Goal: Navigation & Orientation: Find specific page/section

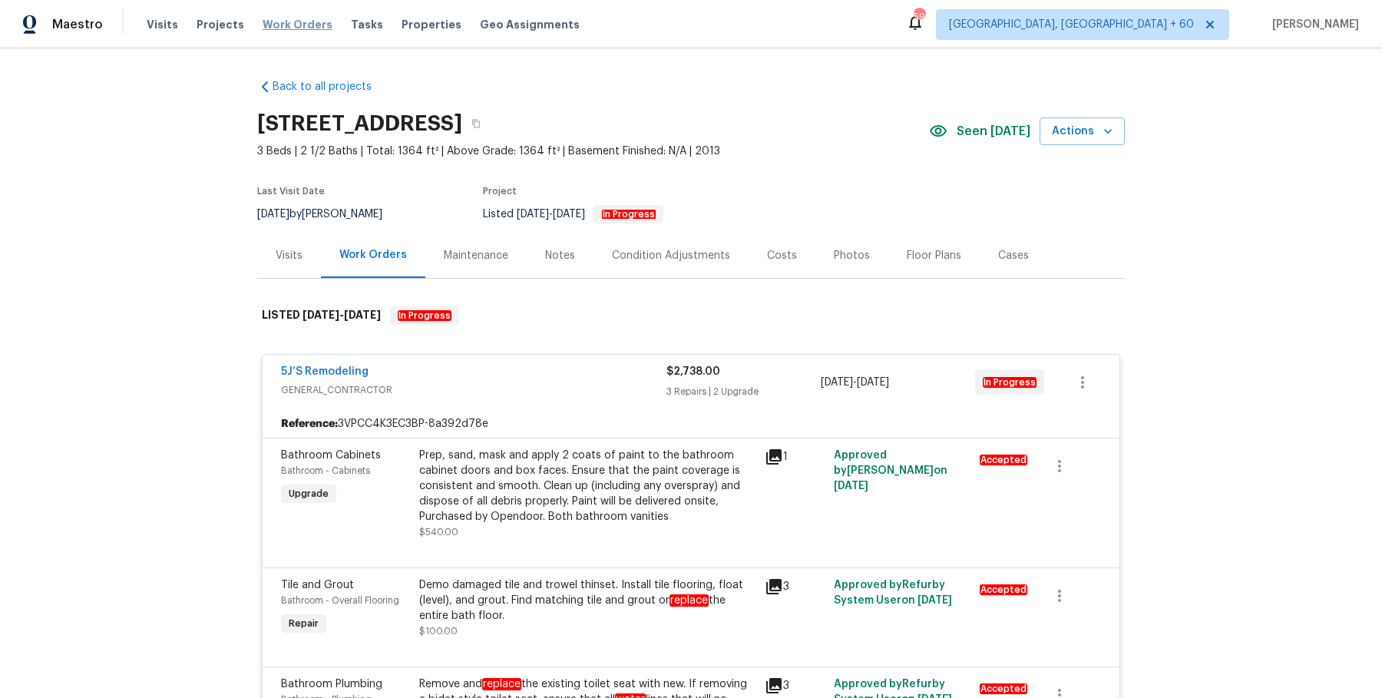
click at [290, 24] on span "Work Orders" at bounding box center [298, 24] width 70 height 15
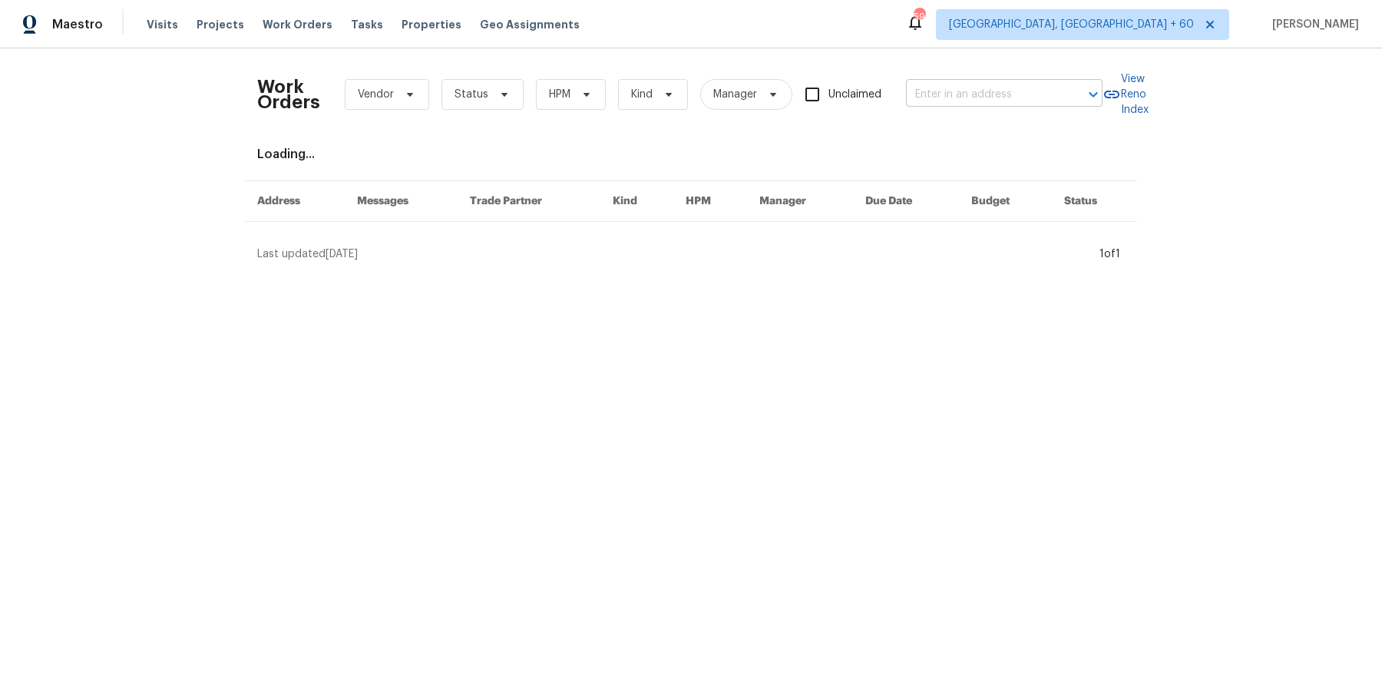
click at [1011, 95] on input "text" at bounding box center [983, 95] width 154 height 24
paste input "1583 Thornwood Dr Jonesboro, GA 30236"
type input "1583 Thornwood Dr Jonesboro, GA 30236"
click at [996, 127] on li "1583 Thornwood Dr, Jonesboro, GA 30236" at bounding box center [1002, 127] width 197 height 25
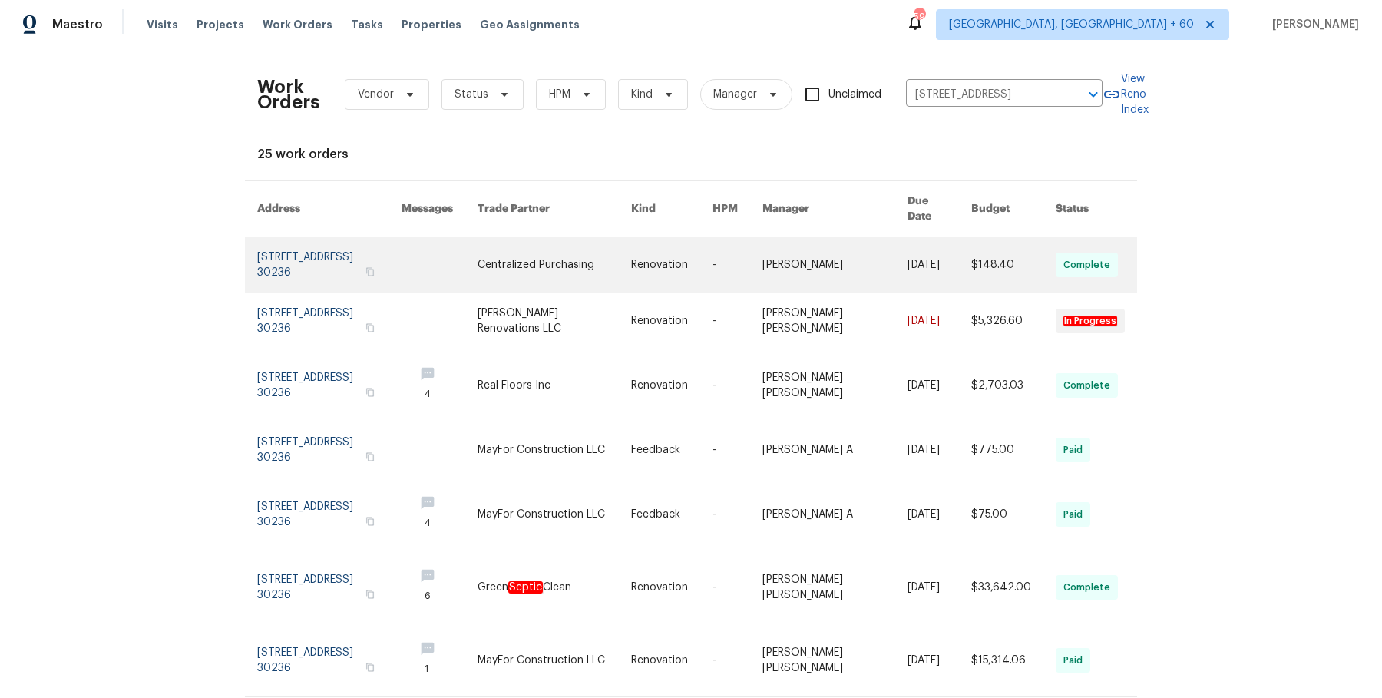
click at [843, 260] on link at bounding box center [835, 264] width 145 height 55
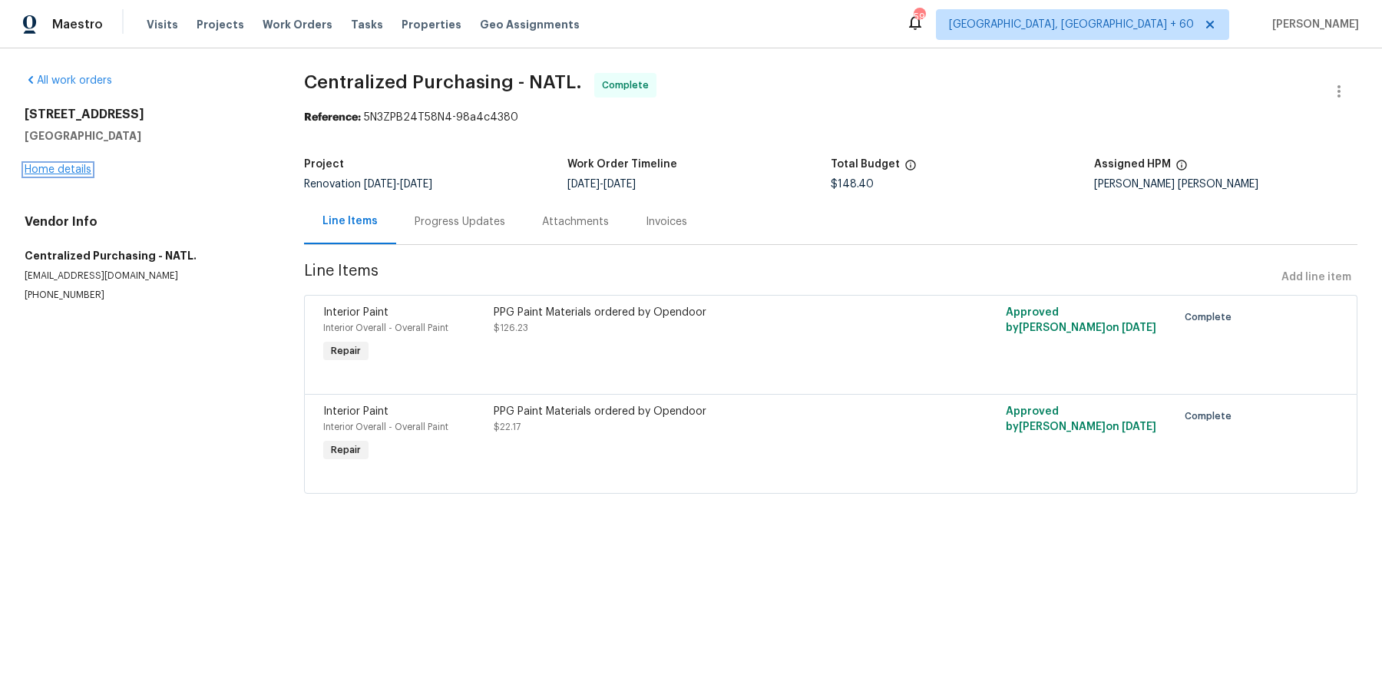
click at [66, 168] on link "Home details" at bounding box center [58, 169] width 67 height 11
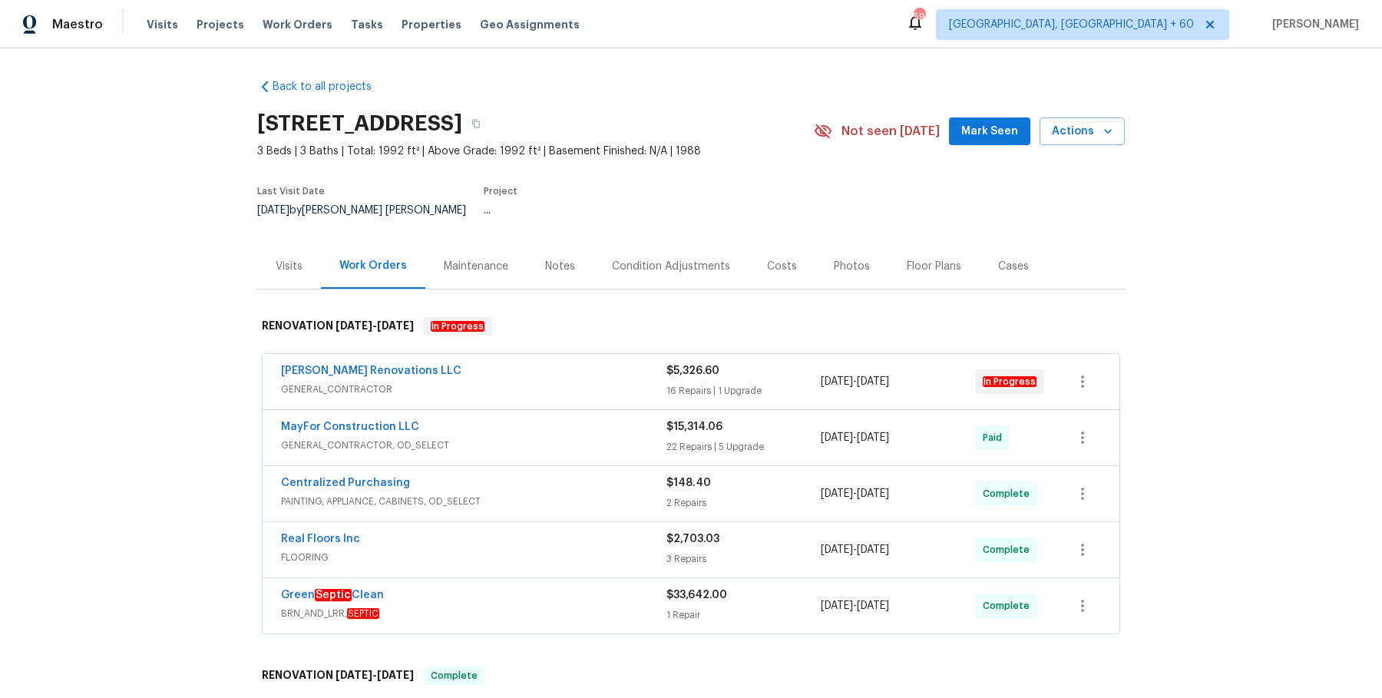
click at [477, 382] on span "GENERAL_CONTRACTOR" at bounding box center [474, 389] width 386 height 15
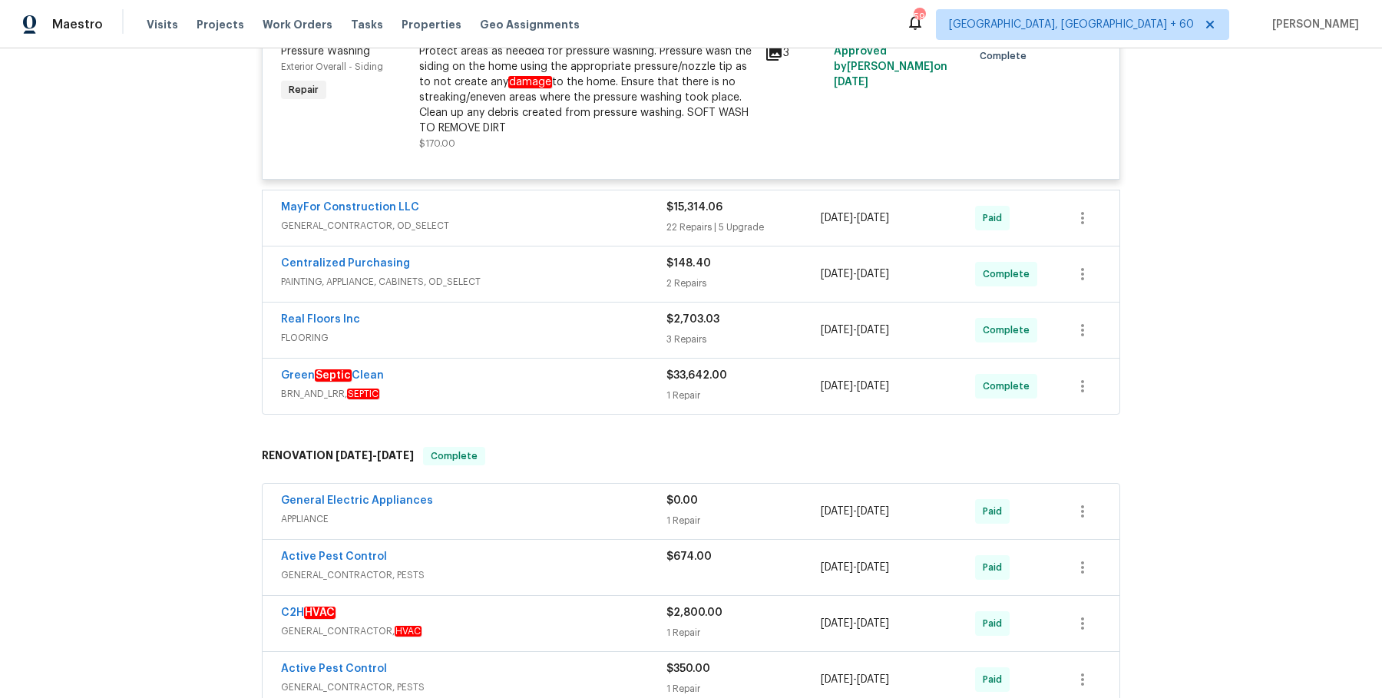
scroll to position [3144, 0]
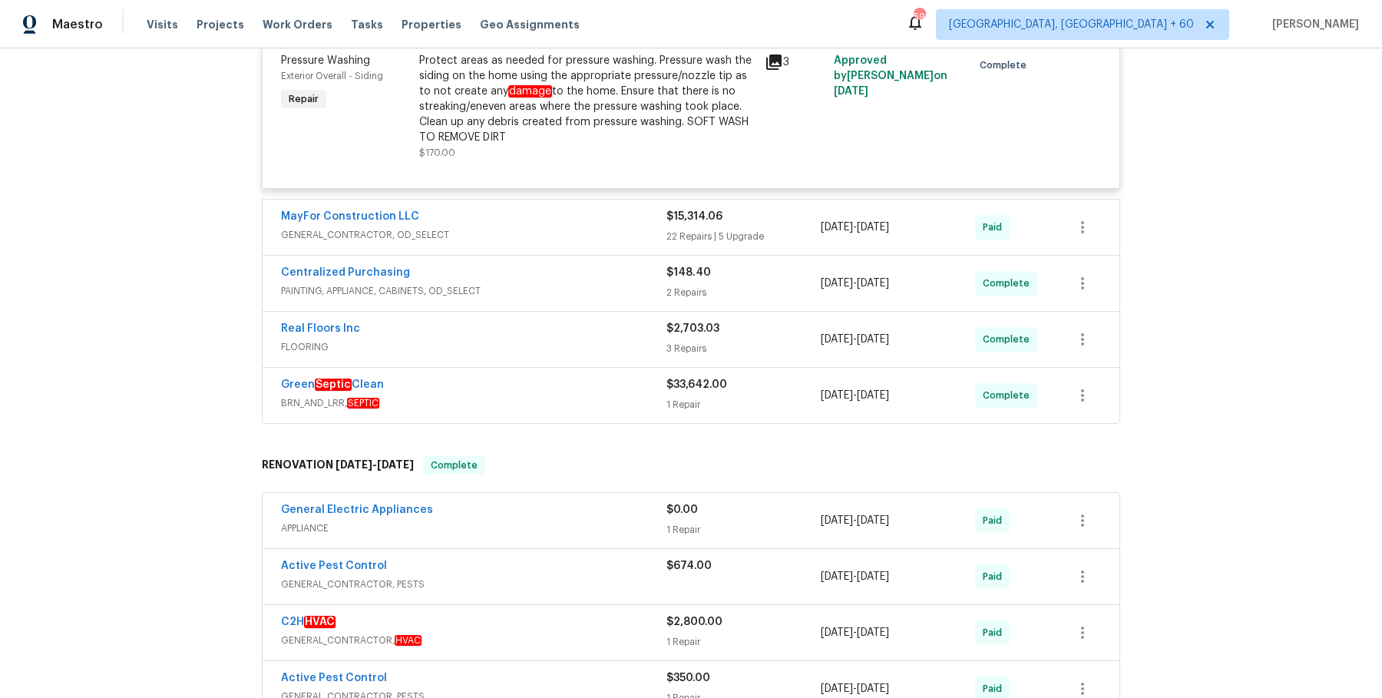
click at [548, 227] on div "MayFor Construction LLC" at bounding box center [474, 218] width 386 height 18
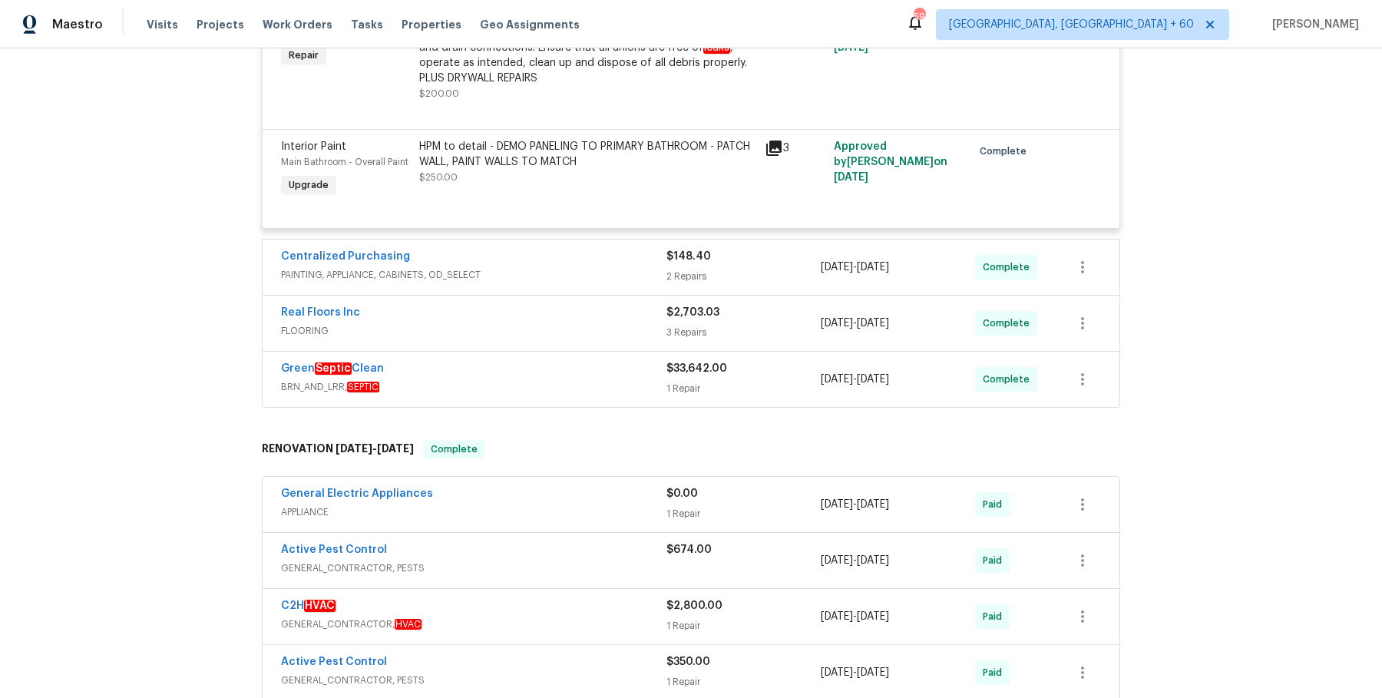
scroll to position [6904, 0]
click at [548, 227] on div "Interior Paint Main Bathroom - Overall Paint Upgrade HPM to detail - DEMO PANEL…" at bounding box center [691, 177] width 857 height 99
click at [547, 282] on span "PAINTING, APPLIANCE, CABINETS, OD_SELECT" at bounding box center [474, 273] width 386 height 15
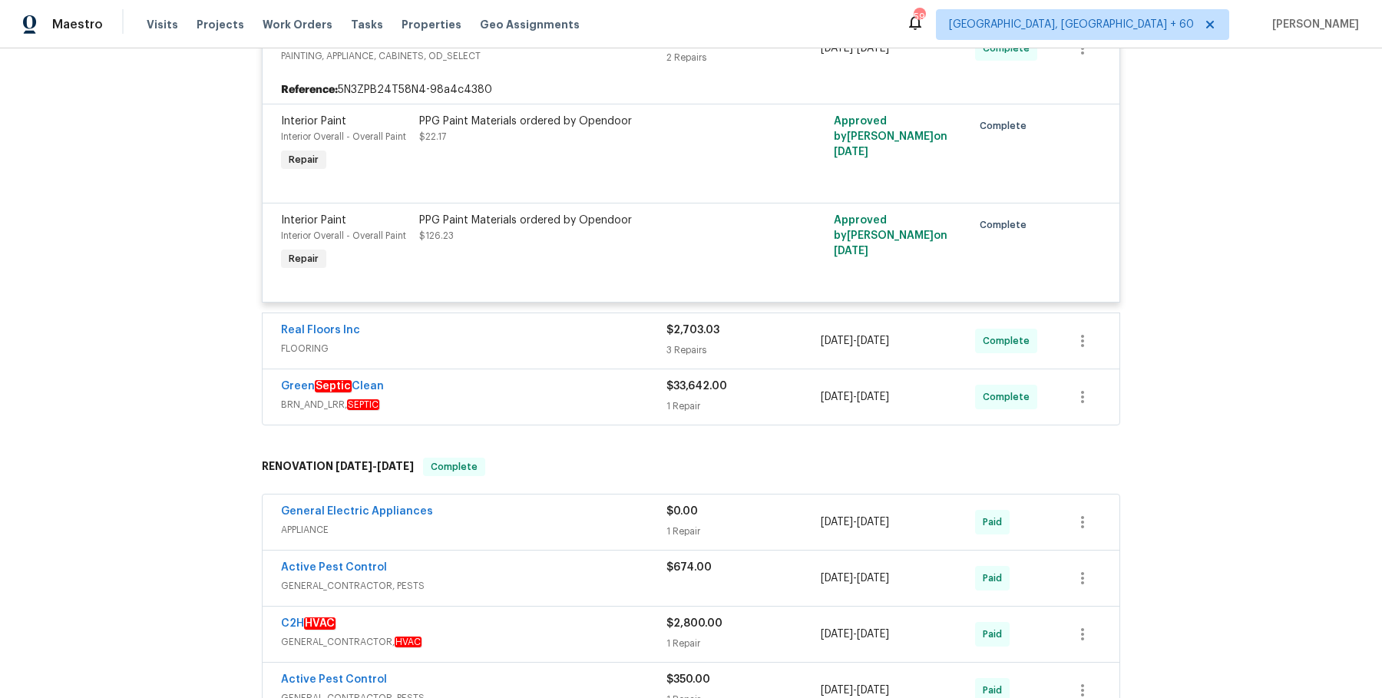
click at [610, 352] on span "FLOORING" at bounding box center [474, 348] width 386 height 15
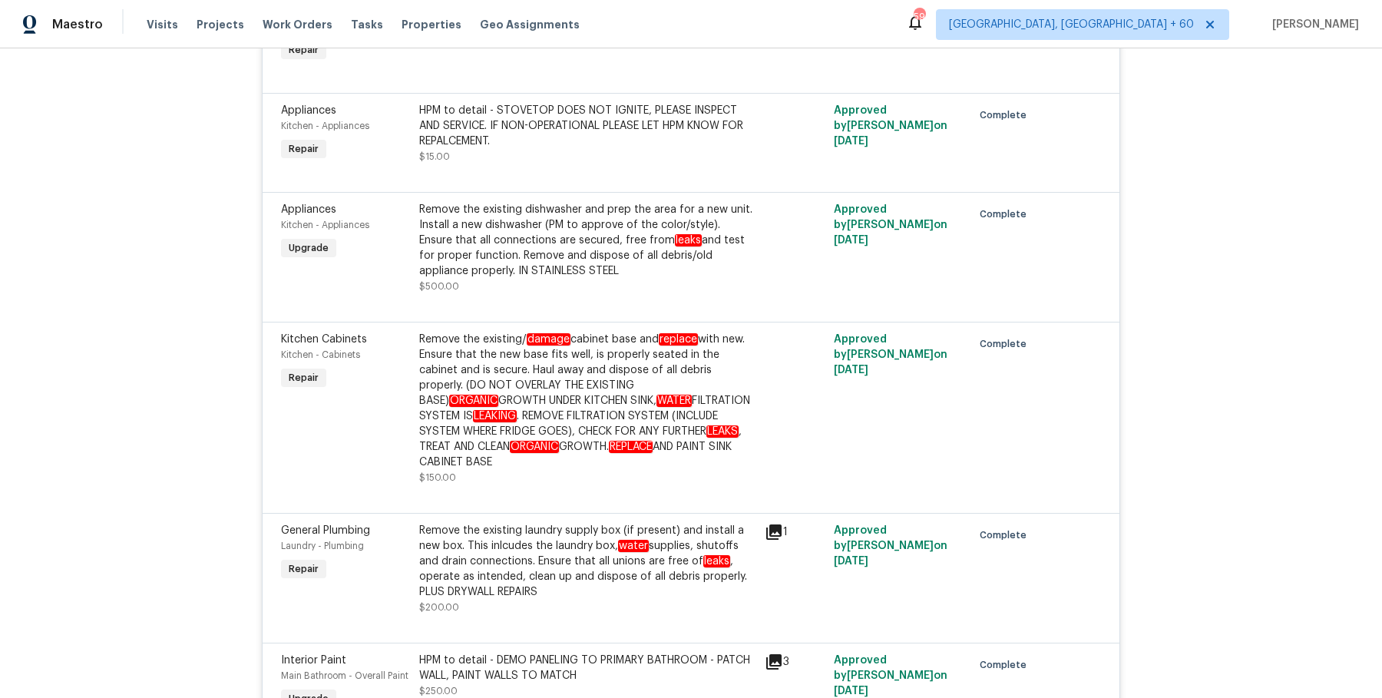
scroll to position [5688, 0]
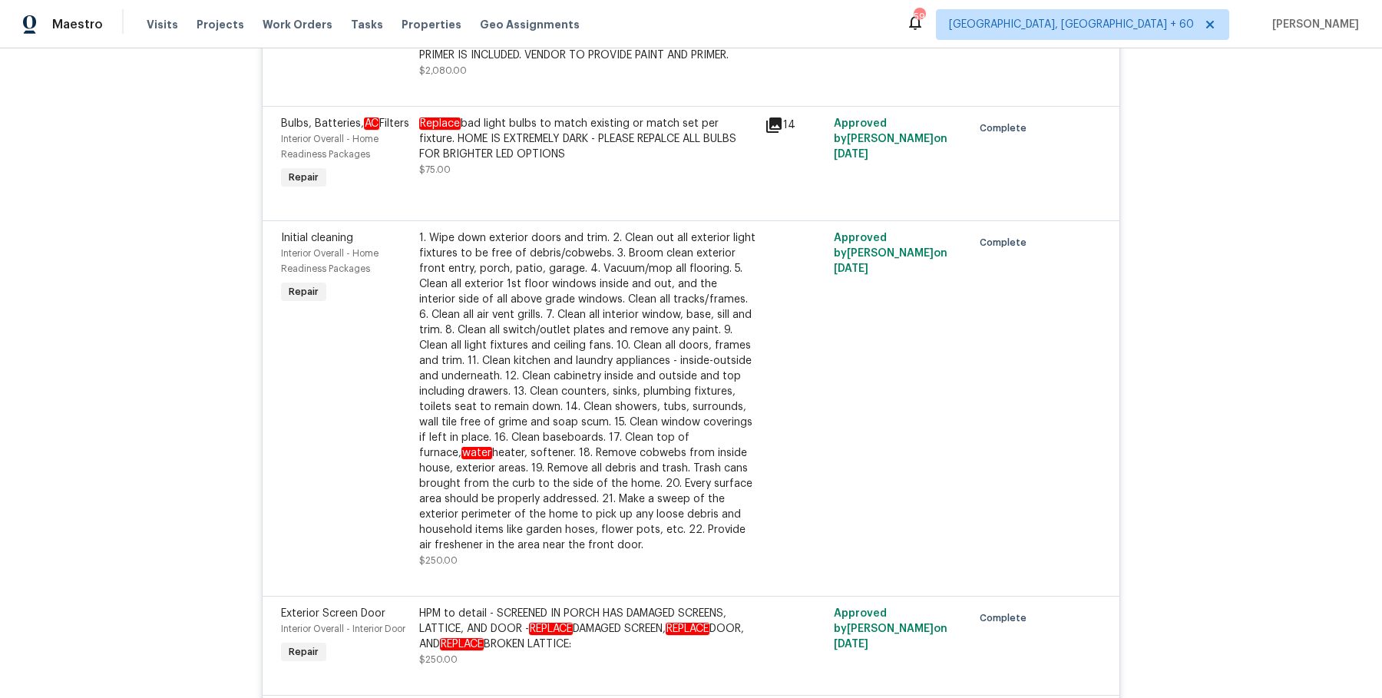
click at [1283, 118] on div "Back to all projects 1583 Thornwood Dr, Jonesboro, GA 30236 3 Beds | 3 Baths | …" at bounding box center [691, 373] width 1382 height 650
click at [1326, 83] on div "Back to all projects 1583 Thornwood Dr, Jonesboro, GA 30236 3 Beds | 3 Baths | …" at bounding box center [691, 373] width 1382 height 650
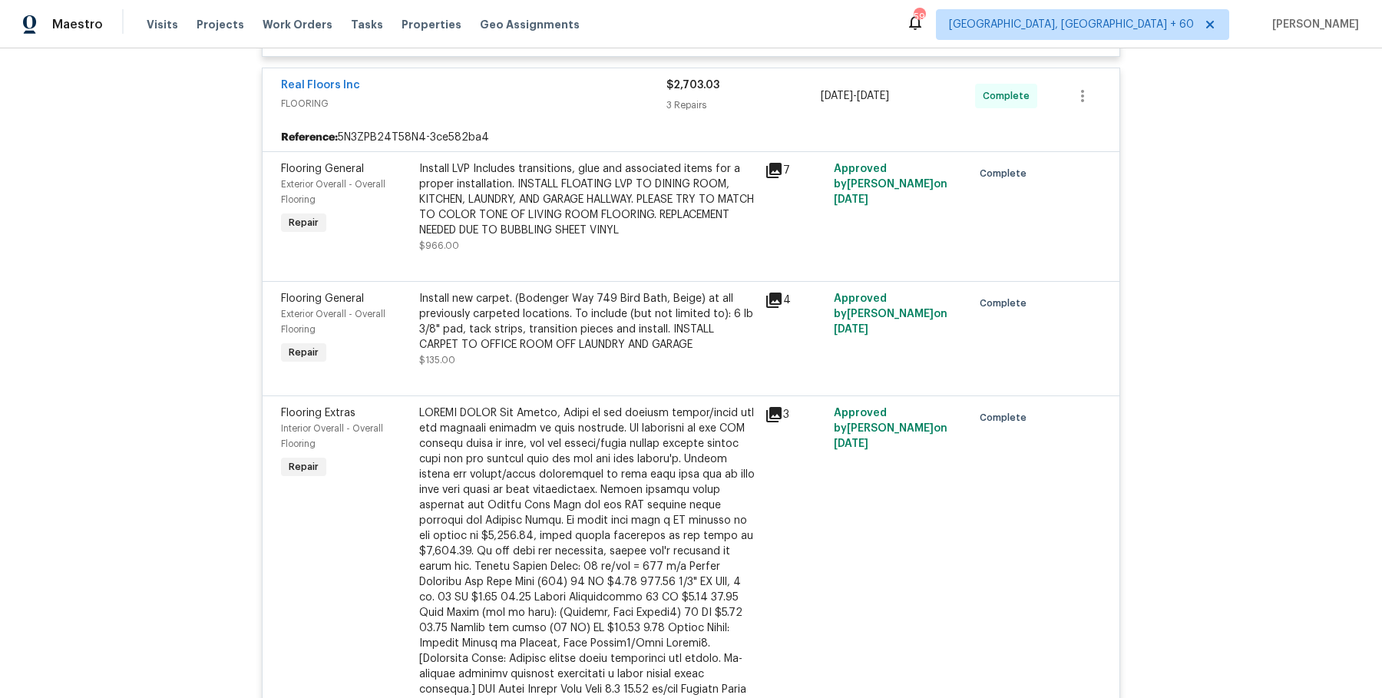
scroll to position [7462, 0]
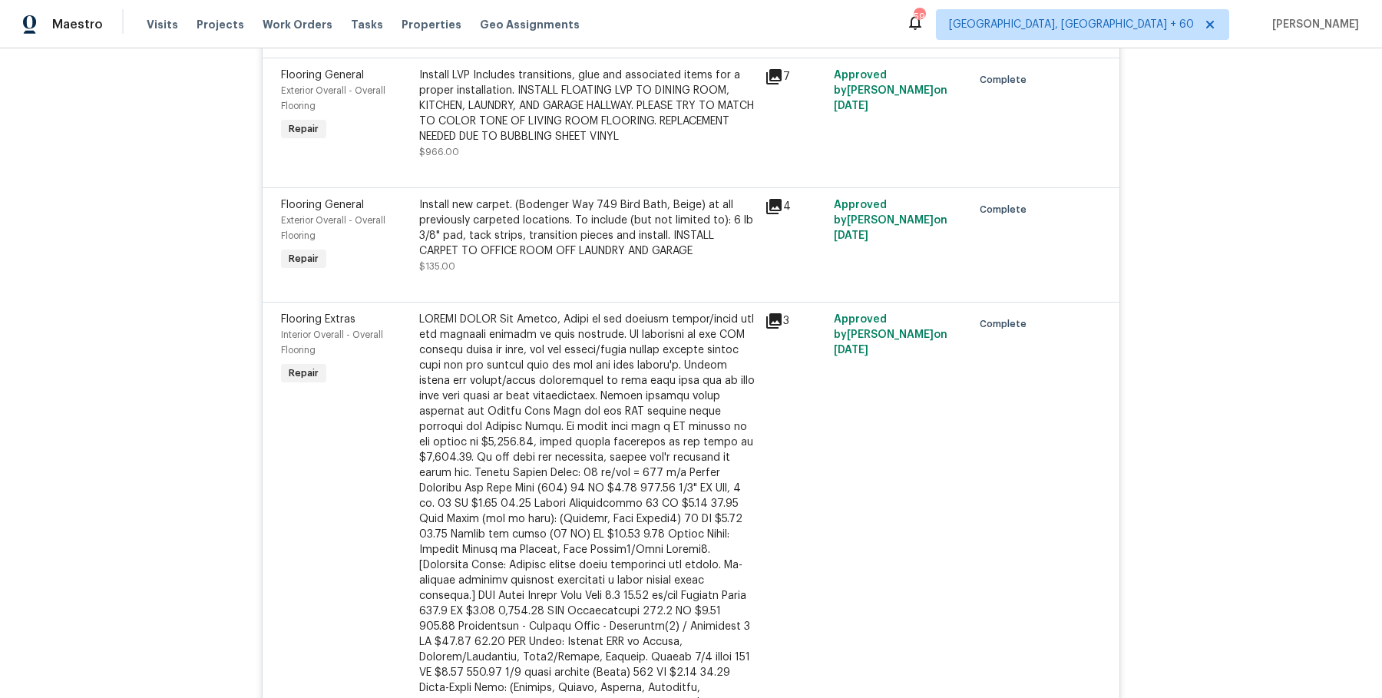
click at [559, 422] on div at bounding box center [587, 519] width 336 height 415
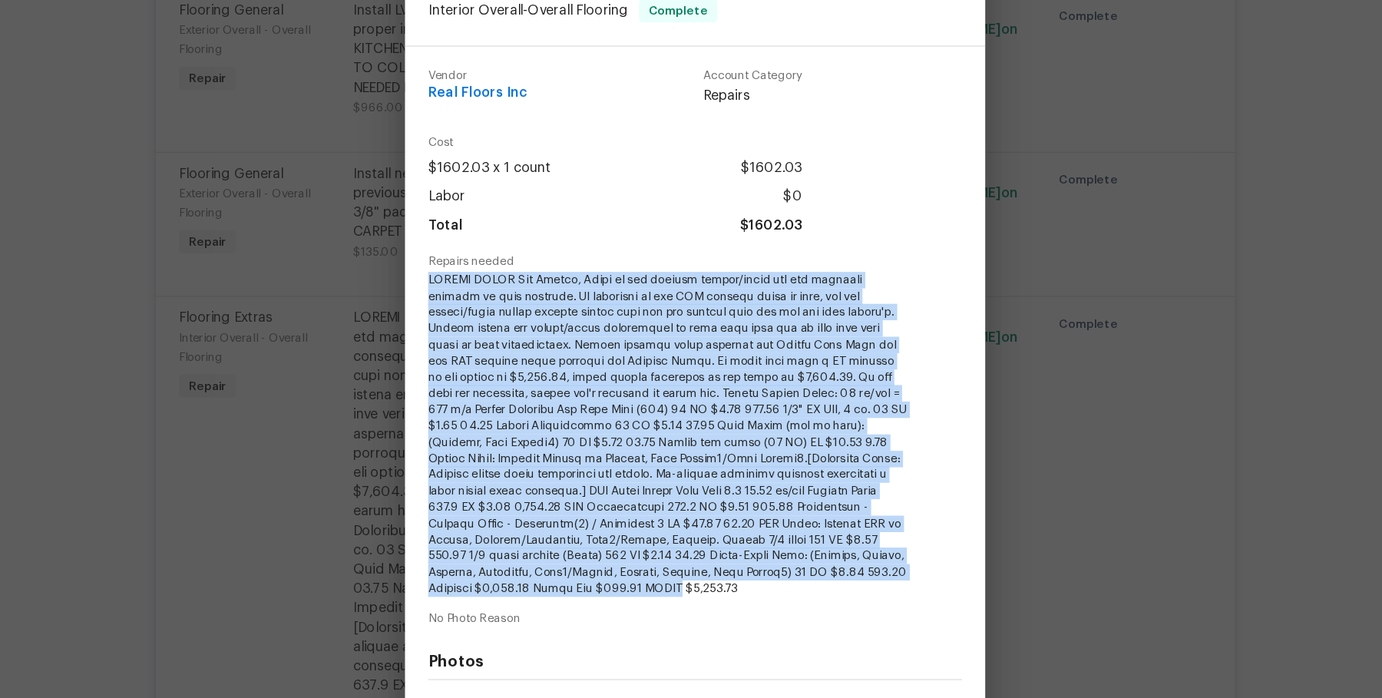
drag, startPoint x: 476, startPoint y: 291, endPoint x: 846, endPoint y: 526, distance: 437.8
click at [846, 526] on div "Vendor Real Floors Inc Account Category Repairs Cost $1602.03 x 1 count $1602.0…" at bounding box center [691, 363] width 461 height 518
copy span "CHANGE ORDER Hey Marcos, Below is the revised layout/quote for the flooring ins…"
click at [632, 375] on span at bounding box center [670, 412] width 382 height 258
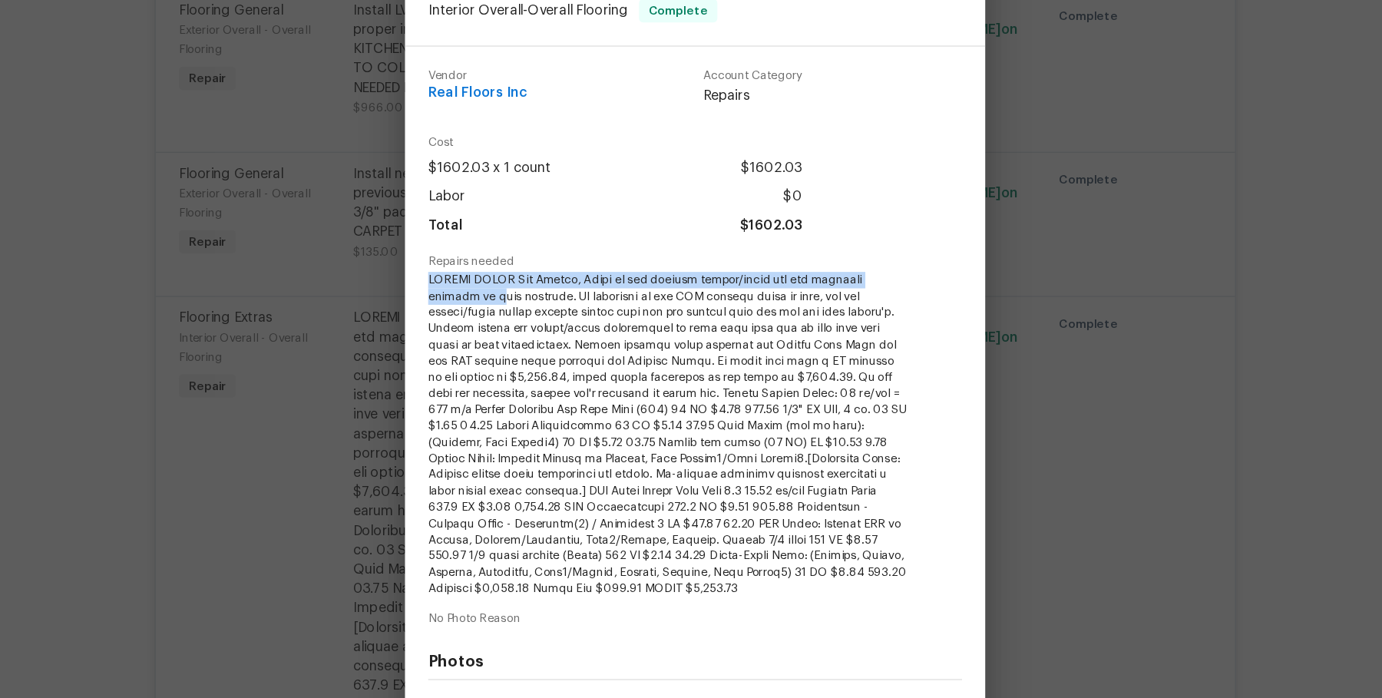
drag, startPoint x: 478, startPoint y: 295, endPoint x: 483, endPoint y: 313, distance: 18.5
click at [483, 312] on div "Vendor Real Floors Inc Account Category Repairs Cost $1602.03 x 1 count $1602.0…" at bounding box center [691, 363] width 461 height 518
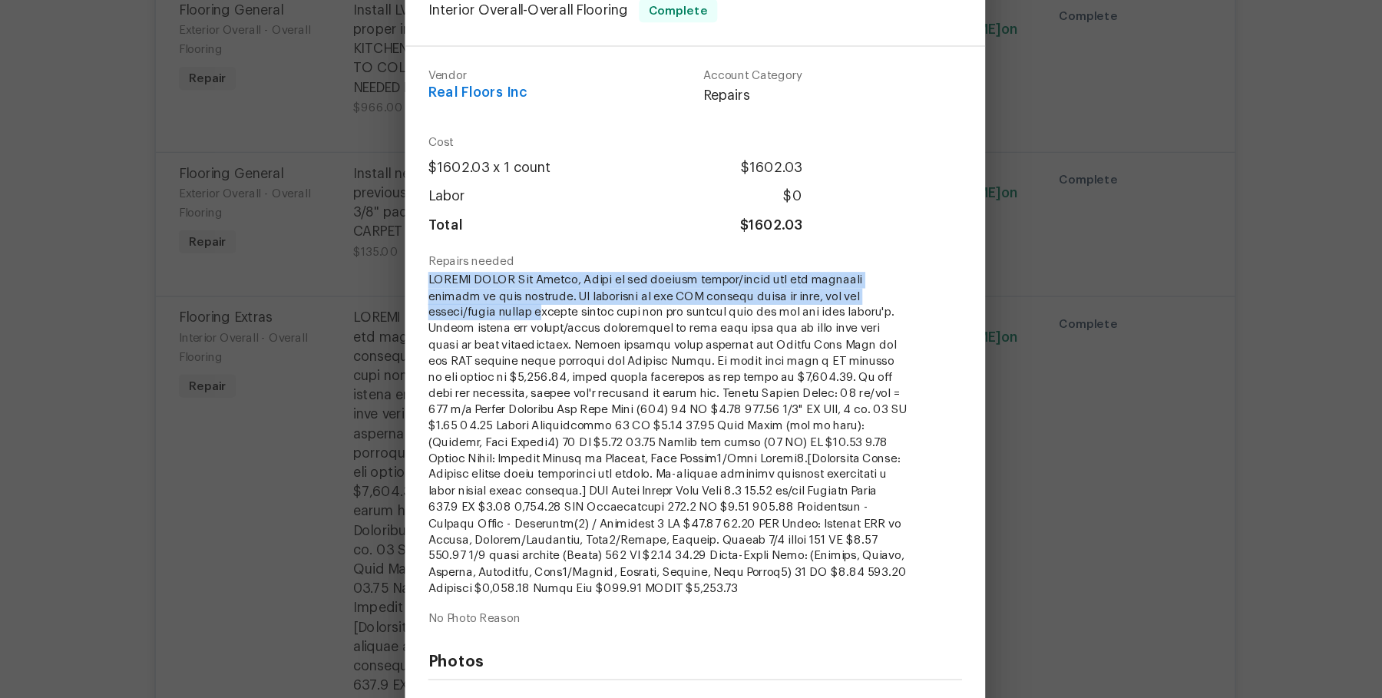
click at [482, 296] on span at bounding box center [670, 412] width 382 height 258
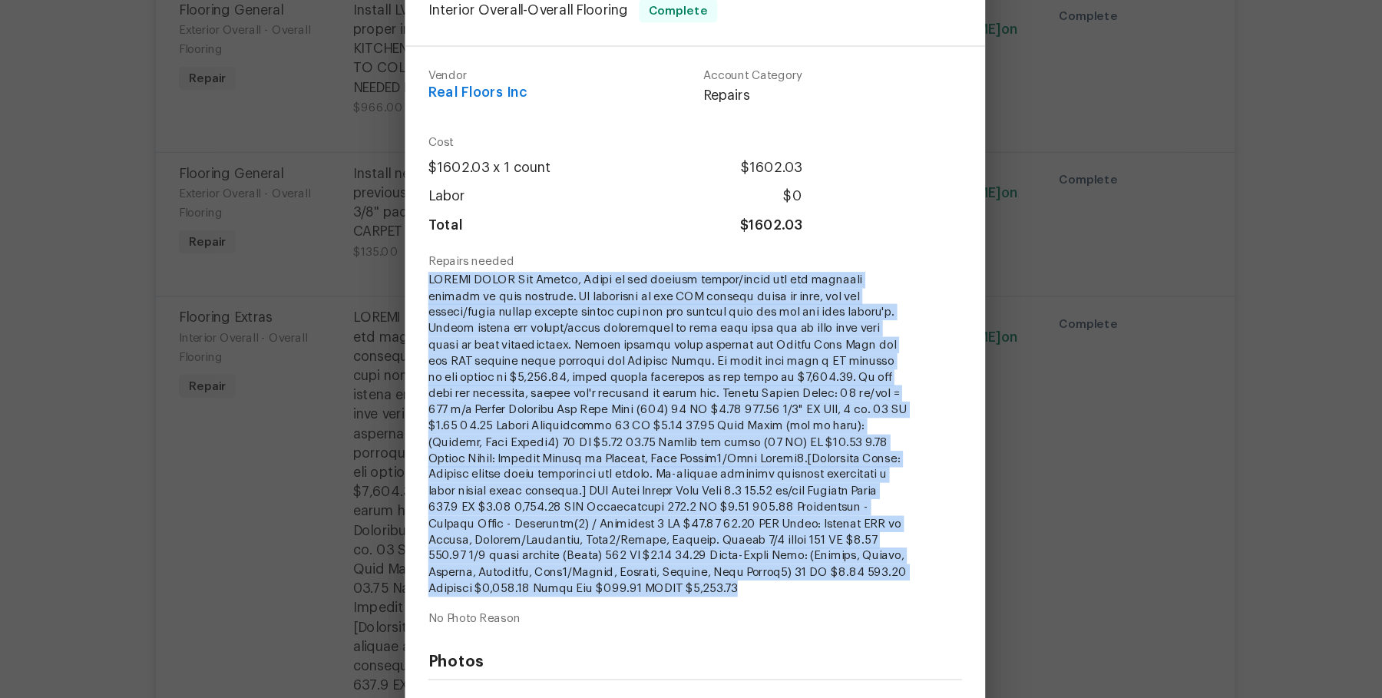
drag, startPoint x: 478, startPoint y: 290, endPoint x: 555, endPoint y: 540, distance: 262.1
click at [555, 540] on div "Vendor Real Floors Inc Account Category Repairs Cost $1602.03 x 1 count $1602.0…" at bounding box center [691, 363] width 461 height 518
copy span "CHANGE ORDER Hey Marcos, Below is the revised layout/quote for the flooring ins…"
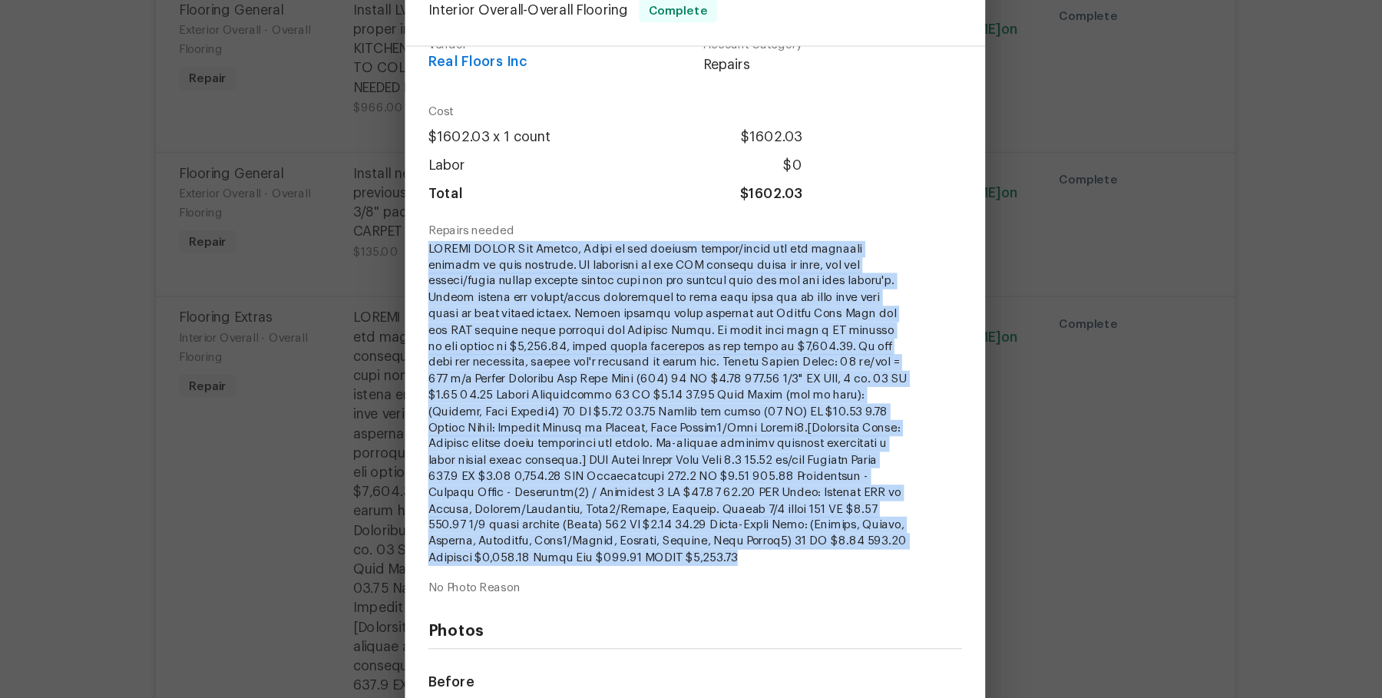
scroll to position [28, 0]
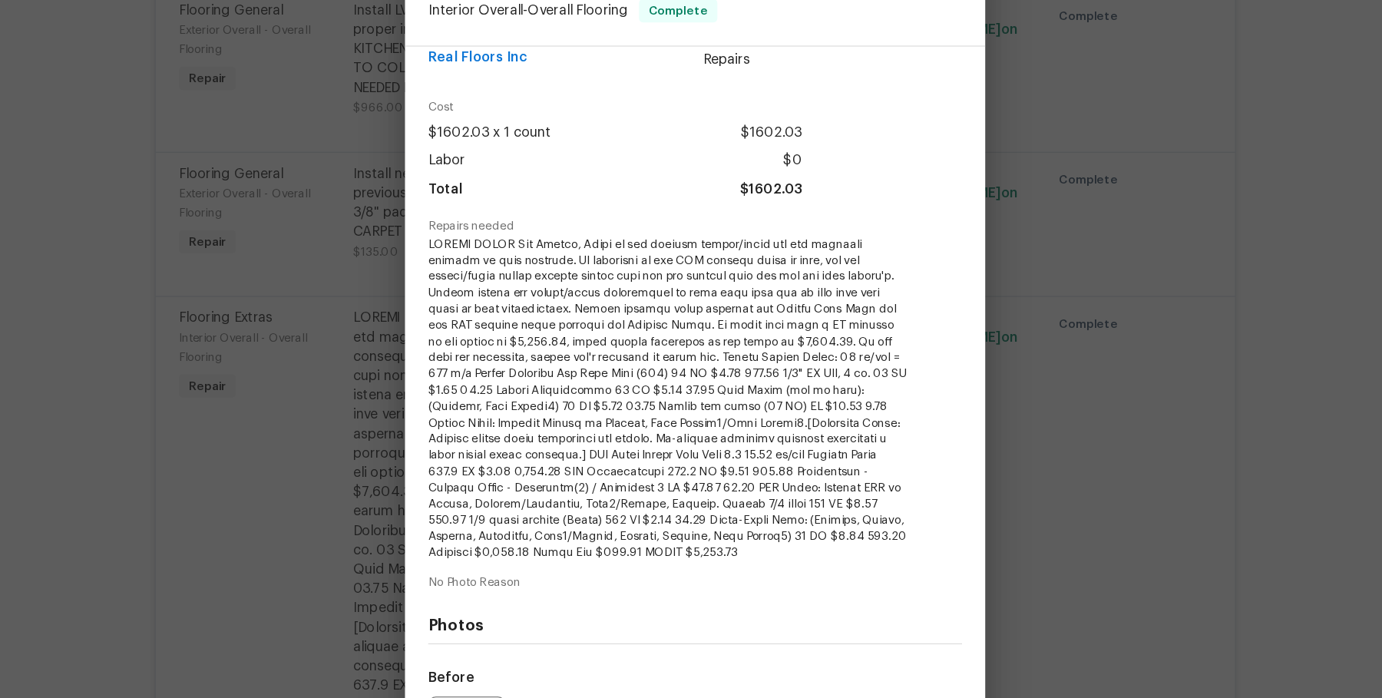
click at [1035, 326] on div "Flooring Extras Interior Overall - Overall Flooring Complete Vendor Real Floors…" at bounding box center [691, 349] width 1382 height 698
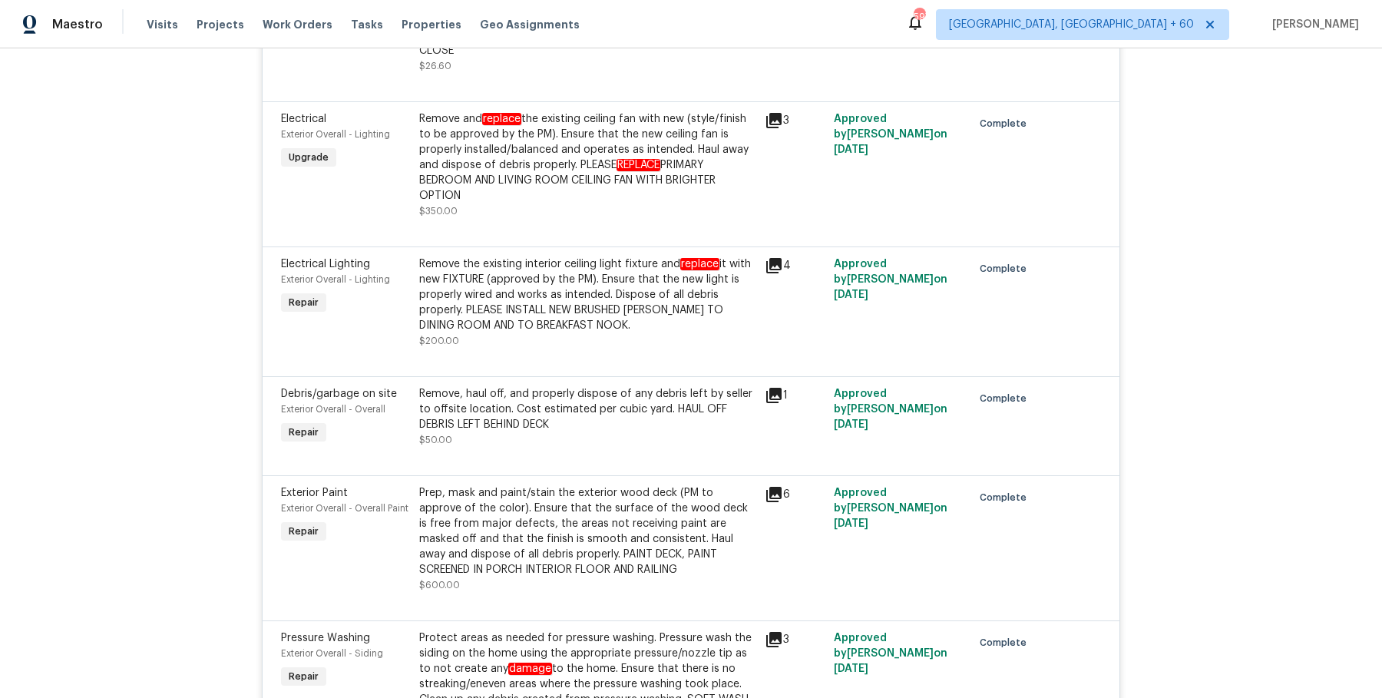
scroll to position [1926, 0]
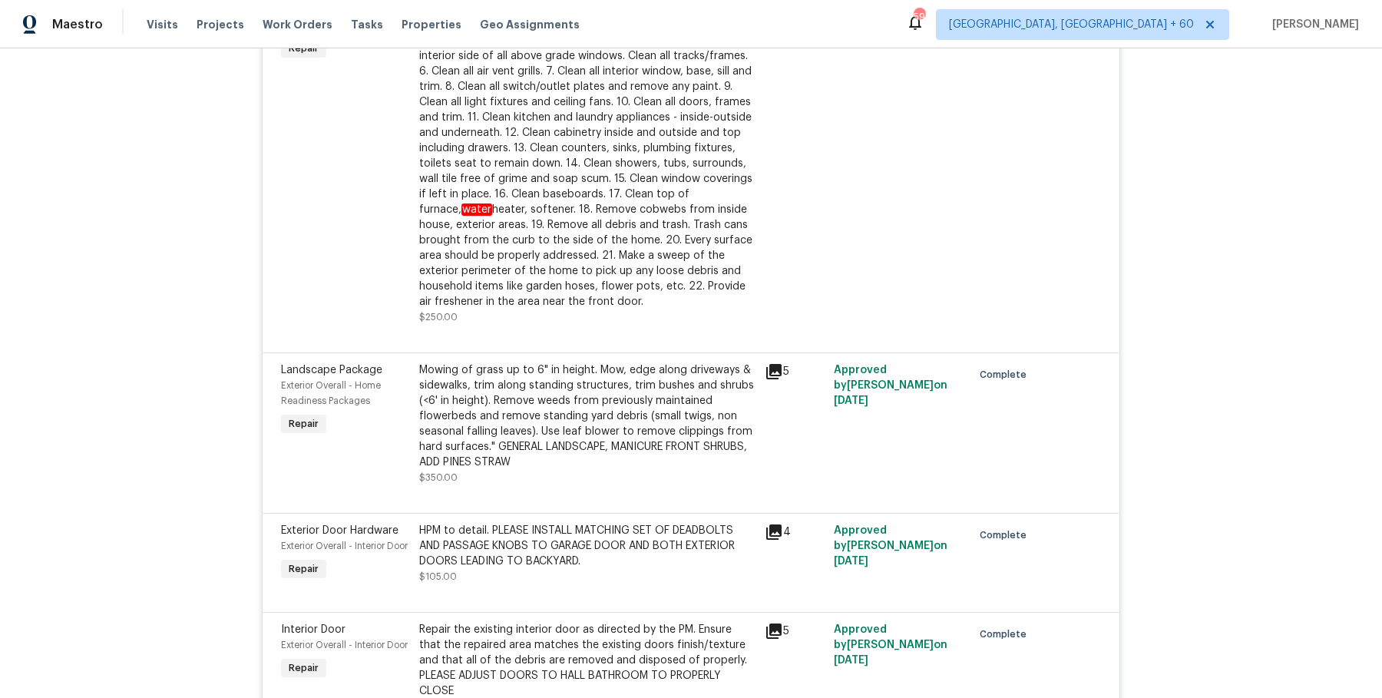
click at [309, 35] on div "Visits Projects Work Orders Tasks Properties Geo Assignments" at bounding box center [373, 24] width 452 height 31
click at [304, 22] on span "Work Orders" at bounding box center [298, 24] width 70 height 15
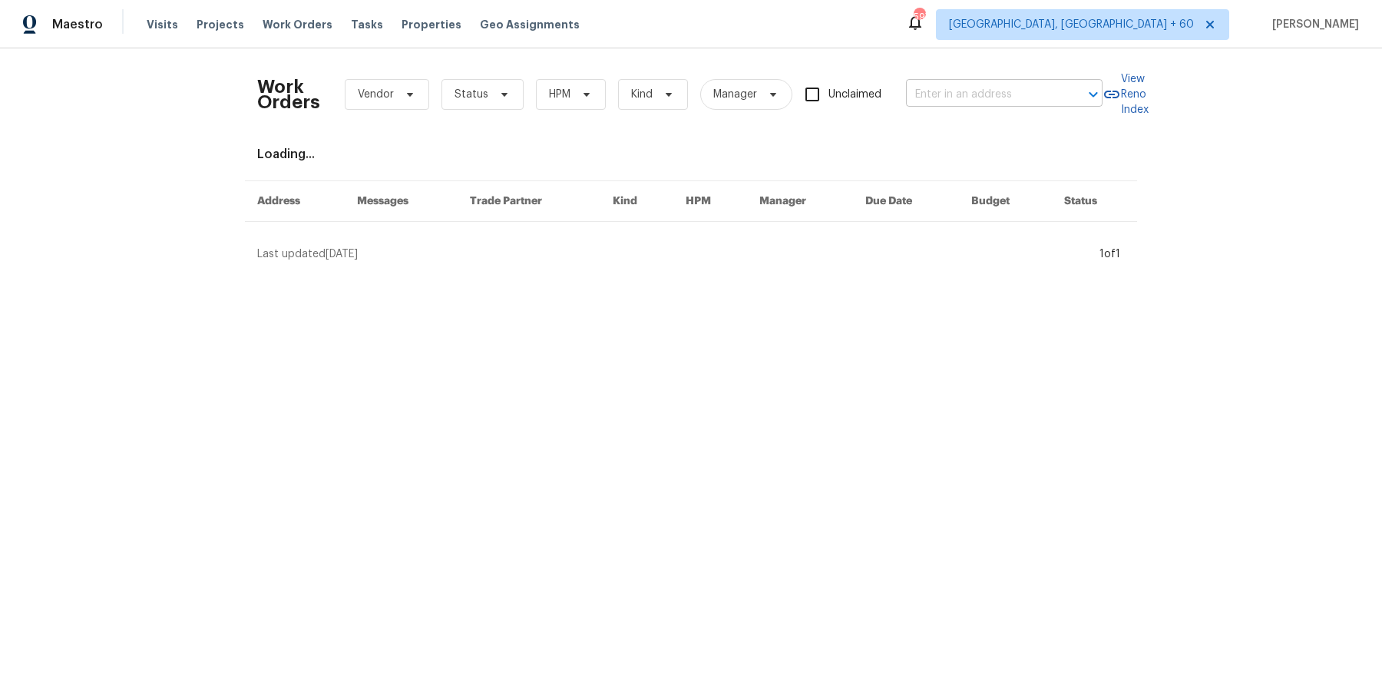
click at [965, 98] on input "text" at bounding box center [983, 95] width 154 height 24
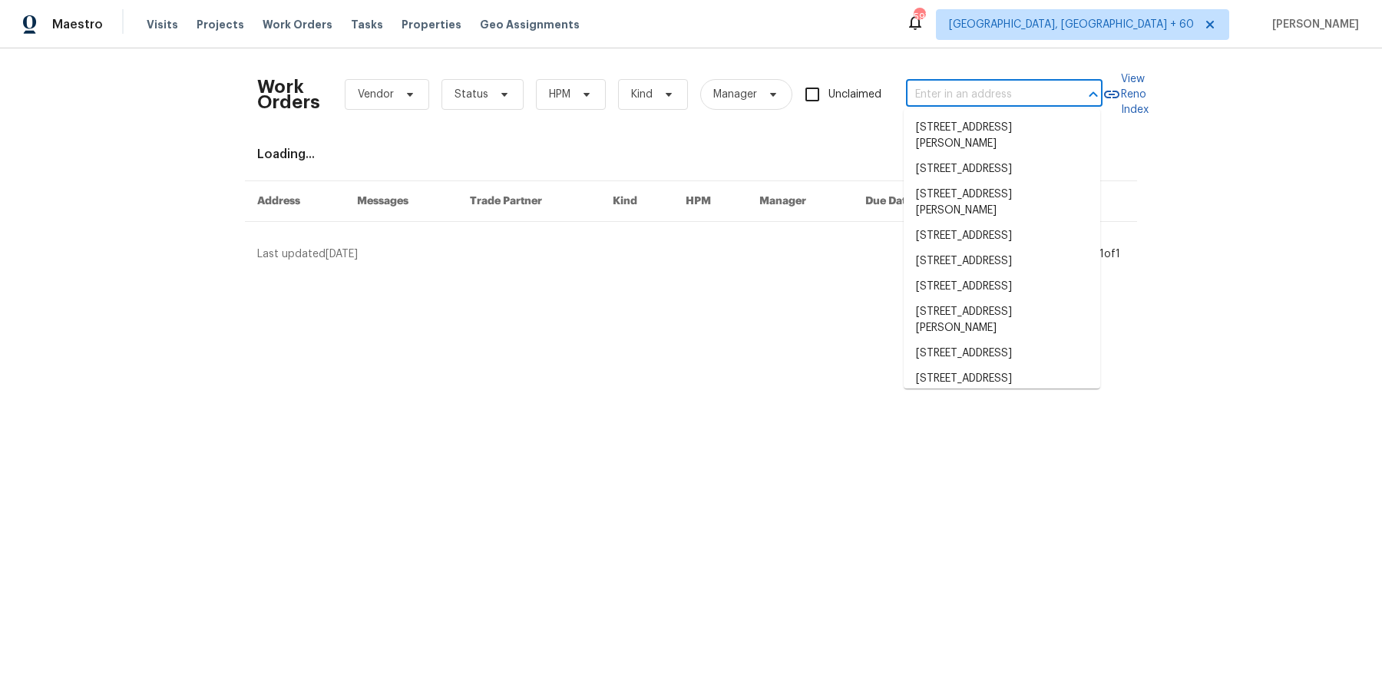
paste input "133 Kingstons Cv Clarksville, TN 37042"
type input "133 Kingstons Cv Clarksville, TN 37042"
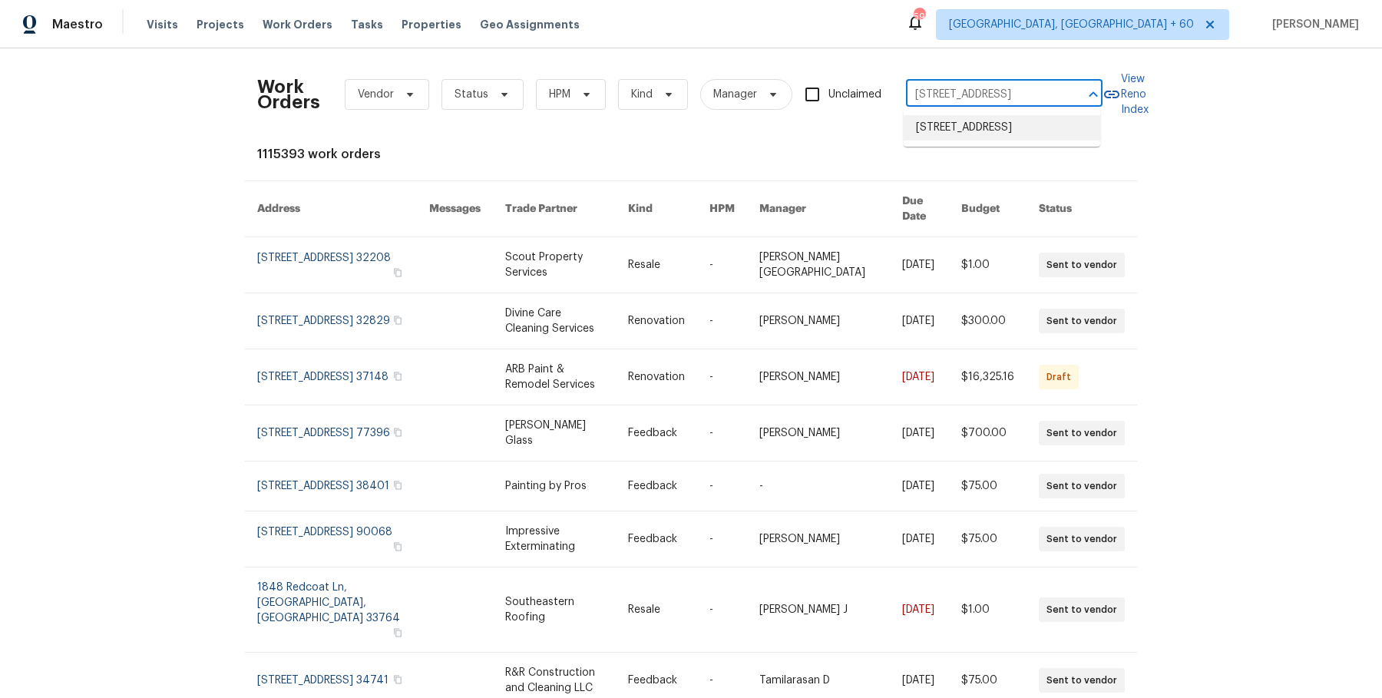
click at [954, 132] on li "133 Kingstons Cv, Clarksville, TN 37042" at bounding box center [1002, 127] width 197 height 25
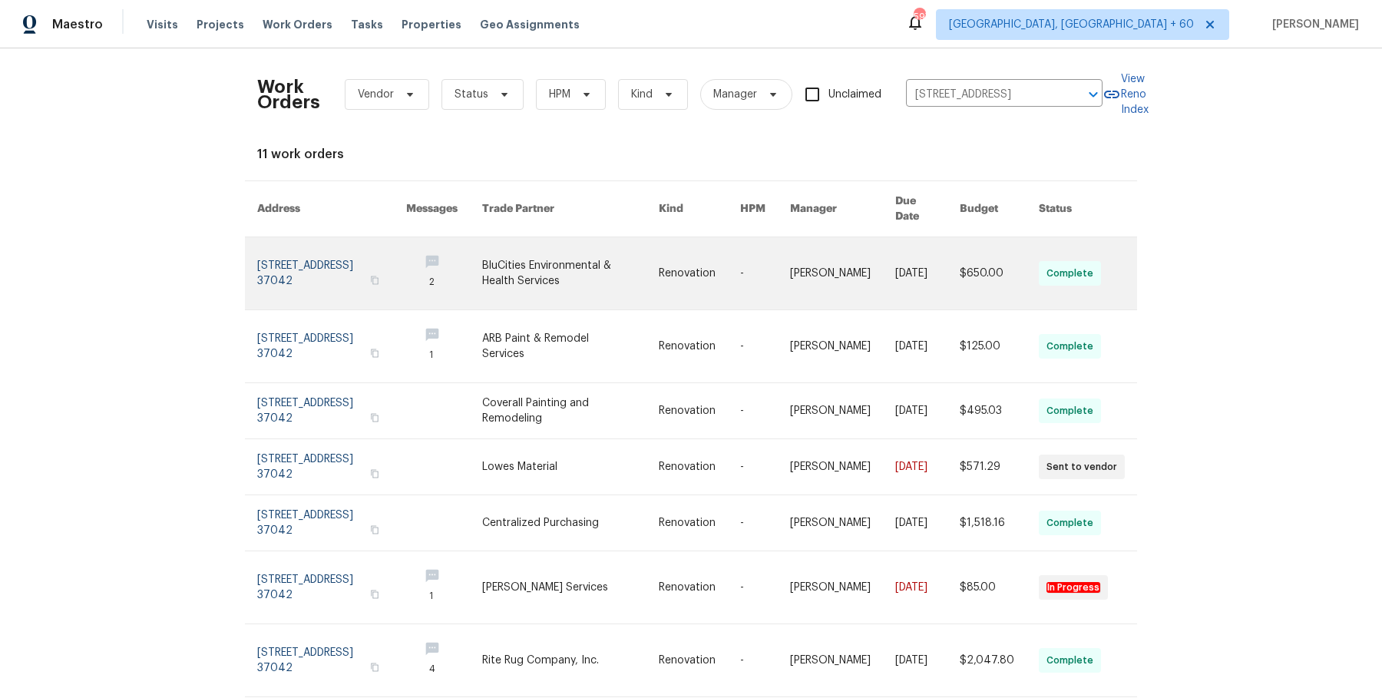
click at [770, 271] on link at bounding box center [765, 273] width 50 height 72
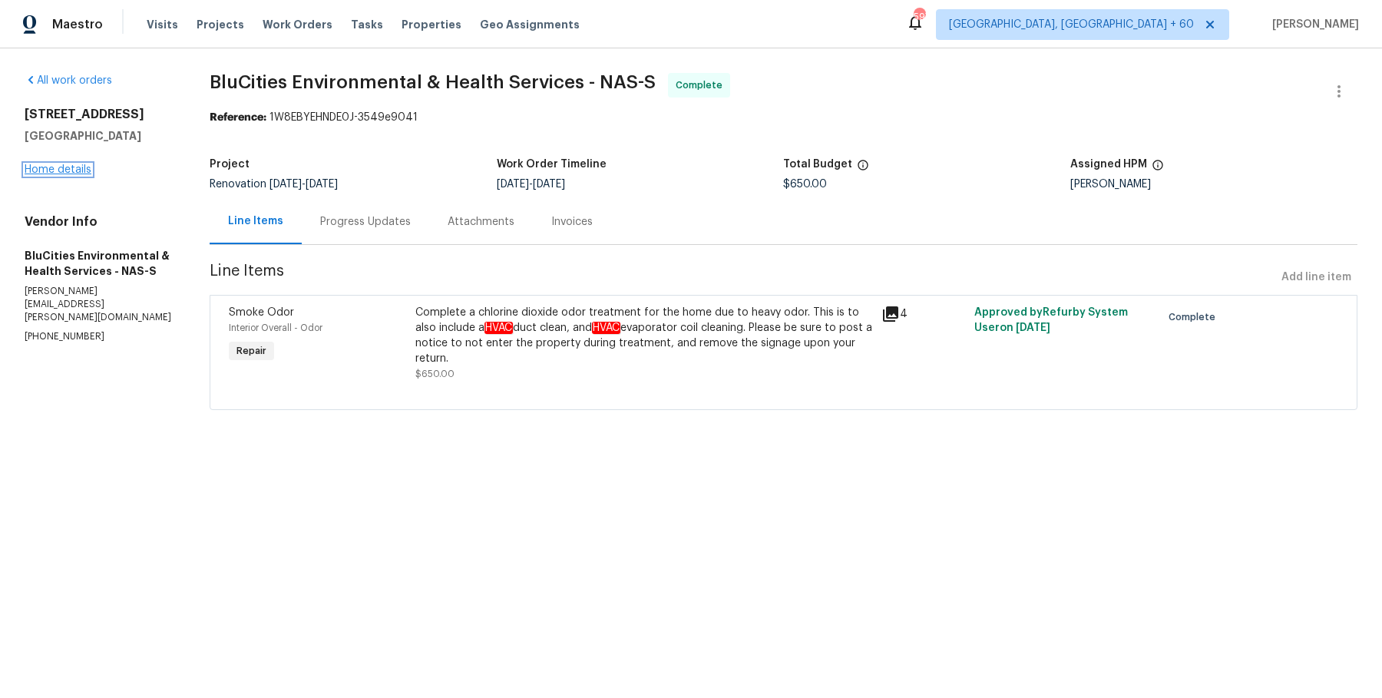
click at [35, 173] on link "Home details" at bounding box center [58, 169] width 67 height 11
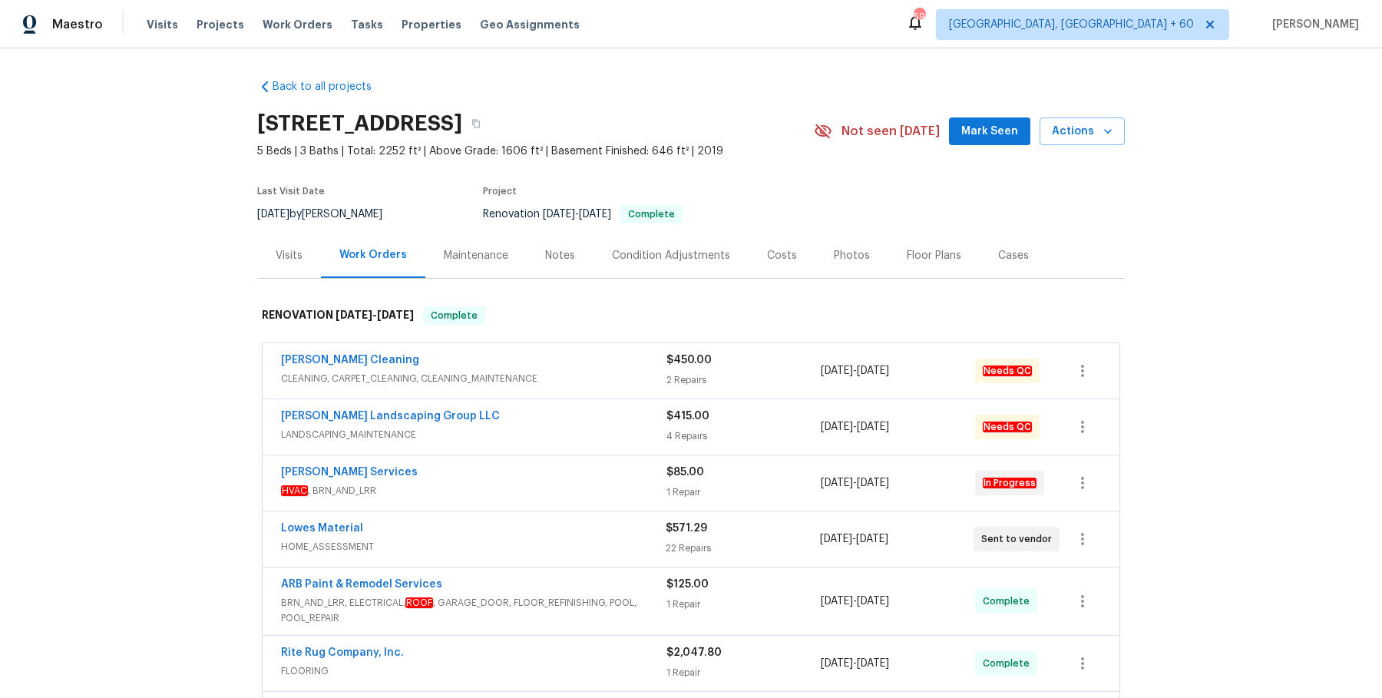
click at [625, 378] on span "CLEANING, CARPET_CLEANING, CLEANING_MAINTENANCE" at bounding box center [474, 378] width 386 height 15
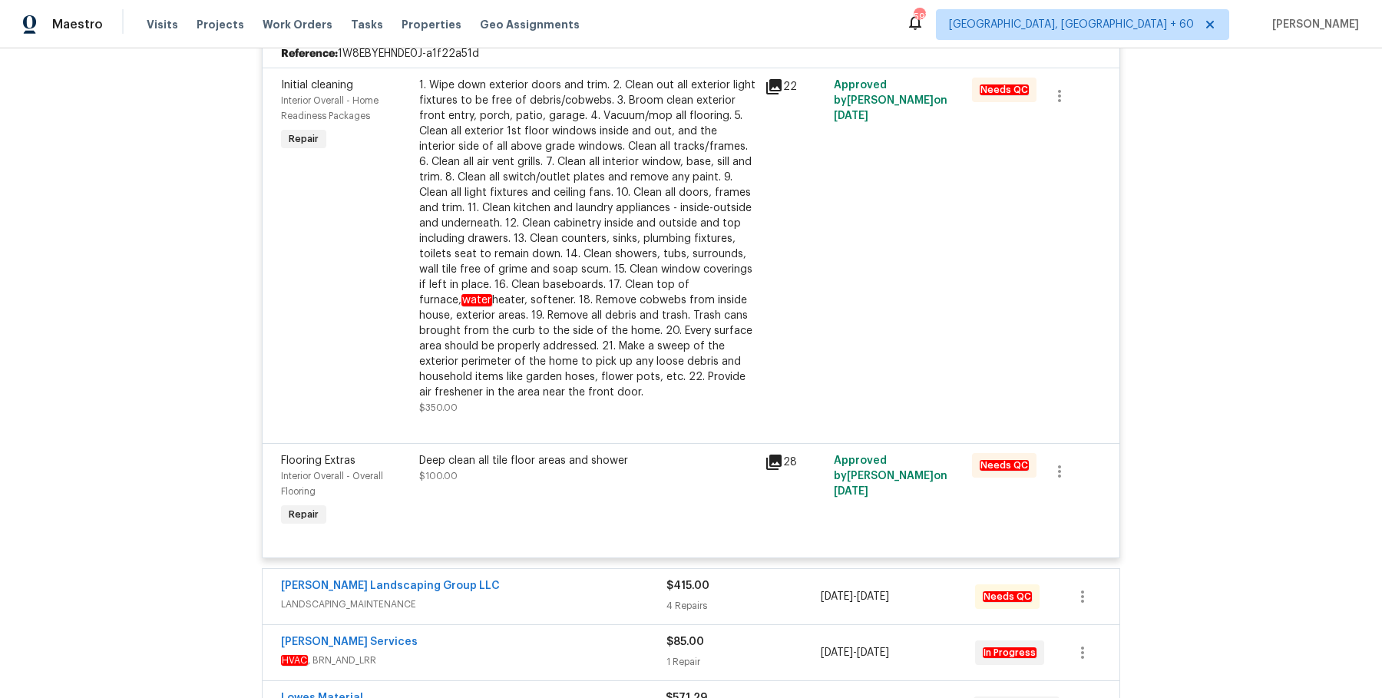
click at [613, 595] on div "Sandoval Landscaping Group LLC" at bounding box center [474, 587] width 386 height 18
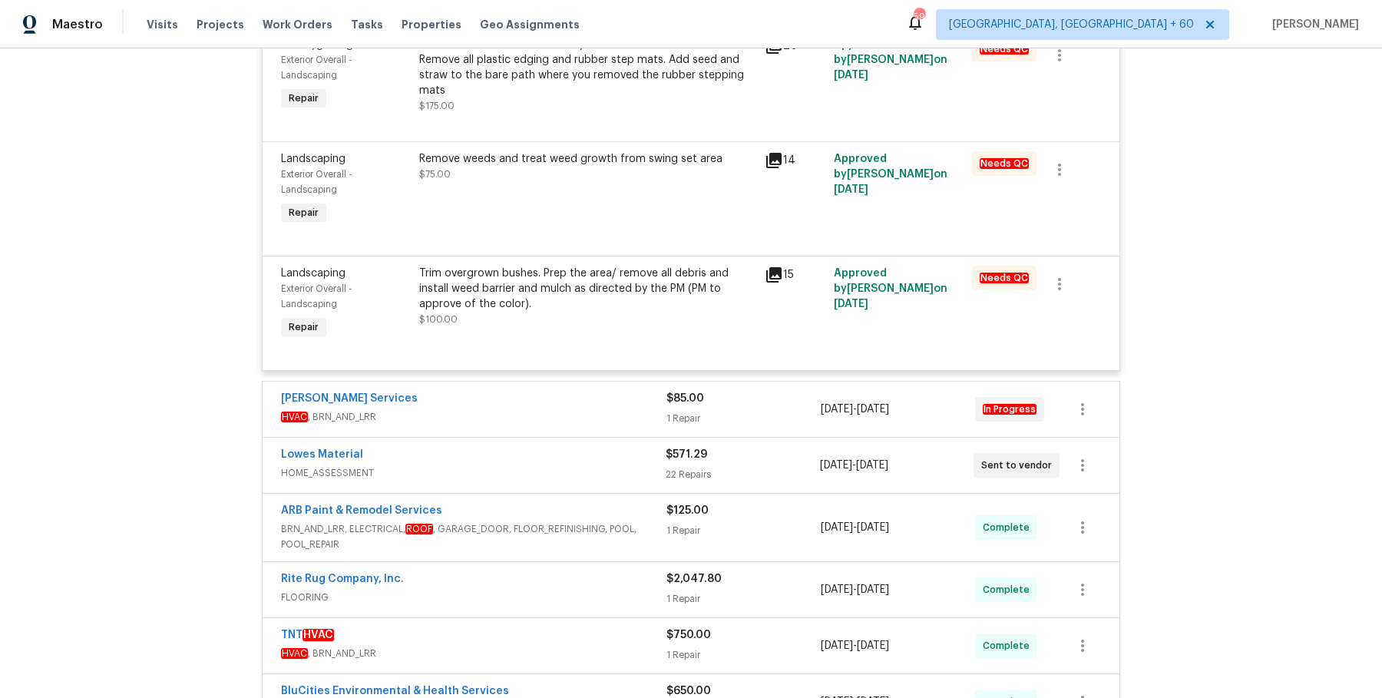
scroll to position [1127, 0]
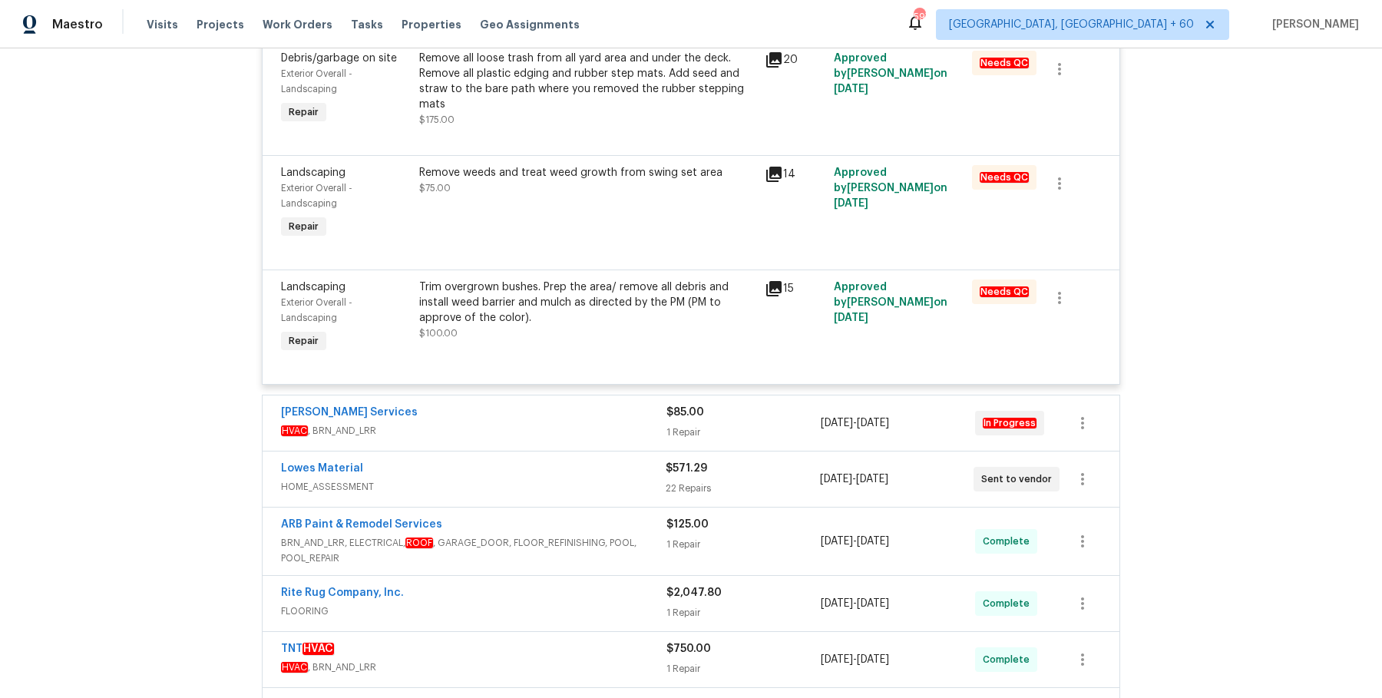
click at [572, 437] on span "HVAC , BRN_AND_LRR" at bounding box center [474, 430] width 386 height 15
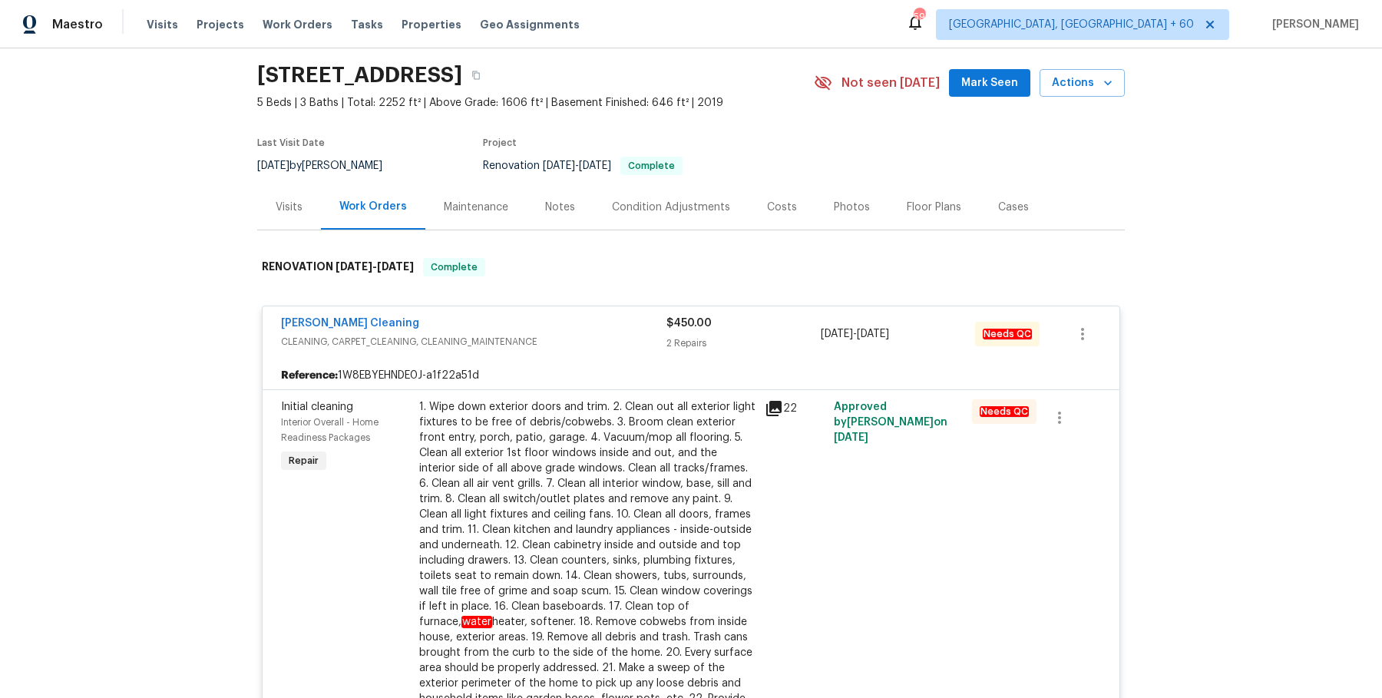
scroll to position [0, 0]
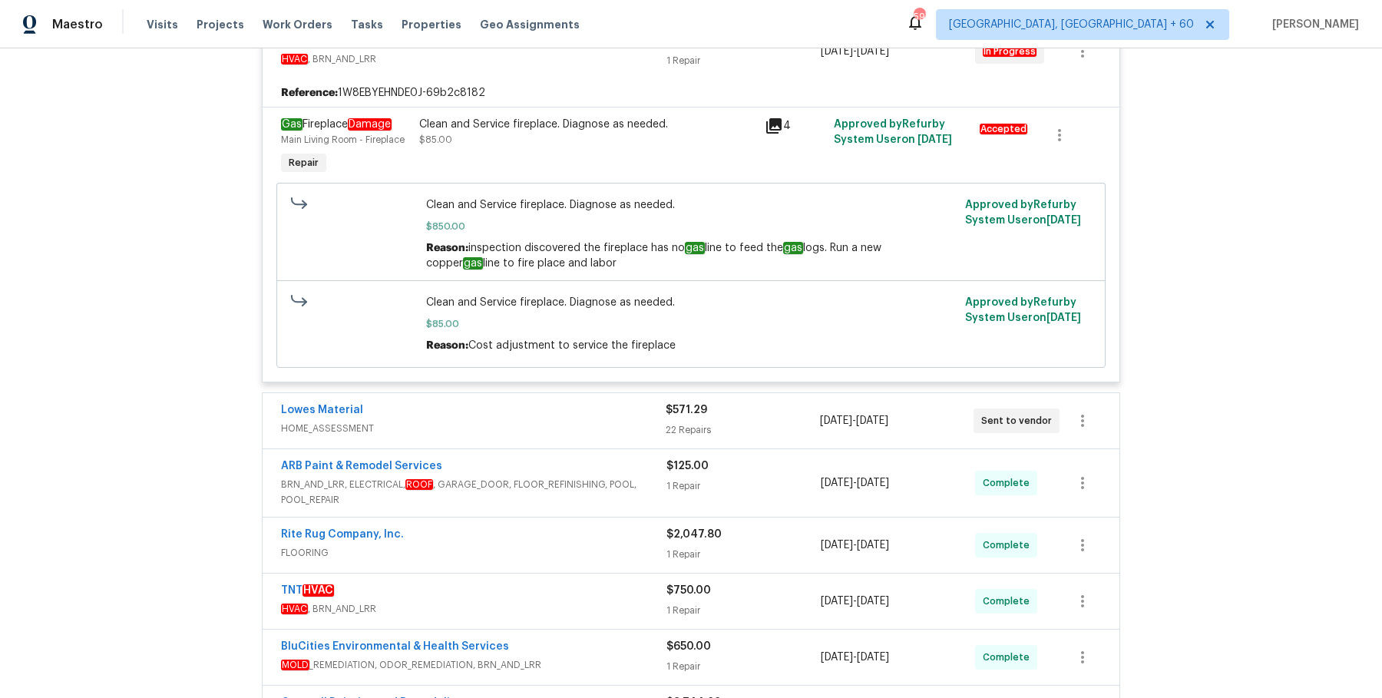
click at [540, 421] on span "HOME_ASSESSMENT" at bounding box center [473, 428] width 385 height 15
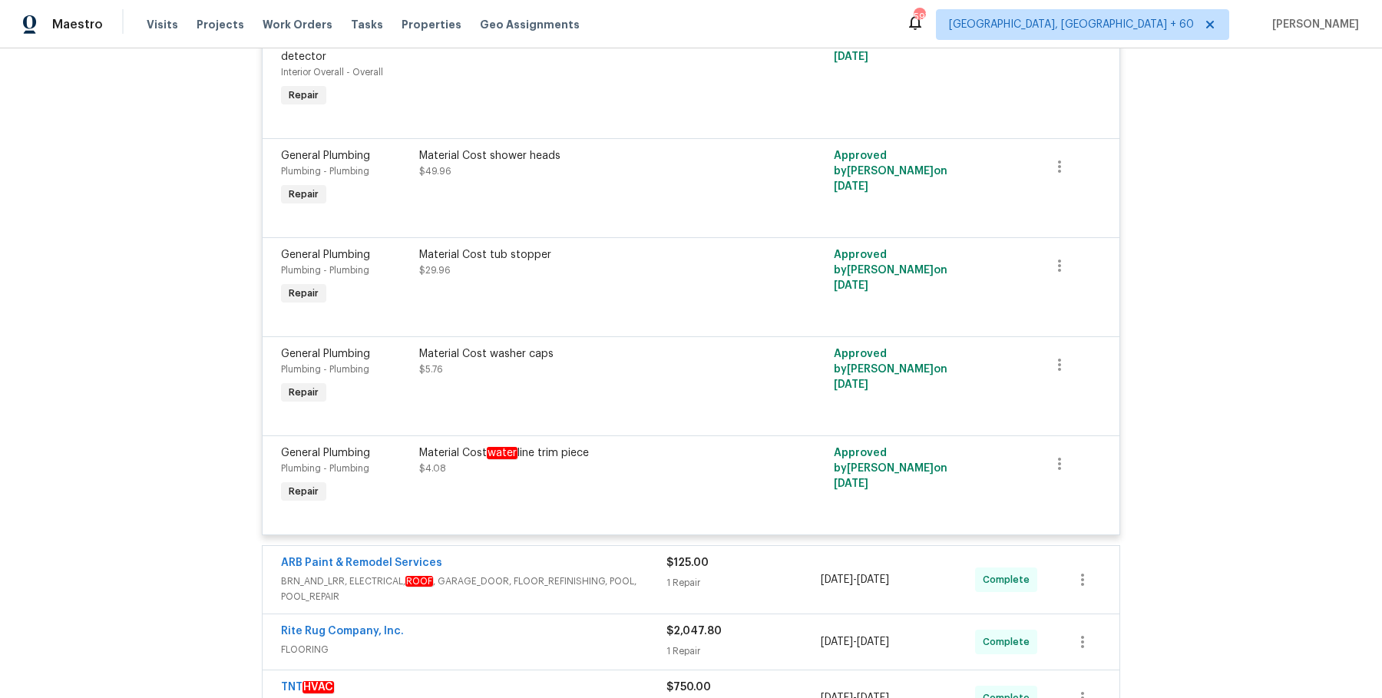
scroll to position [4152, 0]
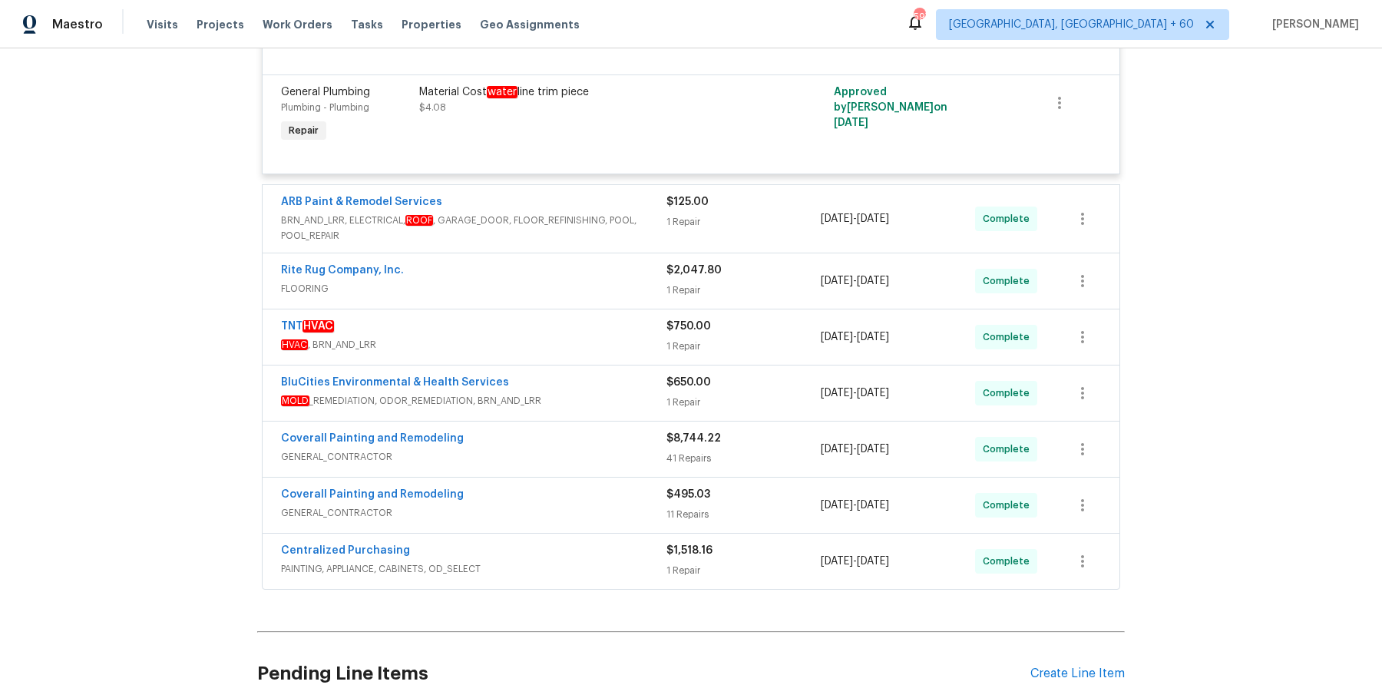
click at [602, 239] on span "BRN_AND_LRR, ELECTRICAL, ROOF , GARAGE_DOOR, FLOOR_REFINISHING, POOL, POOL_REPA…" at bounding box center [474, 228] width 386 height 31
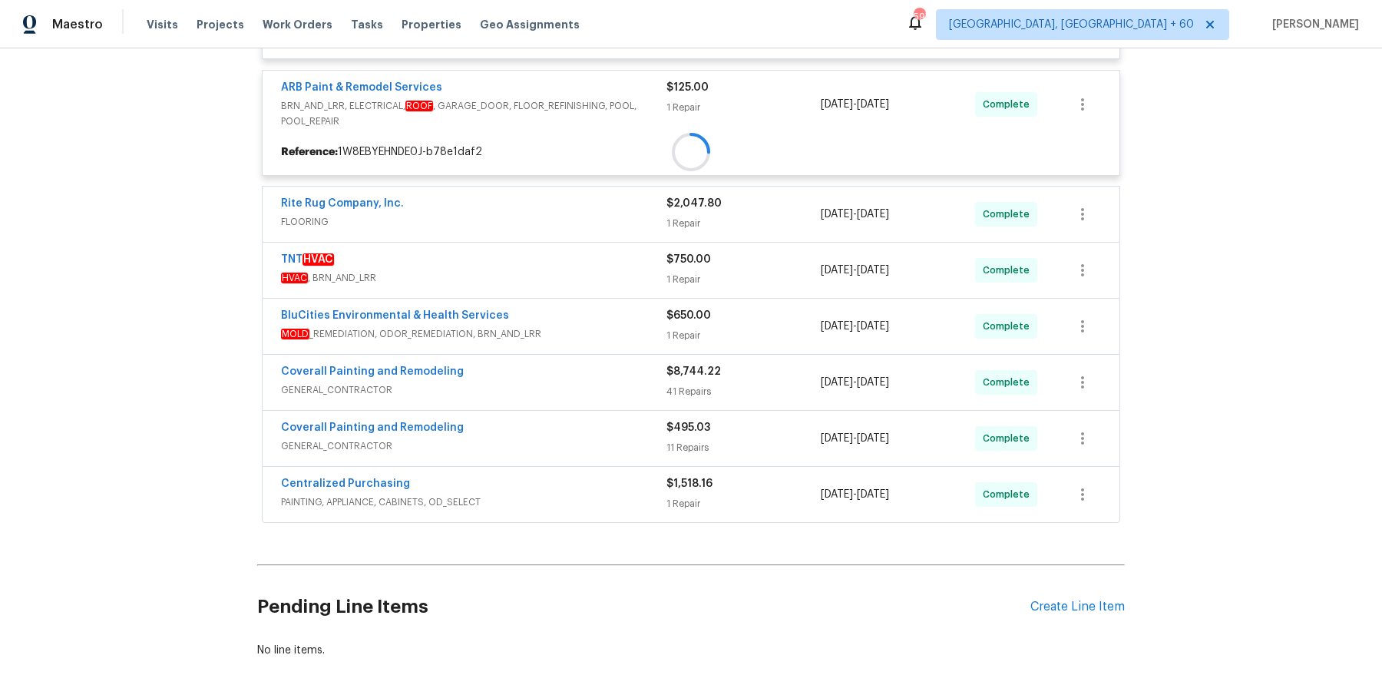
scroll to position [4291, 0]
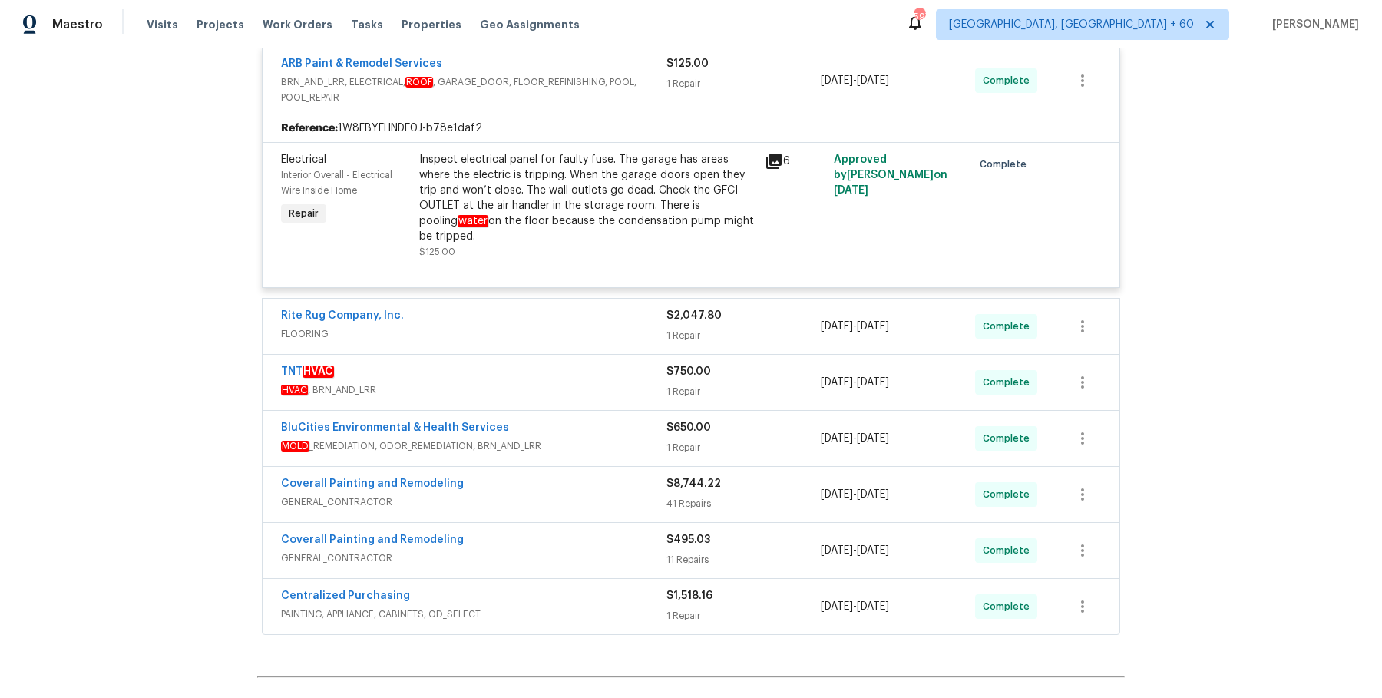
click at [608, 336] on span "FLOORING" at bounding box center [474, 333] width 386 height 15
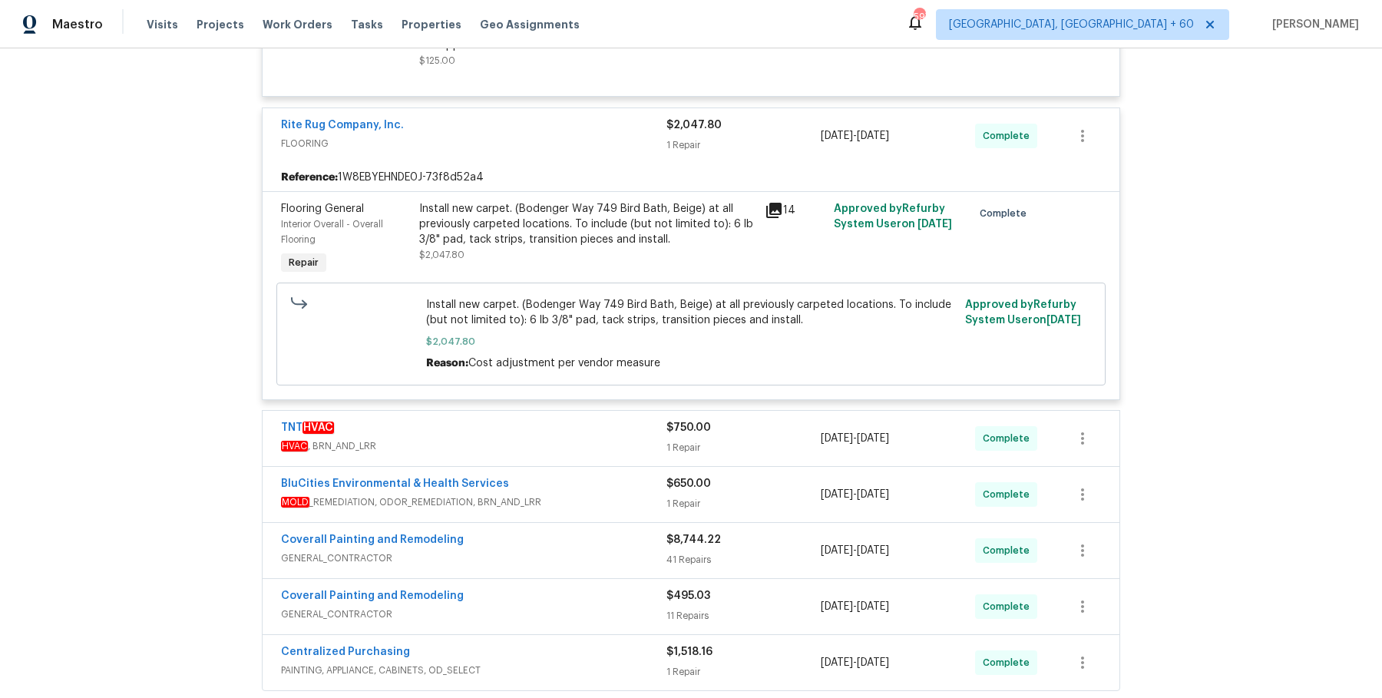
click at [582, 454] on span "HVAC , BRN_AND_LRR" at bounding box center [474, 446] width 386 height 15
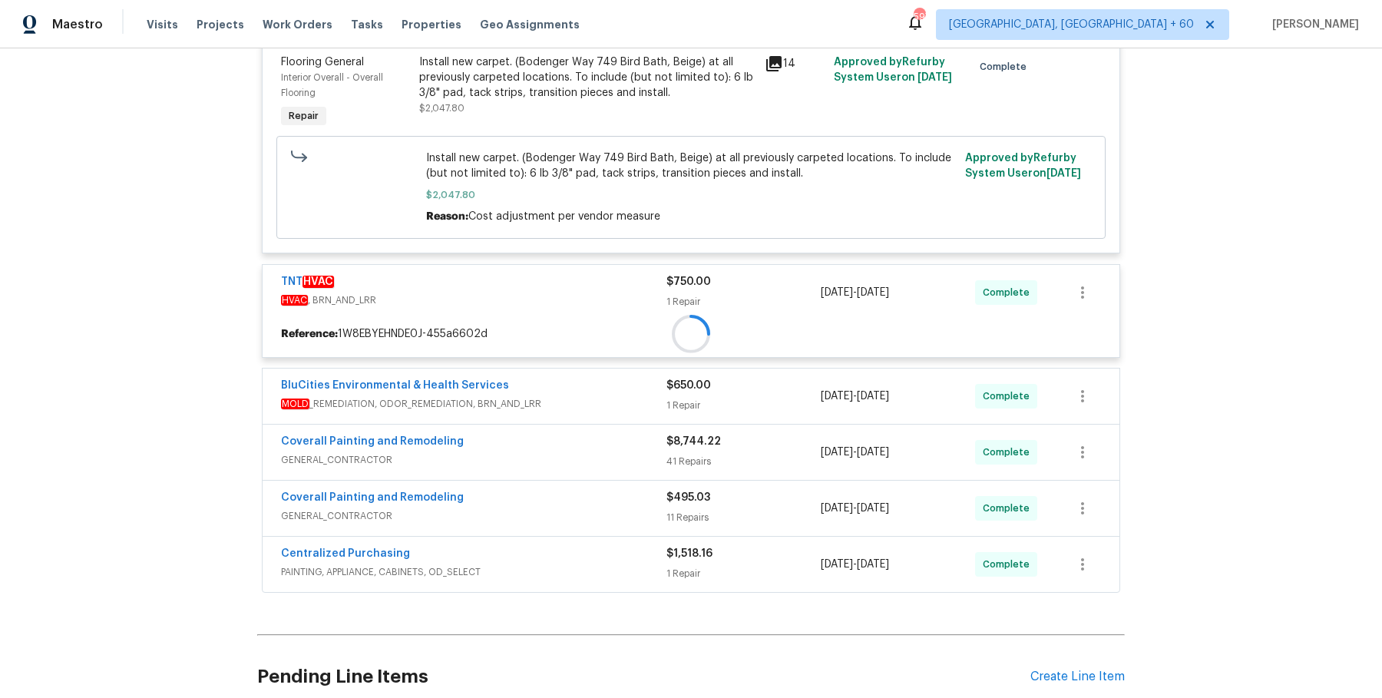
scroll to position [4640, 0]
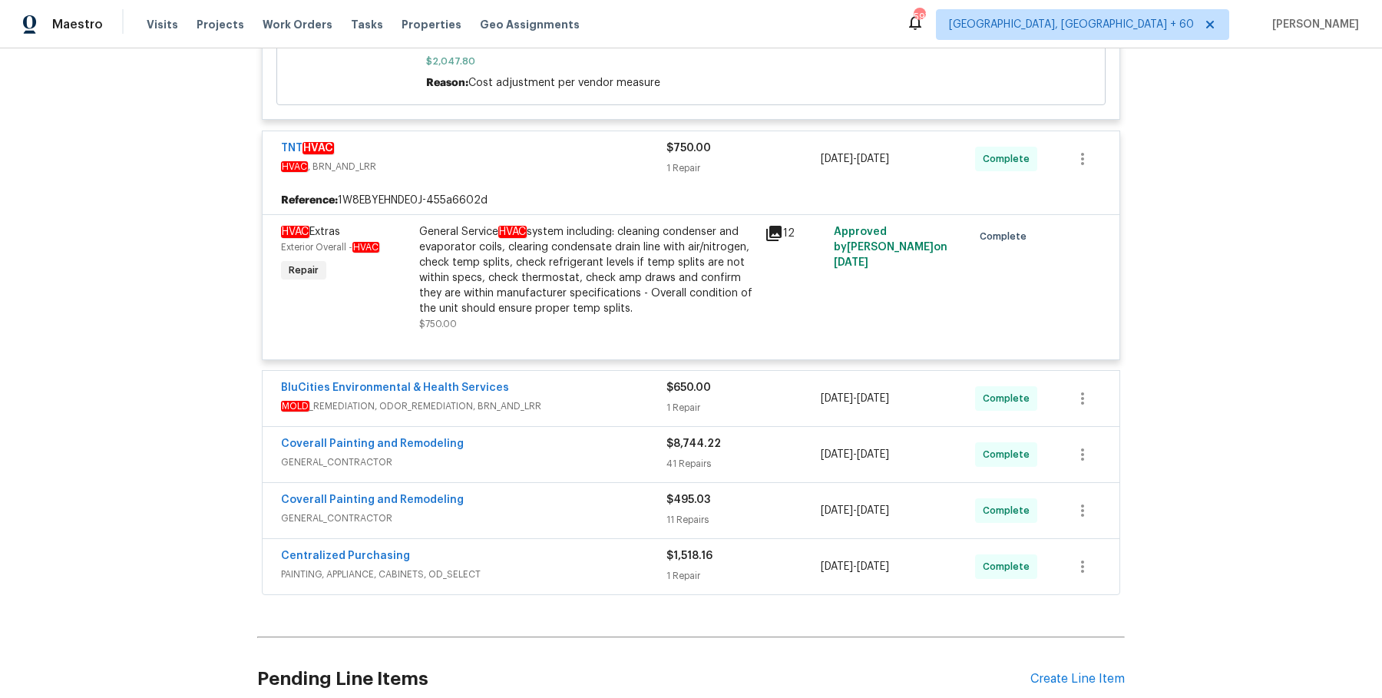
click at [604, 407] on span "MOLD _REMEDIATION, ODOR_REMEDIATION, BRN_AND_LRR" at bounding box center [474, 406] width 386 height 15
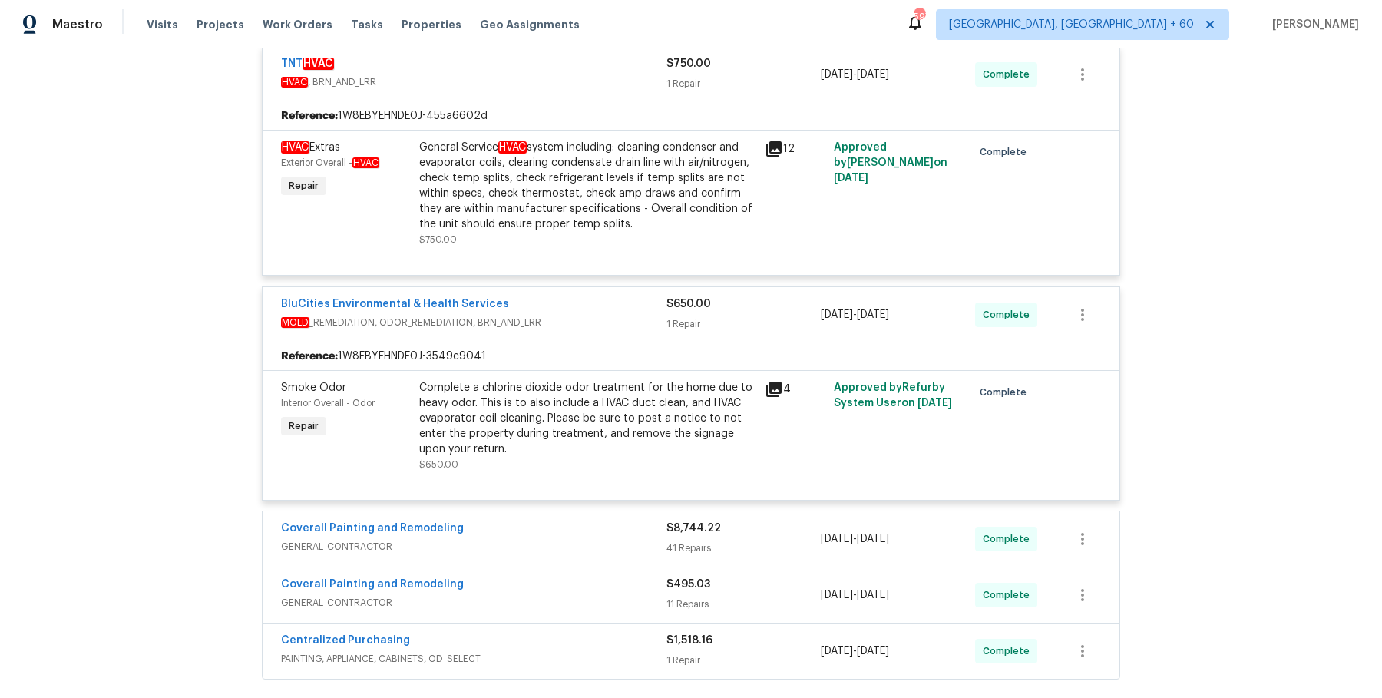
scroll to position [4860, 0]
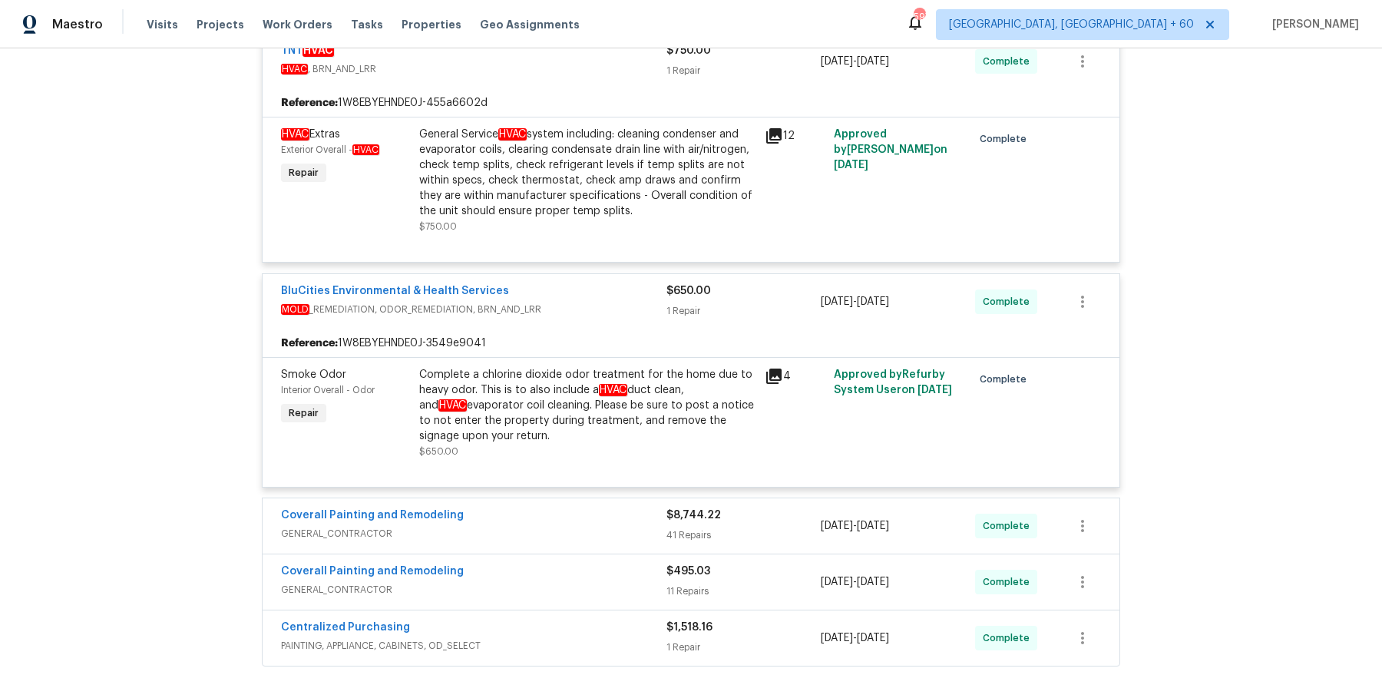
click at [591, 502] on div "Coverall Painting and Remodeling GENERAL_CONTRACTOR $8,744.22 41 Repairs 8/11/2…" at bounding box center [691, 525] width 857 height 55
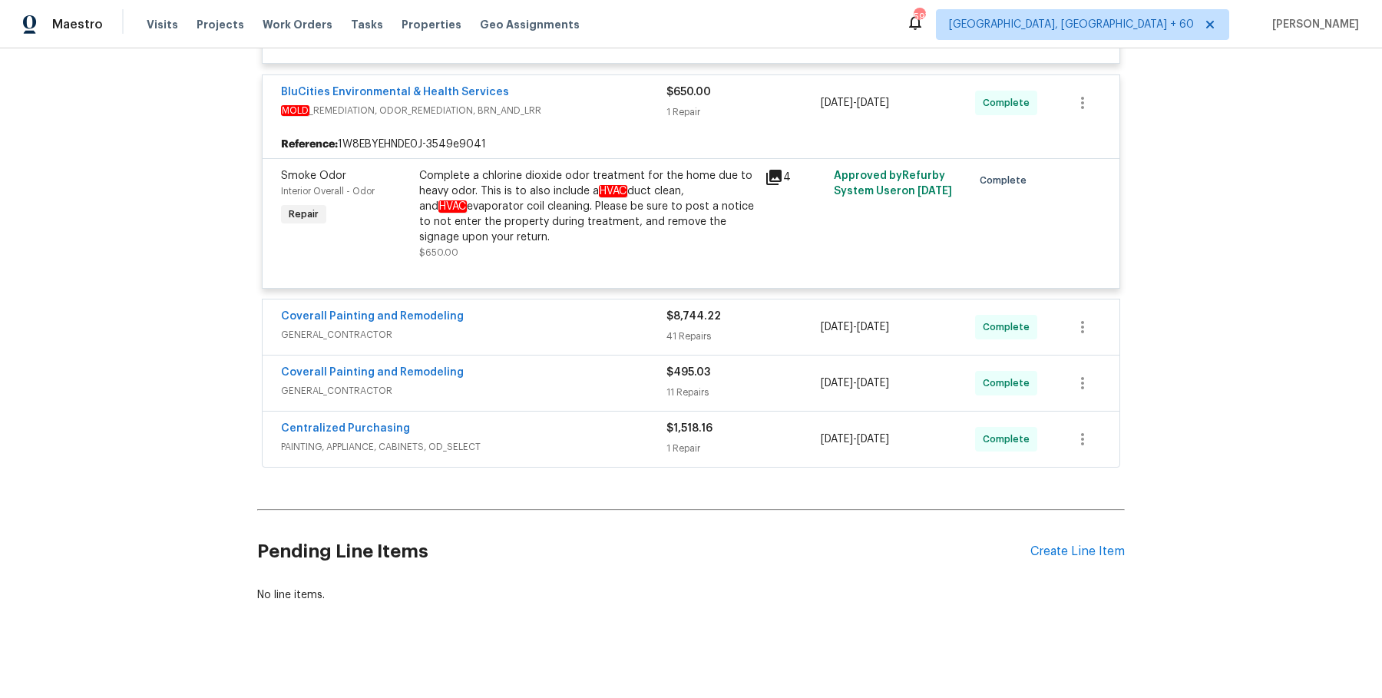
scroll to position [5063, 0]
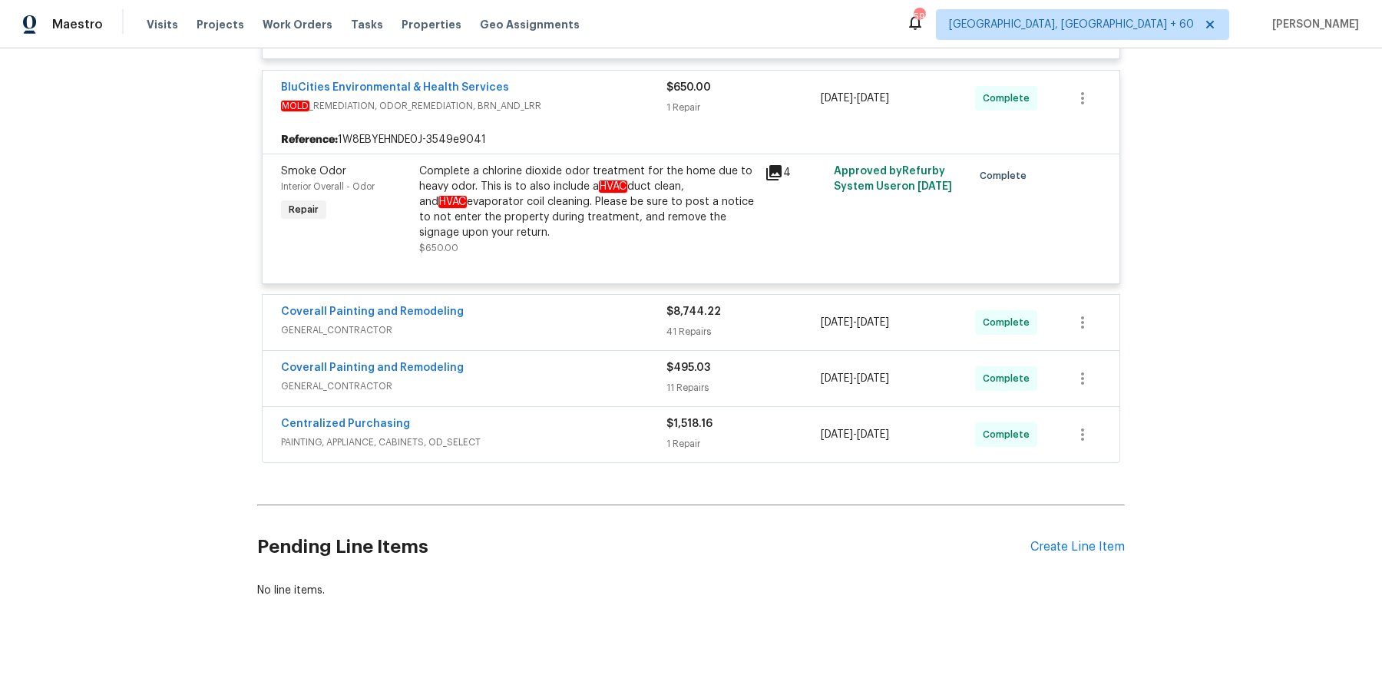
click at [624, 323] on div "Coverall Painting and Remodeling" at bounding box center [474, 313] width 386 height 18
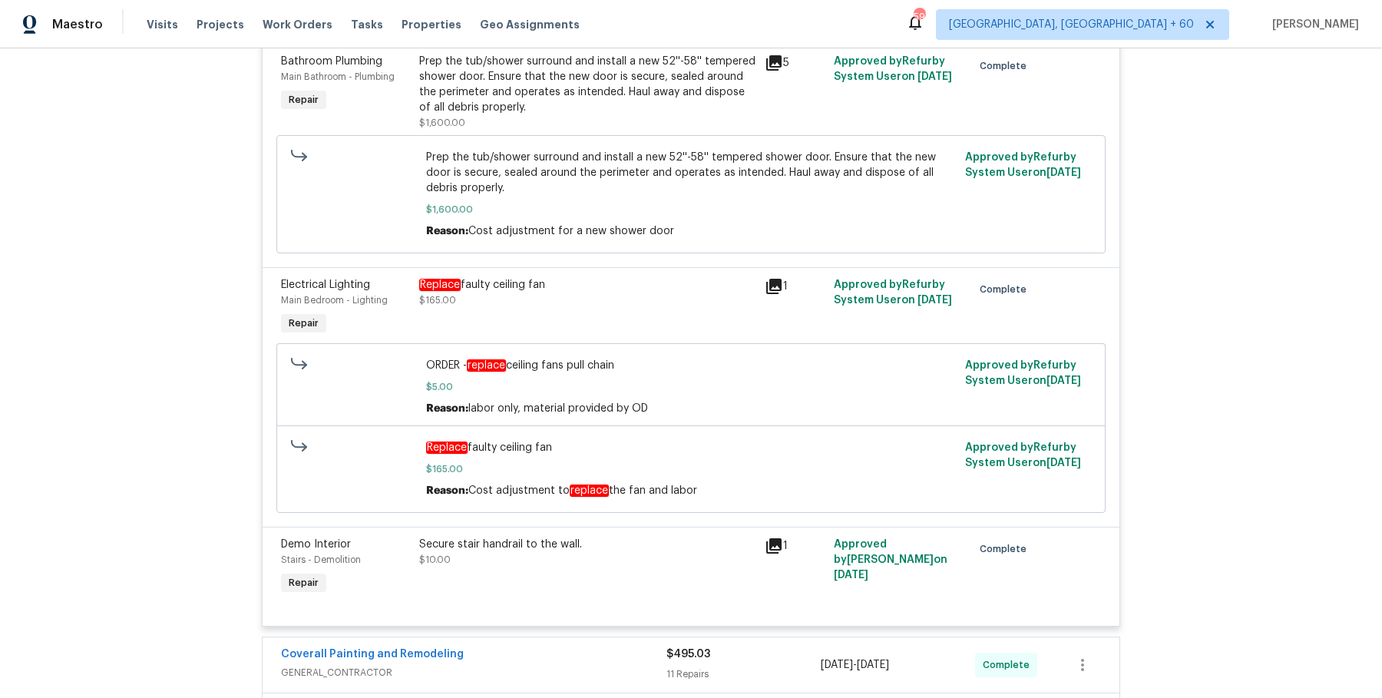
scroll to position [11896, 0]
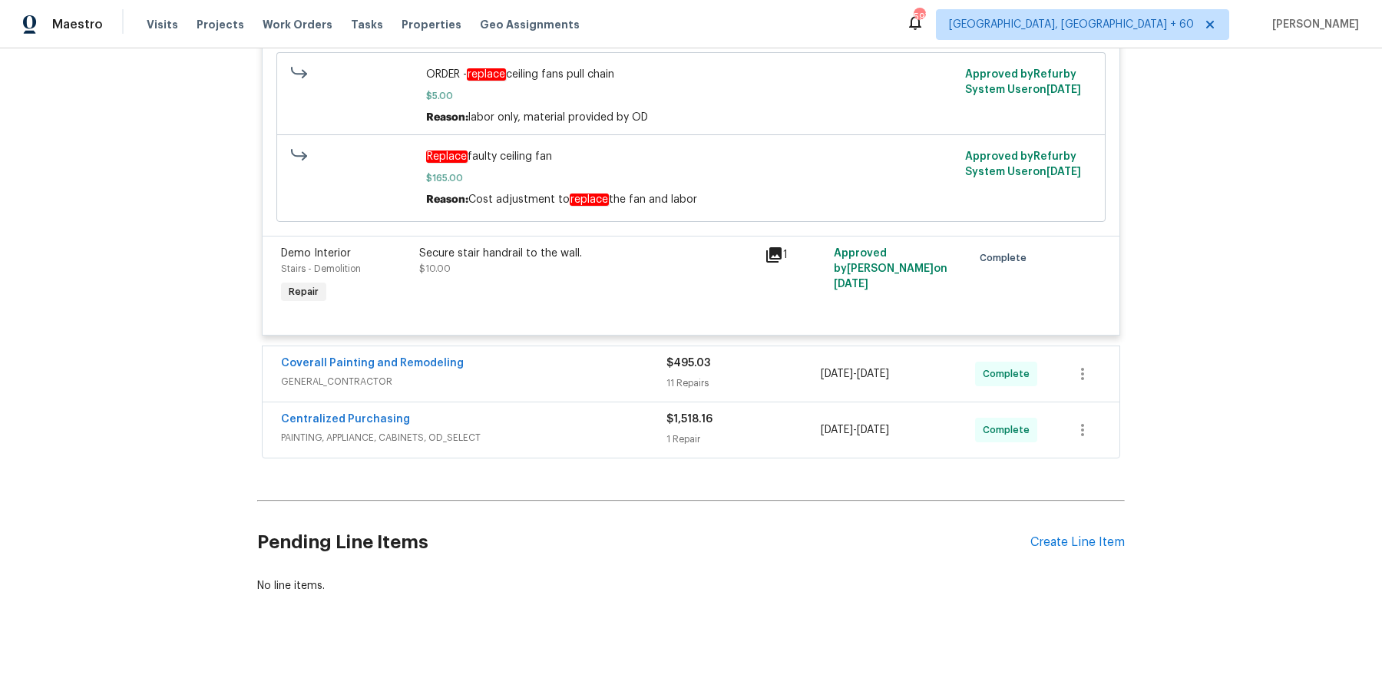
click at [609, 386] on span "GENERAL_CONTRACTOR" at bounding box center [474, 381] width 386 height 15
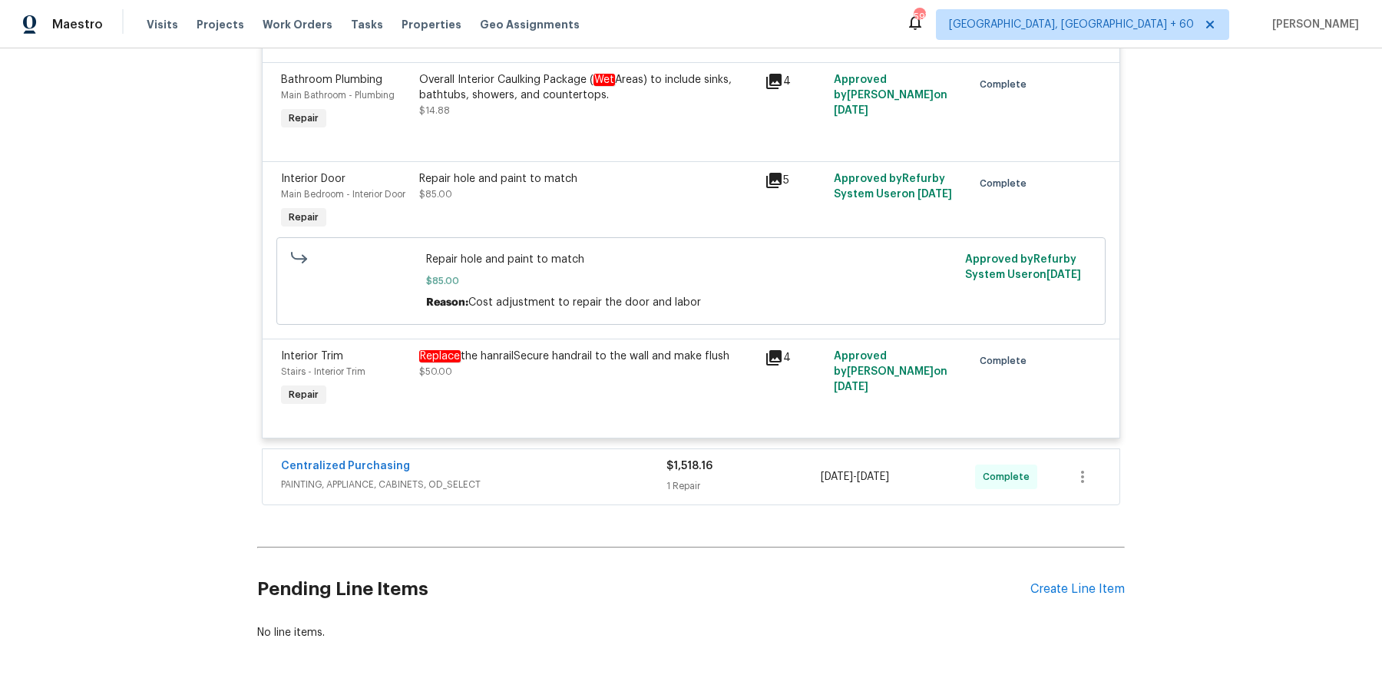
scroll to position [13064, 0]
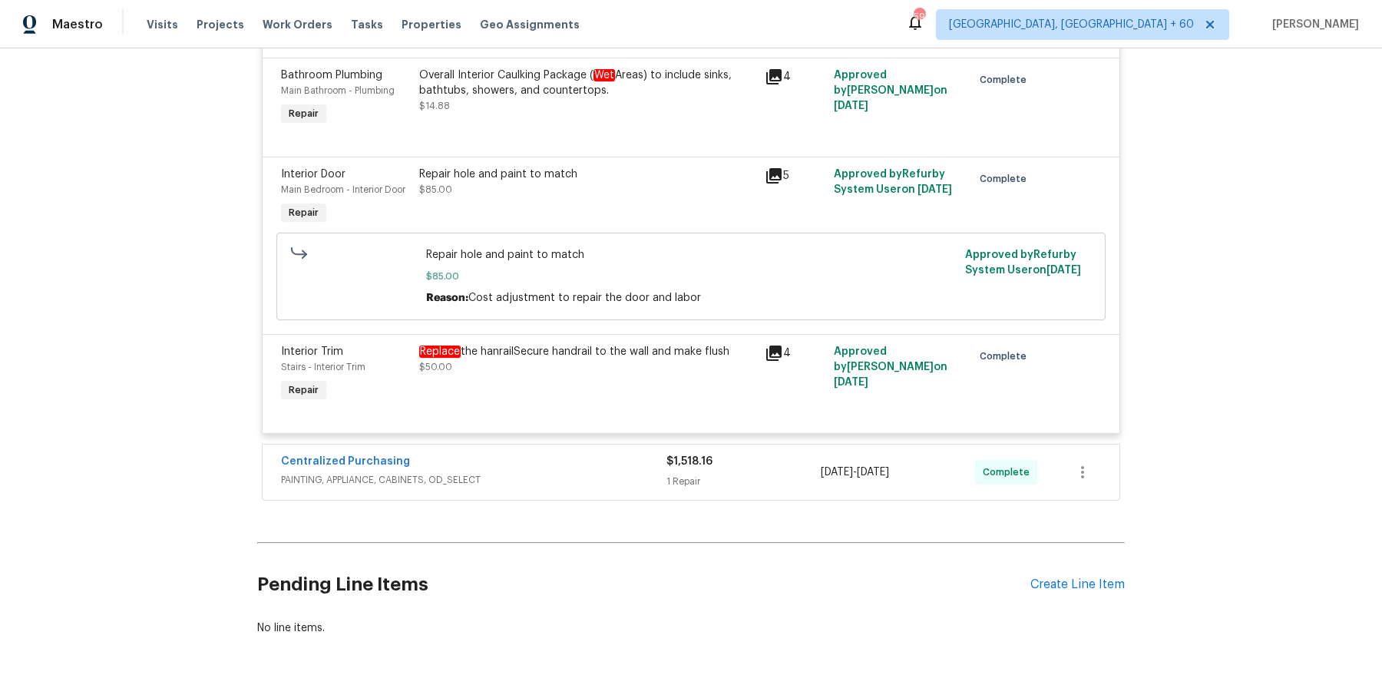
click at [654, 472] on div "Centralized Purchasing" at bounding box center [474, 463] width 386 height 18
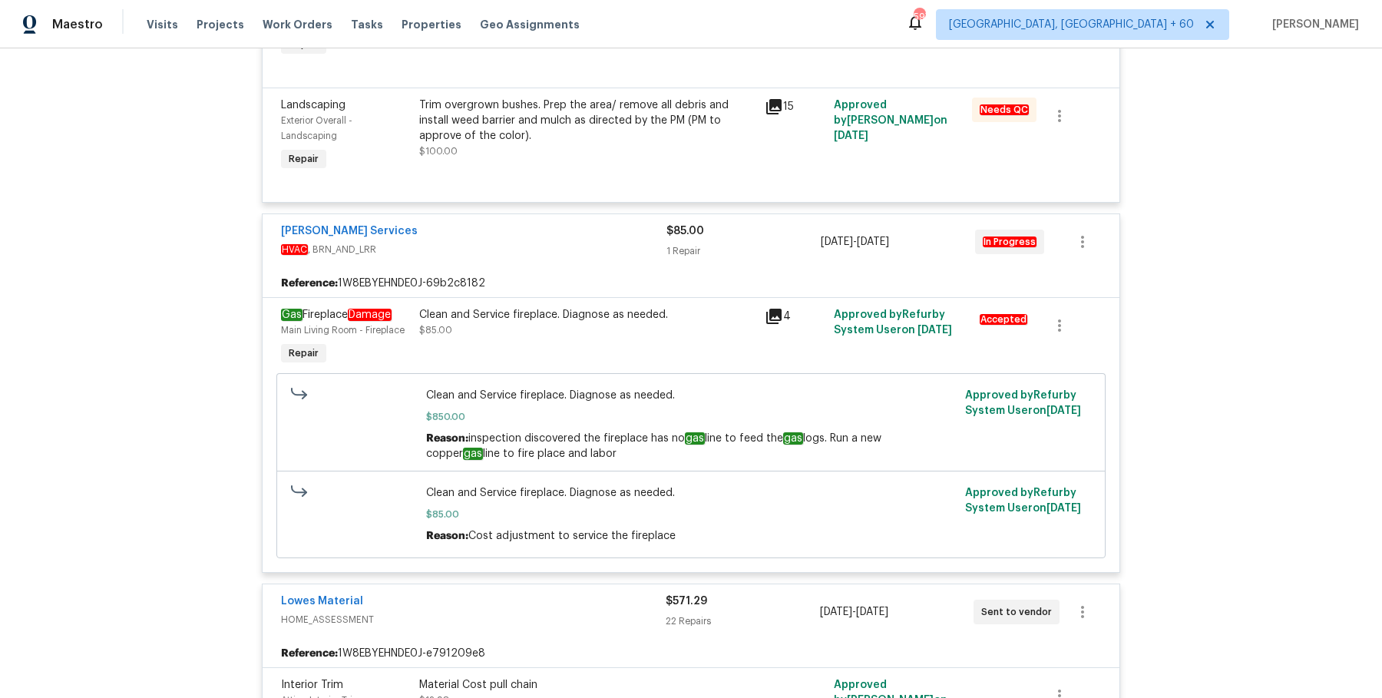
scroll to position [0, 0]
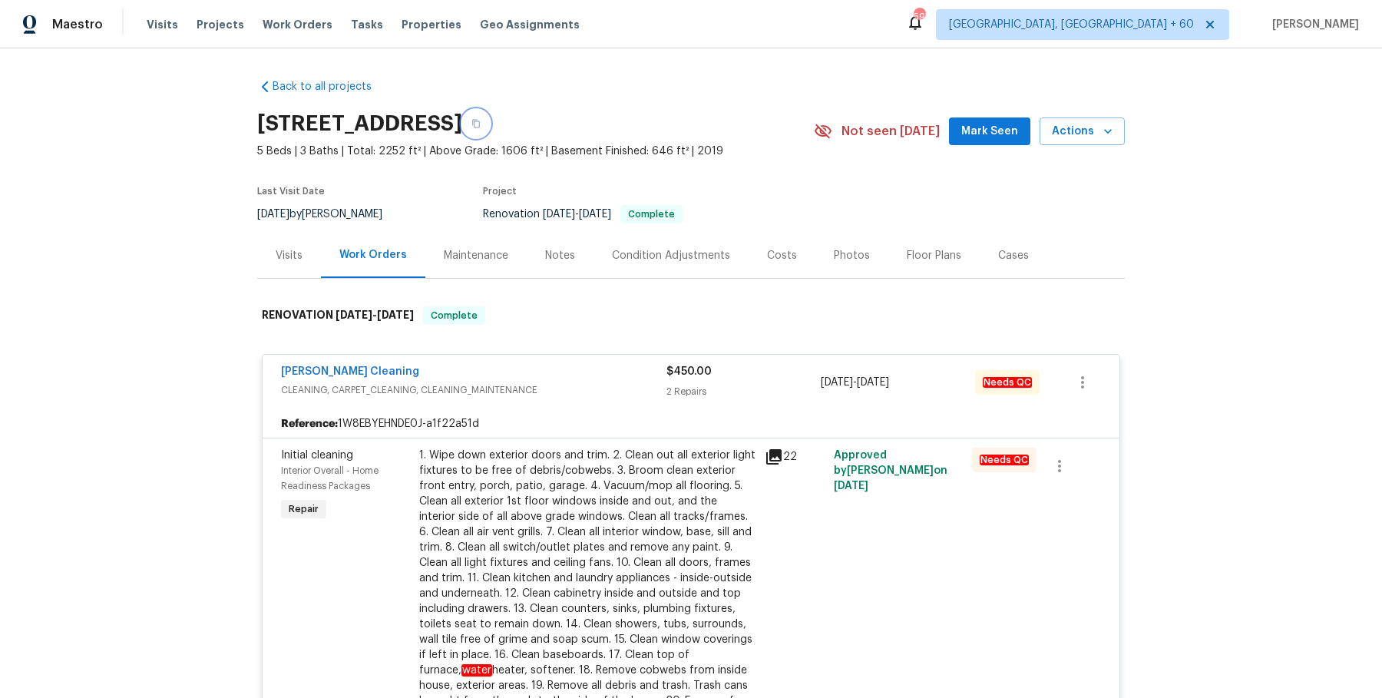
click at [490, 134] on button "button" at bounding box center [476, 124] width 28 height 28
click at [316, 30] on span "Work Orders" at bounding box center [298, 24] width 70 height 15
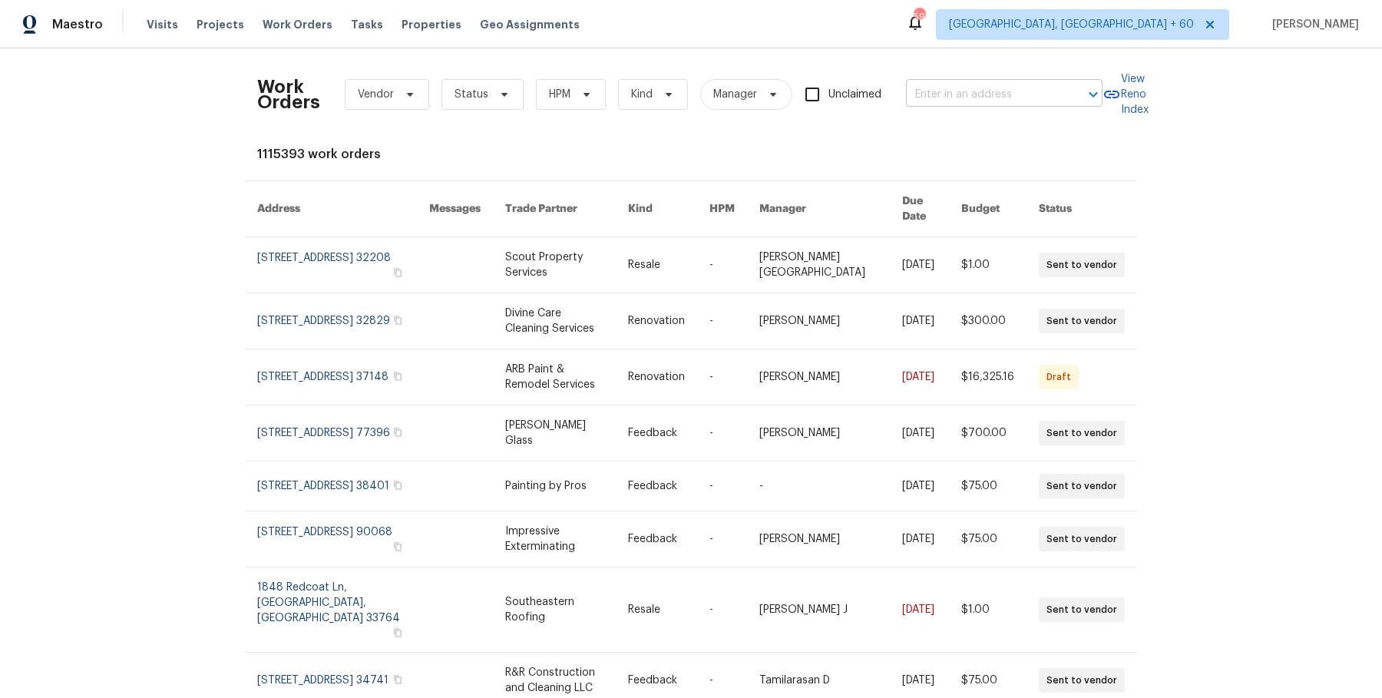
click at [919, 102] on input "text" at bounding box center [983, 95] width 154 height 24
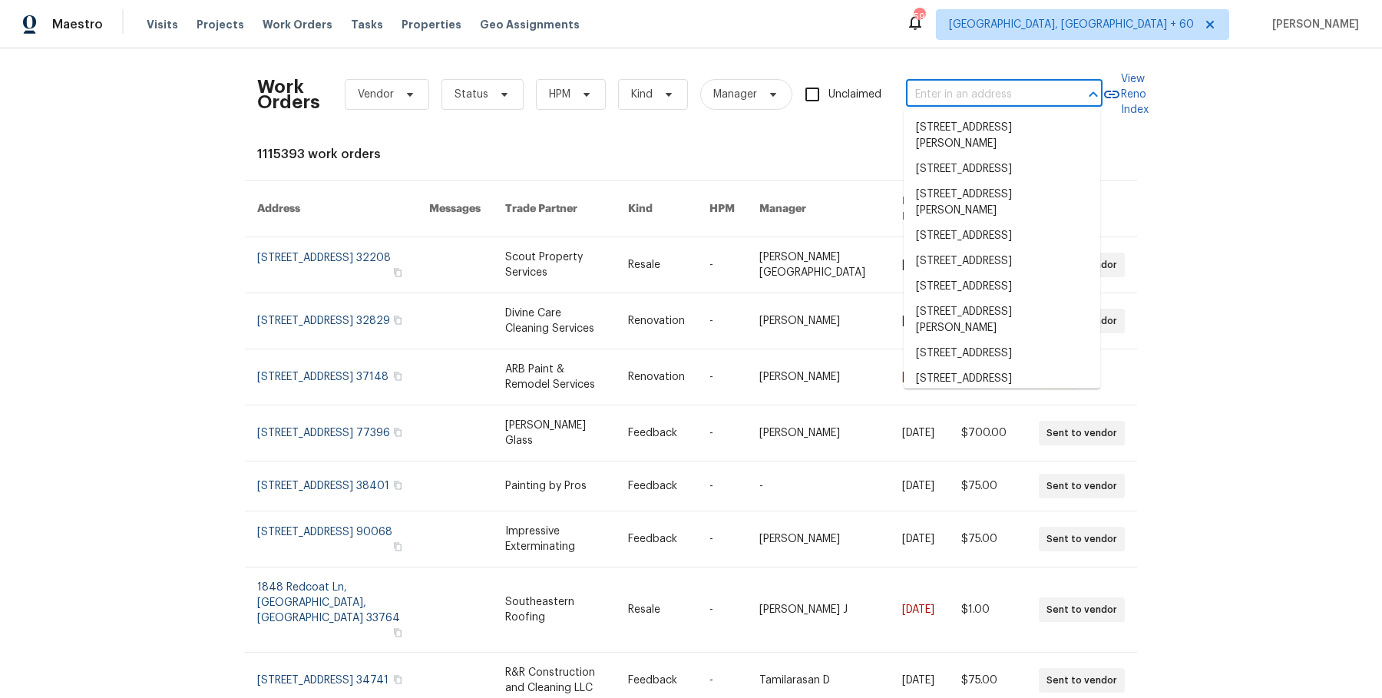
paste input "3108 Celt Aly Nolensville, TN 37135"
type input "3108 Celt Aly Nolensville, TN 37135"
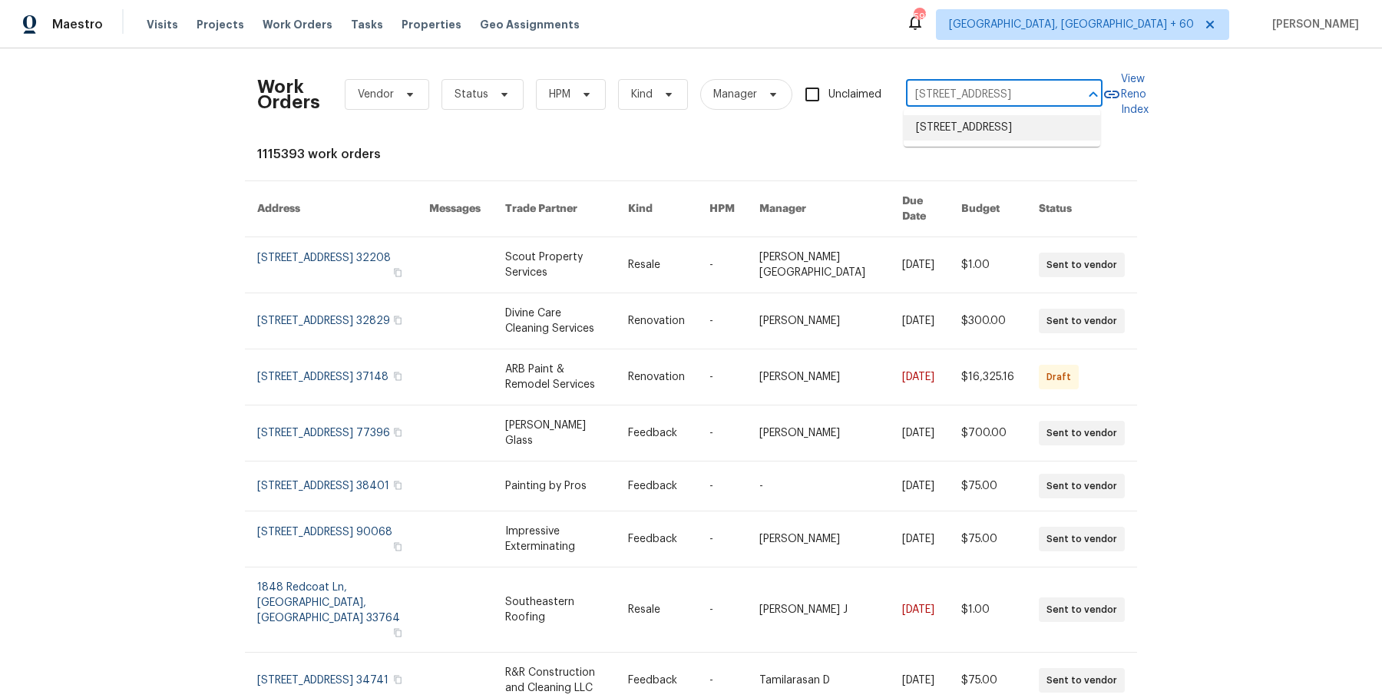
click at [919, 120] on li "3108 Celt Aly, Nolensville, TN 37135" at bounding box center [1002, 127] width 197 height 25
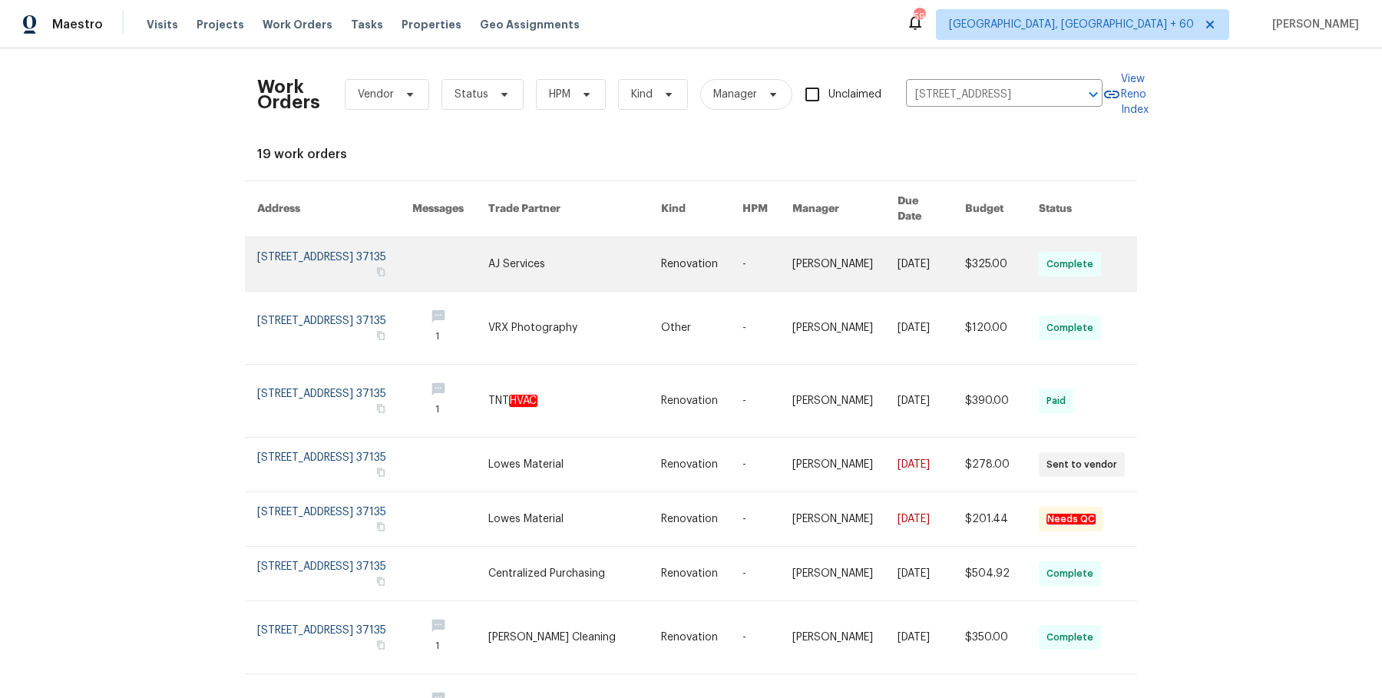
click at [757, 258] on link at bounding box center [768, 264] width 50 height 54
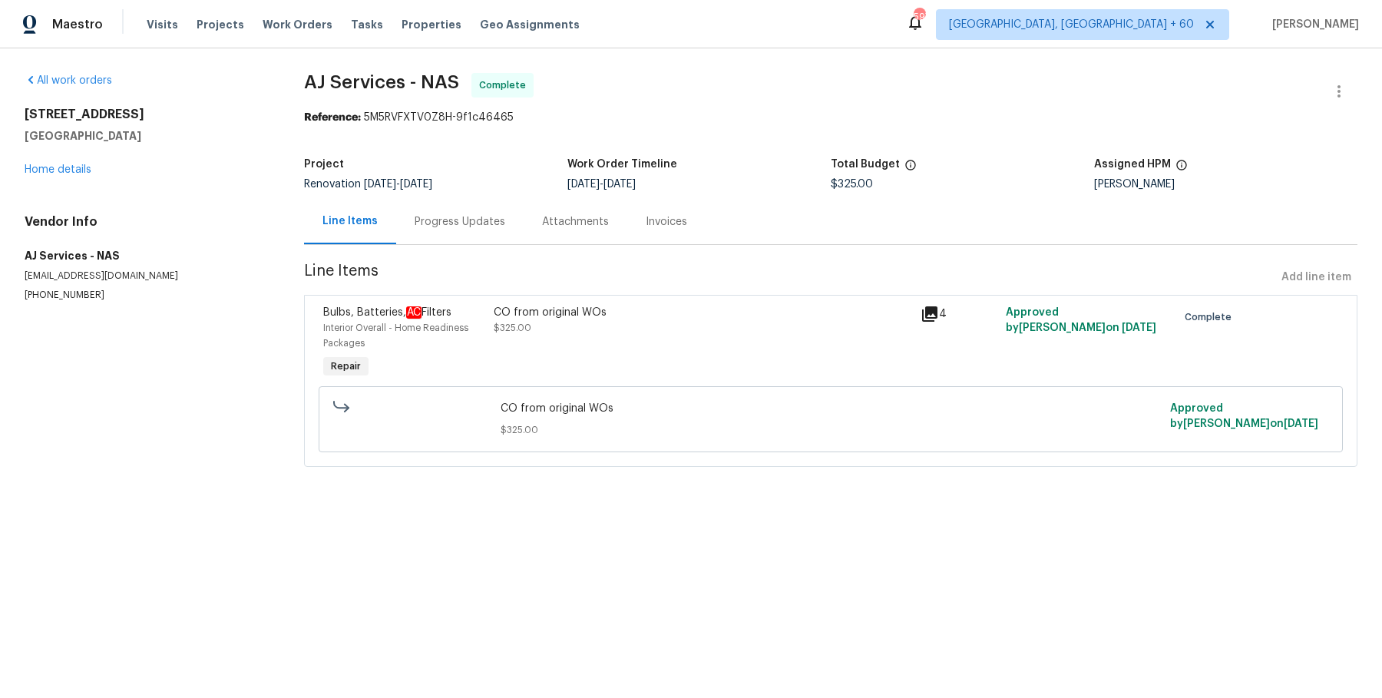
click at [78, 178] on div "All work orders 3108 Celt Aly Nolensville, TN 37135 Home details Vendor Info AJ…" at bounding box center [146, 187] width 243 height 229
click at [74, 164] on link "Home details" at bounding box center [58, 169] width 67 height 11
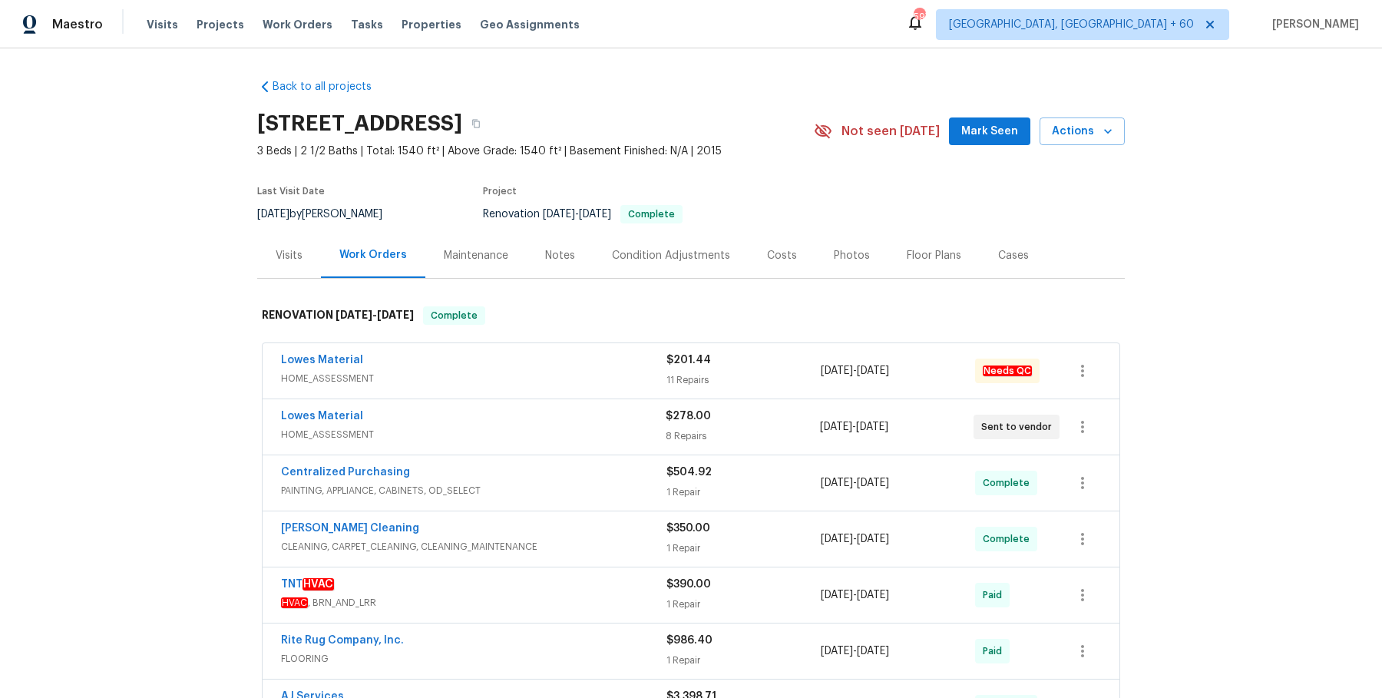
click at [640, 402] on div "Lowes Material HOME_ASSESSMENT $278.00 8 Repairs 7/22/2025 - 7/25/2025 Sent to …" at bounding box center [691, 426] width 857 height 55
click at [640, 376] on span "HOME_ASSESSMENT" at bounding box center [474, 378] width 386 height 15
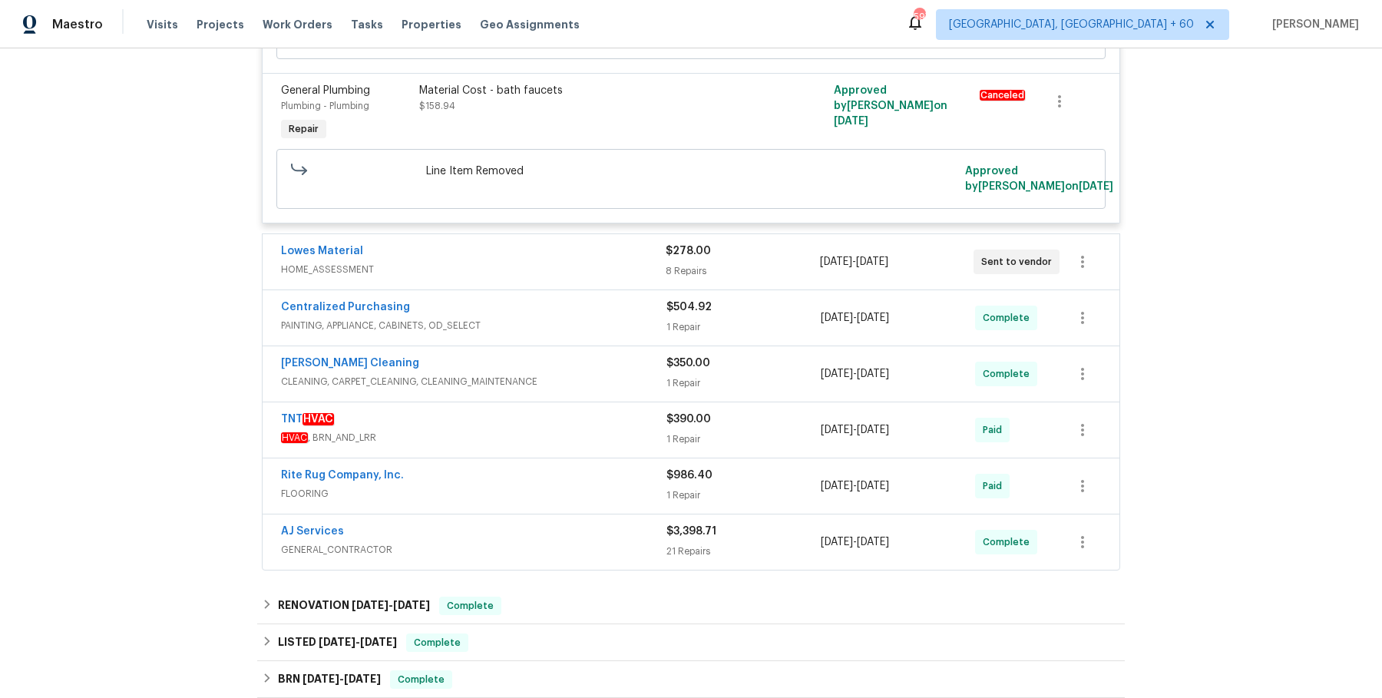
scroll to position [1667, 0]
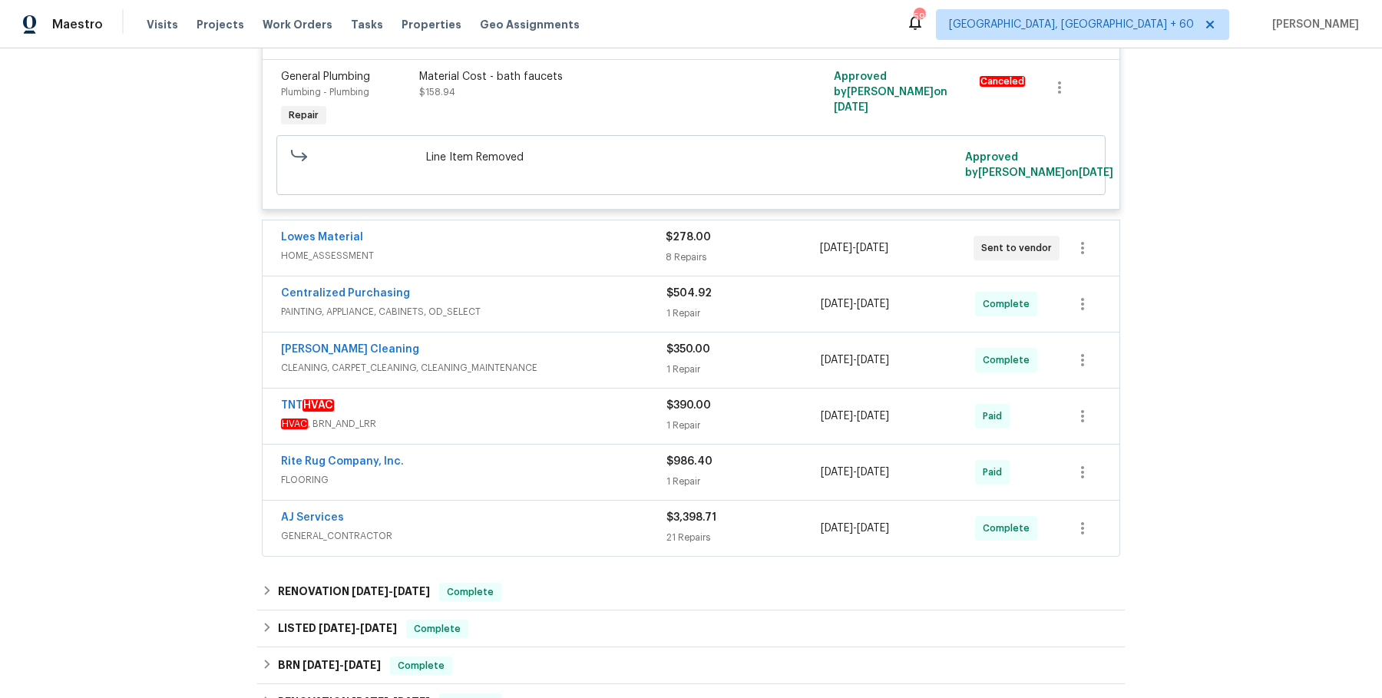
click at [626, 263] on span "HOME_ASSESSMENT" at bounding box center [473, 255] width 385 height 15
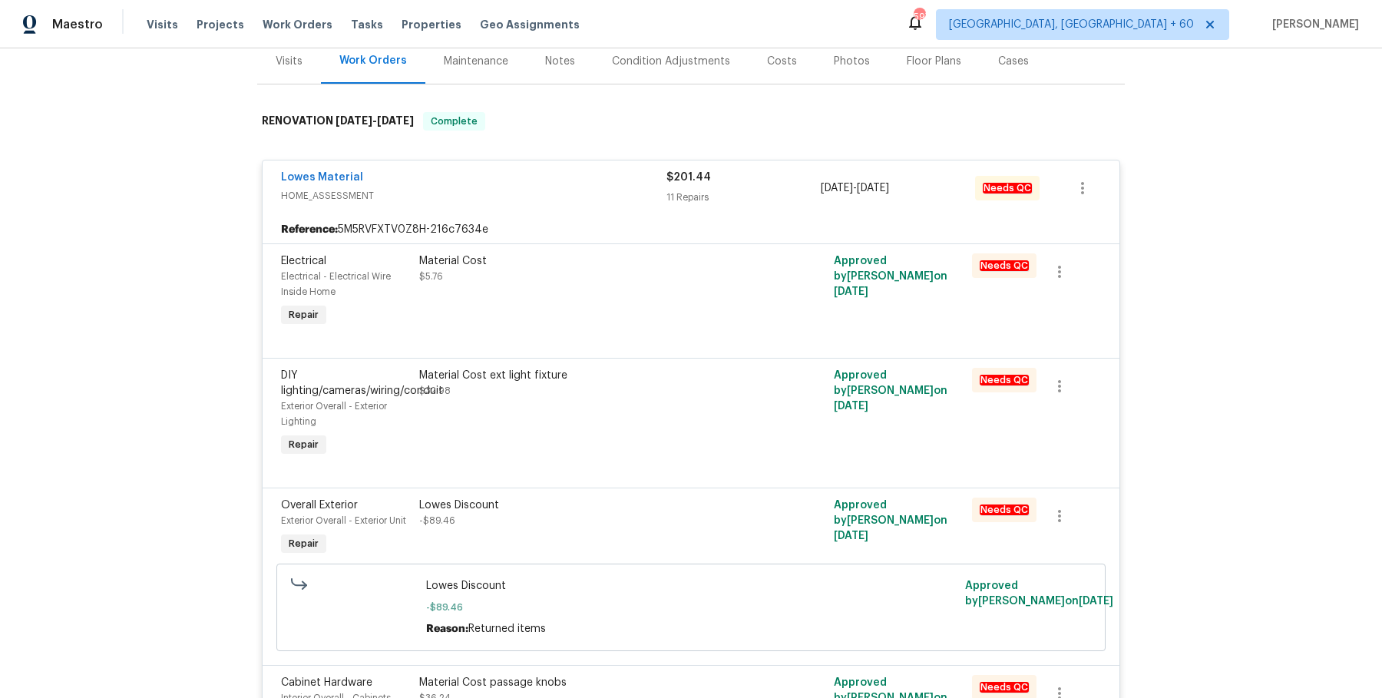
scroll to position [194, 0]
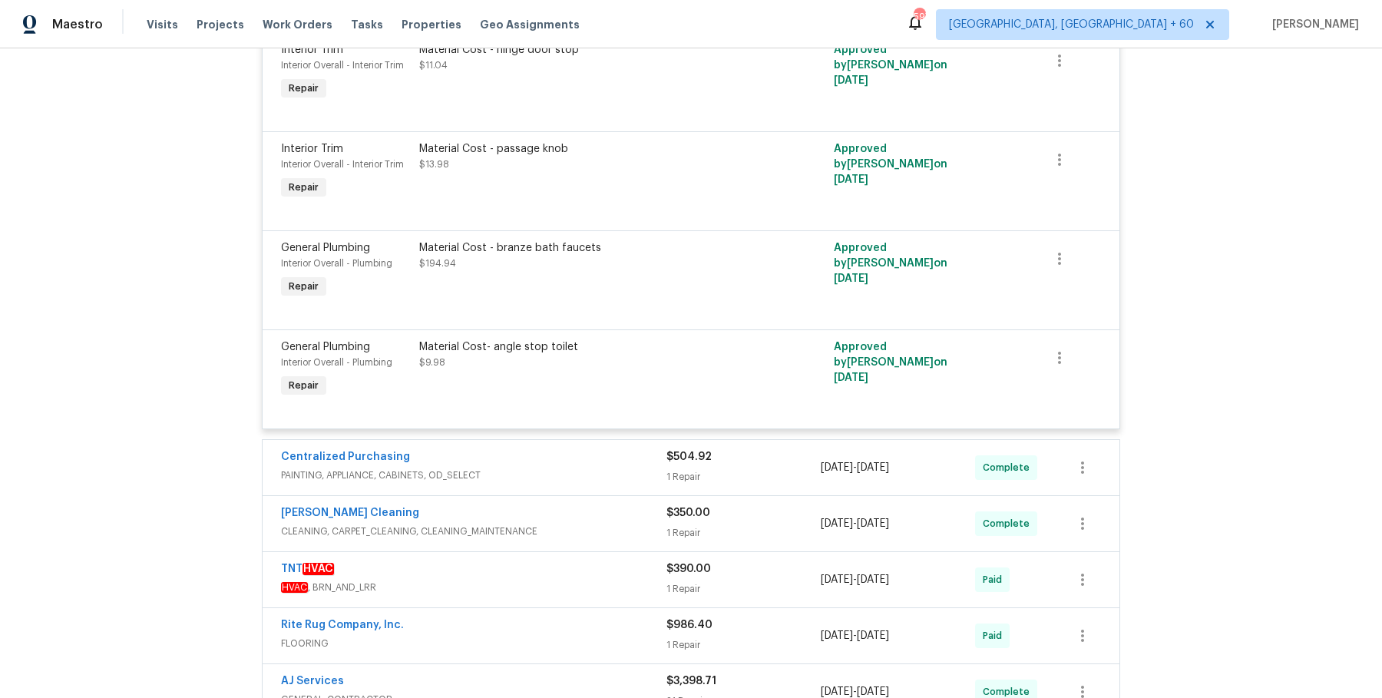
click at [572, 466] on div "Centralized Purchasing" at bounding box center [474, 458] width 386 height 18
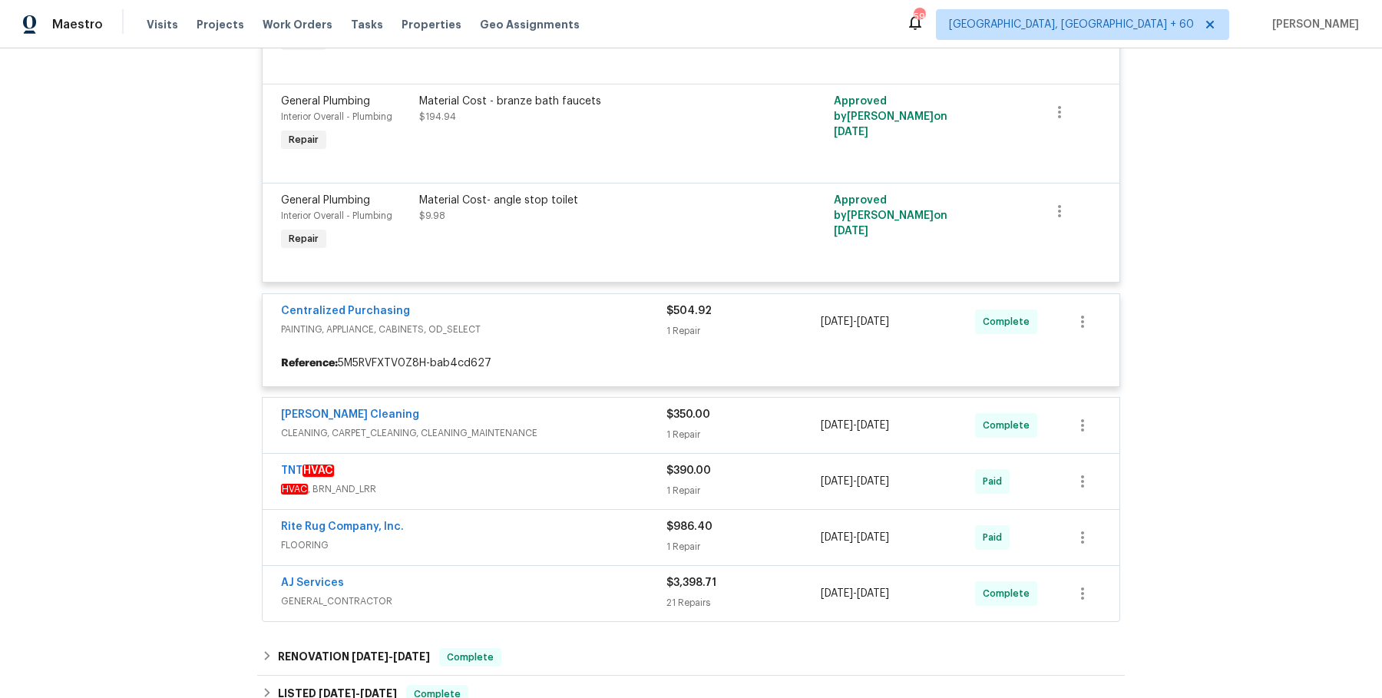
scroll to position [2486, 0]
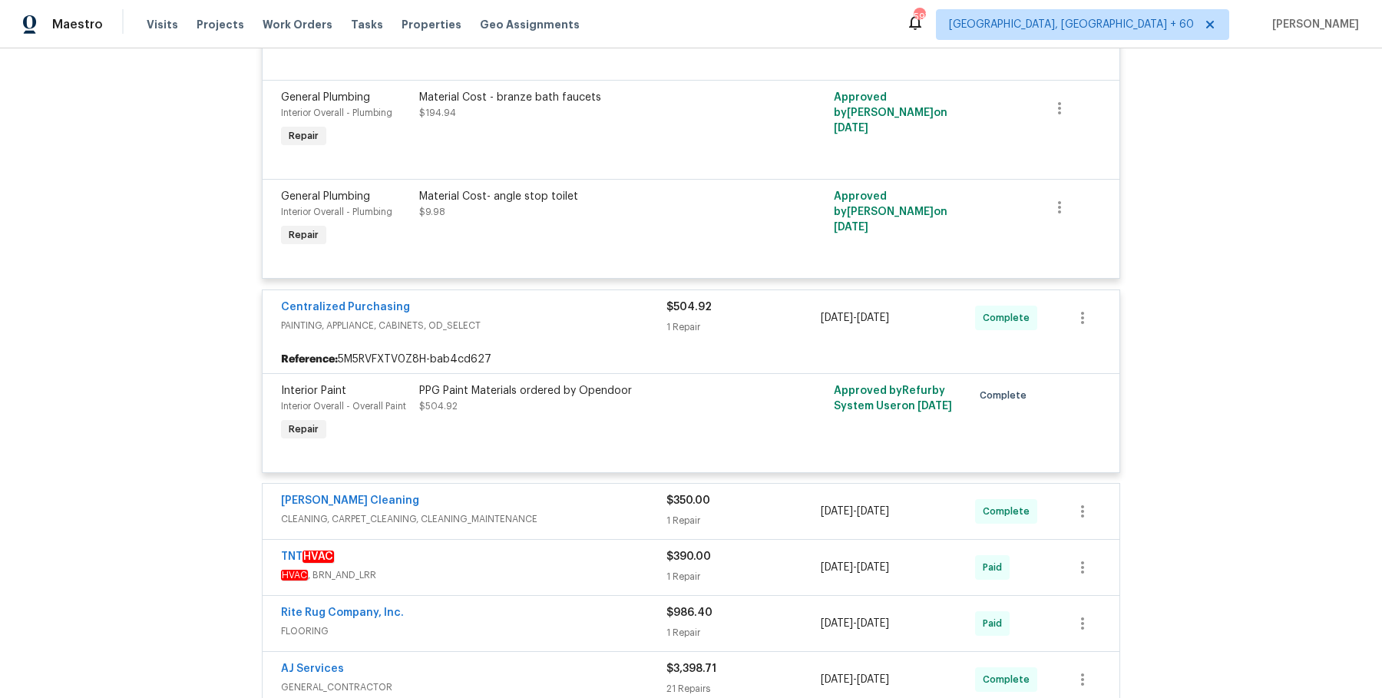
click at [568, 515] on span "CLEANING, CARPET_CLEANING, CLEANING_MAINTENANCE" at bounding box center [474, 518] width 386 height 15
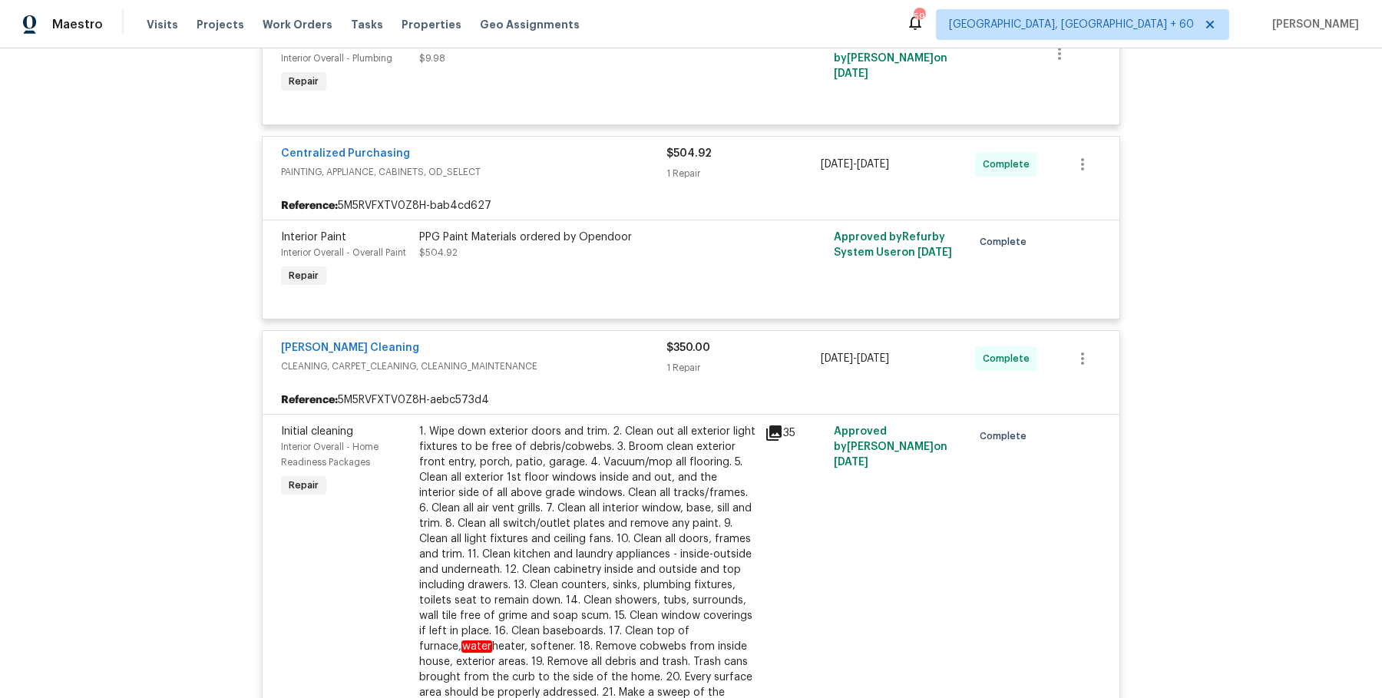
scroll to position [2679, 0]
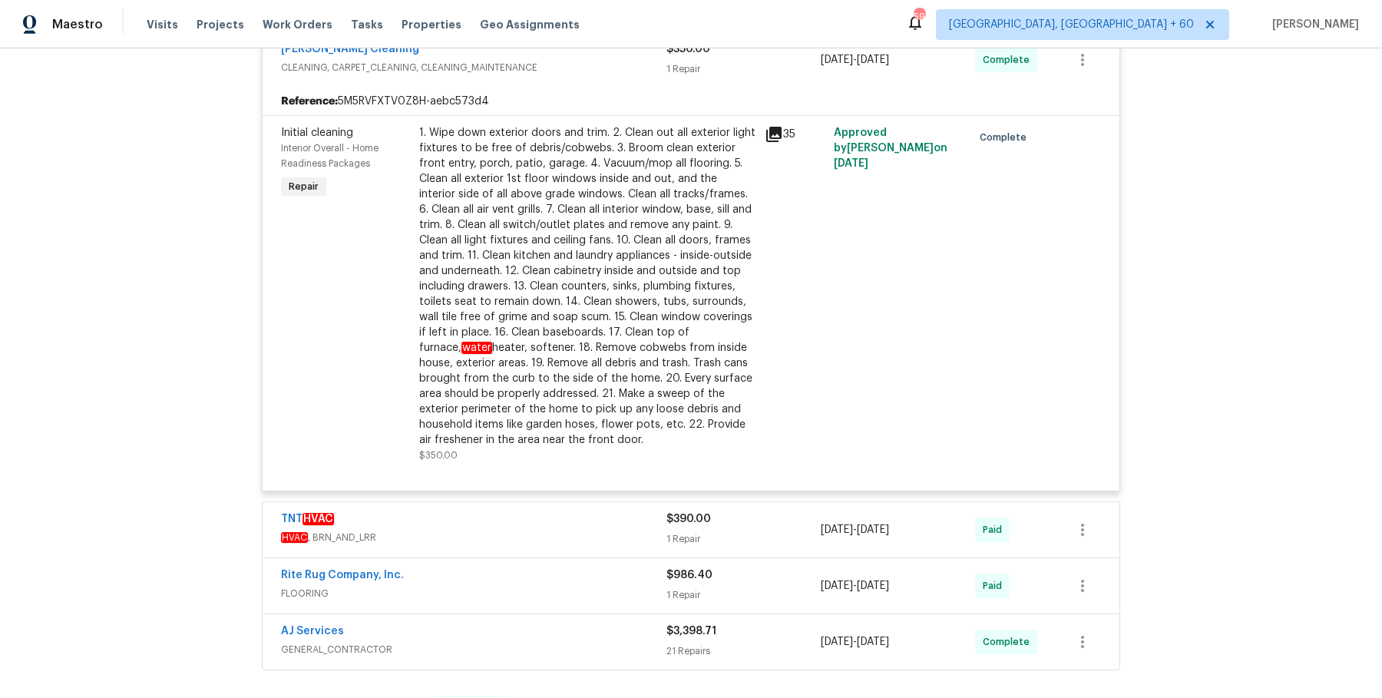
click at [586, 524] on div "TNT HVAC" at bounding box center [474, 520] width 386 height 18
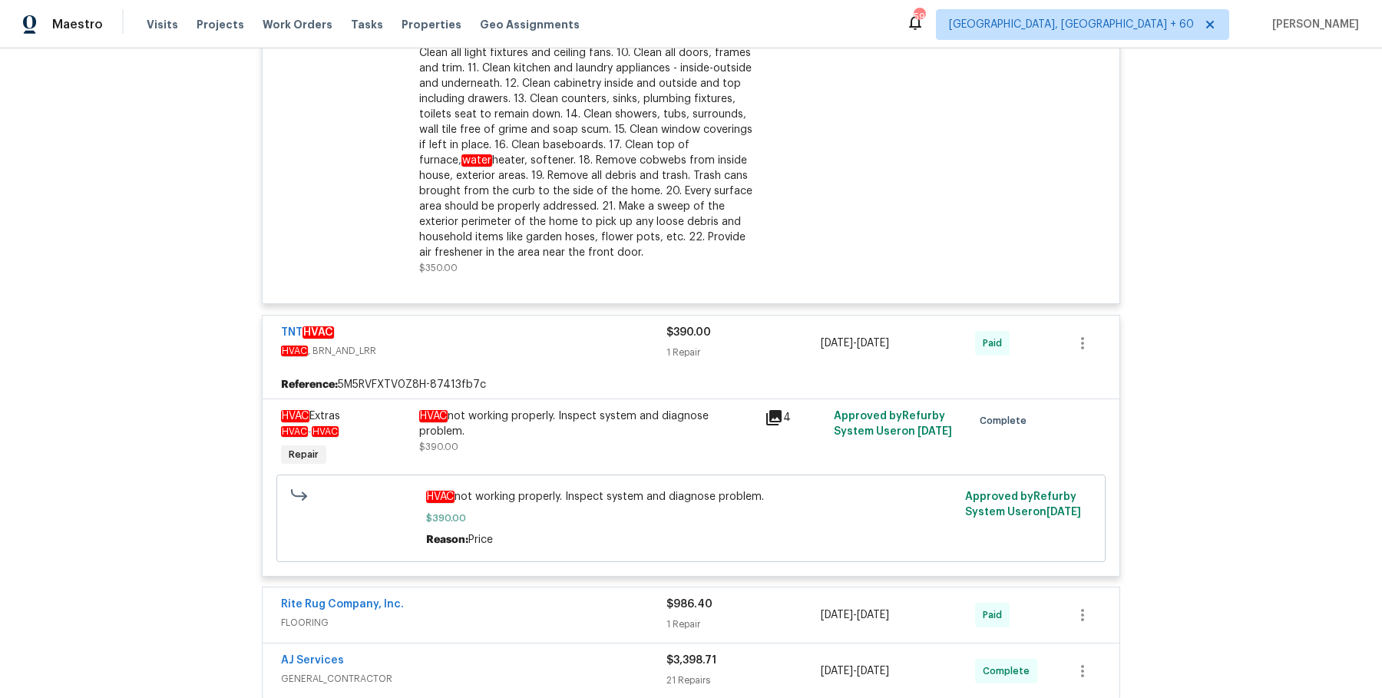
scroll to position [3123, 0]
click at [545, 601] on div "Rite Rug Company, Inc." at bounding box center [474, 608] width 386 height 18
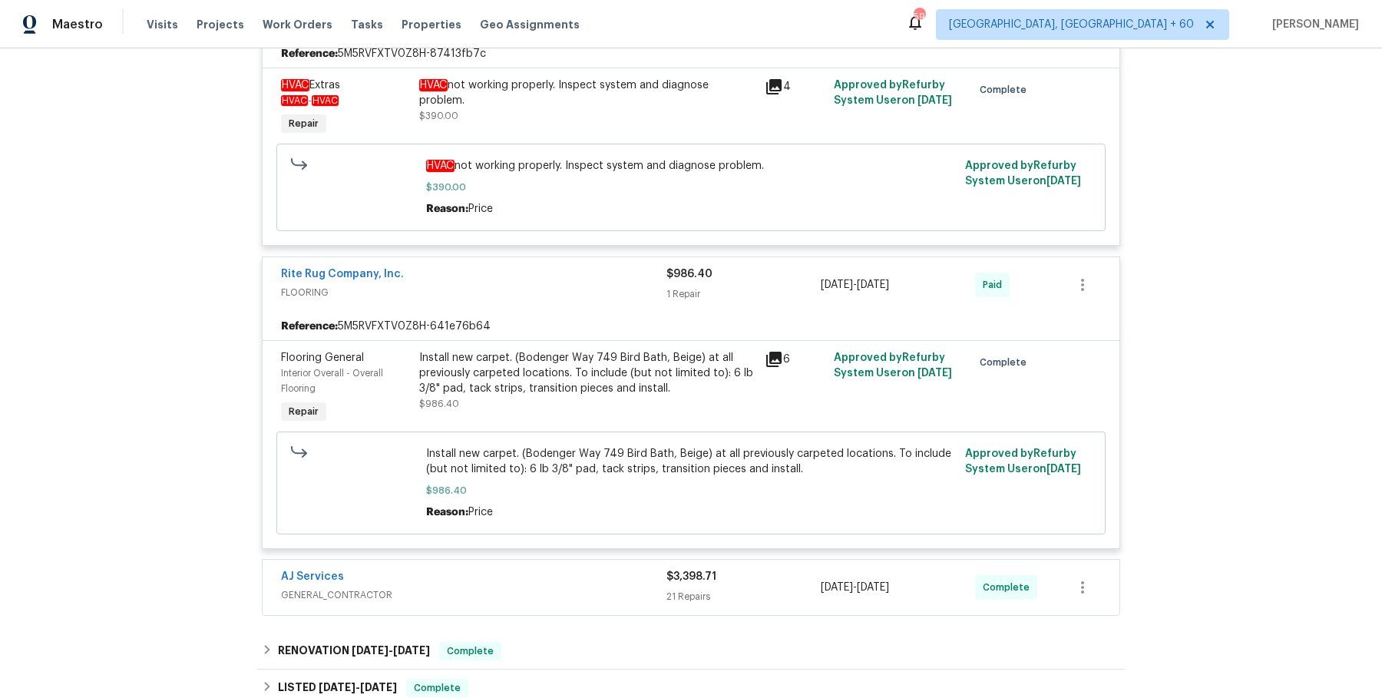
scroll to position [3484, 0]
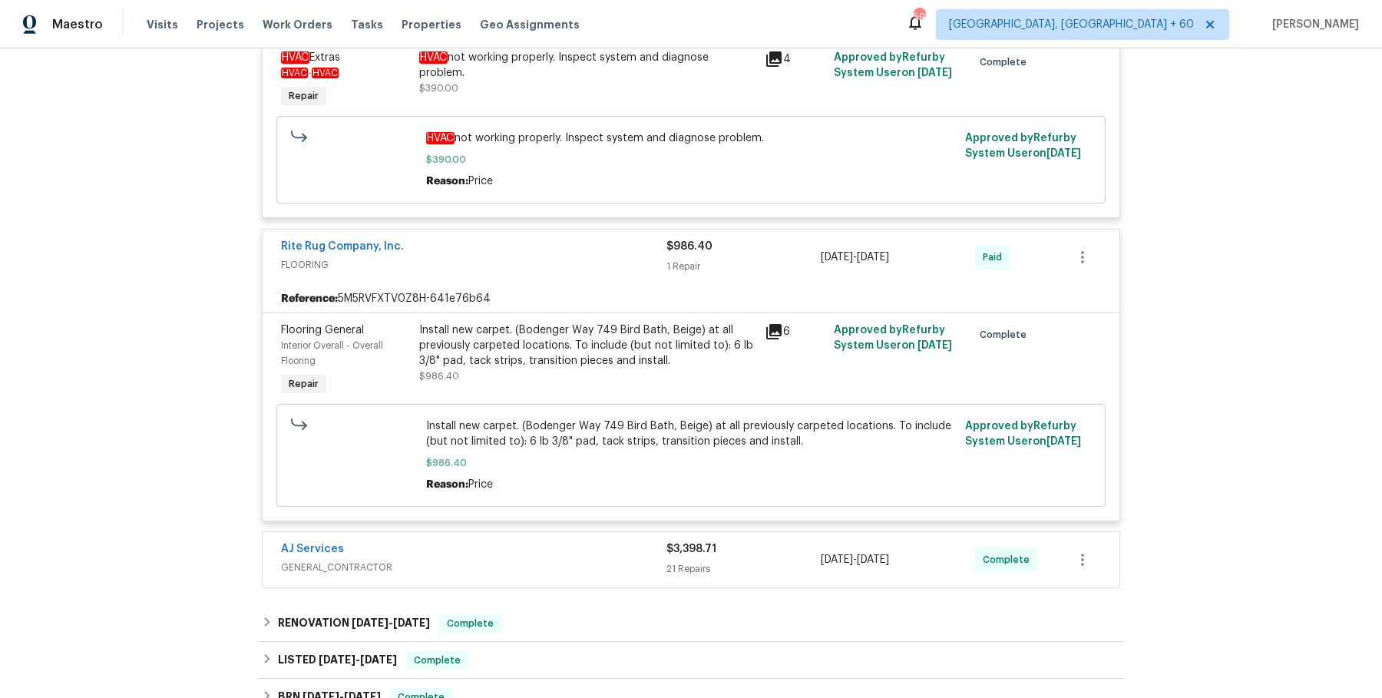
click at [569, 564] on span "GENERAL_CONTRACTOR" at bounding box center [474, 567] width 386 height 15
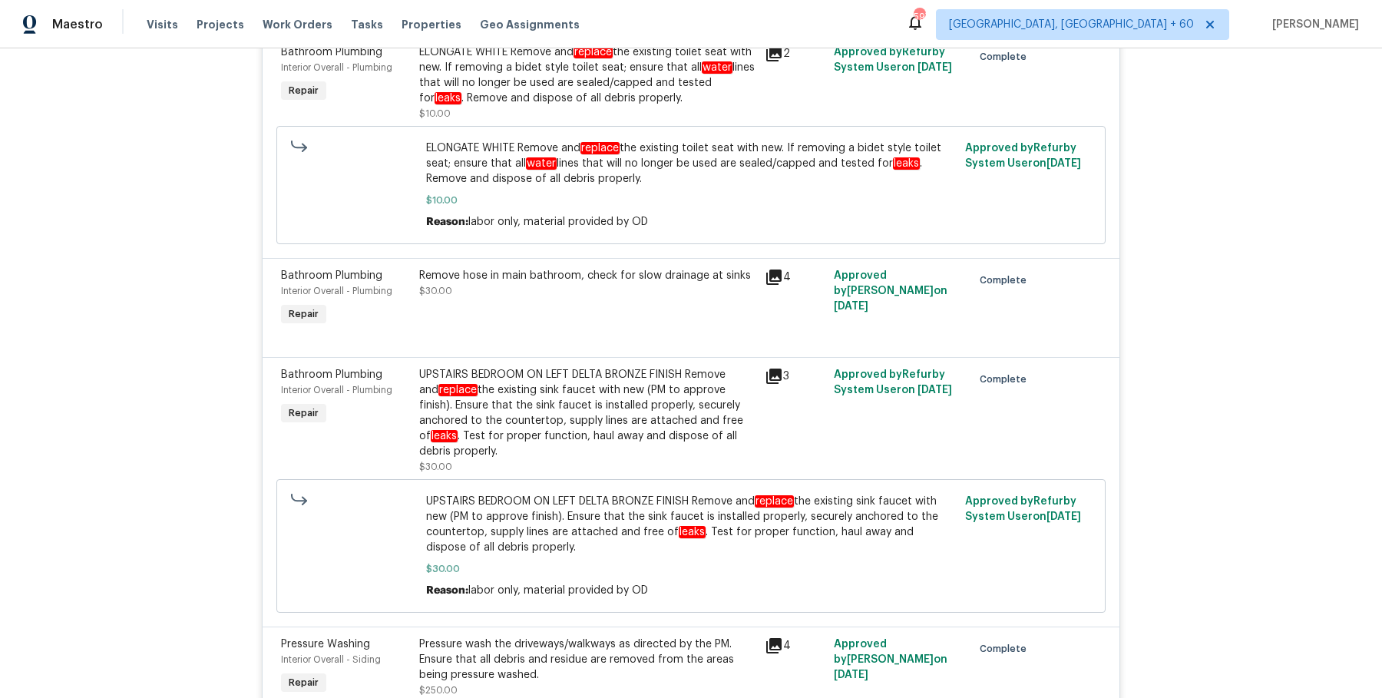
scroll to position [7686, 0]
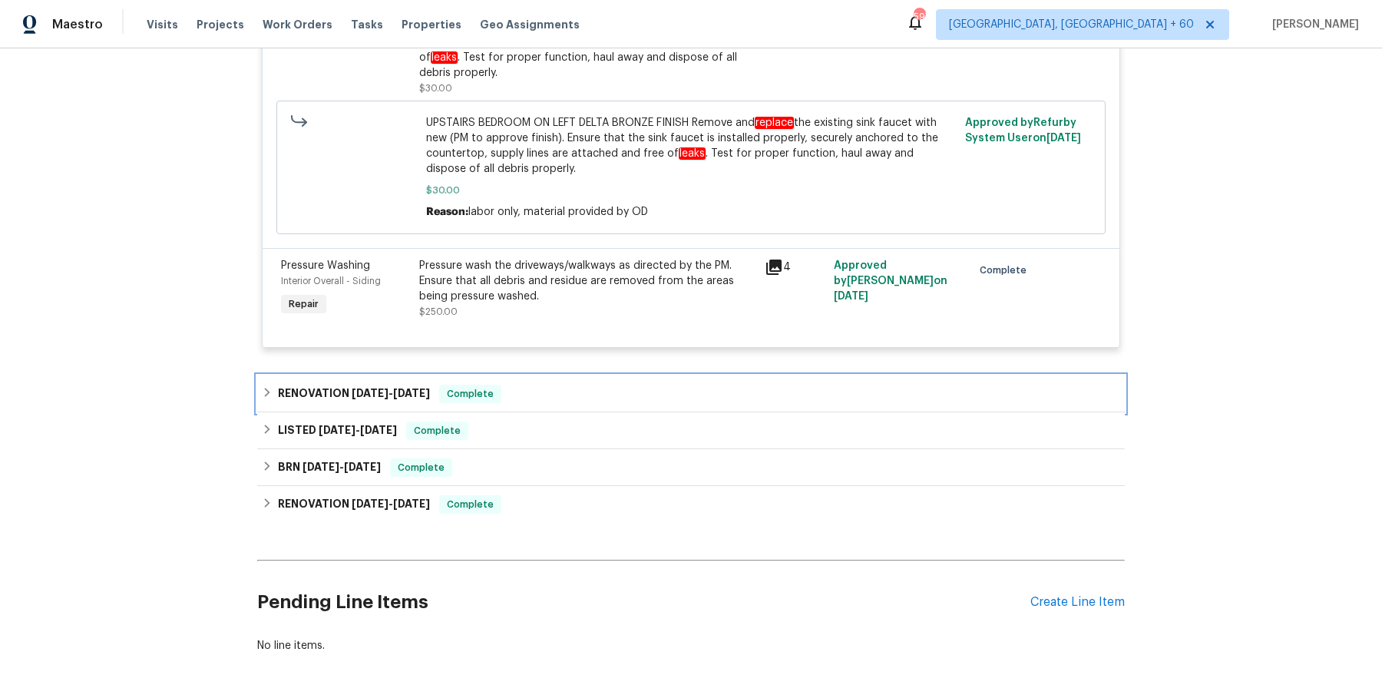
click at [518, 385] on div "RENOVATION 8/19/25 - 8/20/25 Complete" at bounding box center [691, 394] width 859 height 18
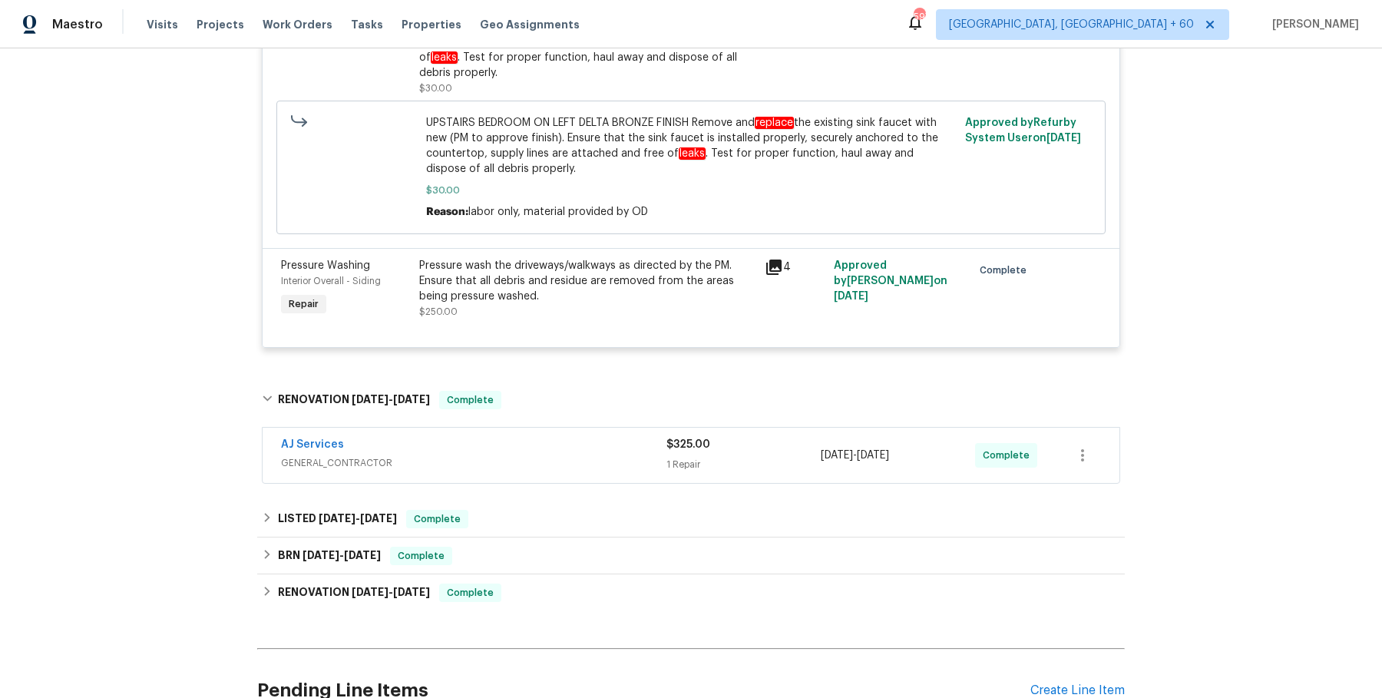
click at [516, 437] on div "AJ Services" at bounding box center [474, 446] width 386 height 18
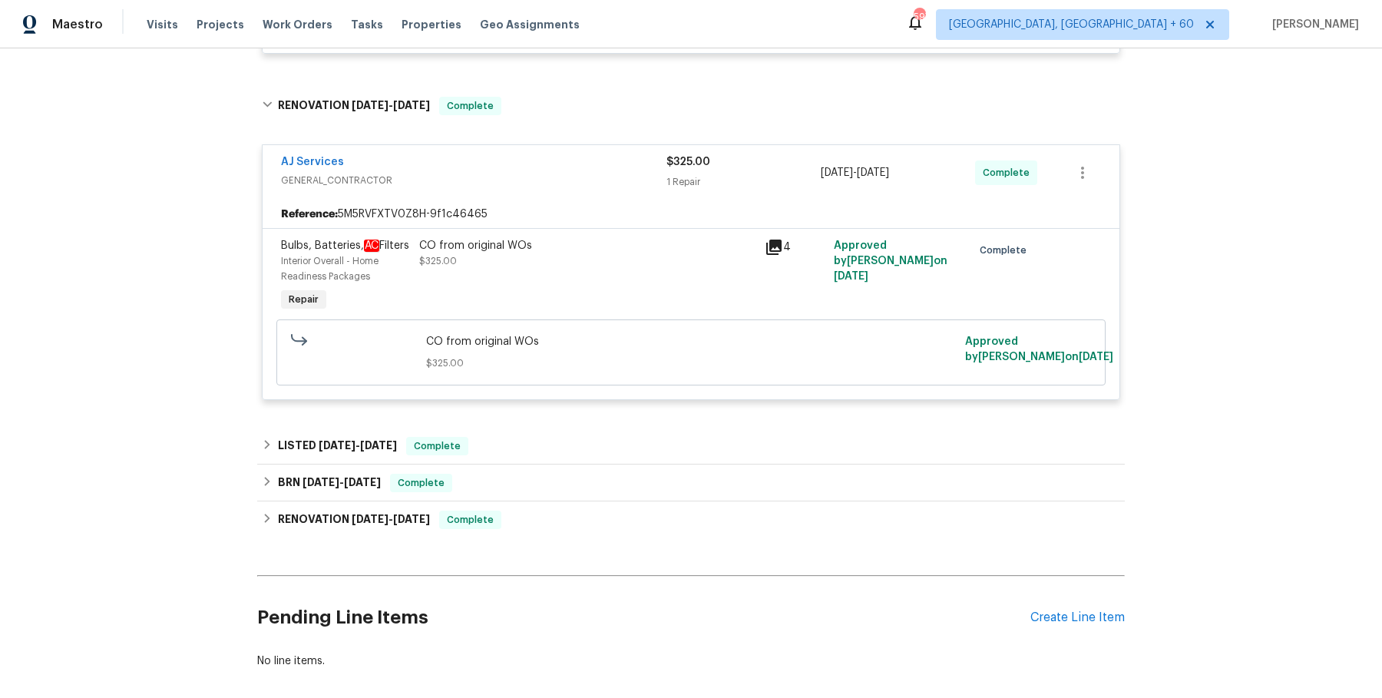
scroll to position [8010, 0]
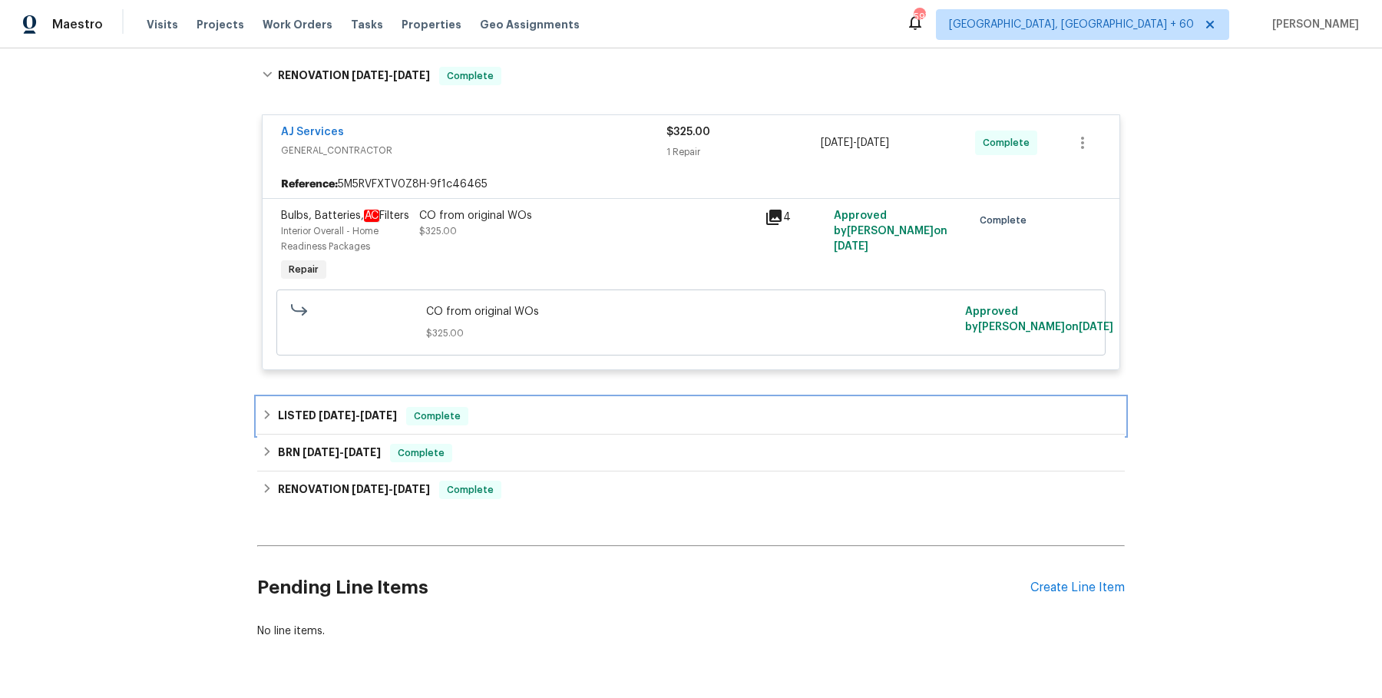
click at [522, 407] on div "LISTED 7/30/25 - 7/31/25 Complete" at bounding box center [691, 416] width 859 height 18
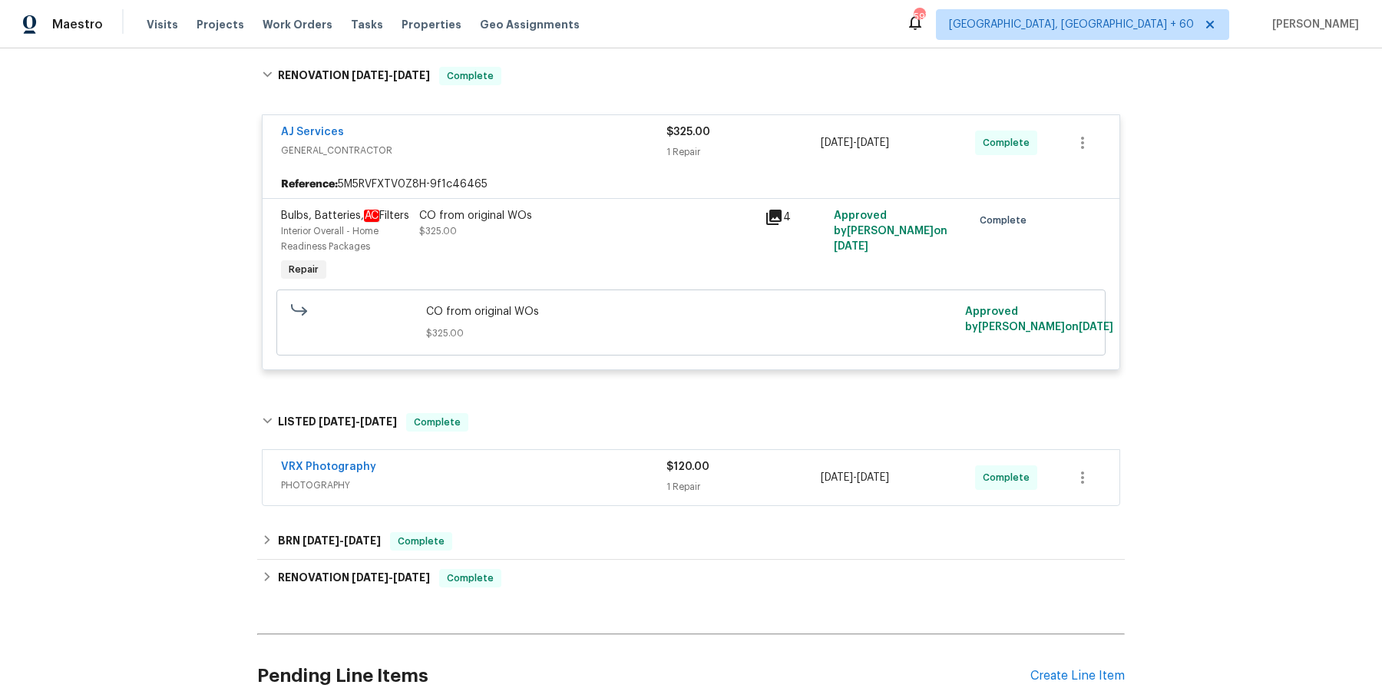
click at [539, 478] on span "PHOTOGRAPHY" at bounding box center [474, 485] width 386 height 15
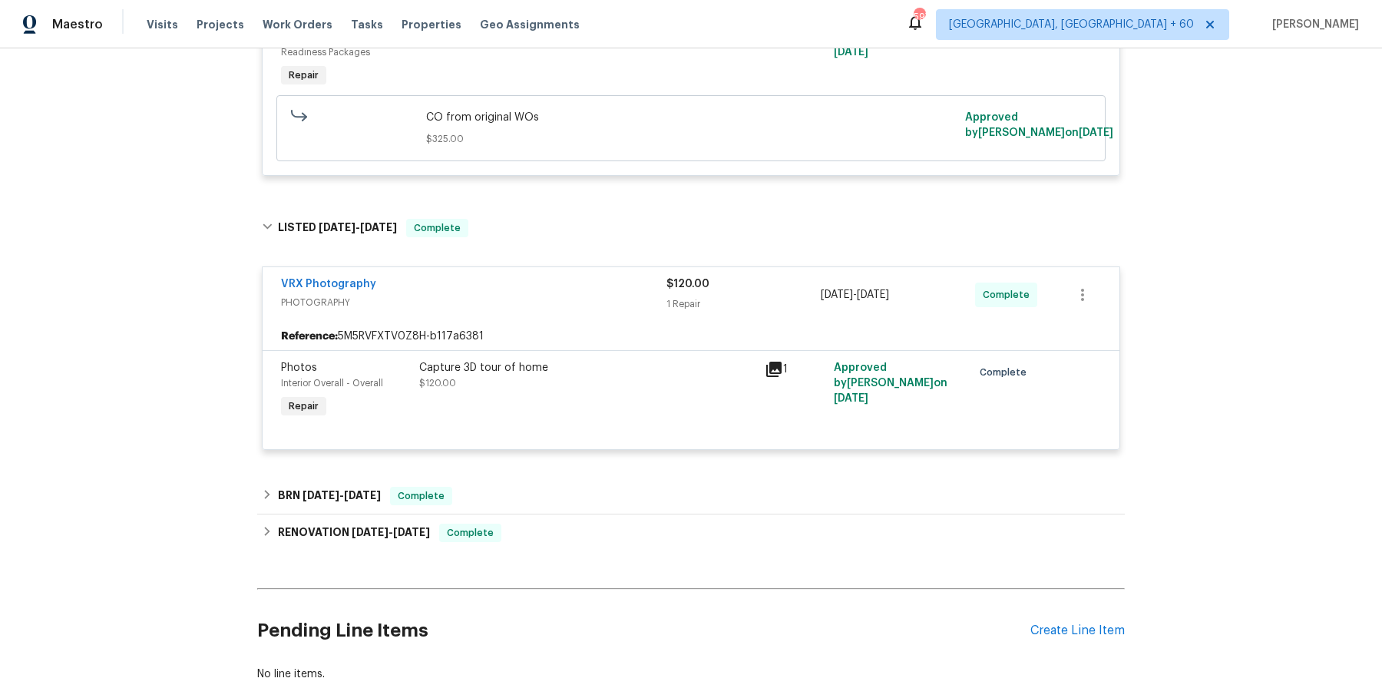
scroll to position [8216, 0]
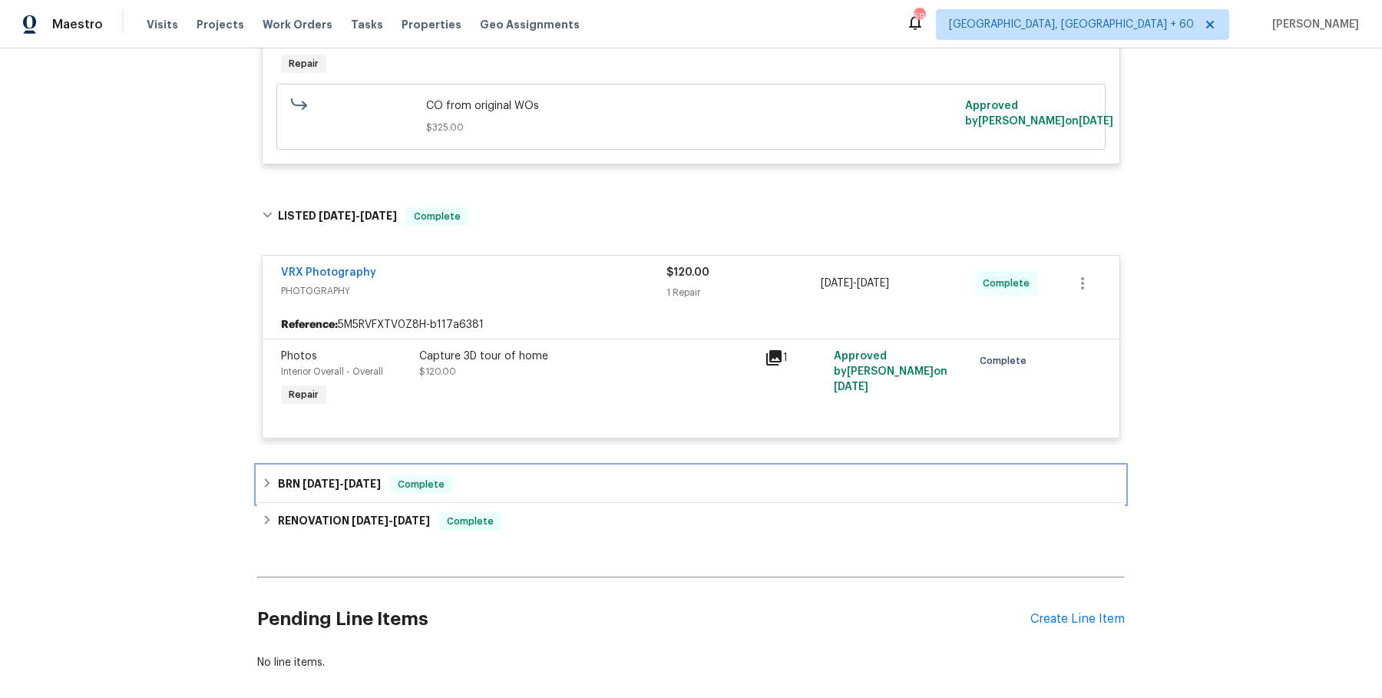
click at [535, 466] on div "BRN 3/8/19 - 4/18/23 Complete" at bounding box center [691, 484] width 868 height 37
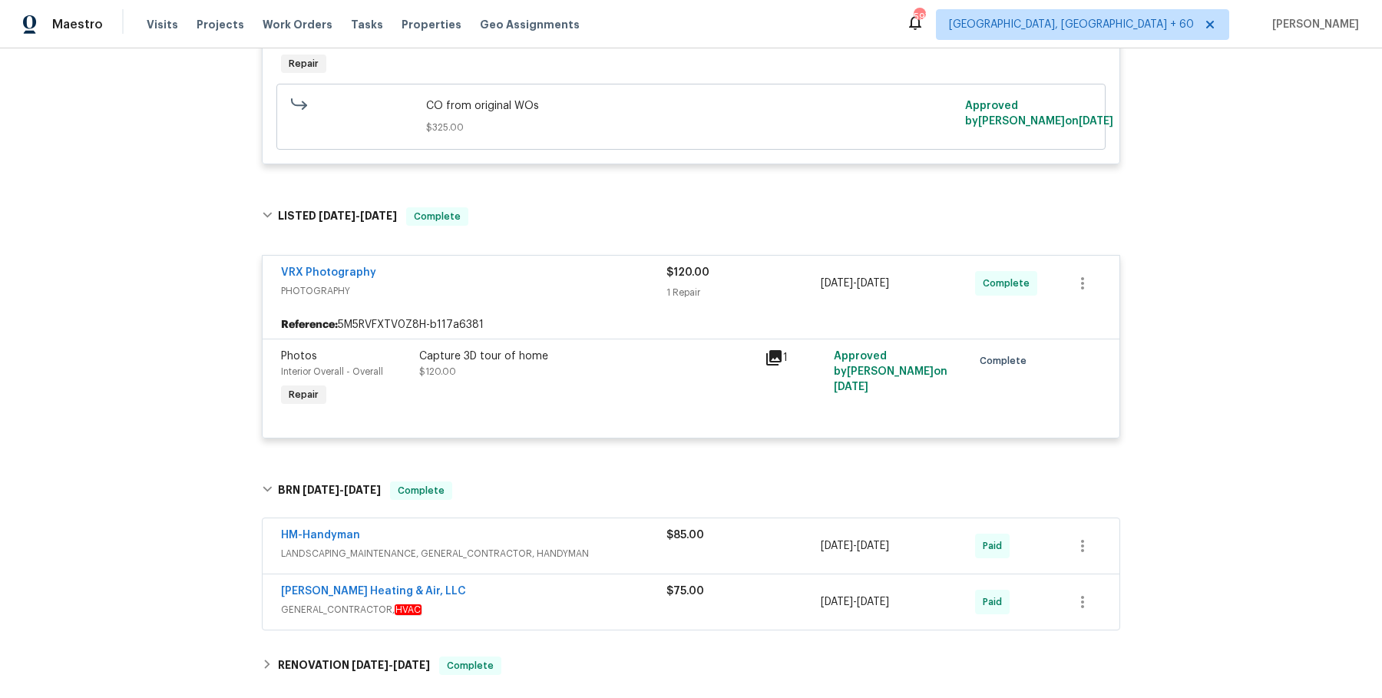
click at [535, 546] on span "LANDSCAPING_MAINTENANCE, GENERAL_CONTRACTOR, HANDYMAN" at bounding box center [474, 553] width 386 height 15
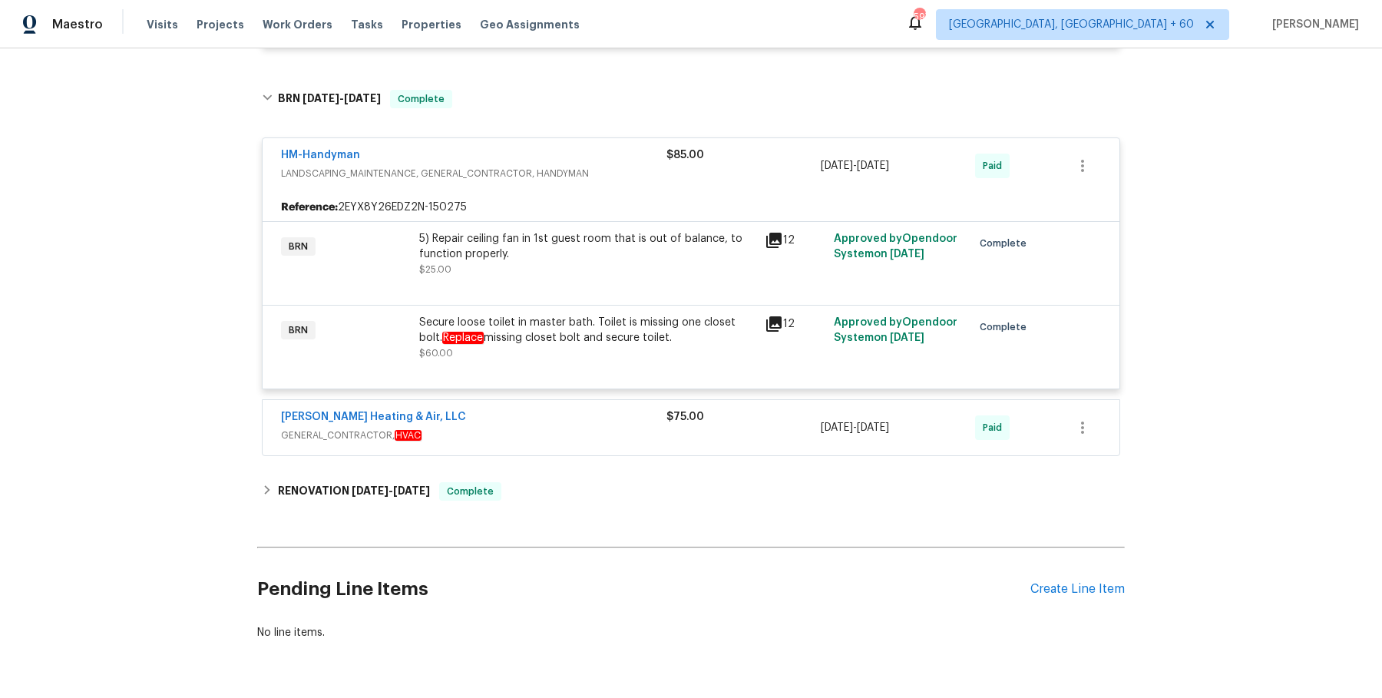
scroll to position [8601, 0]
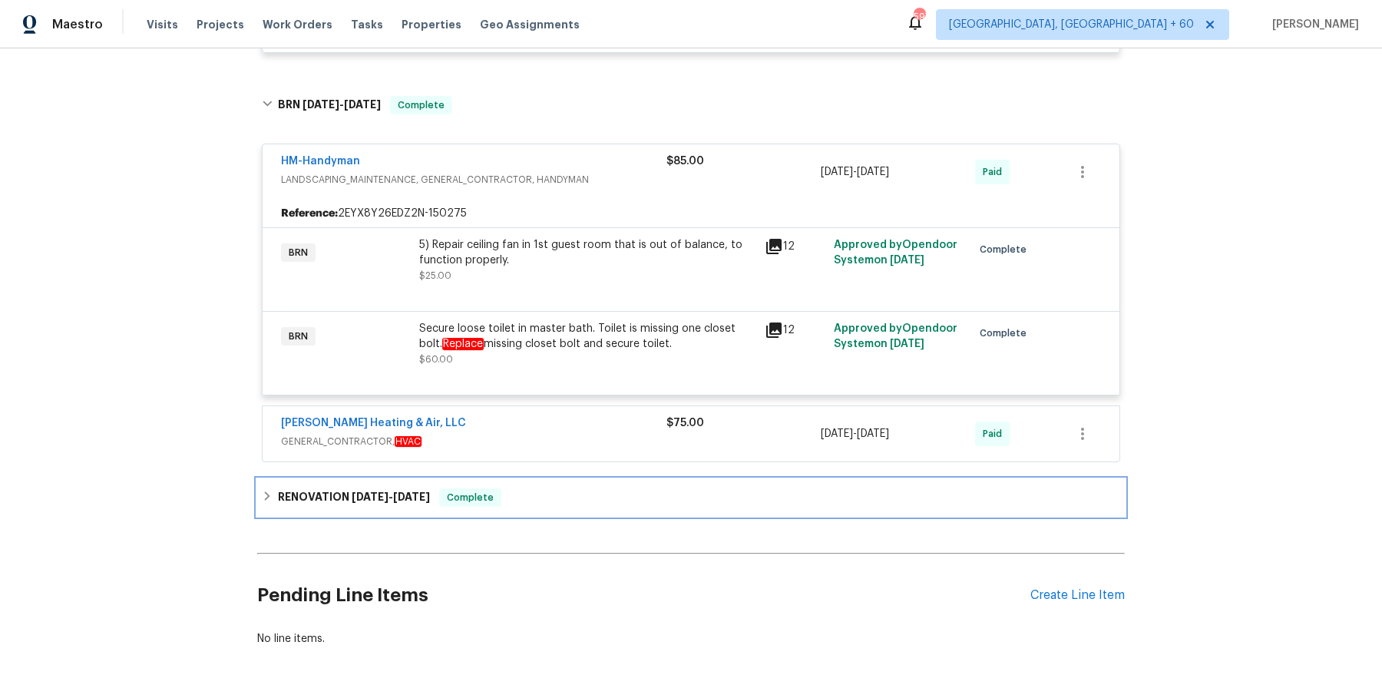
click at [532, 488] on div "RENOVATION 6/29/18 - 7/7/18 Complete" at bounding box center [691, 497] width 859 height 18
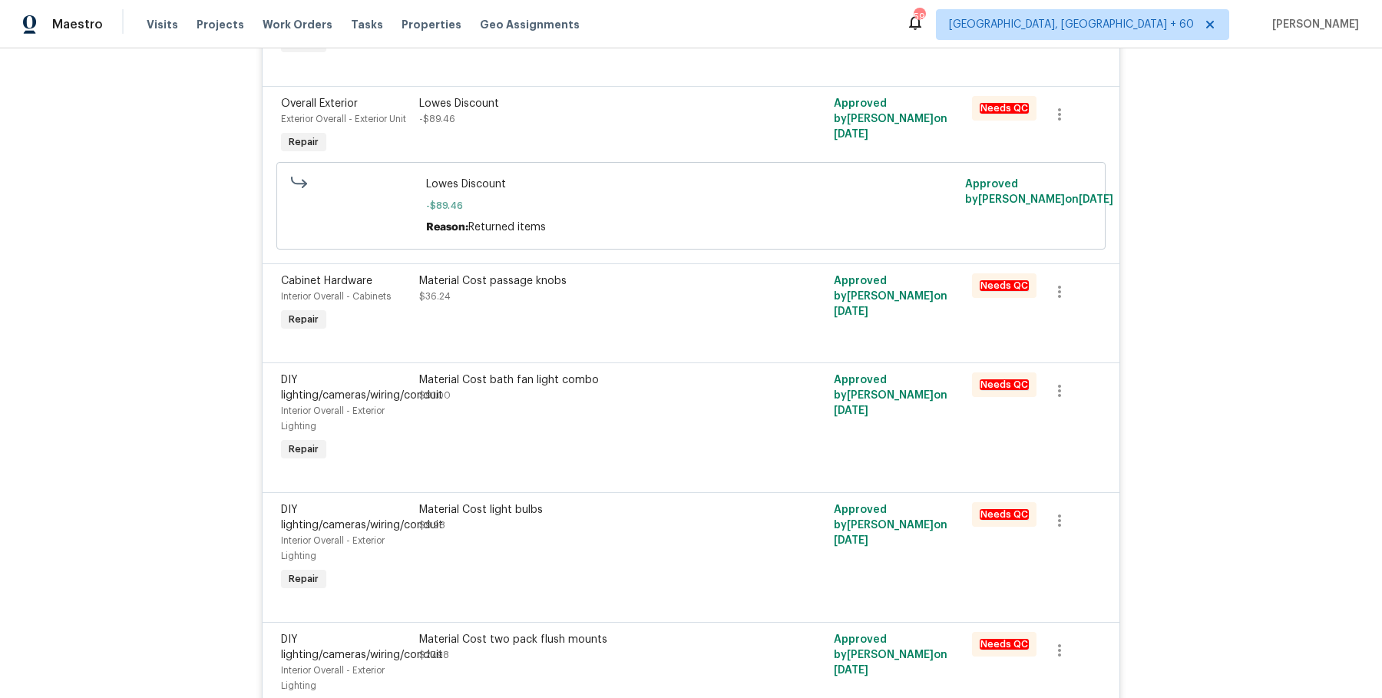
scroll to position [0, 0]
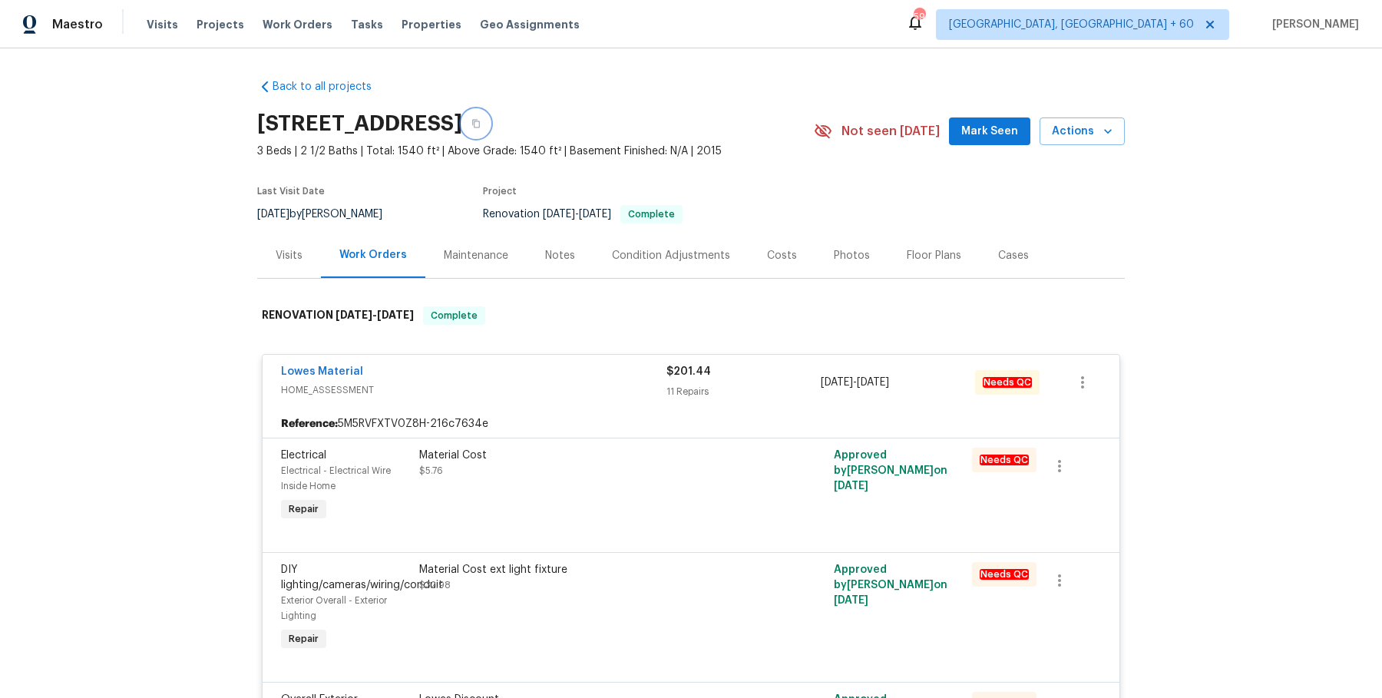
click at [490, 111] on button "button" at bounding box center [476, 124] width 28 height 28
click at [293, 18] on span "Work Orders" at bounding box center [298, 24] width 70 height 15
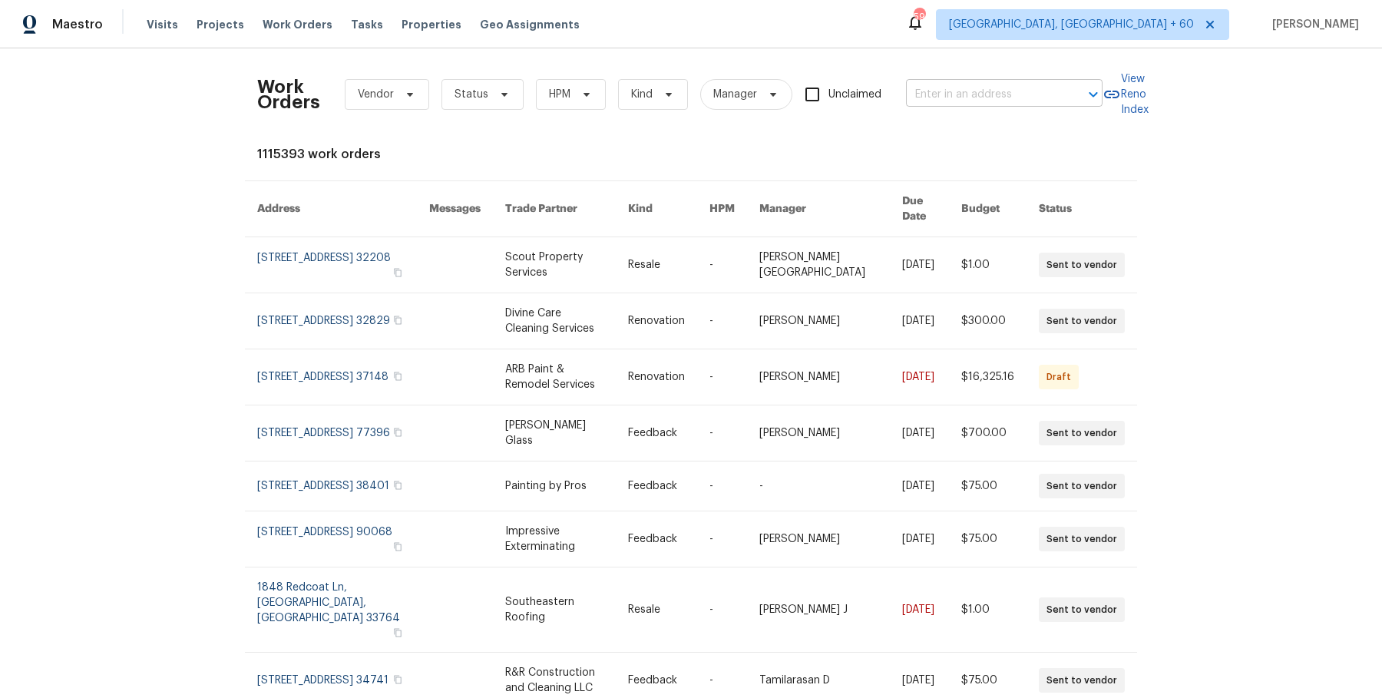
click at [942, 94] on input "text" at bounding box center [983, 95] width 154 height 24
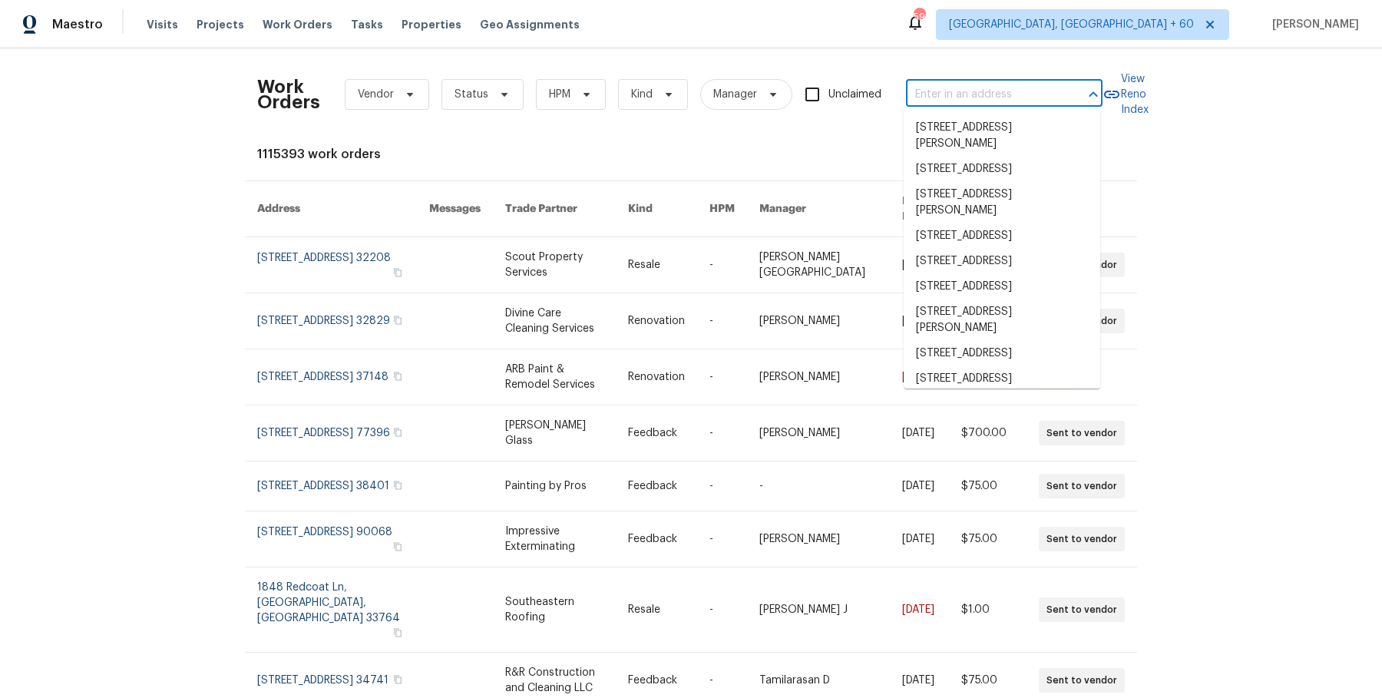
type input "v"
paste input "3309 Red Oak Cir N Burnsville, MN 55337"
type input "3309 Red Oak Cir N Burnsville, MN 55337"
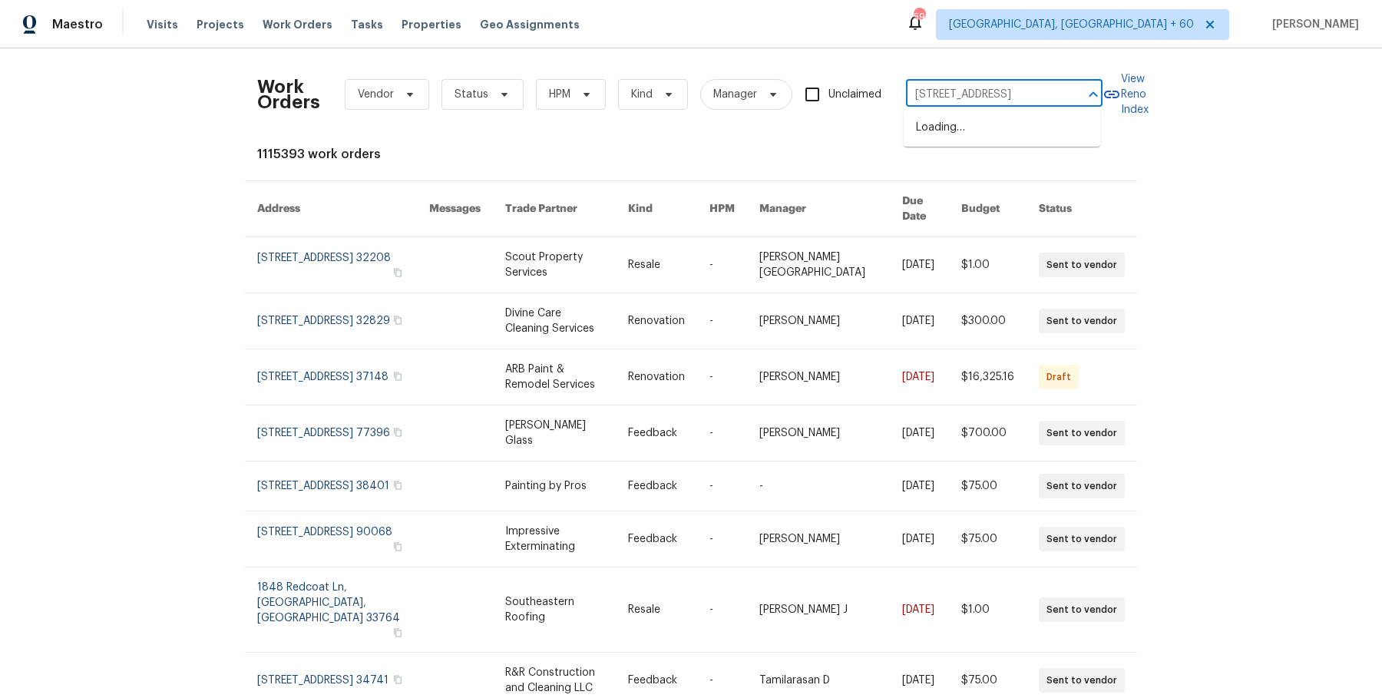
scroll to position [0, 63]
click at [967, 135] on li "3309 Red Oak Cir N, Burnsville, MN 55337" at bounding box center [1002, 127] width 197 height 25
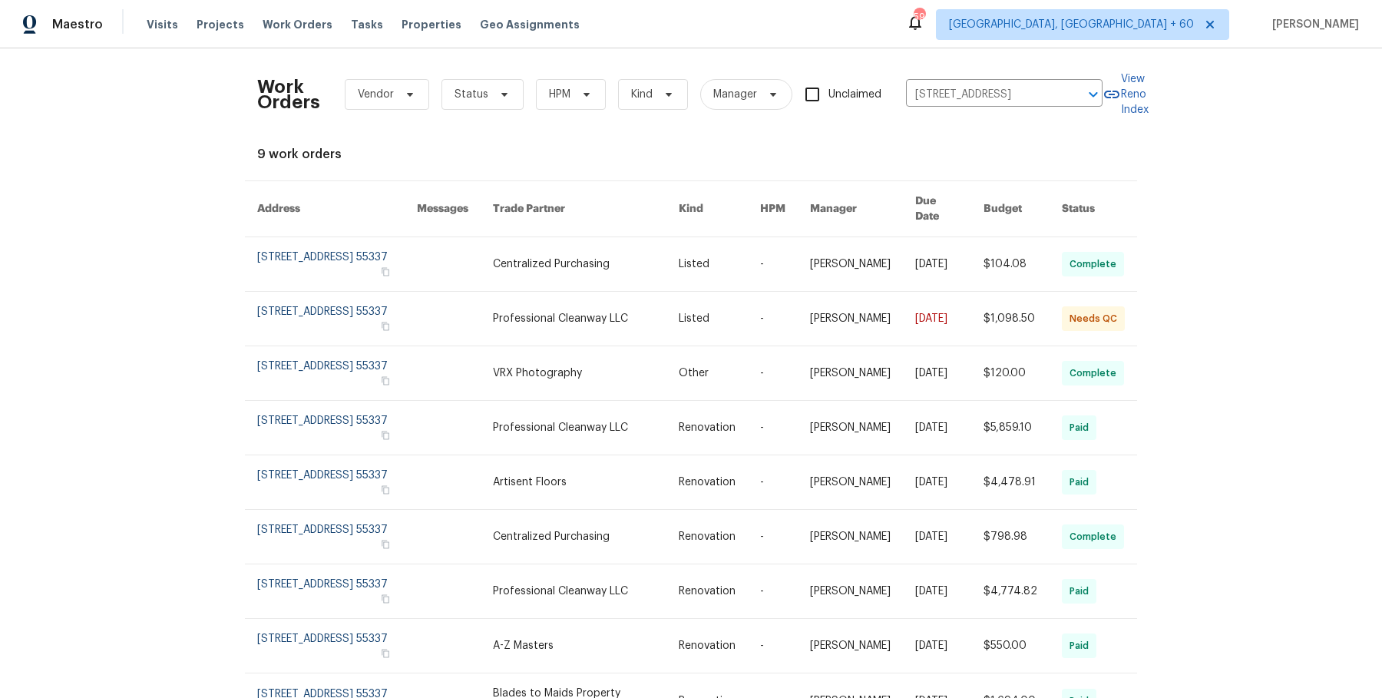
click at [693, 257] on link at bounding box center [719, 264] width 81 height 54
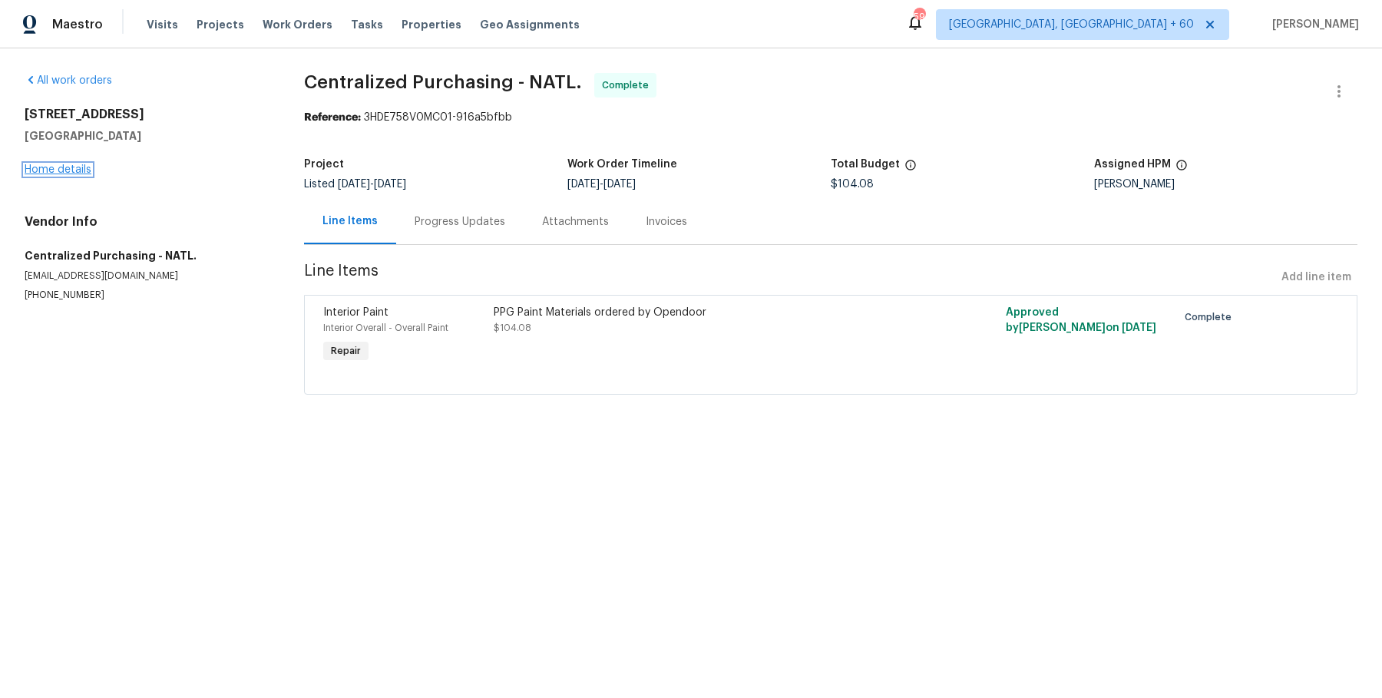
click at [64, 174] on link "Home details" at bounding box center [58, 169] width 67 height 11
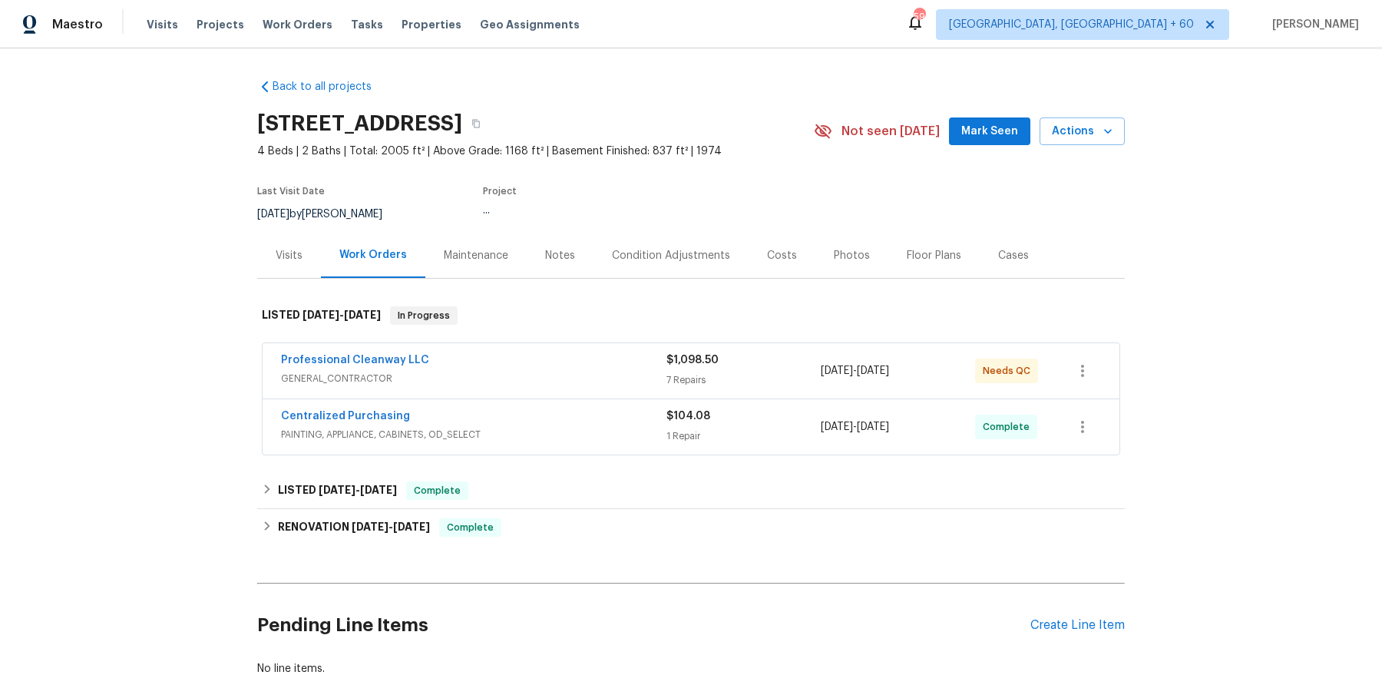
click at [551, 363] on div "Professional Cleanway LLC" at bounding box center [474, 362] width 386 height 18
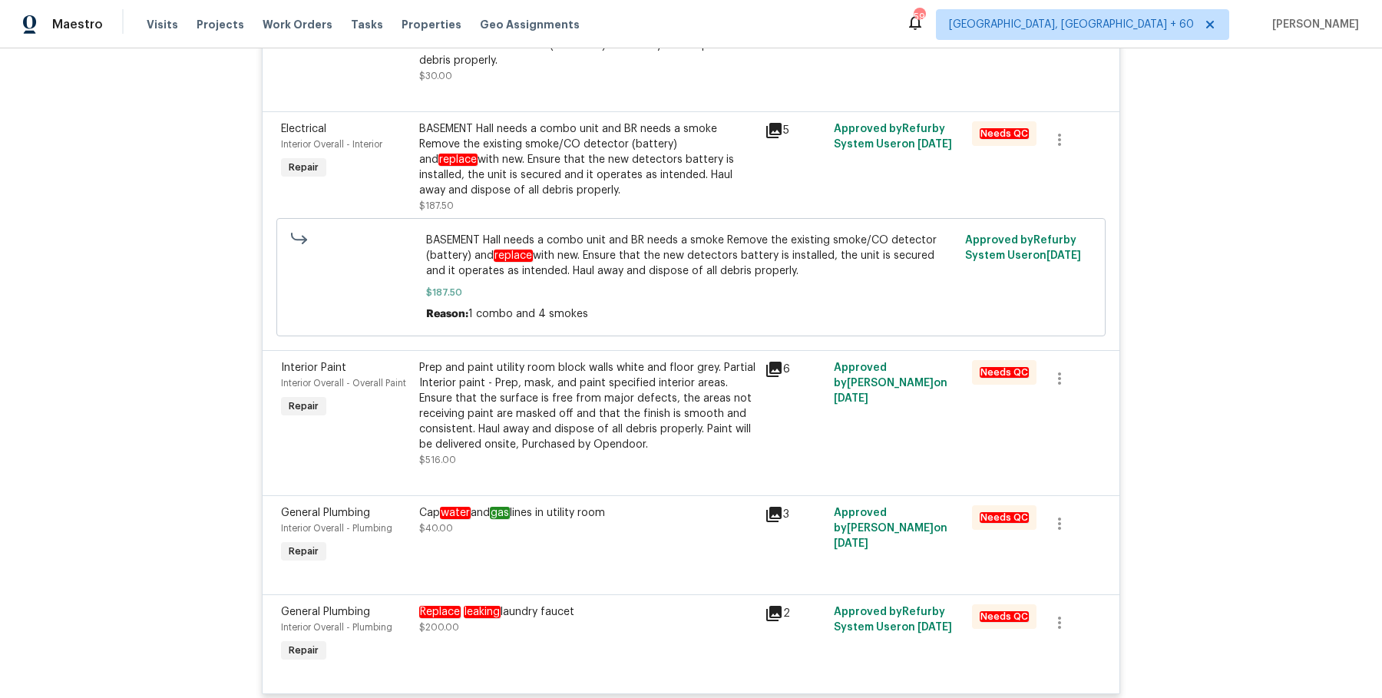
scroll to position [657, 0]
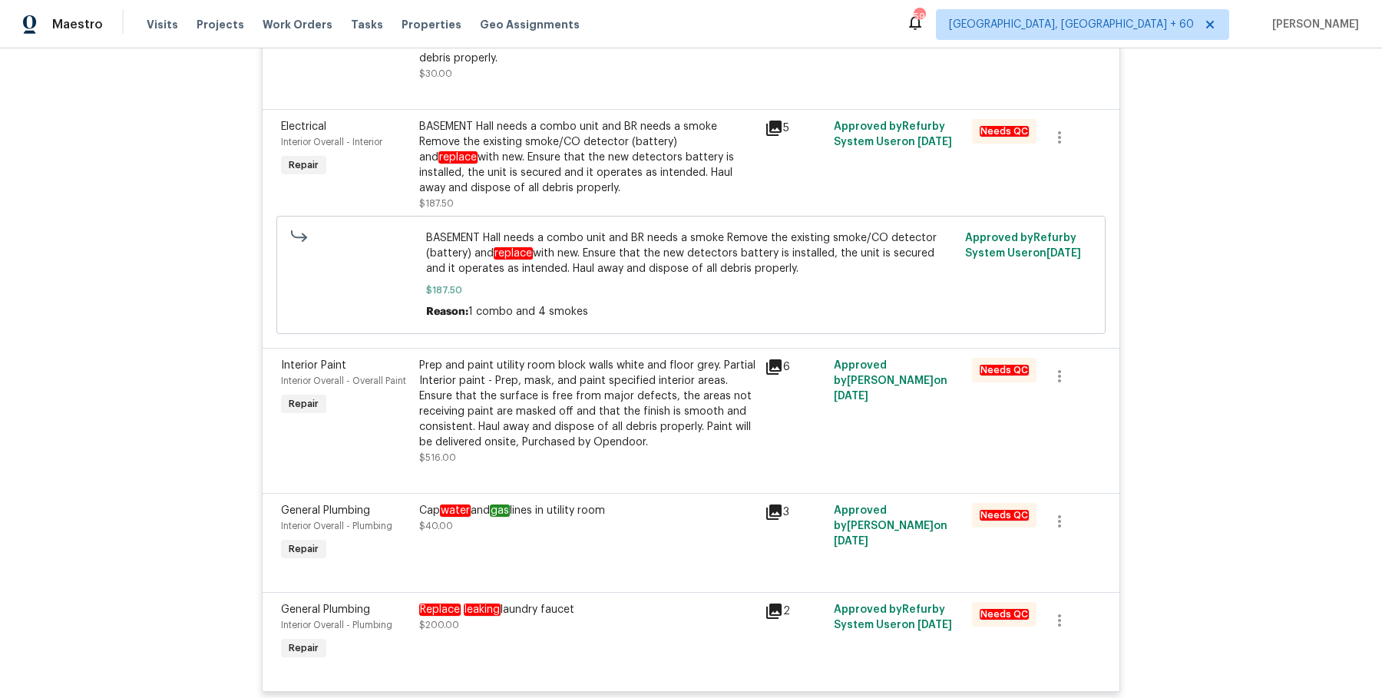
click at [569, 144] on div "BASEMENT Hall needs a combo unit and BR needs a smoke Remove the existing smoke…" at bounding box center [587, 157] width 336 height 77
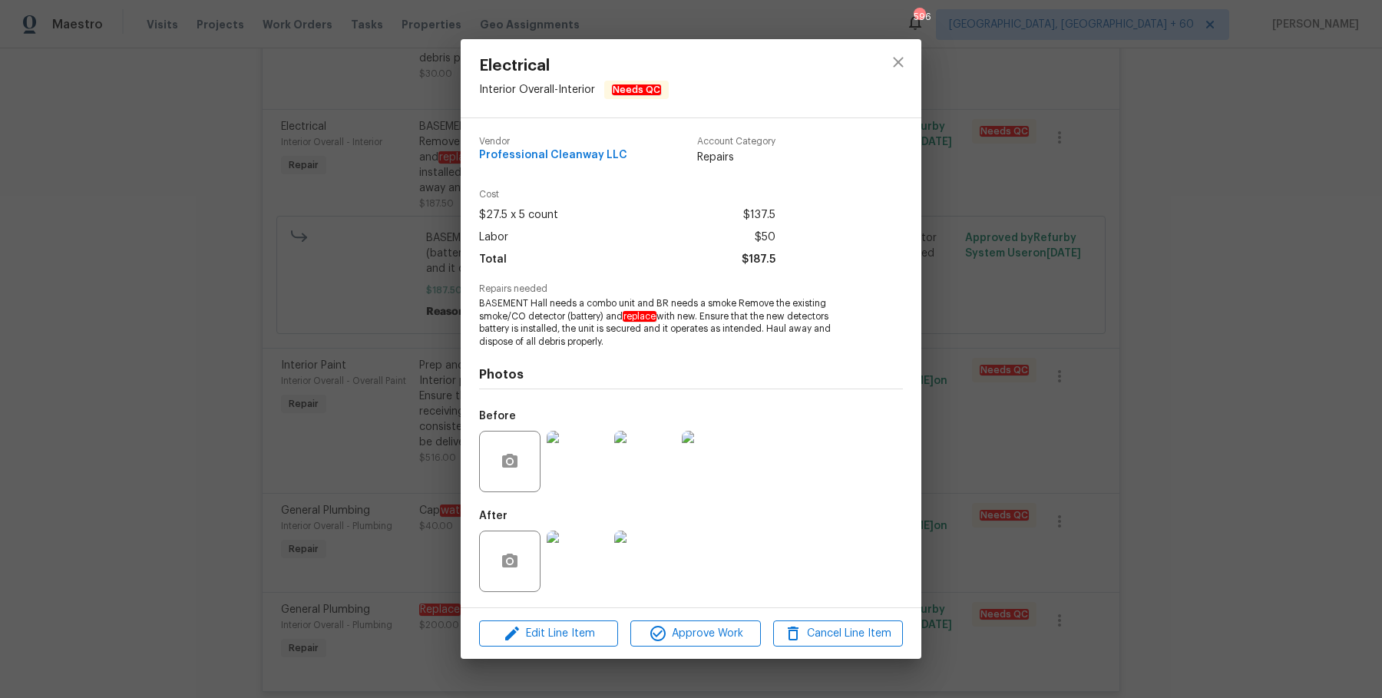
click at [1097, 185] on div "Electrical Interior Overall - Interior Needs QC Vendor Professional Cleanway LL…" at bounding box center [691, 349] width 1382 height 698
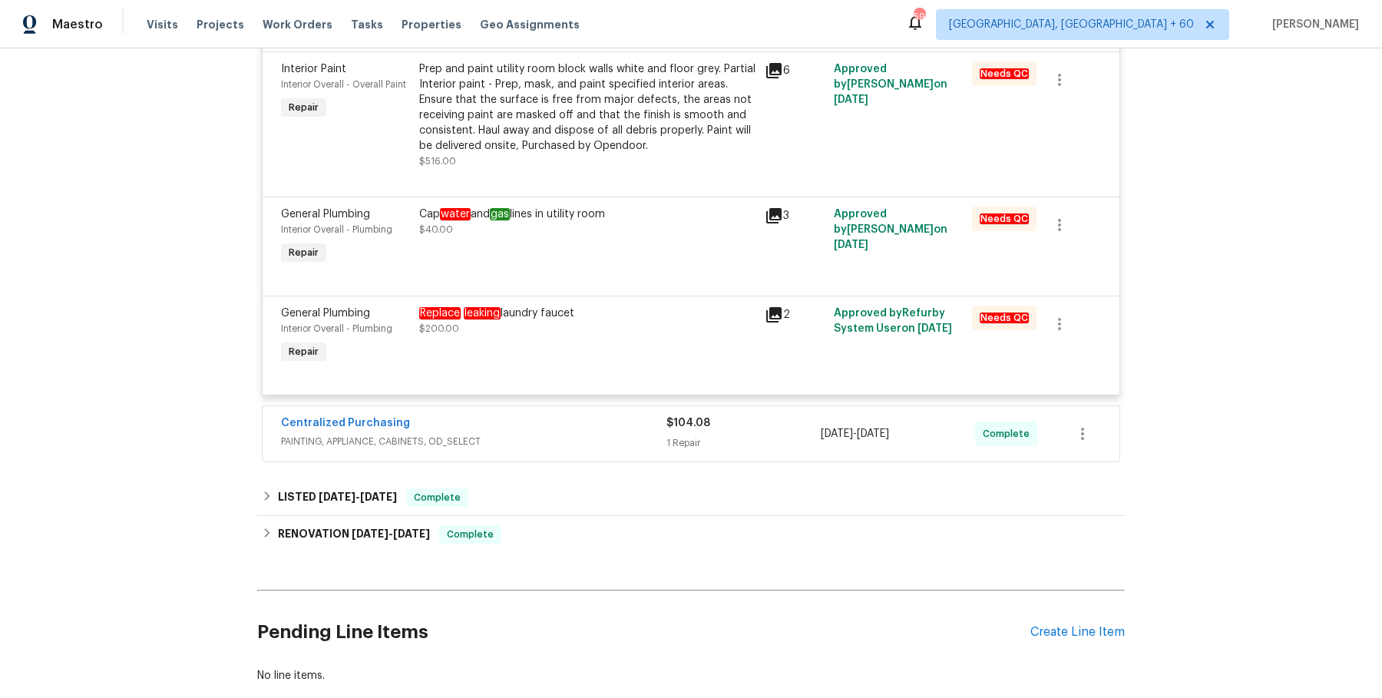
scroll to position [955, 0]
click at [610, 425] on div "Centralized Purchasing" at bounding box center [474, 423] width 386 height 18
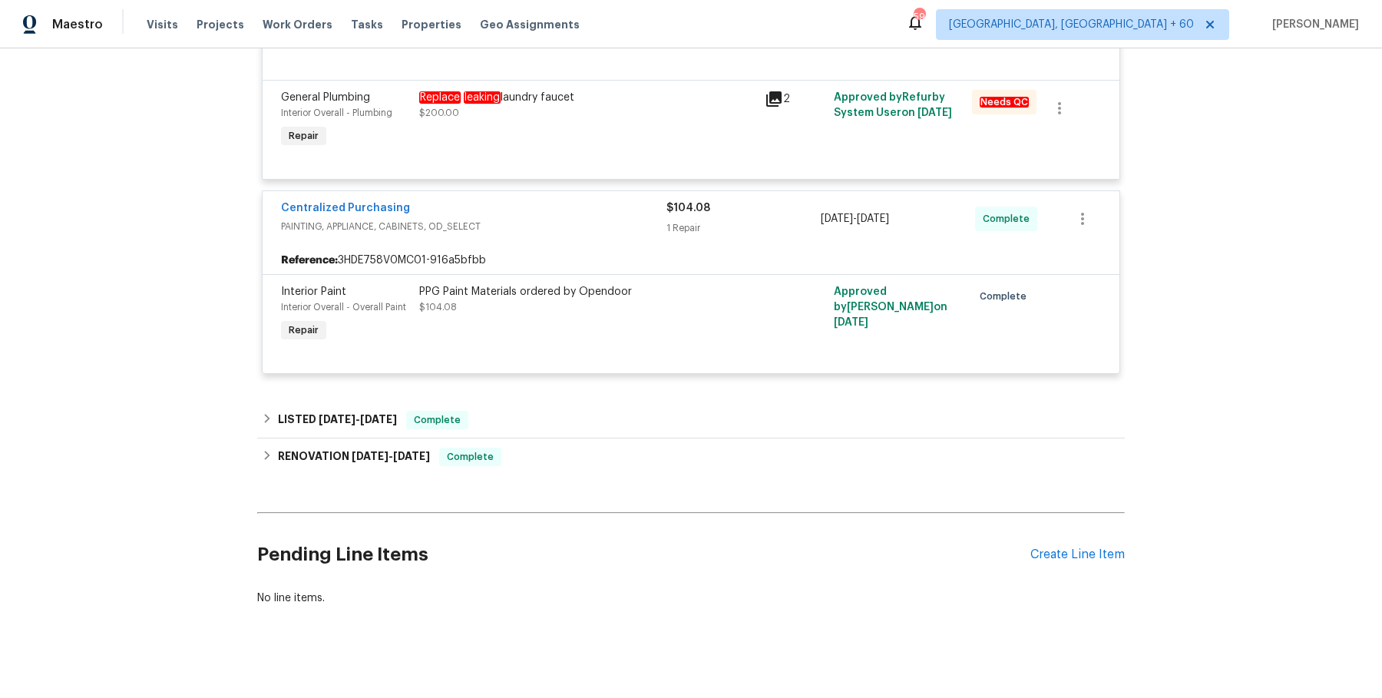
scroll to position [1180, 0]
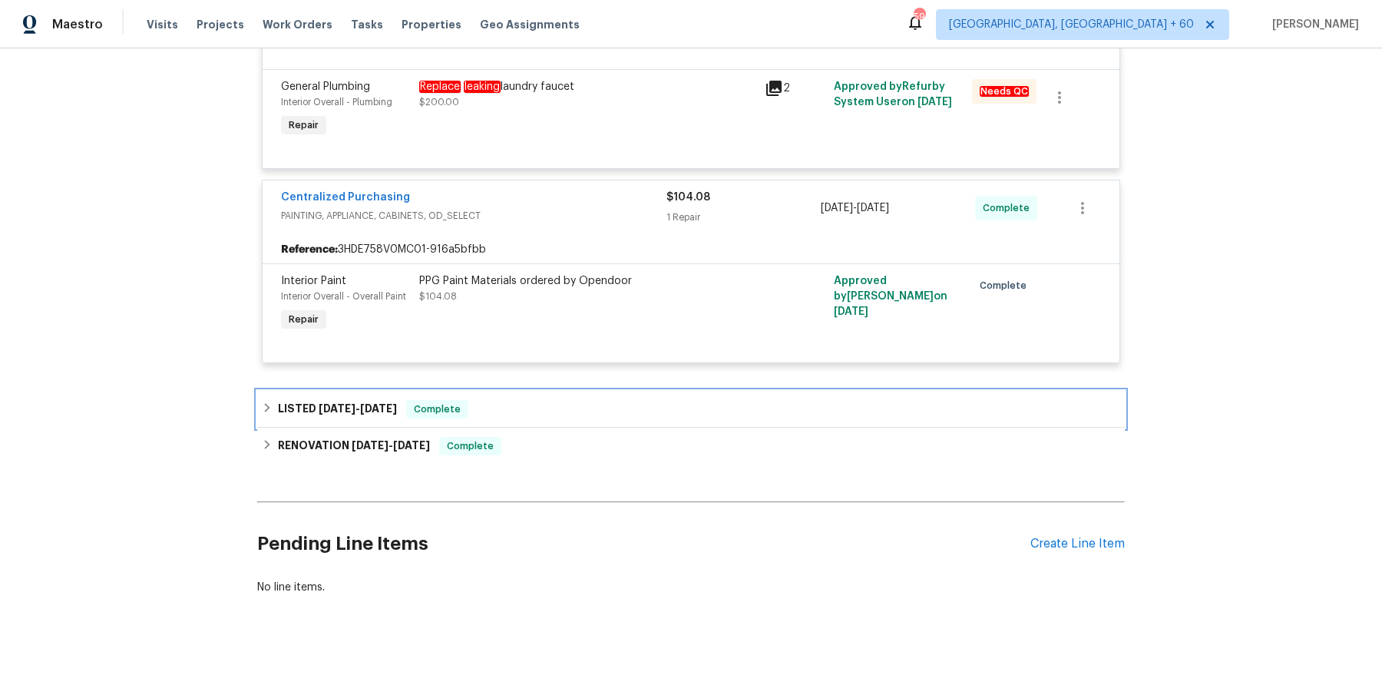
click at [637, 400] on div "LISTED 8/9/25 - 8/11/25 Complete" at bounding box center [691, 409] width 859 height 18
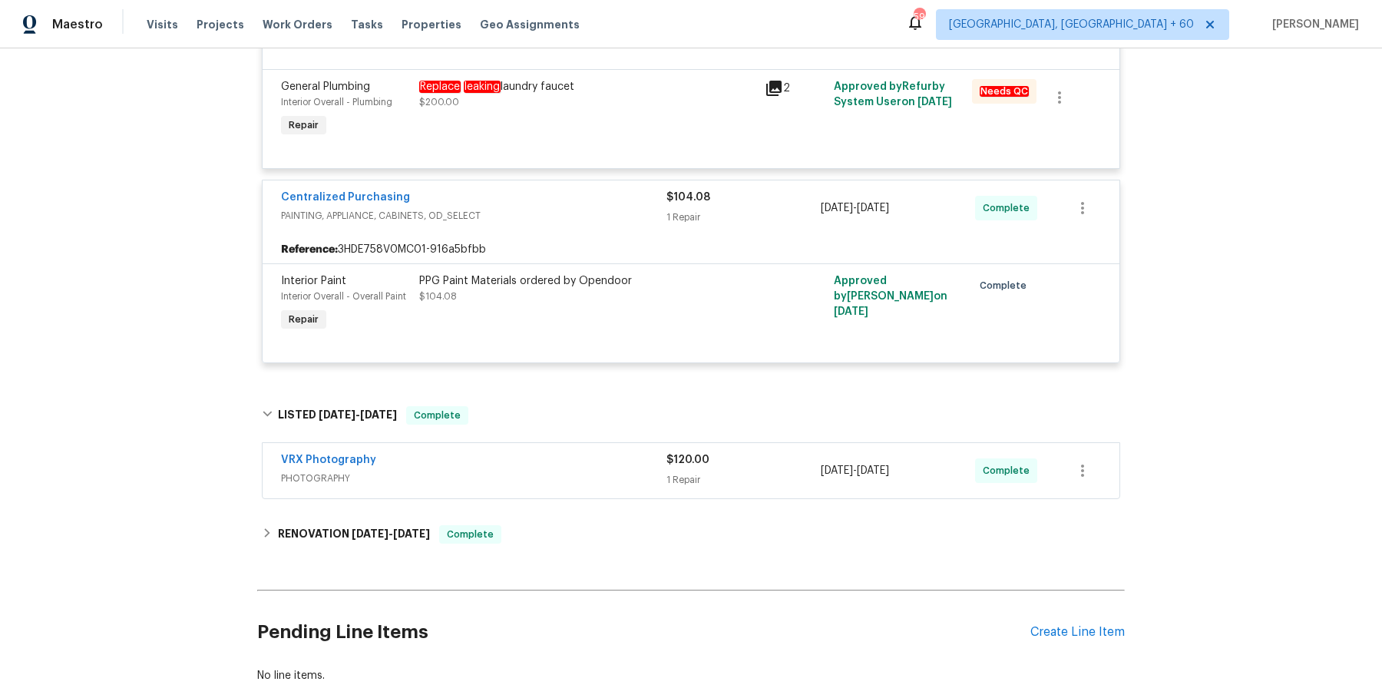
click at [601, 478] on span "PHOTOGRAPHY" at bounding box center [474, 478] width 386 height 15
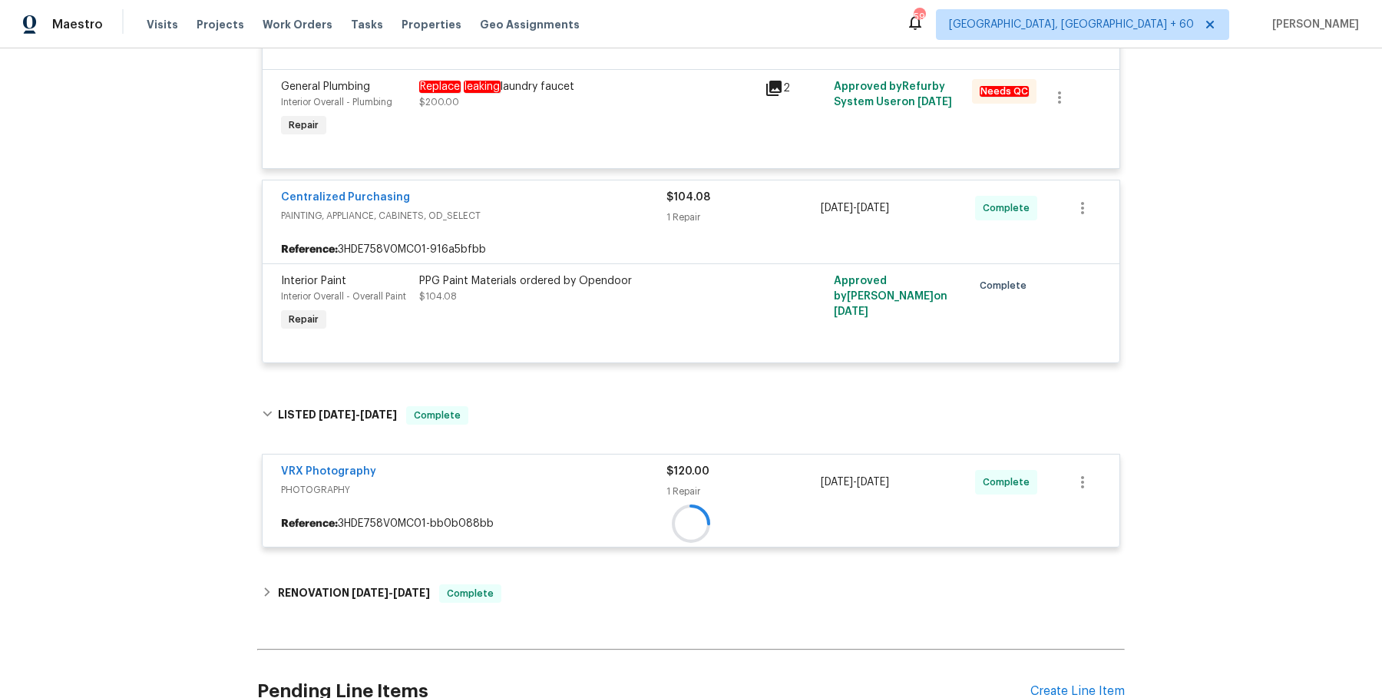
scroll to position [1327, 0]
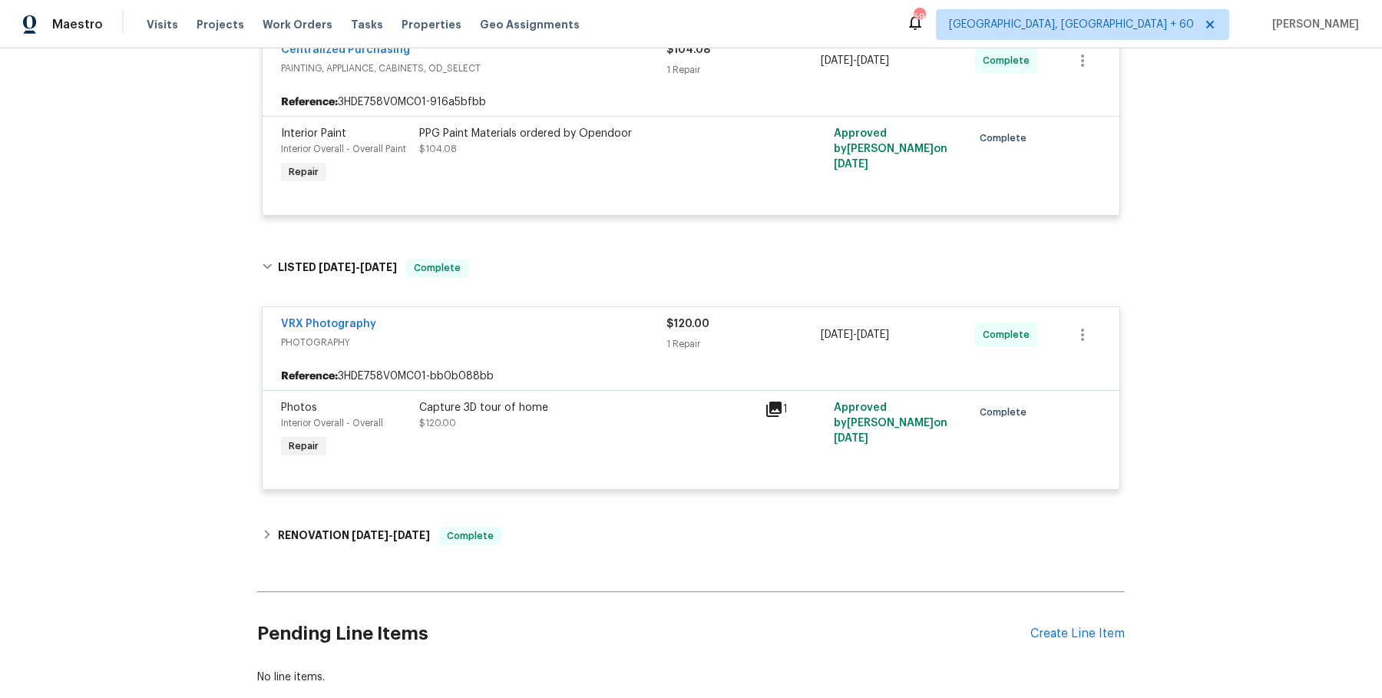
click at [601, 459] on div "Capture 3D tour of home $120.00" at bounding box center [588, 431] width 346 height 71
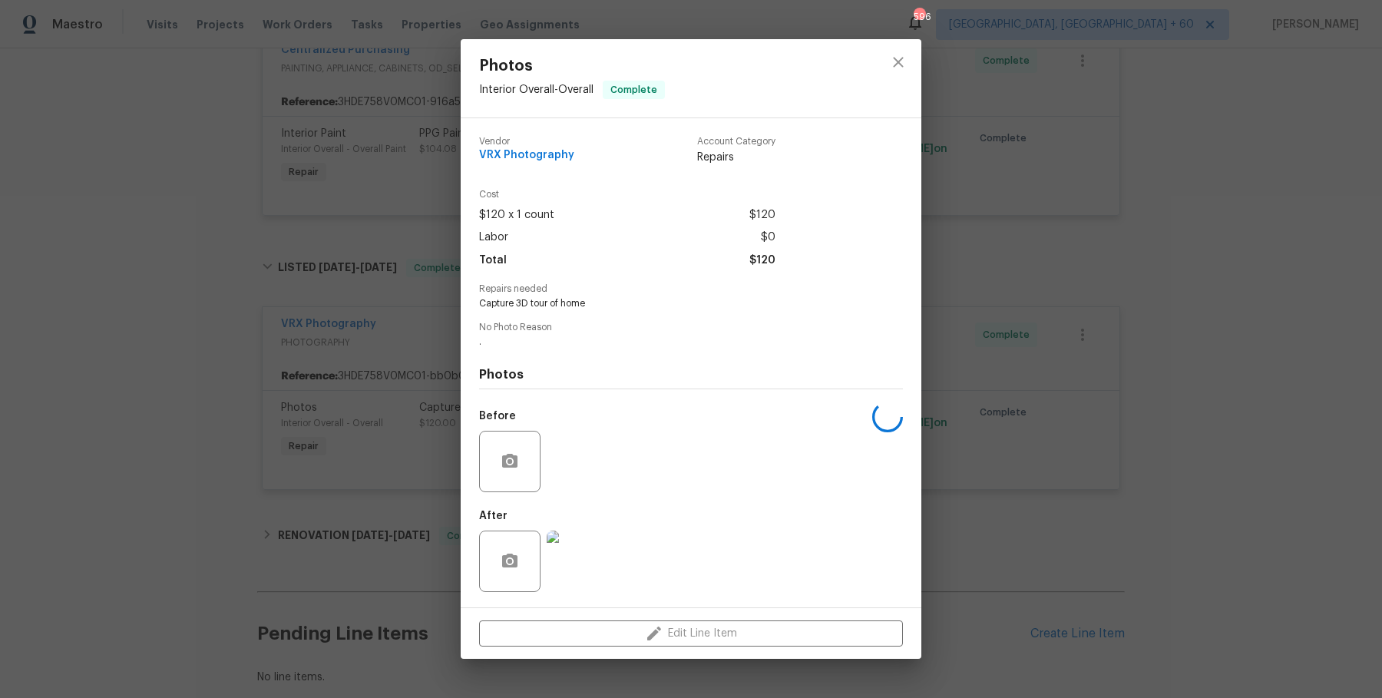
click at [583, 506] on div "After" at bounding box center [691, 551] width 424 height 100
click at [397, 501] on div "Photos Interior Overall - Overall Complete Vendor VRX Photography Account Categ…" at bounding box center [691, 349] width 1382 height 698
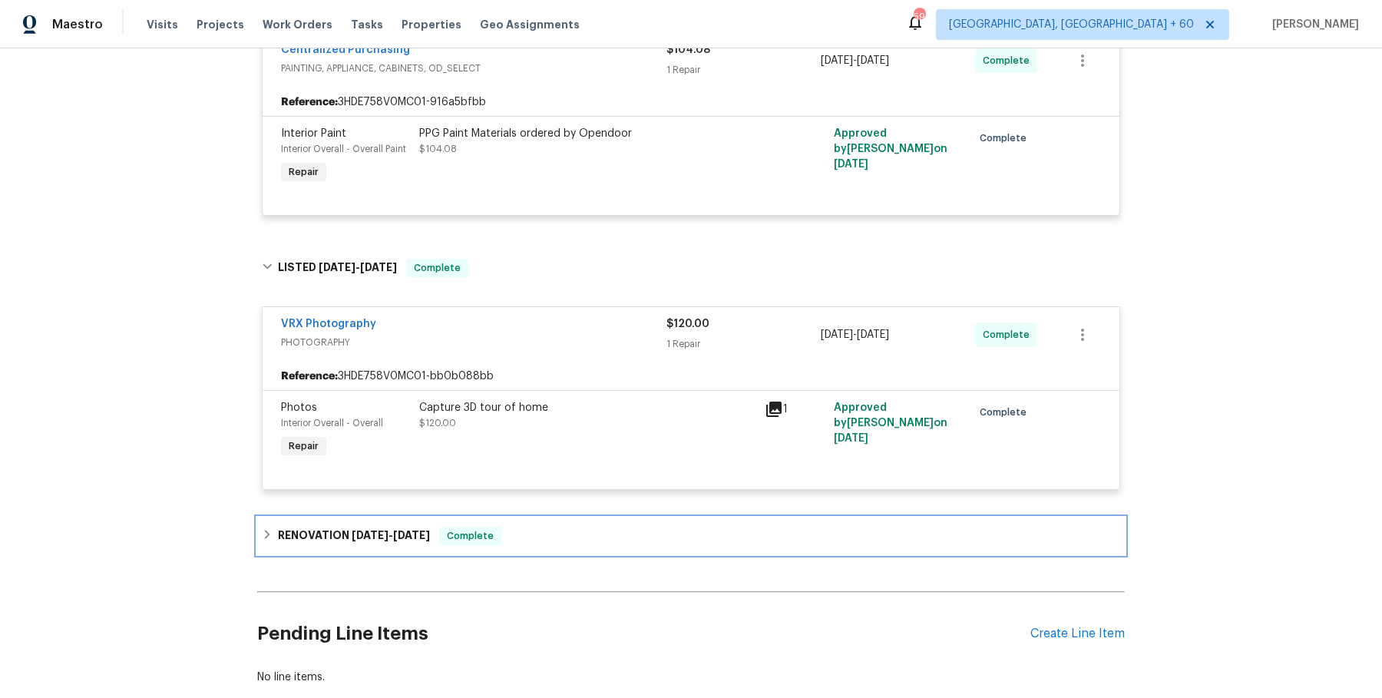
click at [427, 527] on h6 "RENOVATION 7/22/25 - 8/5/25" at bounding box center [354, 536] width 152 height 18
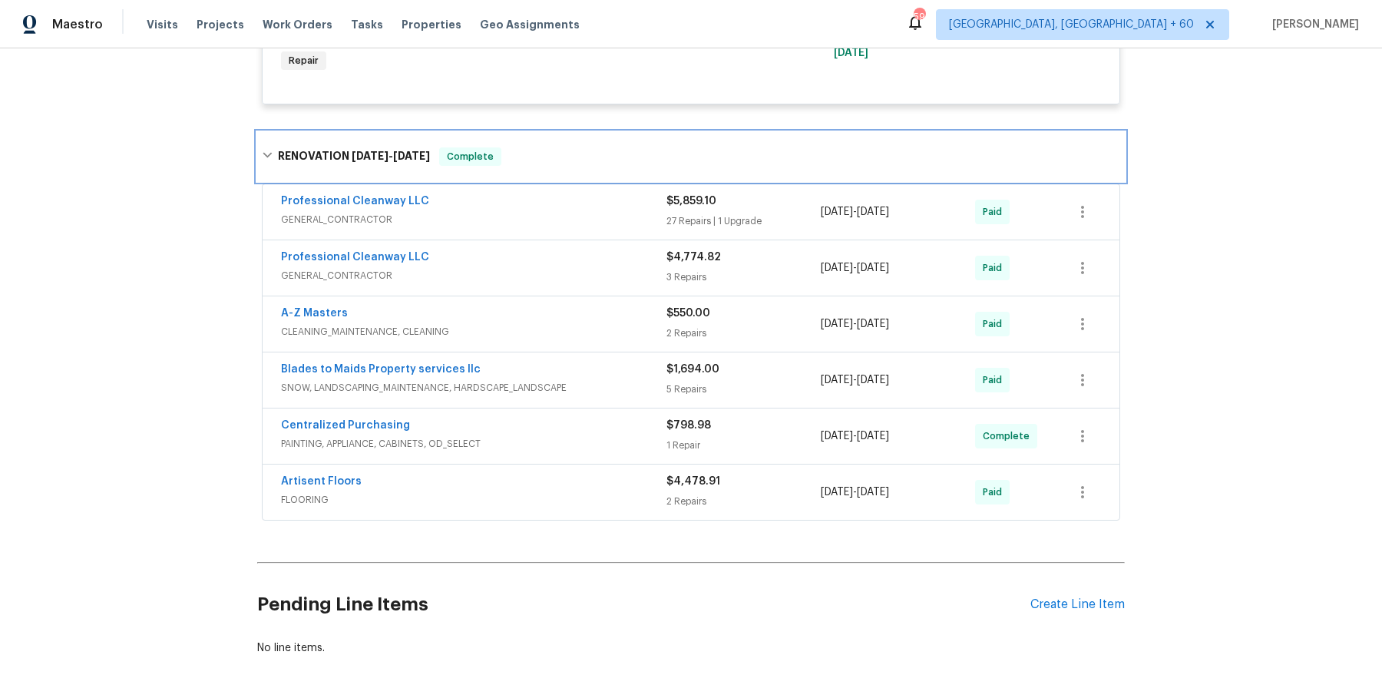
scroll to position [1769, 0]
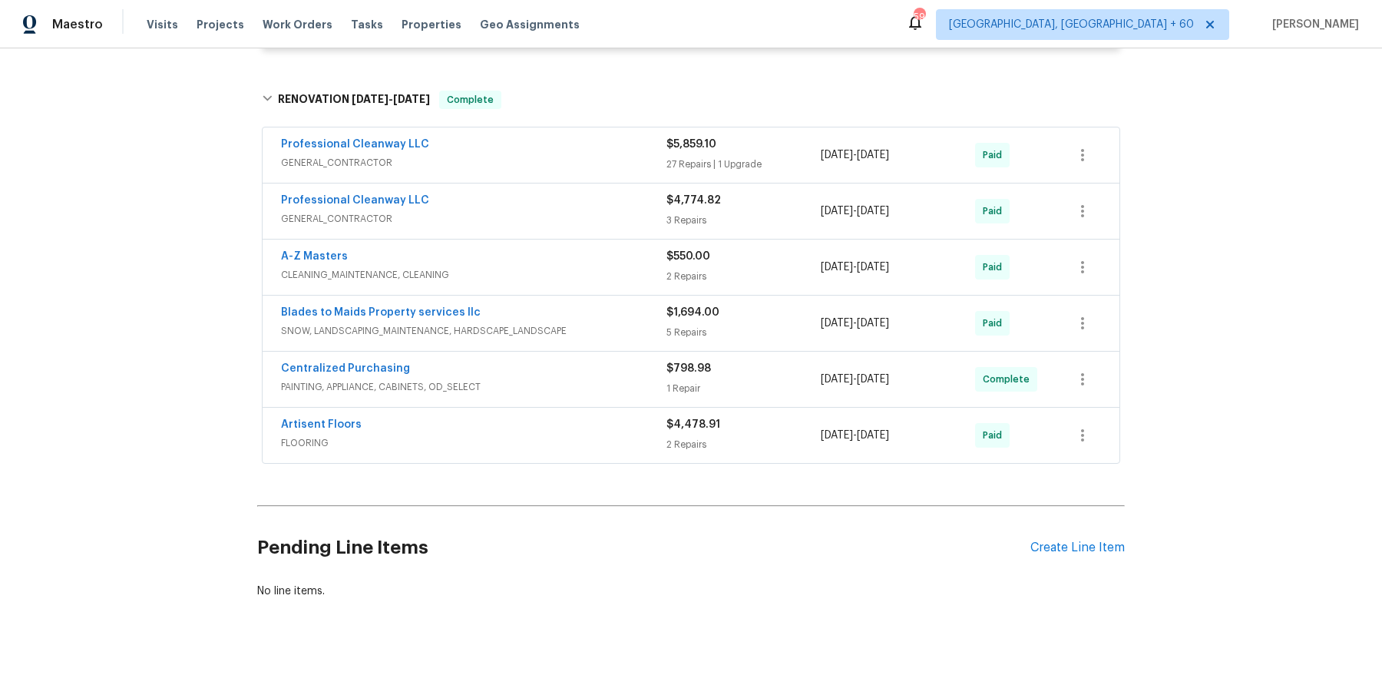
click at [610, 166] on span "GENERAL_CONTRACTOR" at bounding box center [474, 162] width 386 height 15
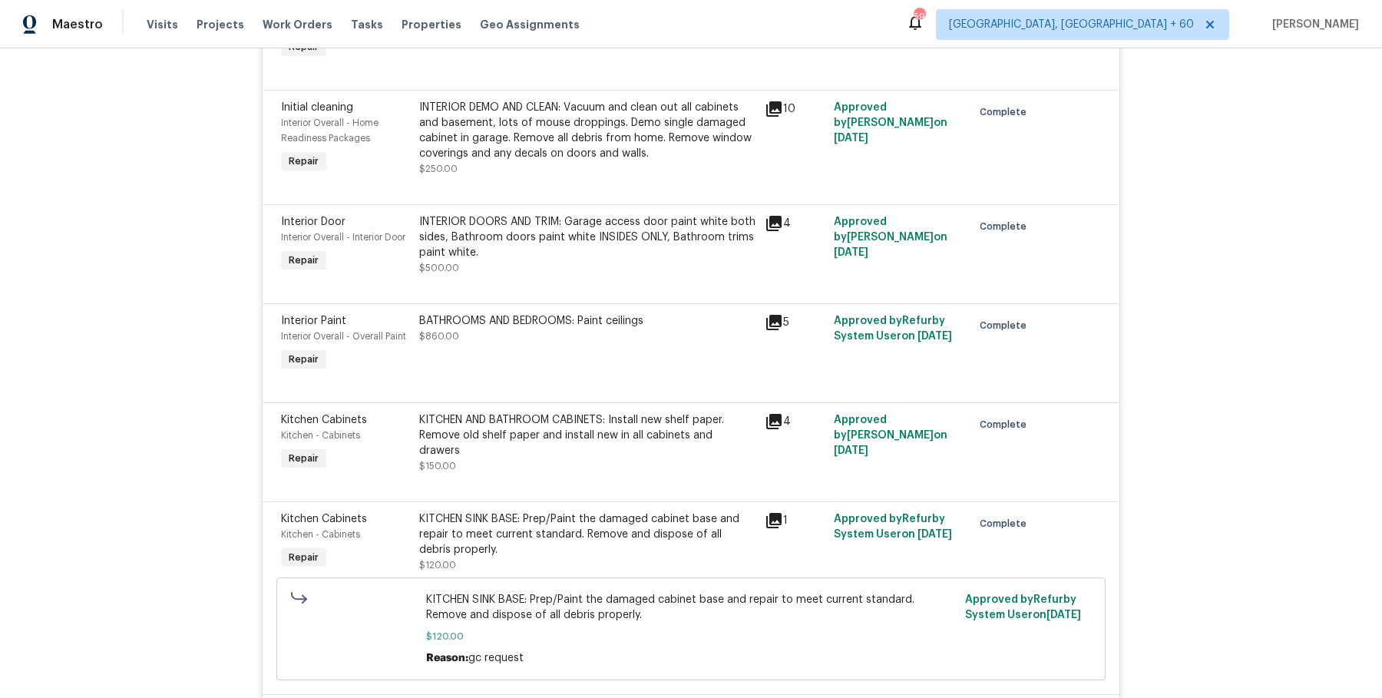
scroll to position [5392, 0]
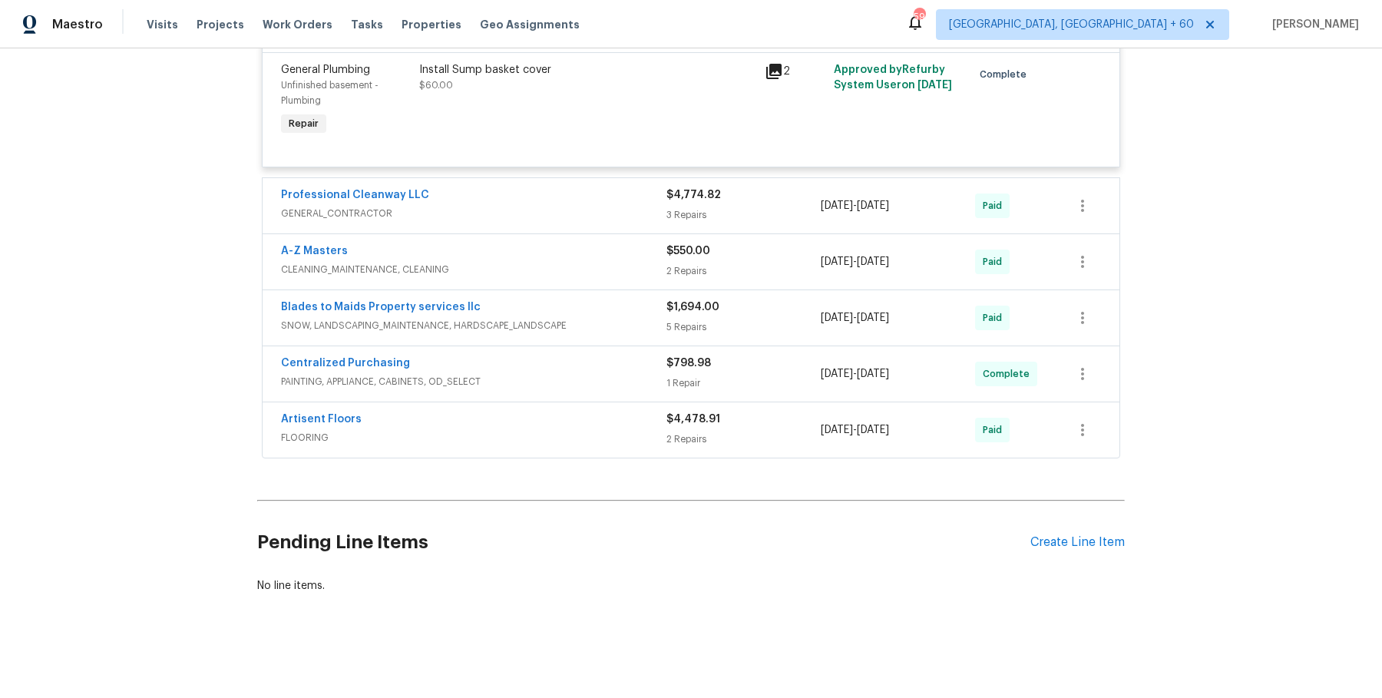
click at [607, 212] on span "GENERAL_CONTRACTOR" at bounding box center [474, 213] width 386 height 15
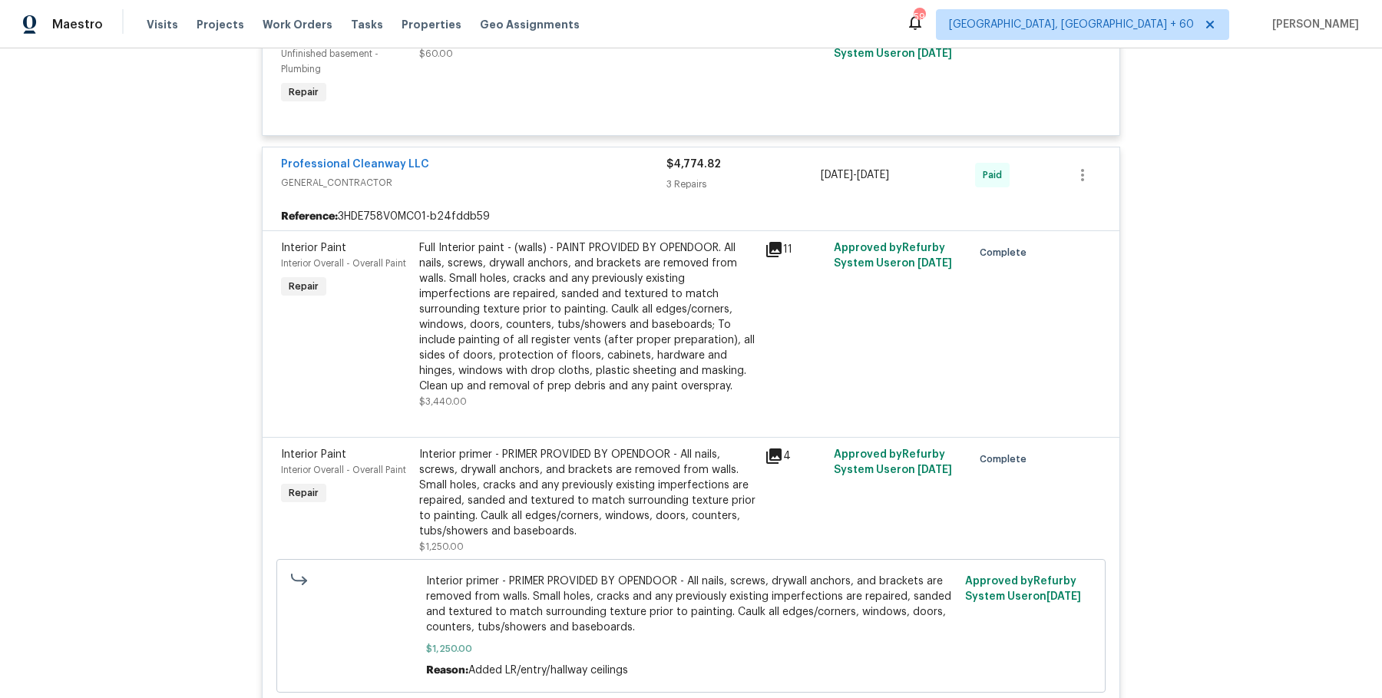
scroll to position [6022, 0]
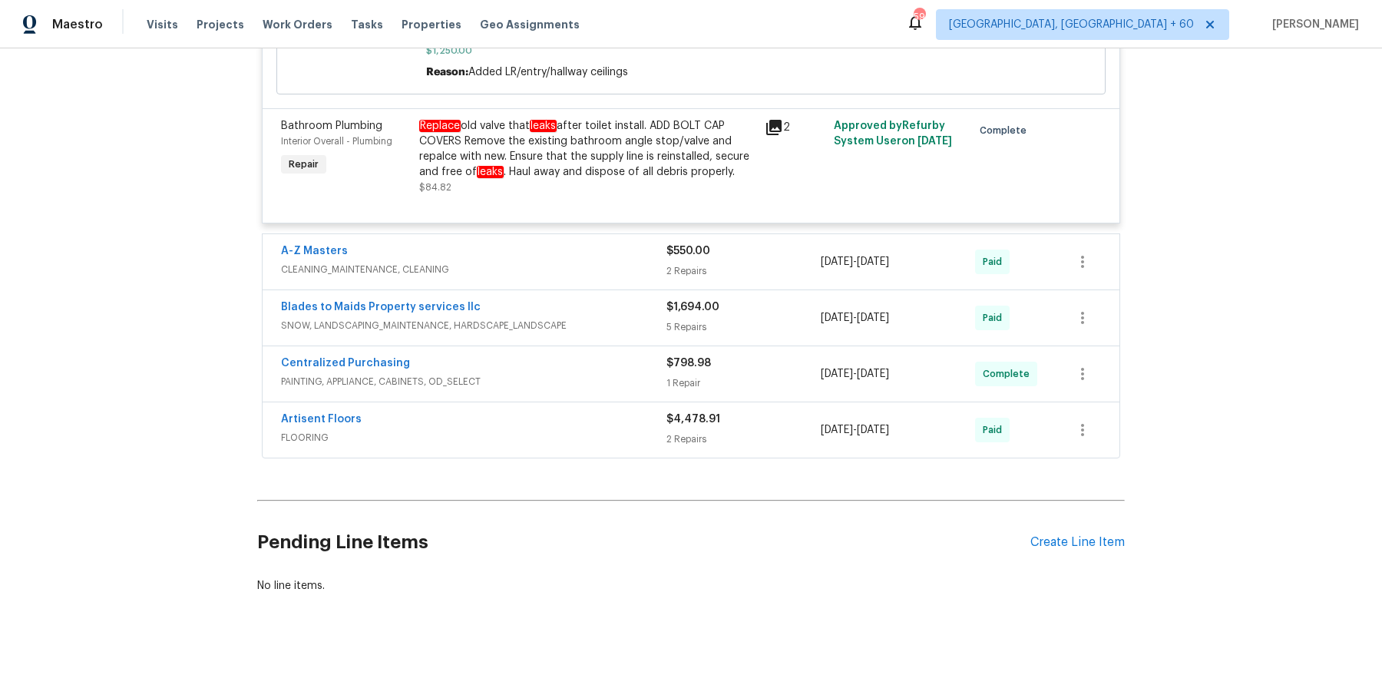
click at [658, 273] on span "CLEANING_MAINTENANCE, CLEANING" at bounding box center [474, 269] width 386 height 15
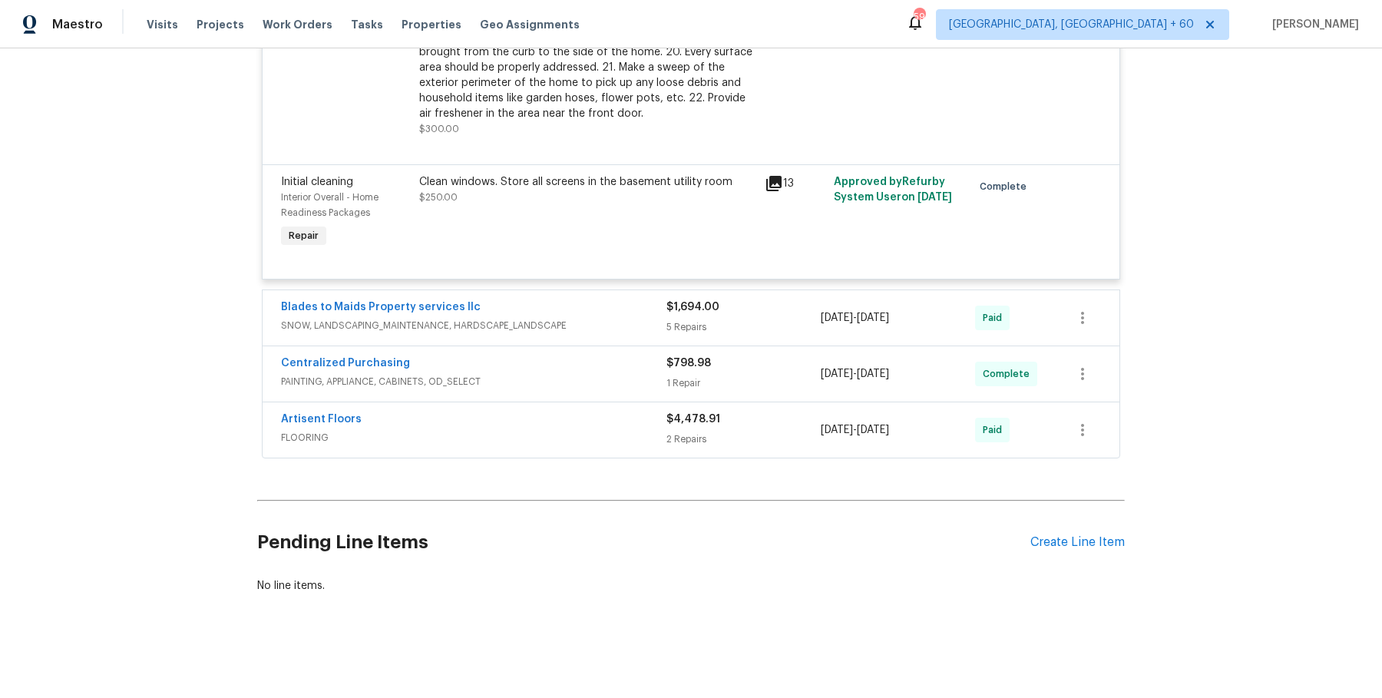
click at [642, 315] on div "Blades to Maids Property services llc" at bounding box center [474, 309] width 386 height 18
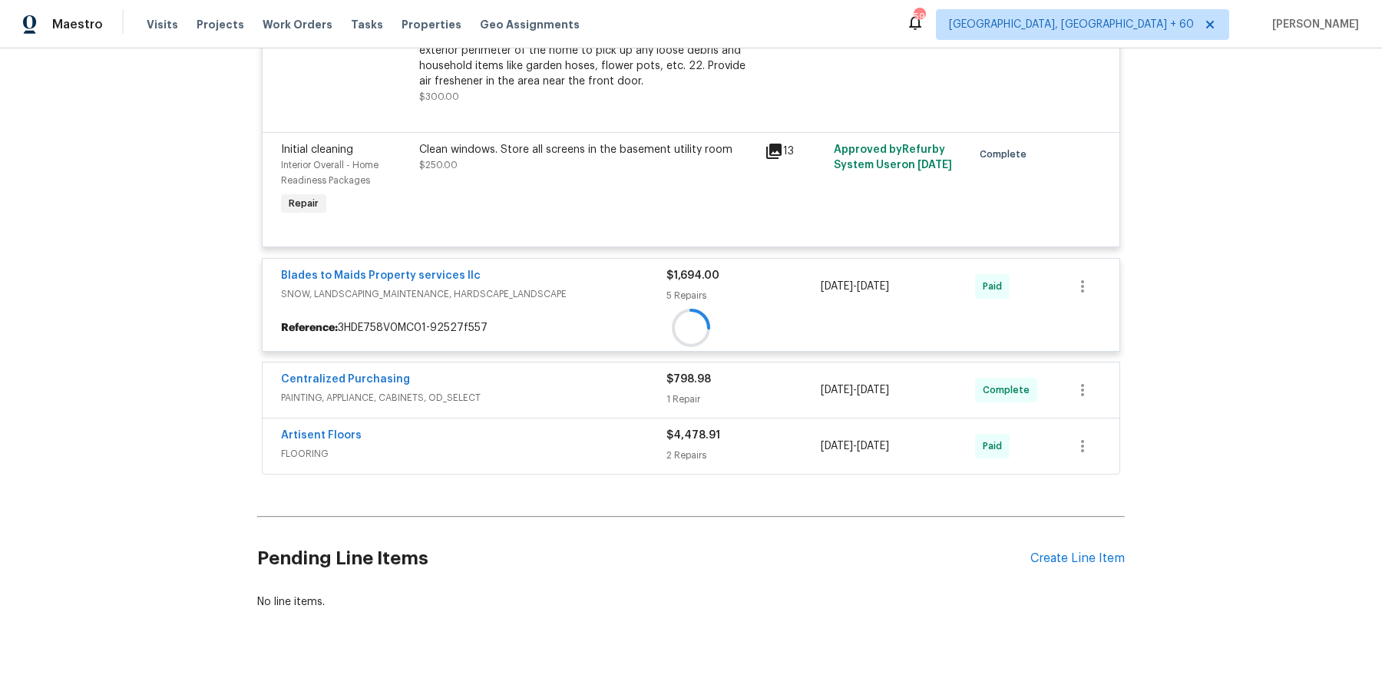
scroll to position [6601, 0]
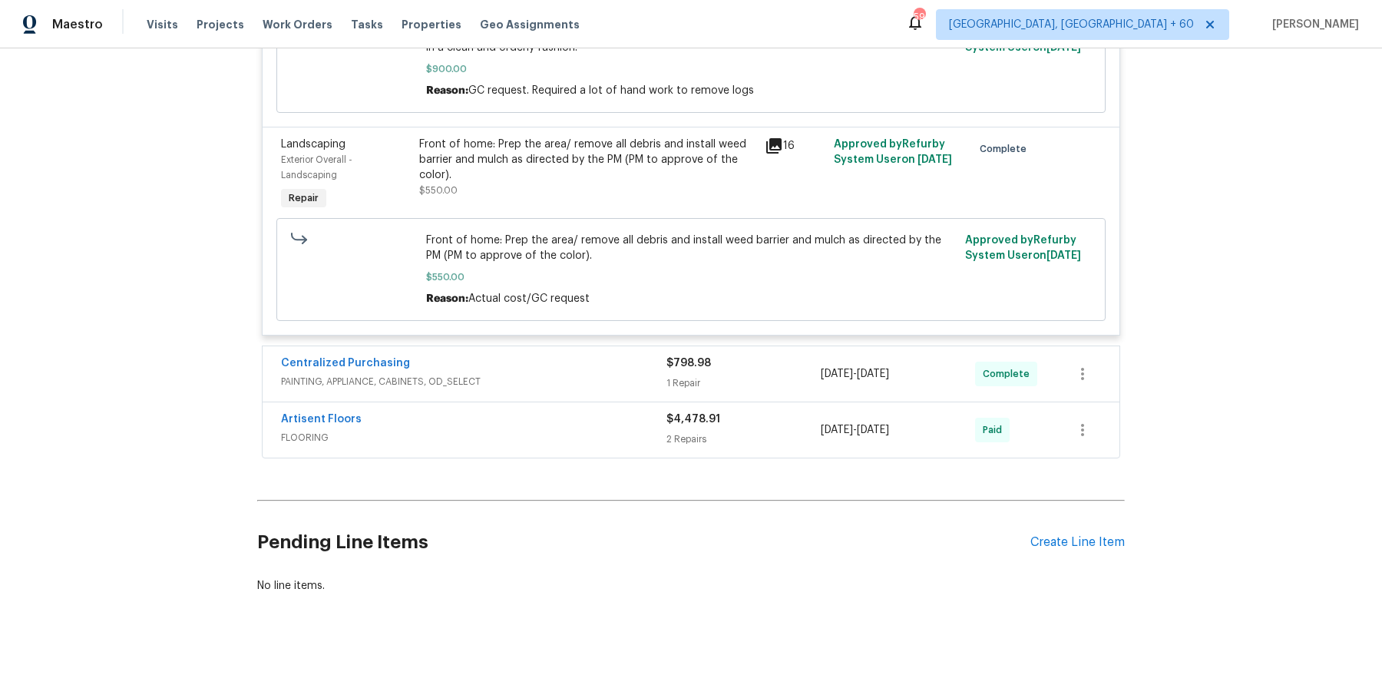
click at [621, 366] on div "Centralized Purchasing" at bounding box center [474, 365] width 386 height 18
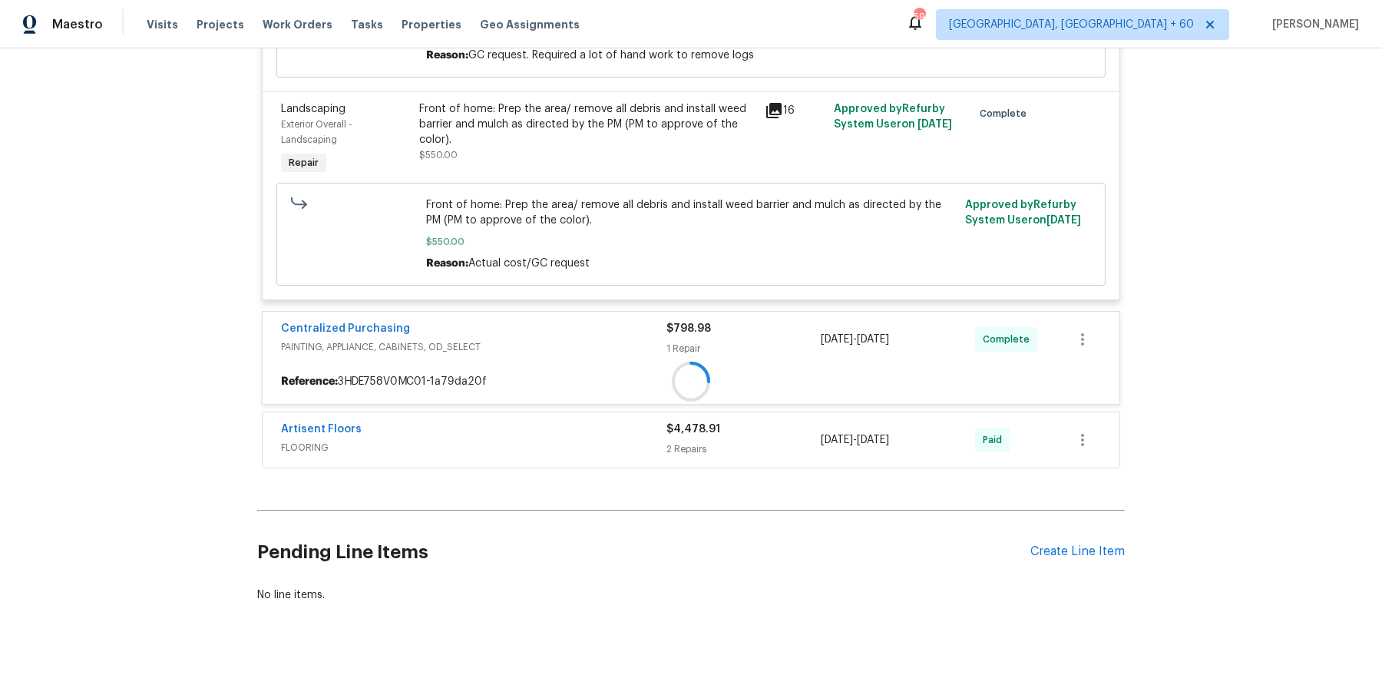
scroll to position [7462, 0]
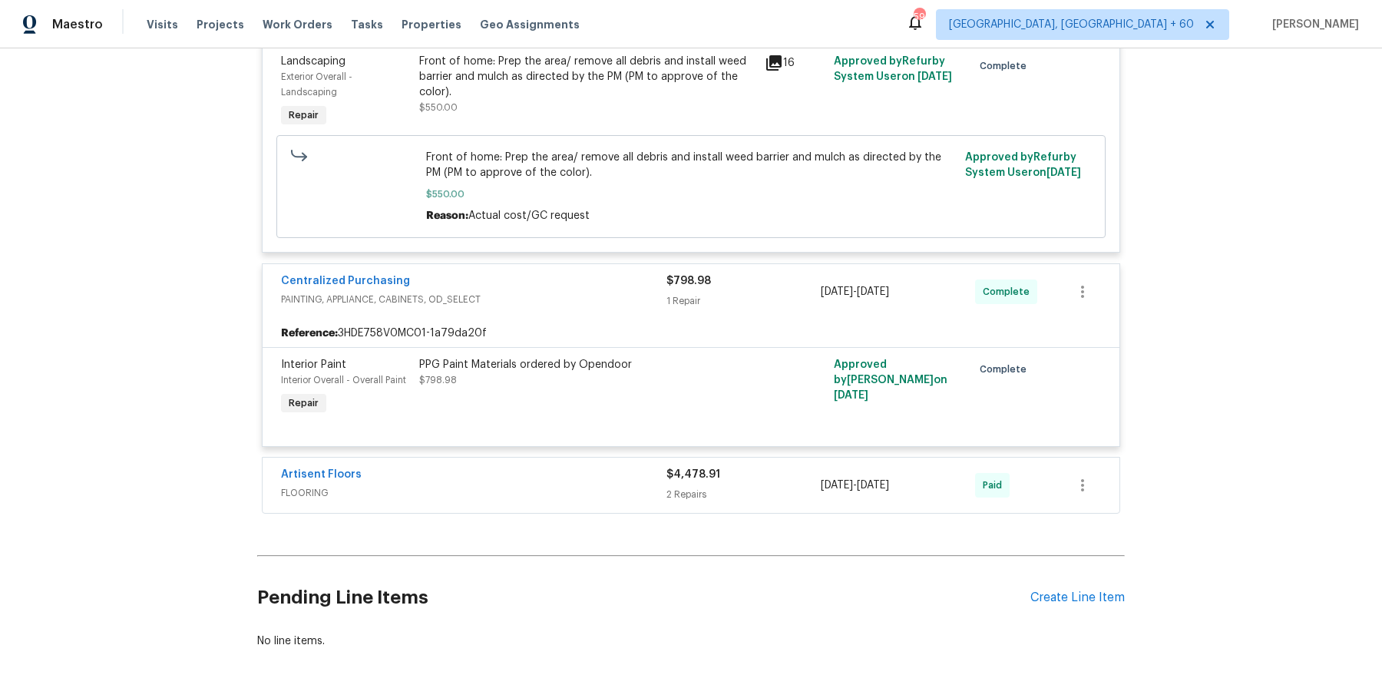
click at [637, 501] on span "FLOORING" at bounding box center [474, 492] width 386 height 15
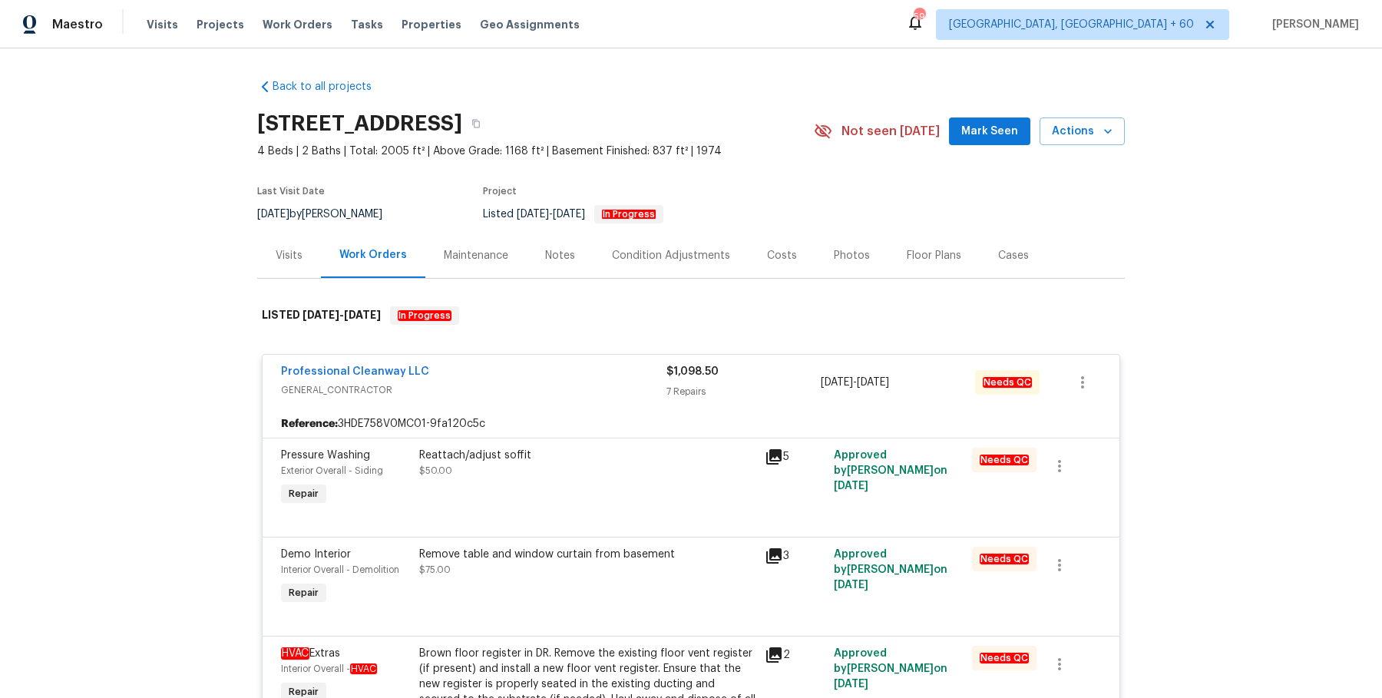
scroll to position [113, 0]
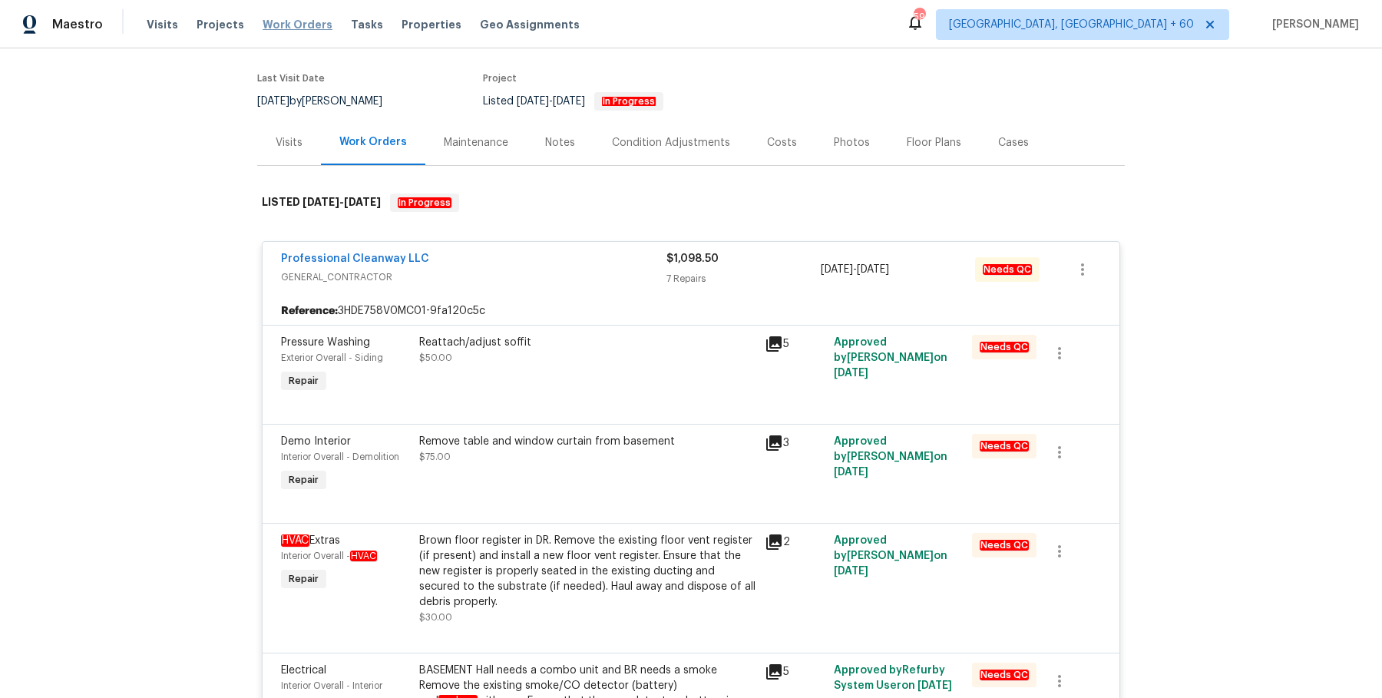
click at [288, 23] on span "Work Orders" at bounding box center [298, 24] width 70 height 15
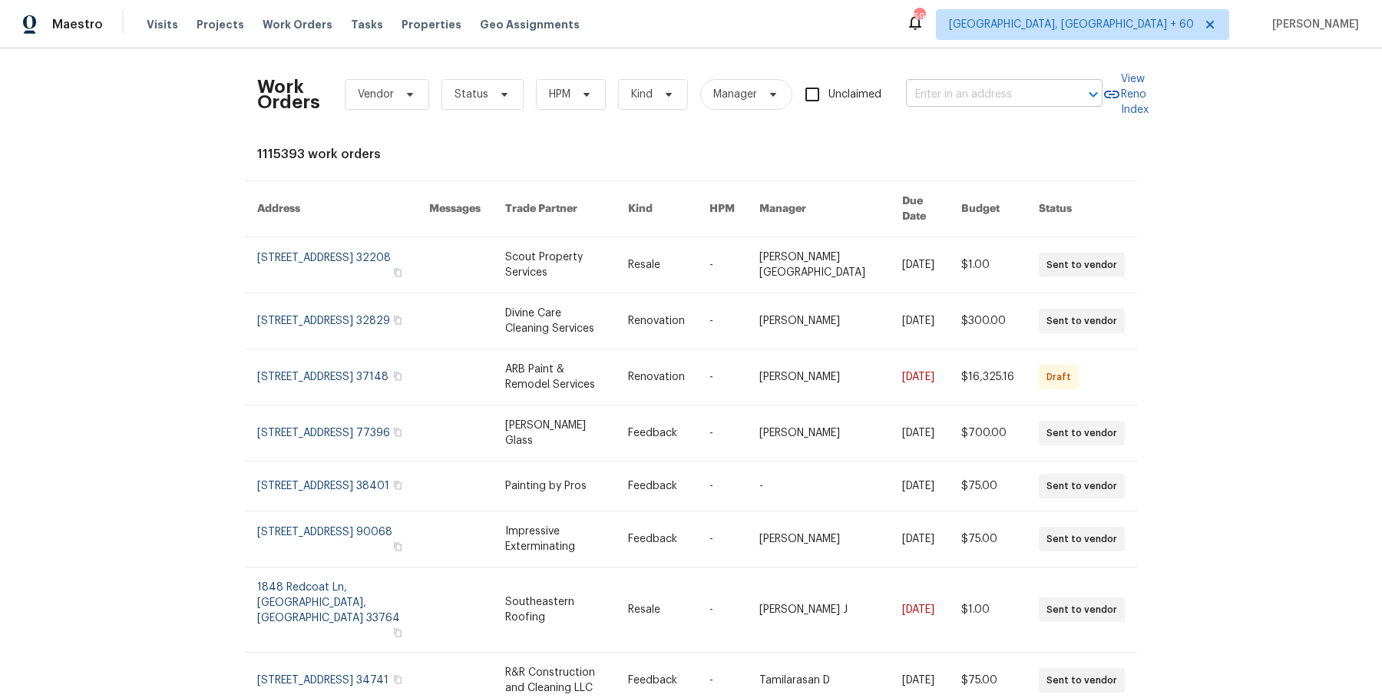
click at [1031, 96] on input "text" at bounding box center [983, 95] width 154 height 24
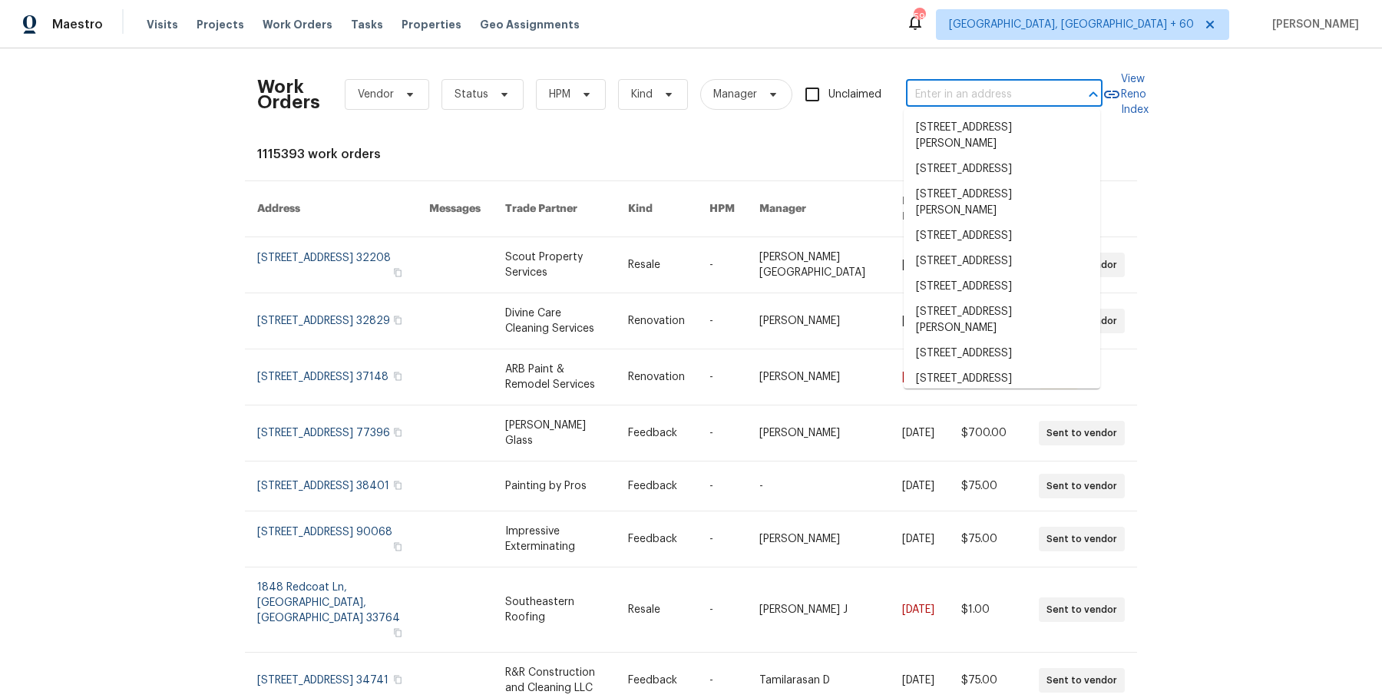
paste input "3309 Red Oak Cir N Burnsville, MN 55337"
type input "3309 Red Oak Cir N Burnsville, MN 55337"
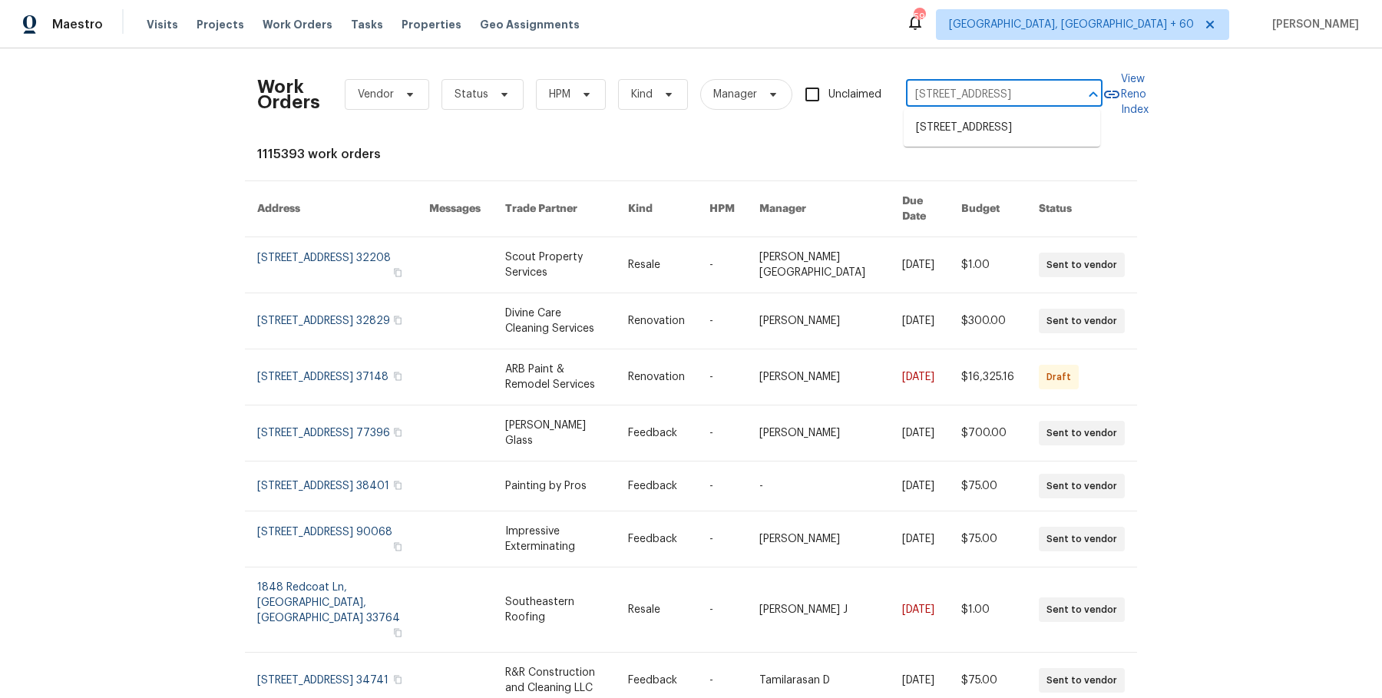
scroll to position [0, 63]
click at [1006, 131] on li "3309 Red Oak Cir N, Burnsville, MN 55337" at bounding box center [1002, 127] width 197 height 25
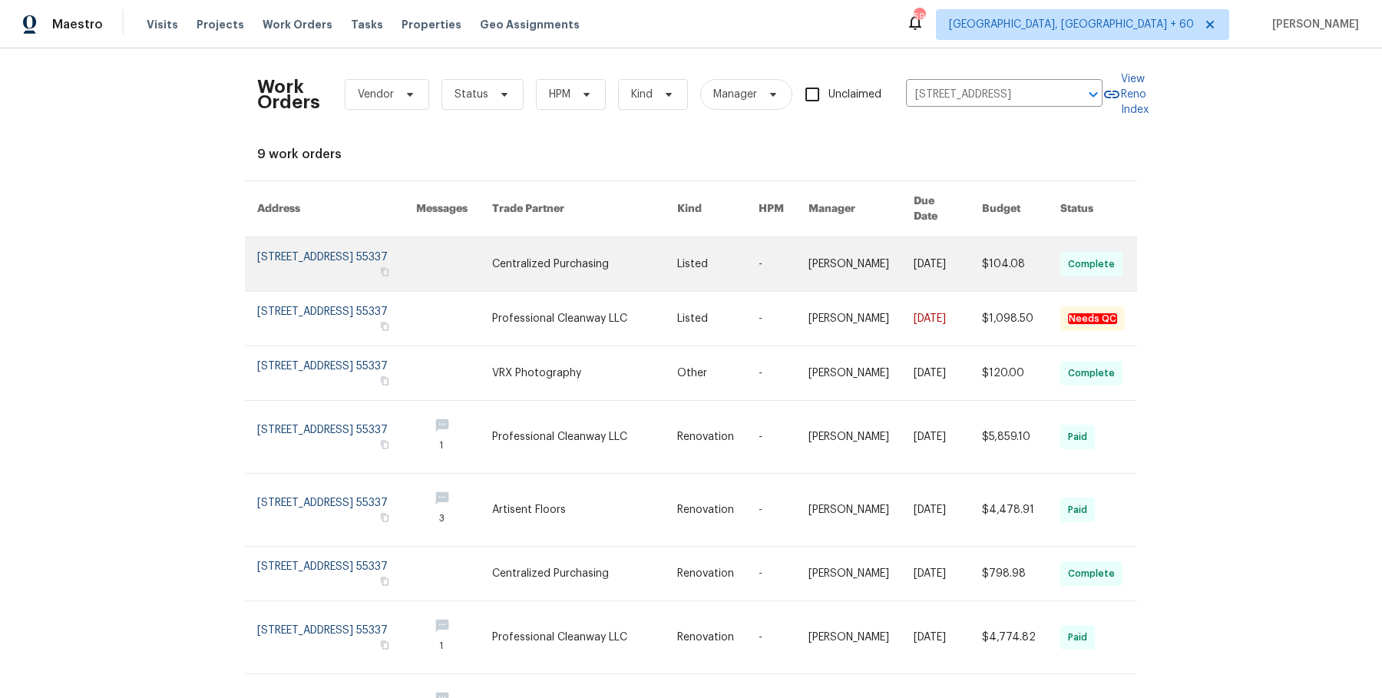
click at [777, 250] on link at bounding box center [784, 264] width 50 height 54
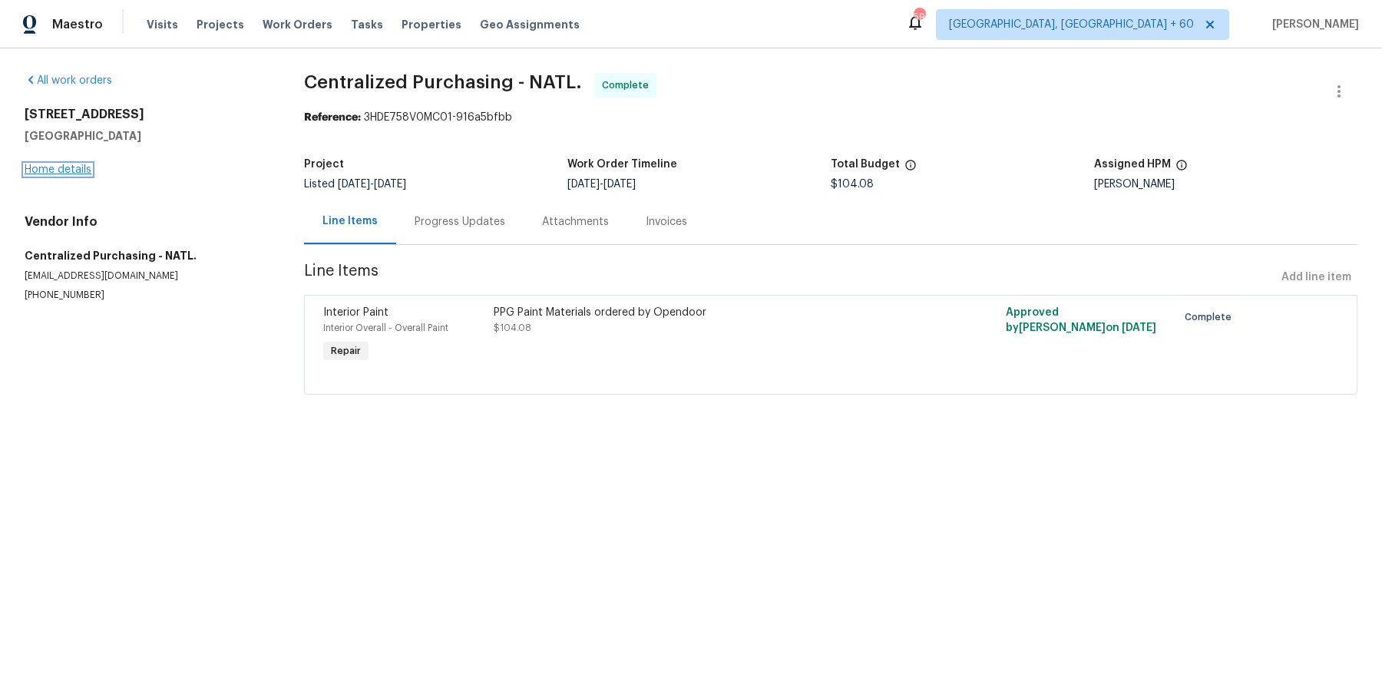
click at [38, 164] on link "Home details" at bounding box center [58, 169] width 67 height 11
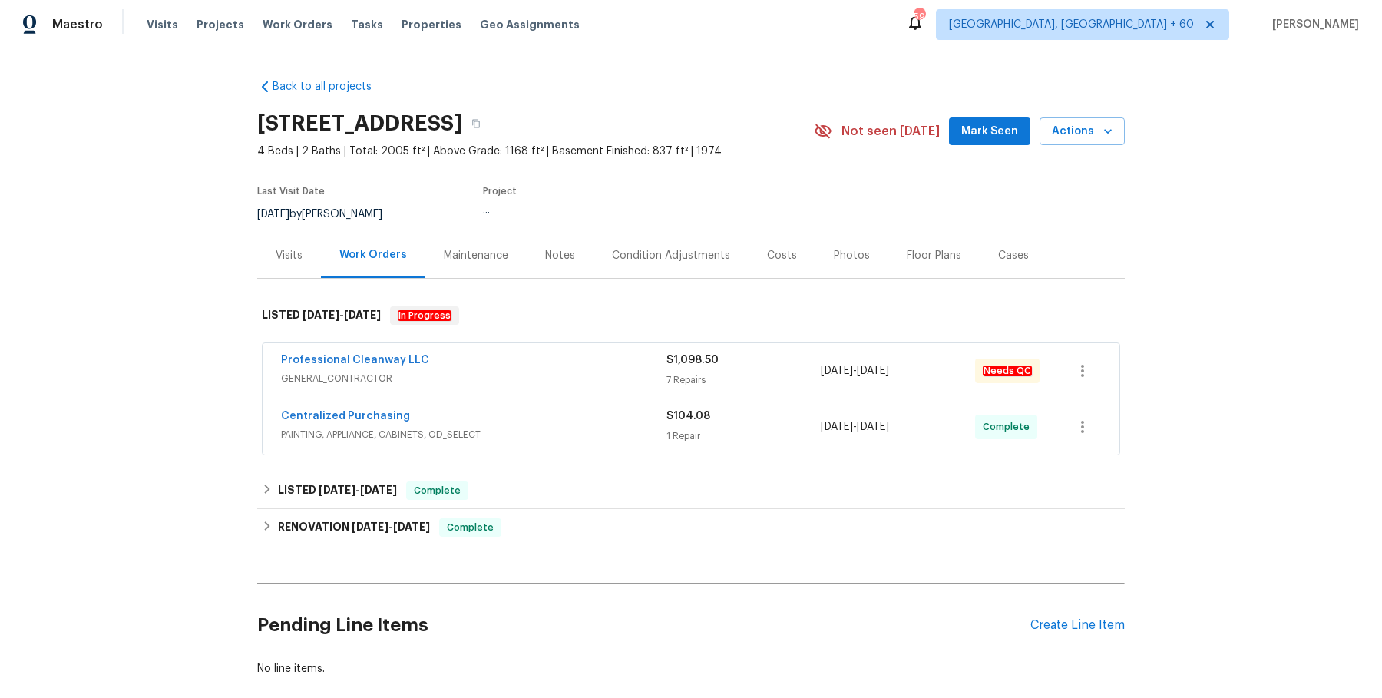
click at [635, 360] on div "Professional Cleanway LLC" at bounding box center [474, 362] width 386 height 18
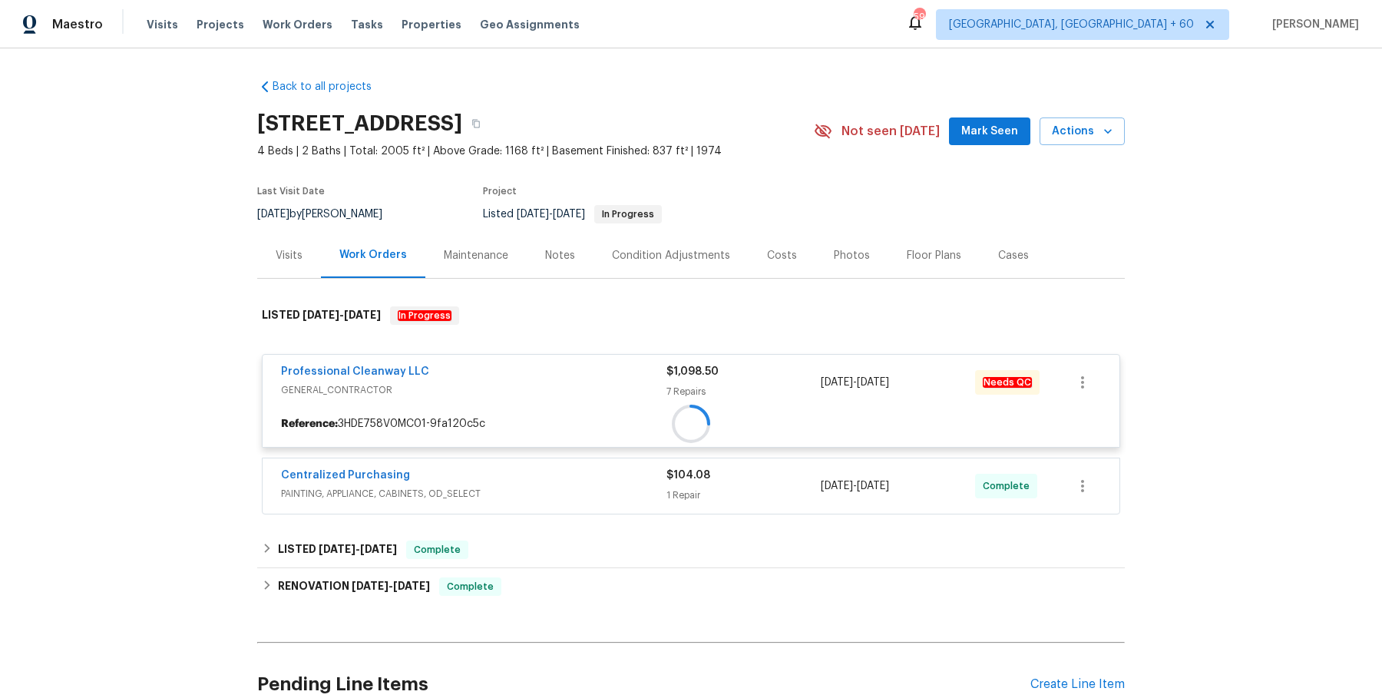
scroll to position [139, 0]
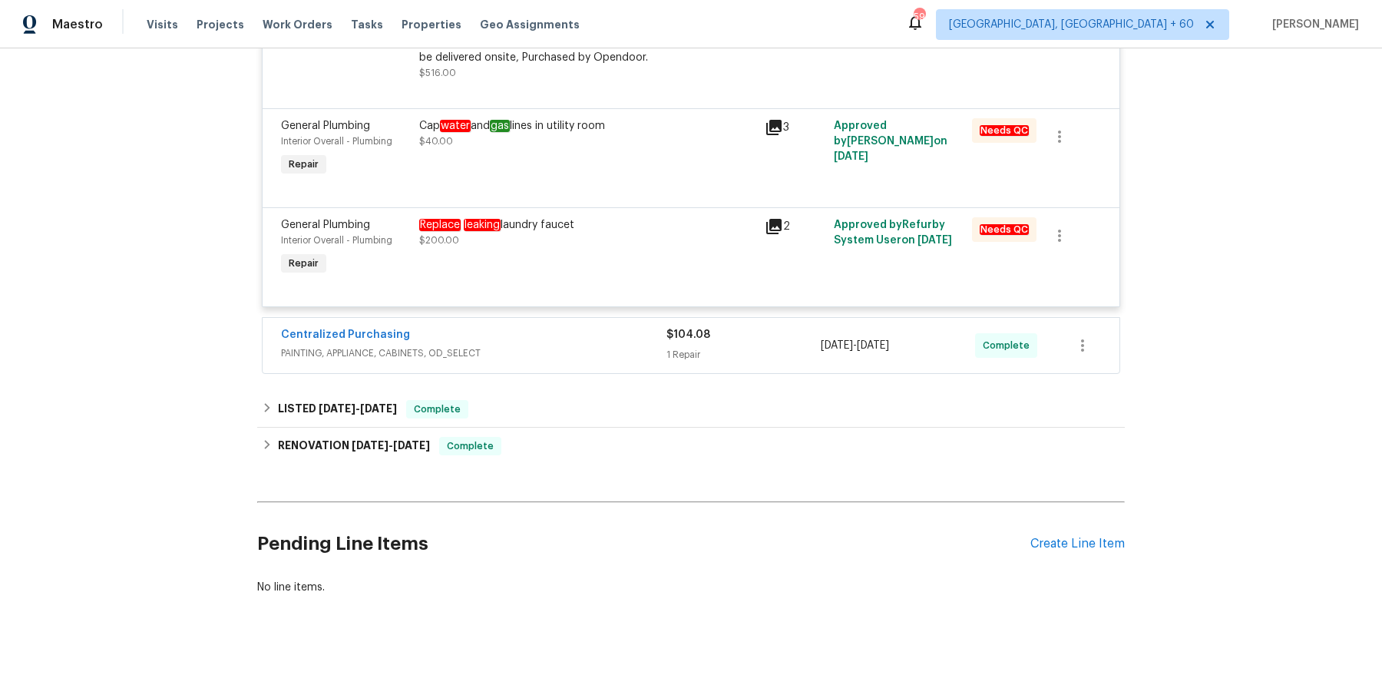
click at [627, 334] on div "Centralized Purchasing" at bounding box center [474, 336] width 386 height 18
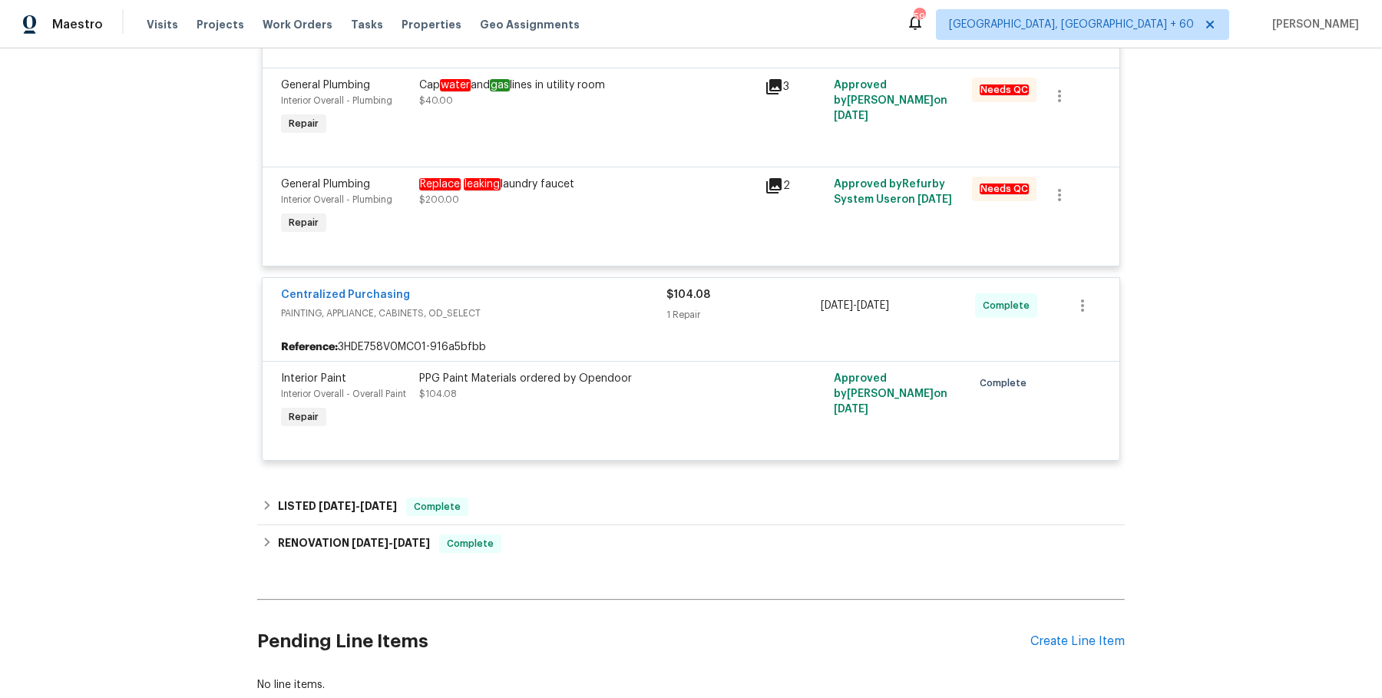
scroll to position [1180, 0]
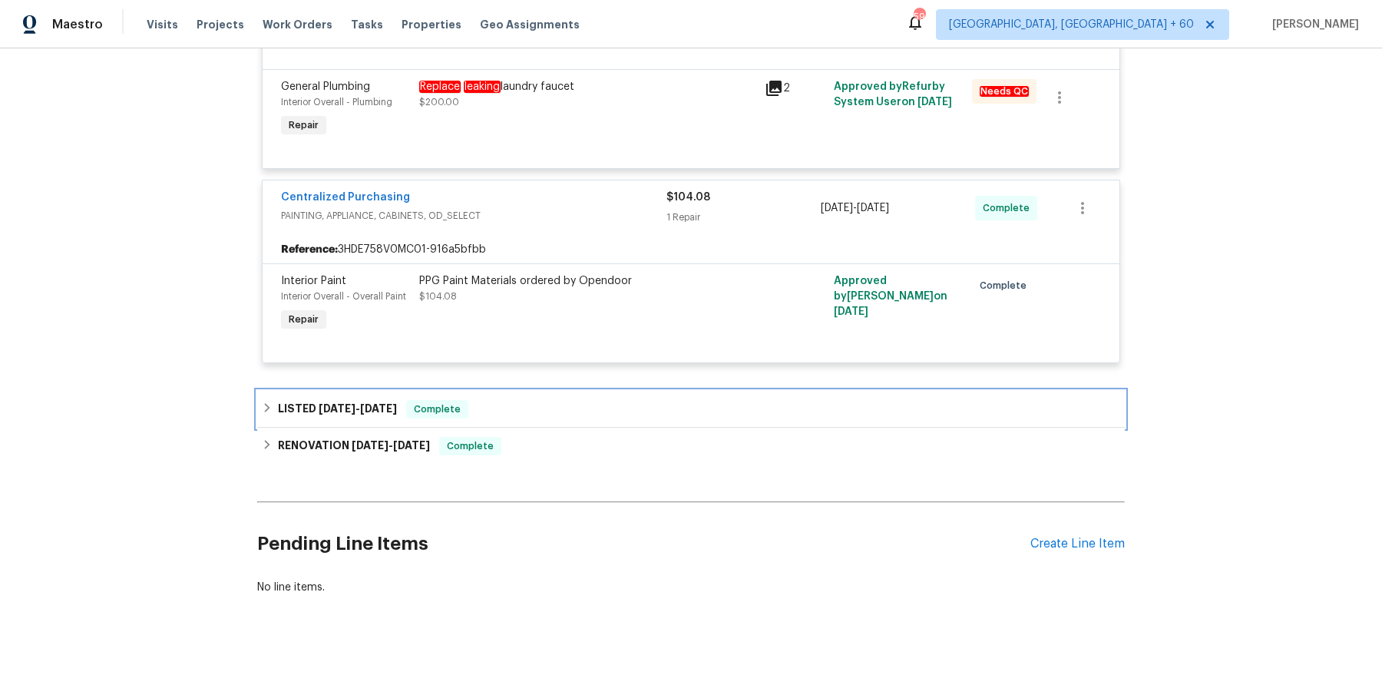
click at [597, 400] on div "LISTED 8/9/25 - 8/11/25 Complete" at bounding box center [691, 409] width 859 height 18
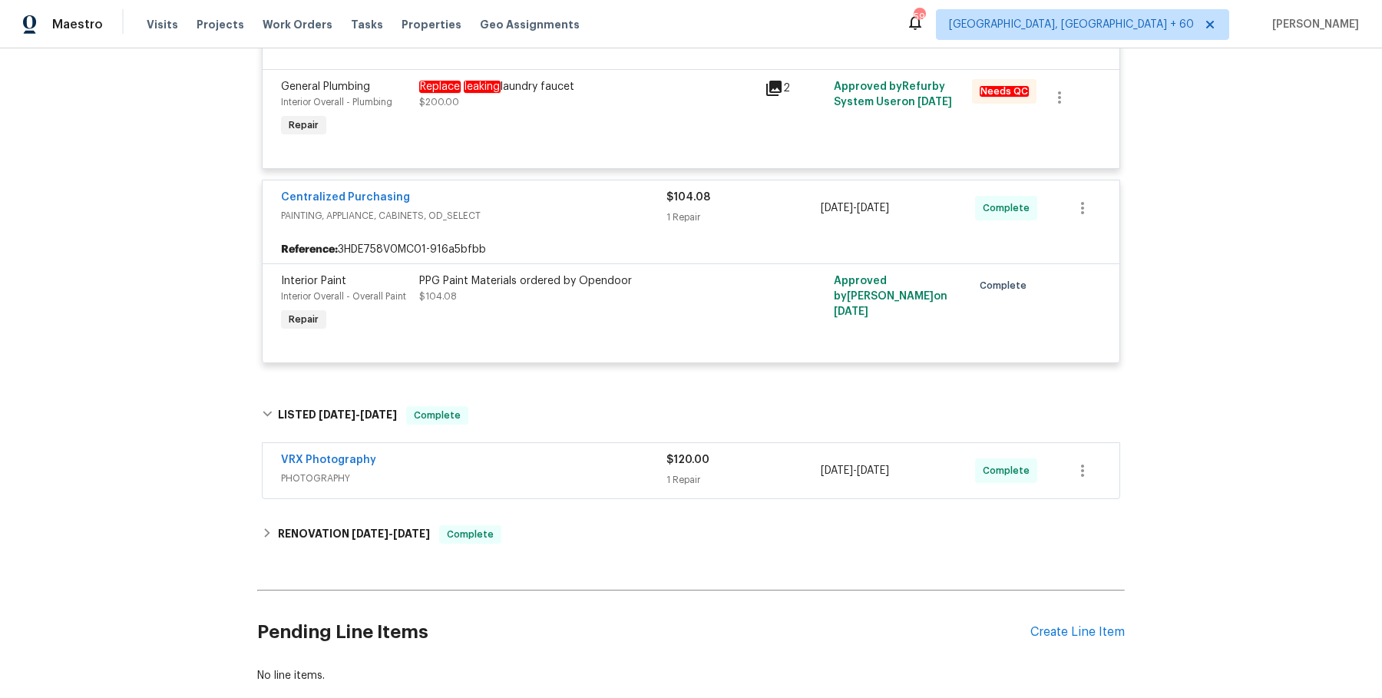
click at [578, 492] on div "VRX Photography PHOTOGRAPHY $120.00 1 Repair 8/9/2025 - 8/11/2025 Complete" at bounding box center [691, 470] width 857 height 55
click at [582, 486] on div "VRX Photography PHOTOGRAPHY" at bounding box center [474, 470] width 386 height 37
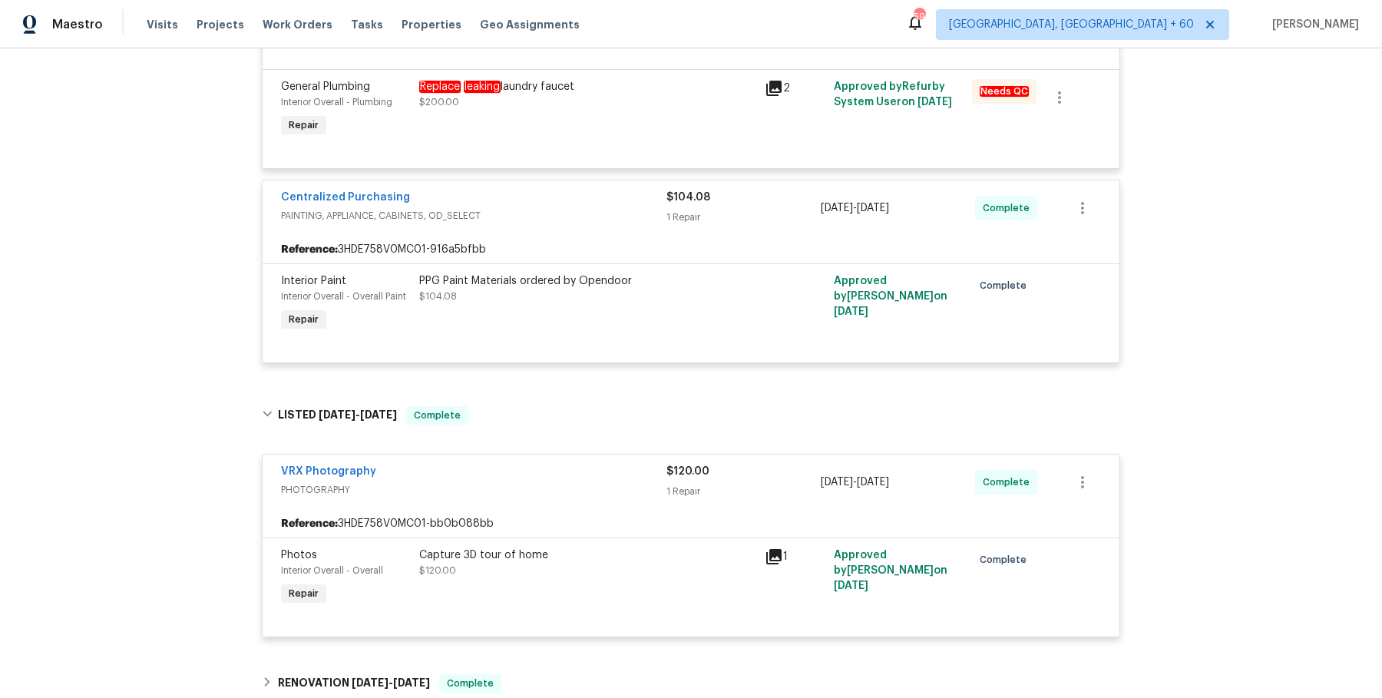
scroll to position [1417, 0]
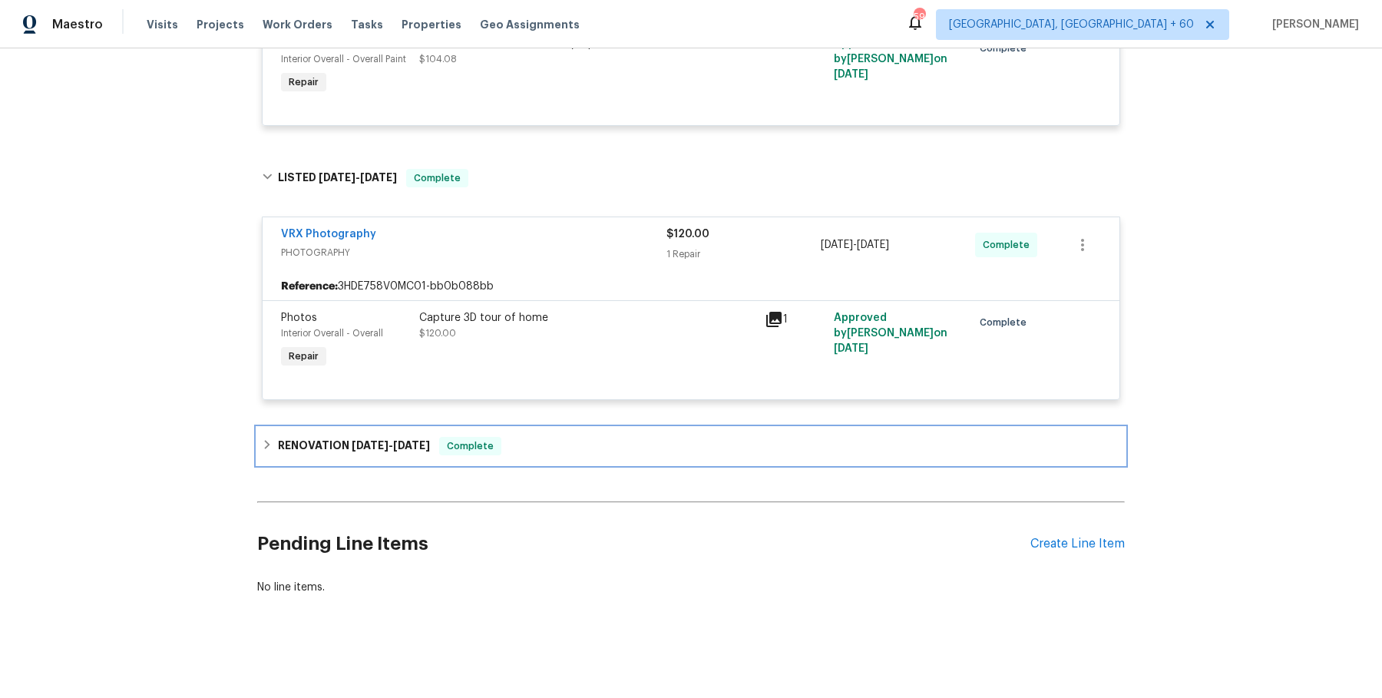
click at [569, 456] on div "RENOVATION 7/22/25 - 8/5/25 Complete" at bounding box center [691, 446] width 868 height 37
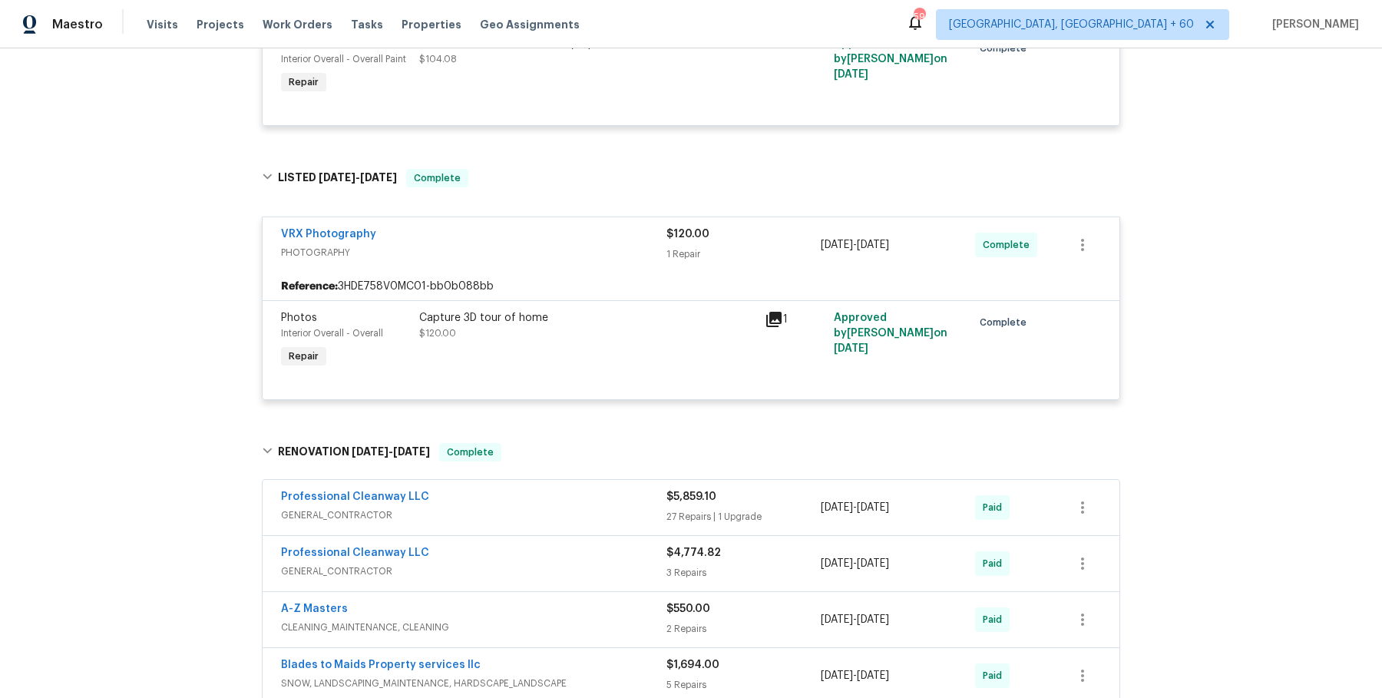
click at [566, 511] on span "GENERAL_CONTRACTOR" at bounding box center [474, 515] width 386 height 15
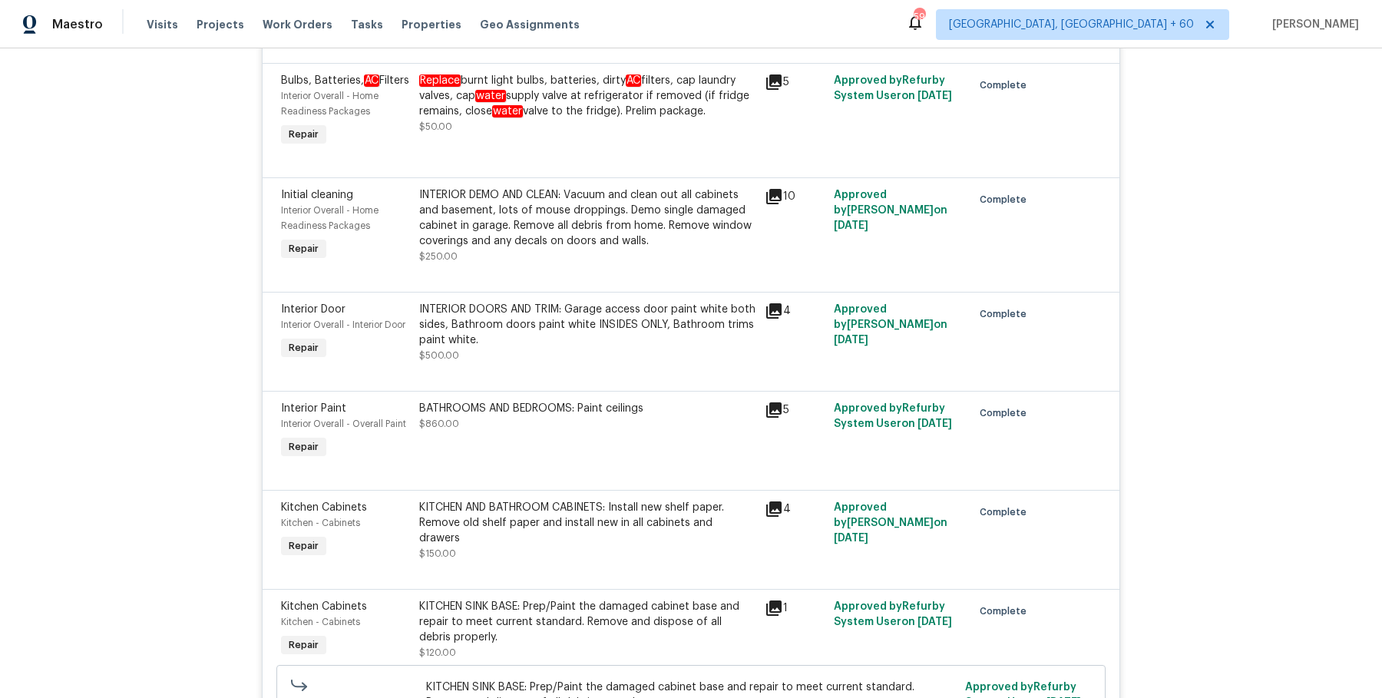
scroll to position [5392, 0]
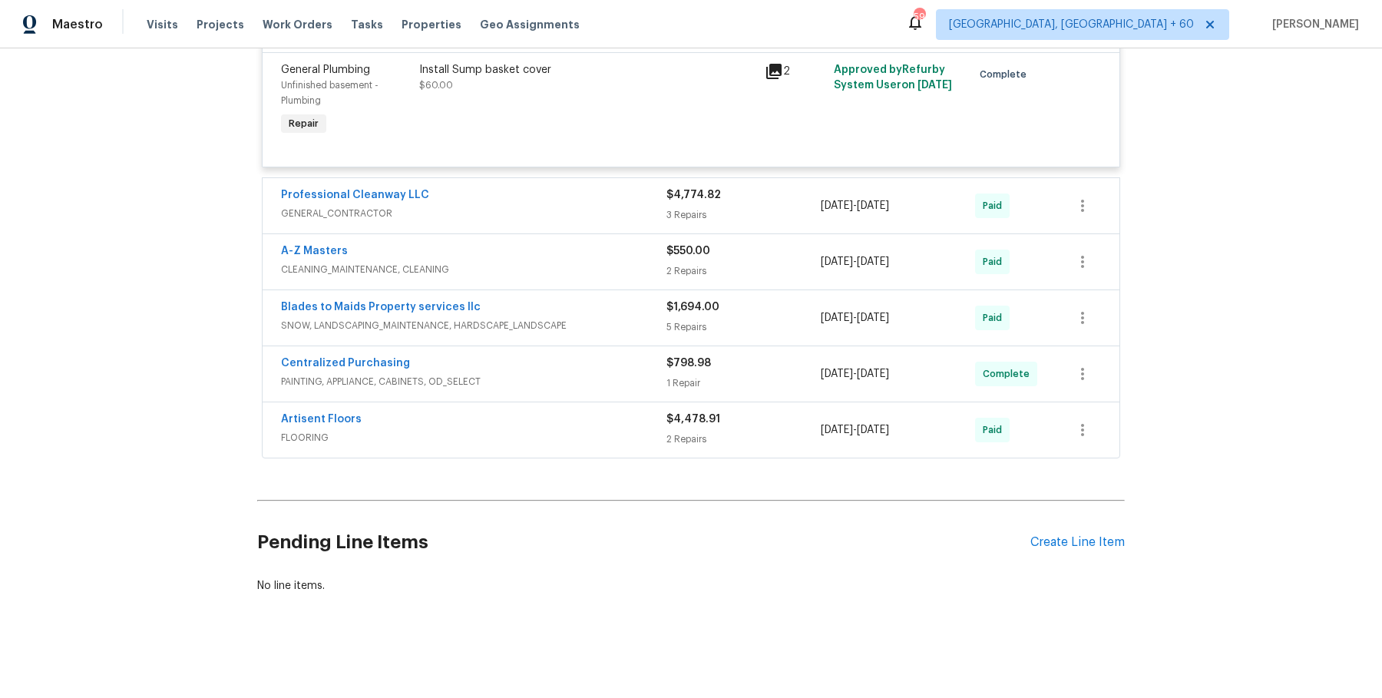
click at [645, 218] on span "GENERAL_CONTRACTOR" at bounding box center [474, 213] width 386 height 15
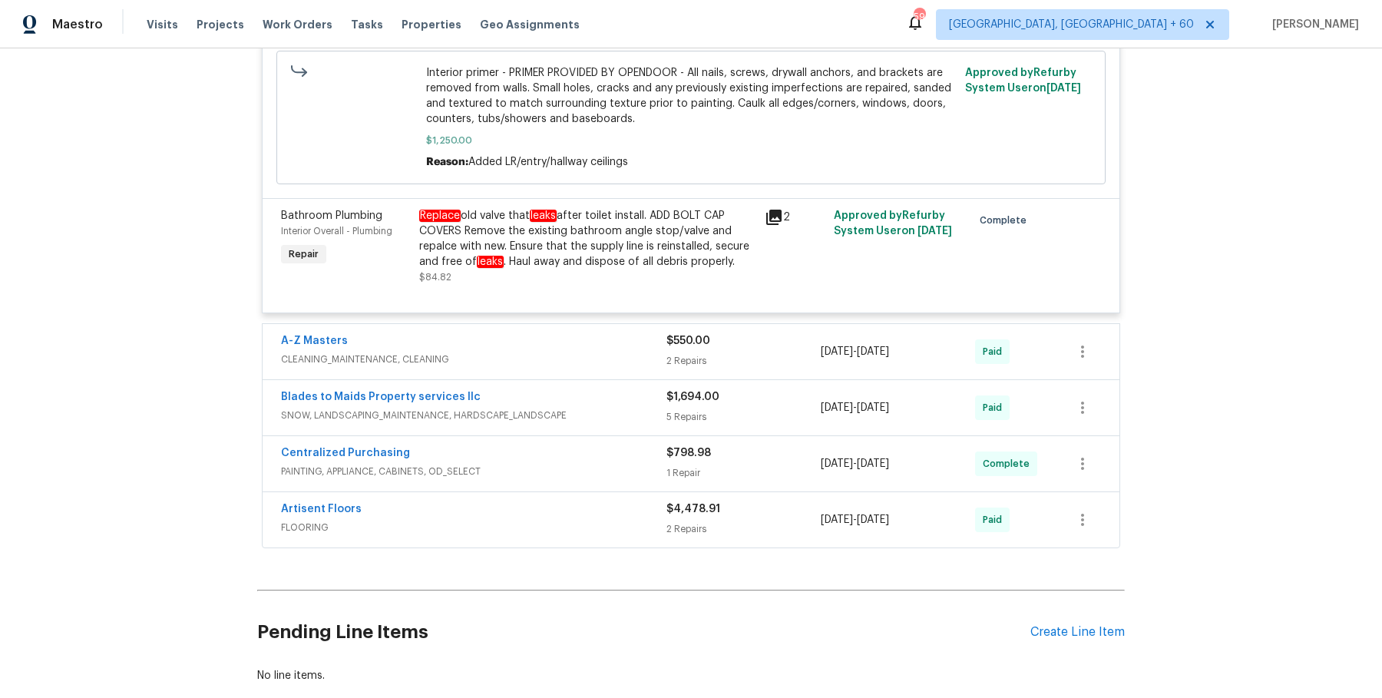
scroll to position [6022, 0]
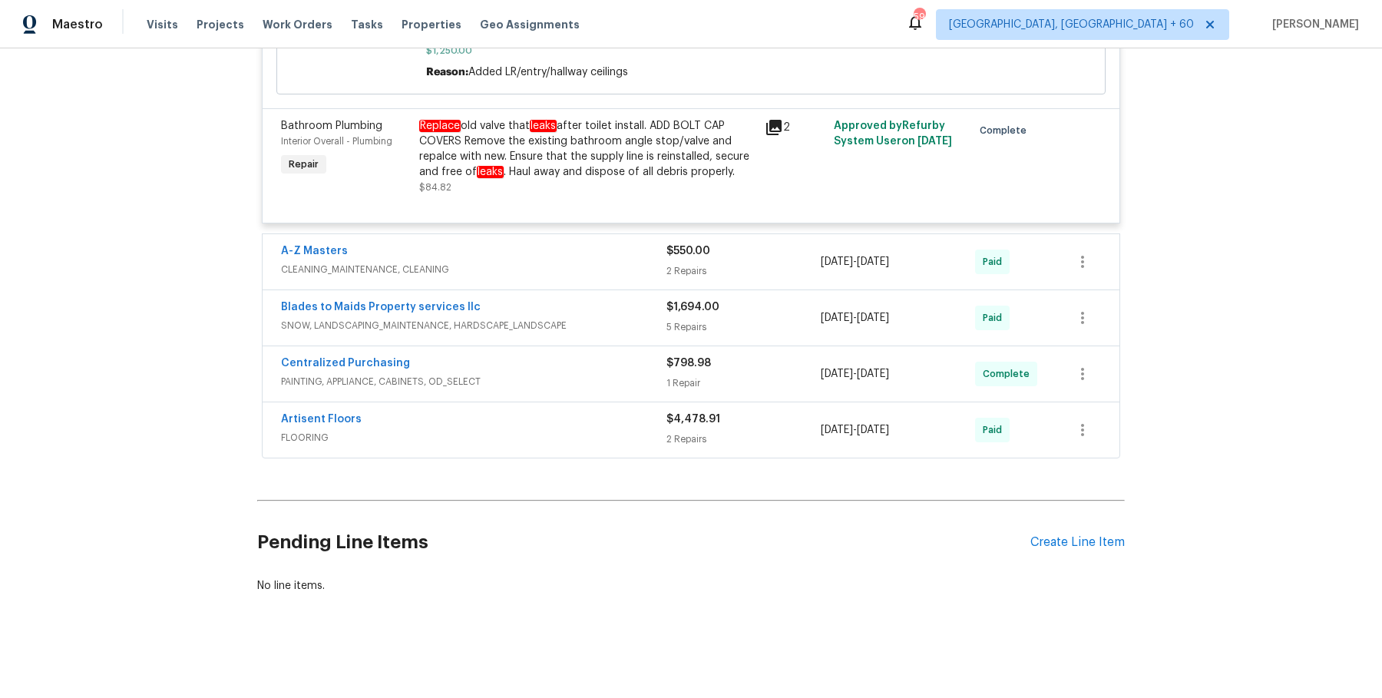
click at [648, 266] on span "CLEANING_MAINTENANCE, CLEANING" at bounding box center [474, 269] width 386 height 15
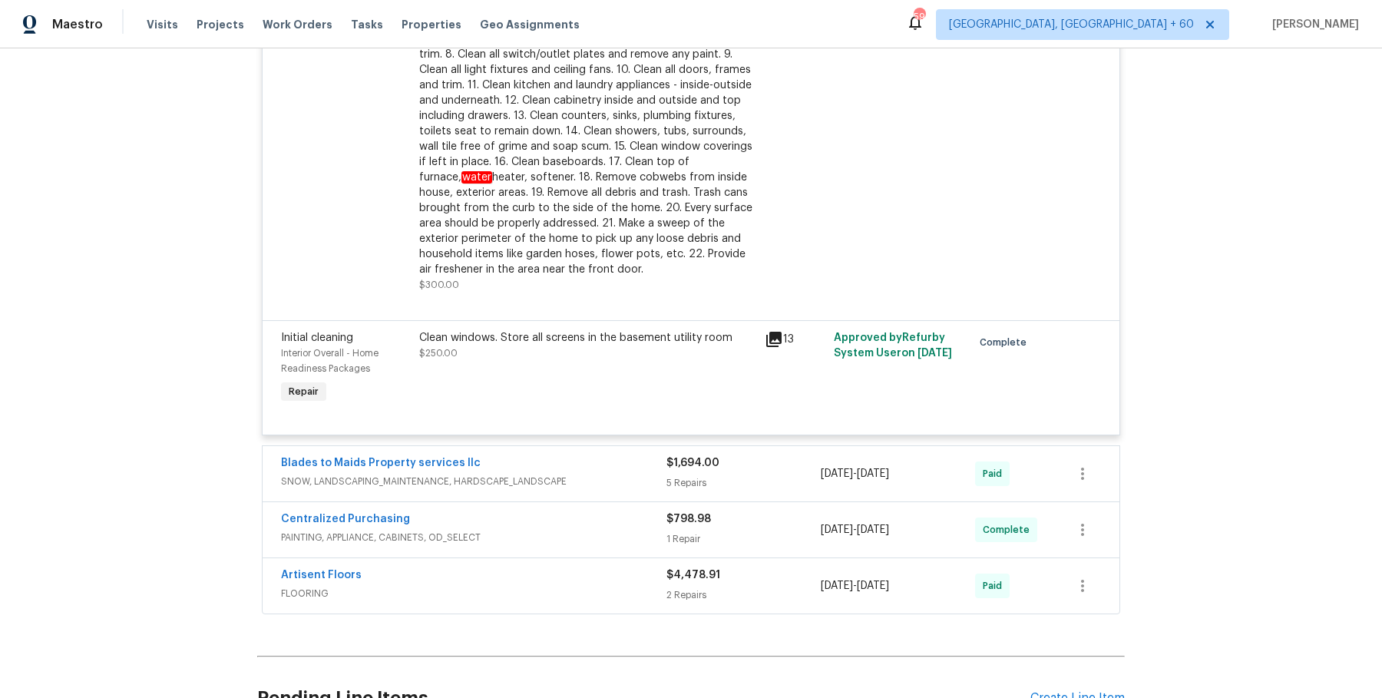
scroll to position [6374, 0]
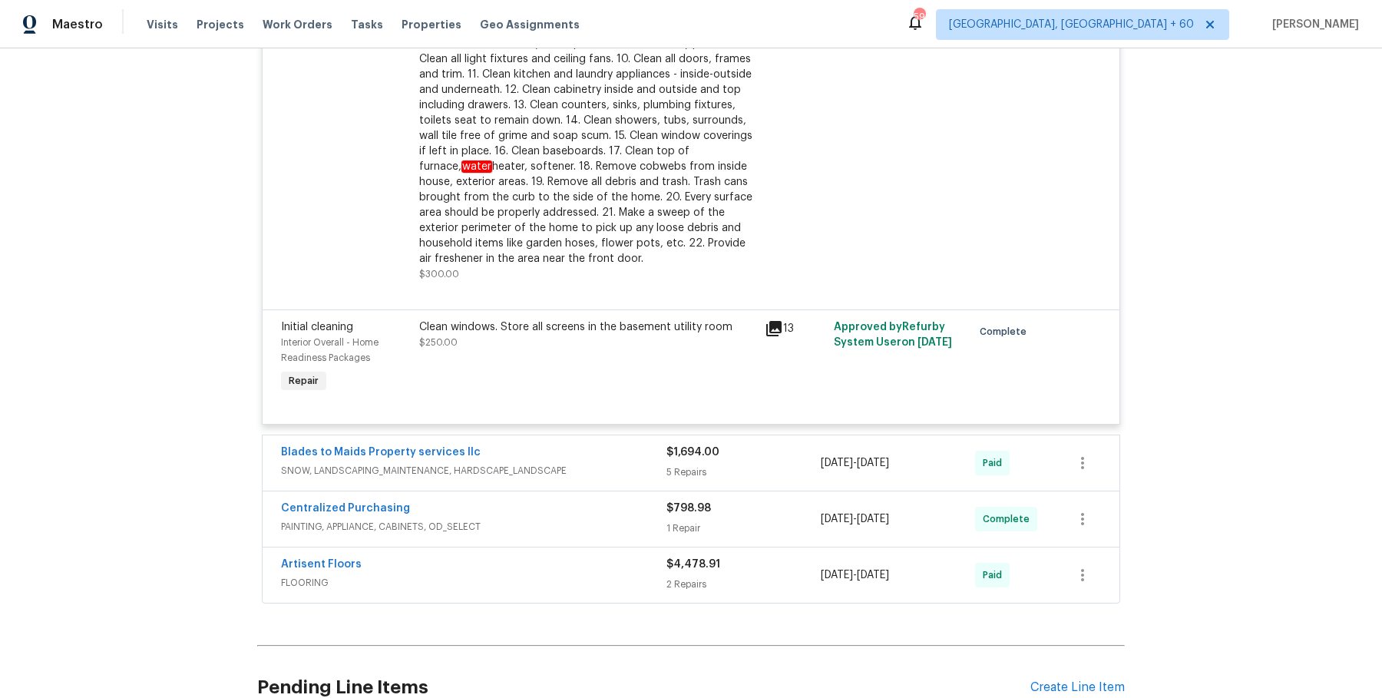
click at [634, 478] on span "SNOW, LANDSCAPING_MAINTENANCE, HARDSCAPE_LANDSCAPE" at bounding box center [474, 470] width 386 height 15
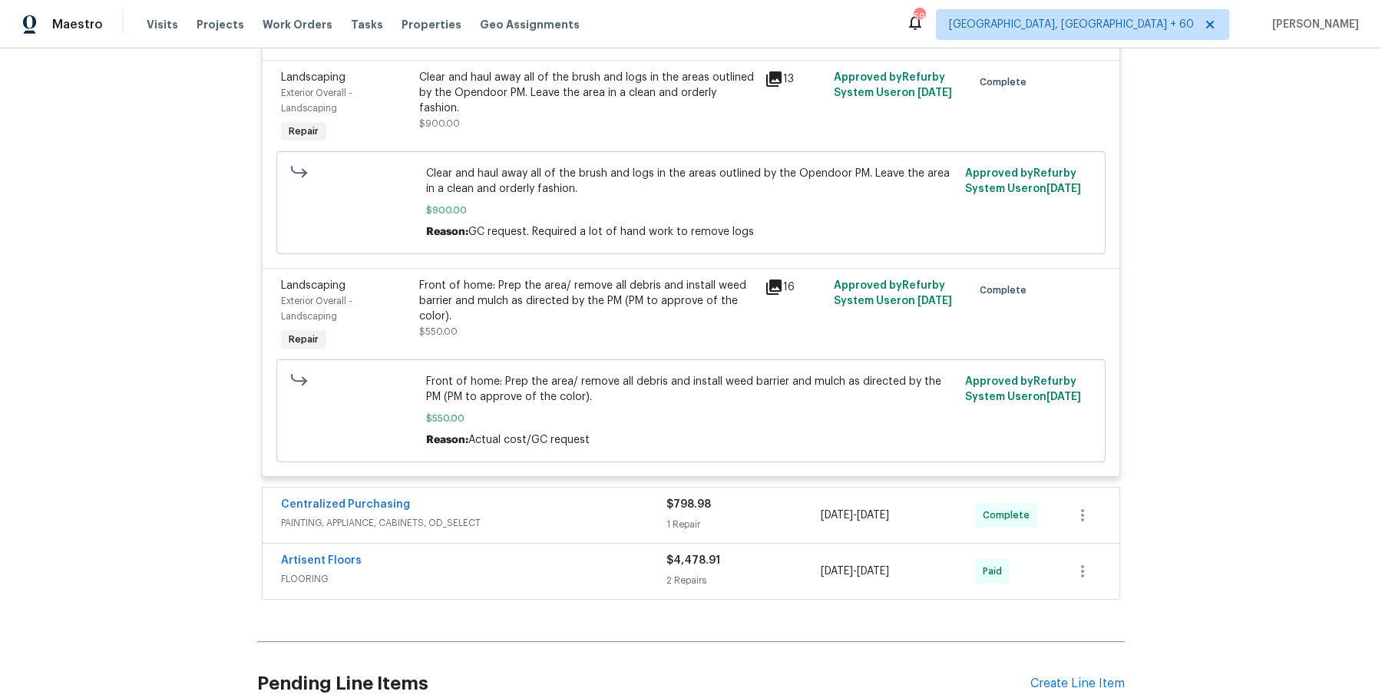
click at [625, 515] on div "Centralized Purchasing" at bounding box center [474, 506] width 386 height 18
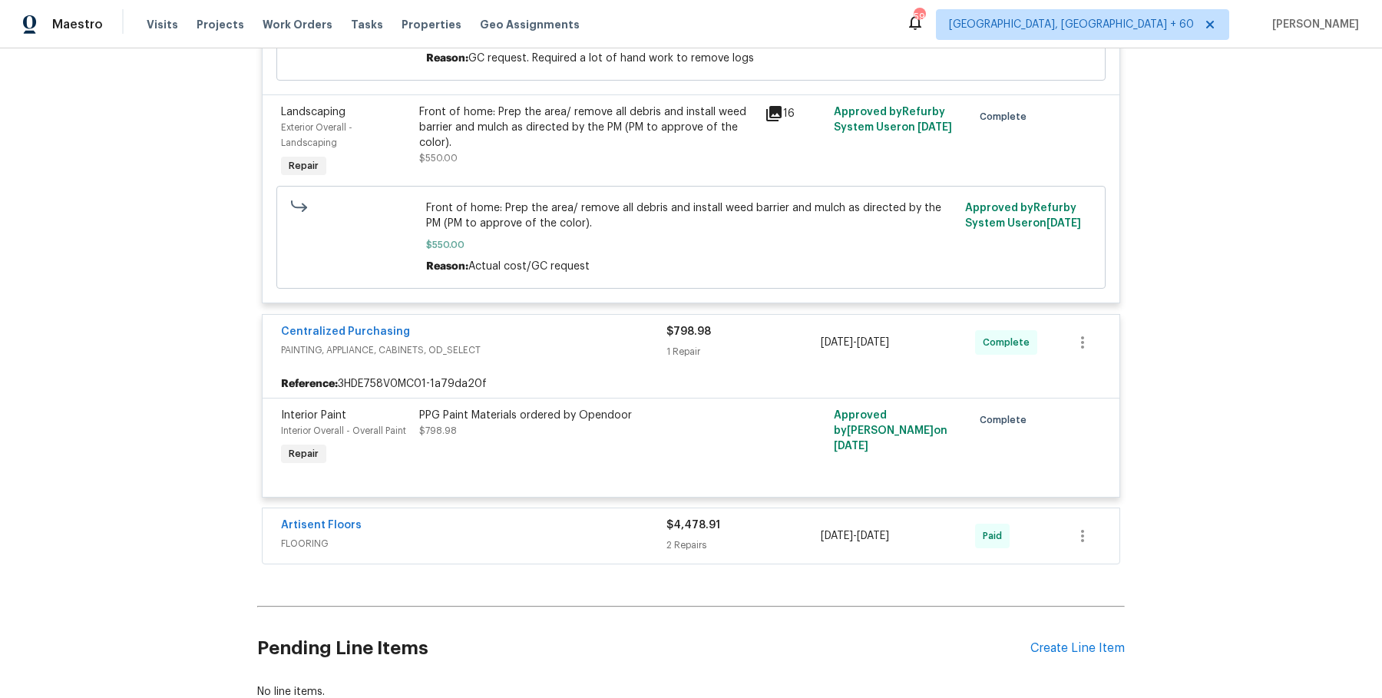
scroll to position [7553, 0]
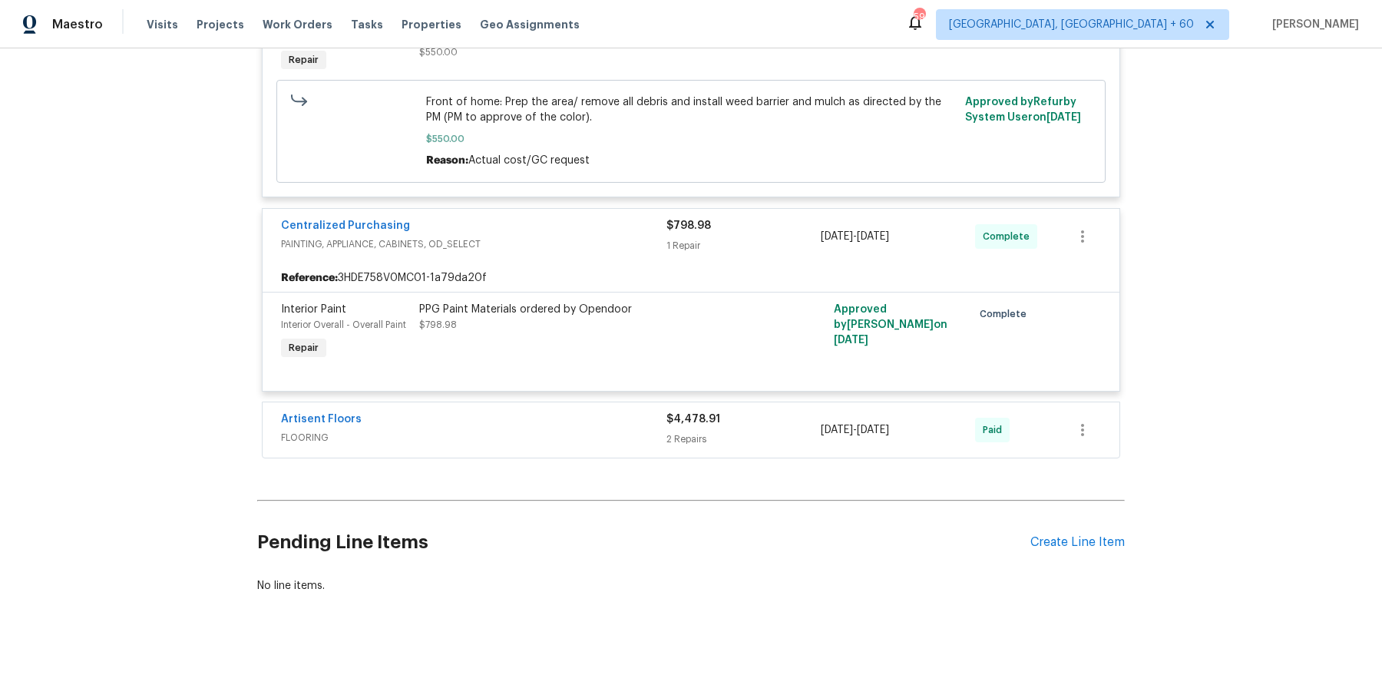
click at [617, 371] on div at bounding box center [691, 372] width 820 height 18
click at [605, 429] on div "Artisent Floors" at bounding box center [474, 421] width 386 height 18
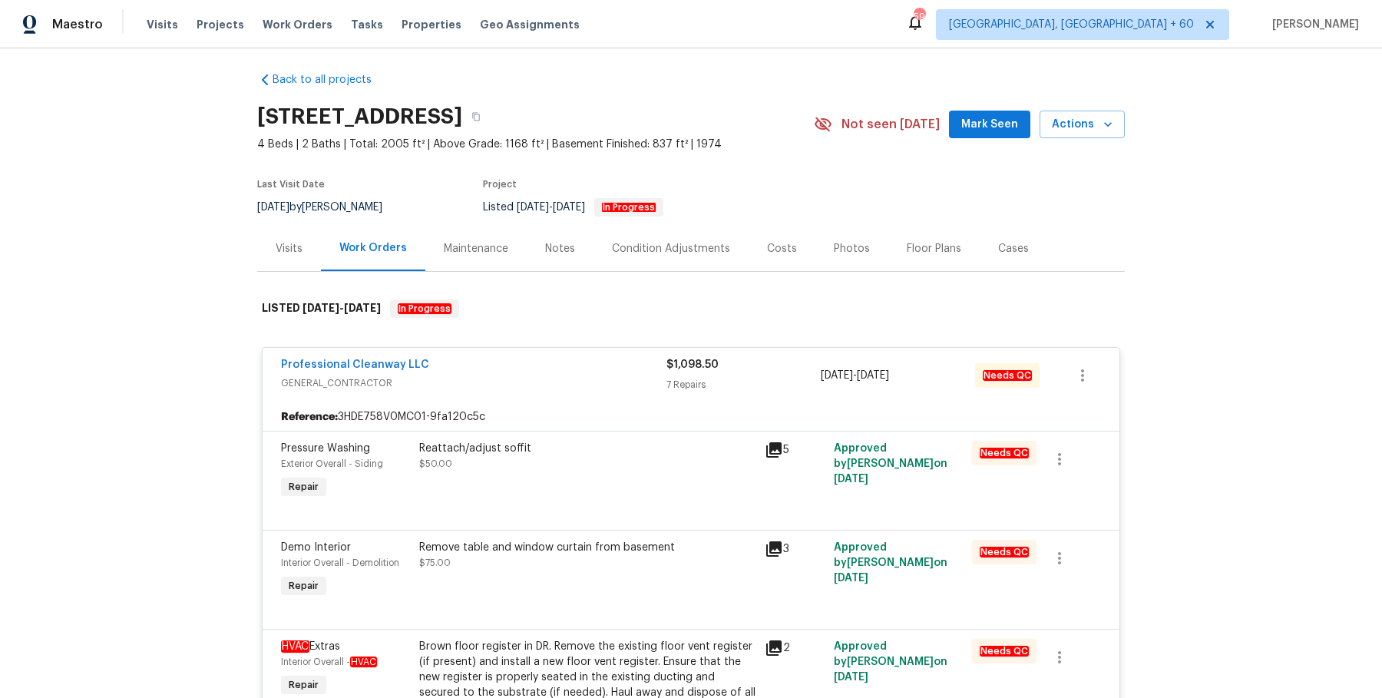
scroll to position [0, 0]
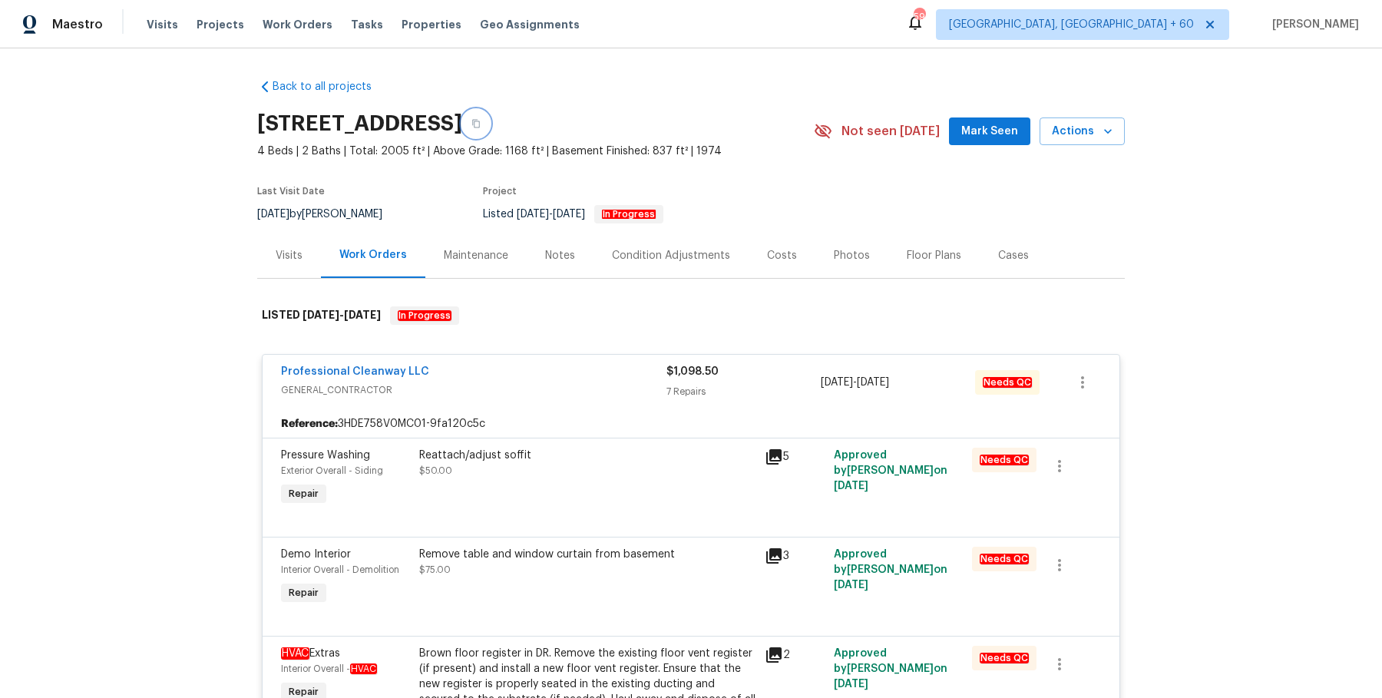
click at [490, 117] on button "button" at bounding box center [476, 124] width 28 height 28
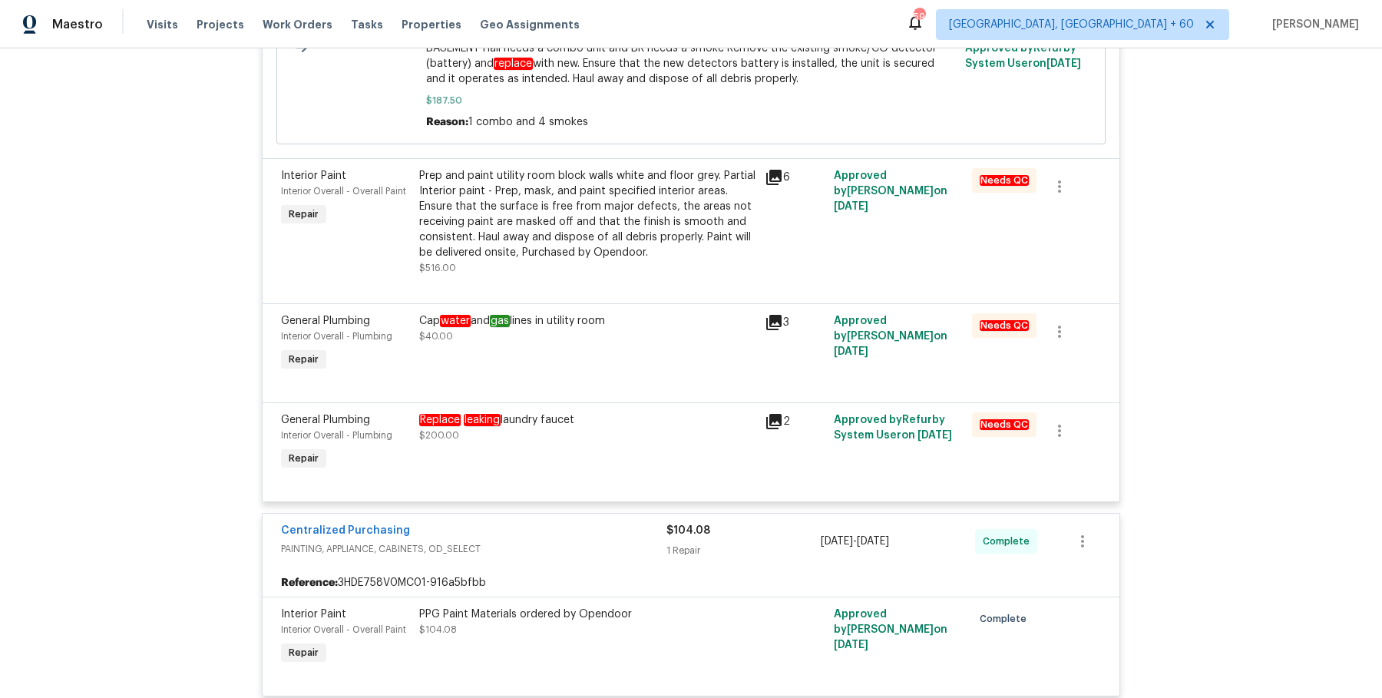
scroll to position [872, 0]
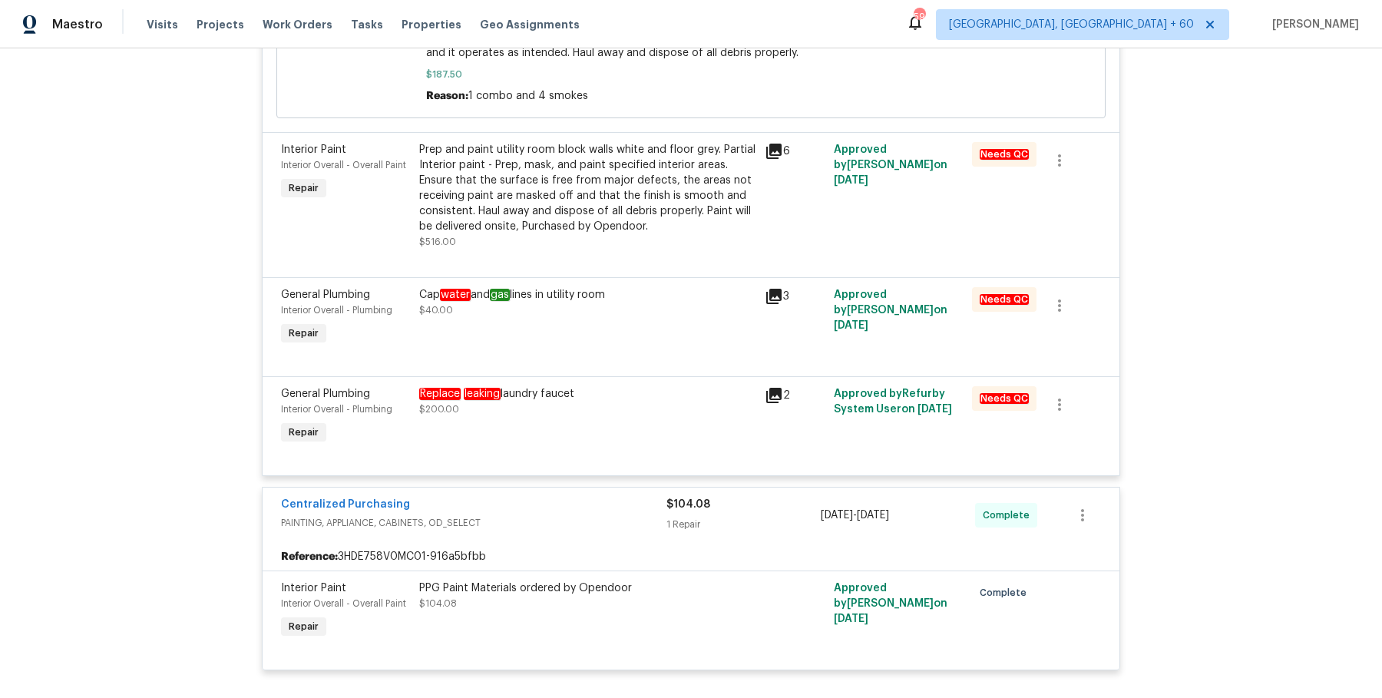
click at [550, 417] on div "Replace leaking laundry faucet $200.00" at bounding box center [588, 417] width 346 height 71
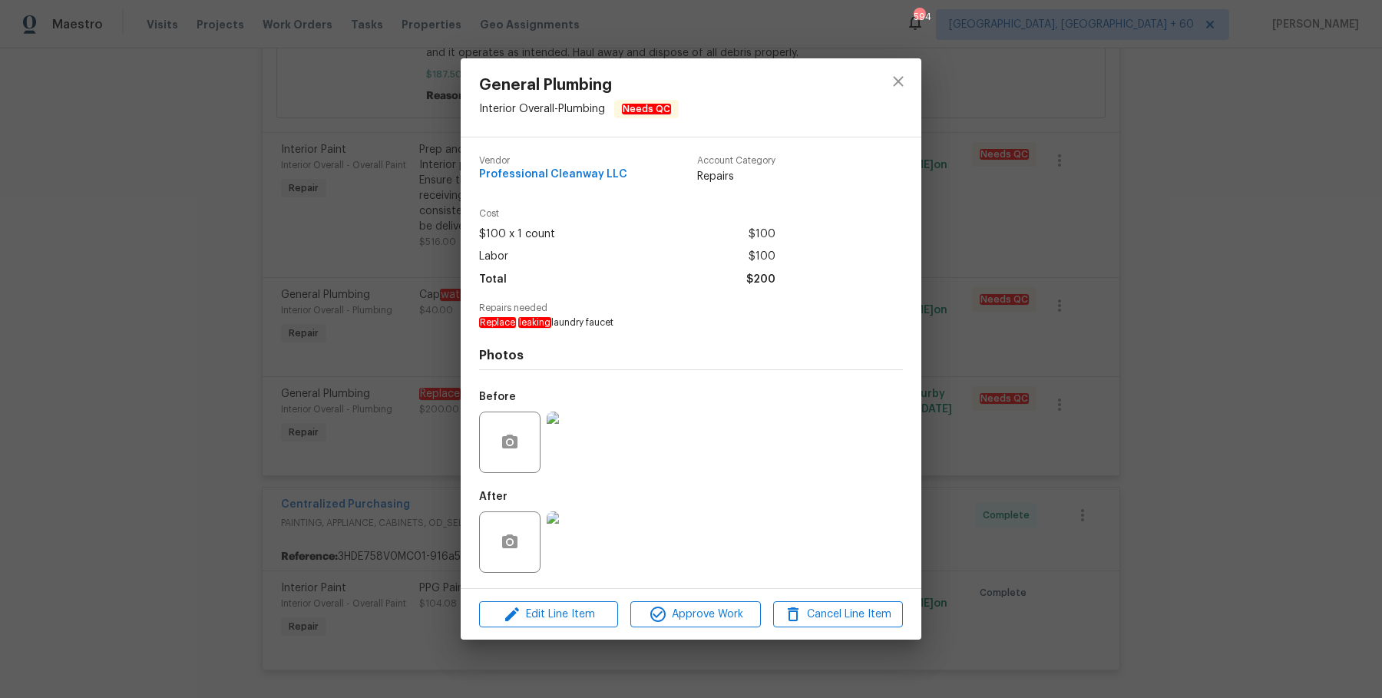
click at [579, 435] on img at bounding box center [577, 442] width 61 height 61
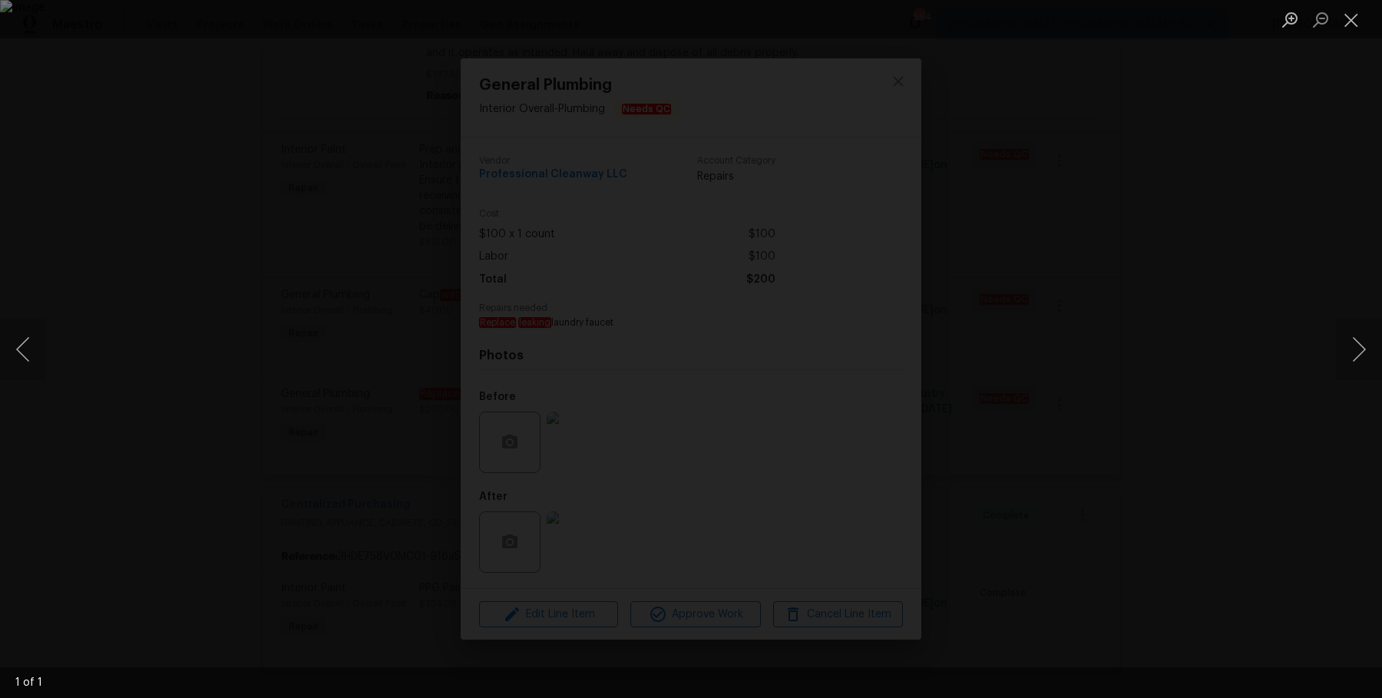
click at [1313, 349] on div "Lightbox" at bounding box center [691, 349] width 1382 height 698
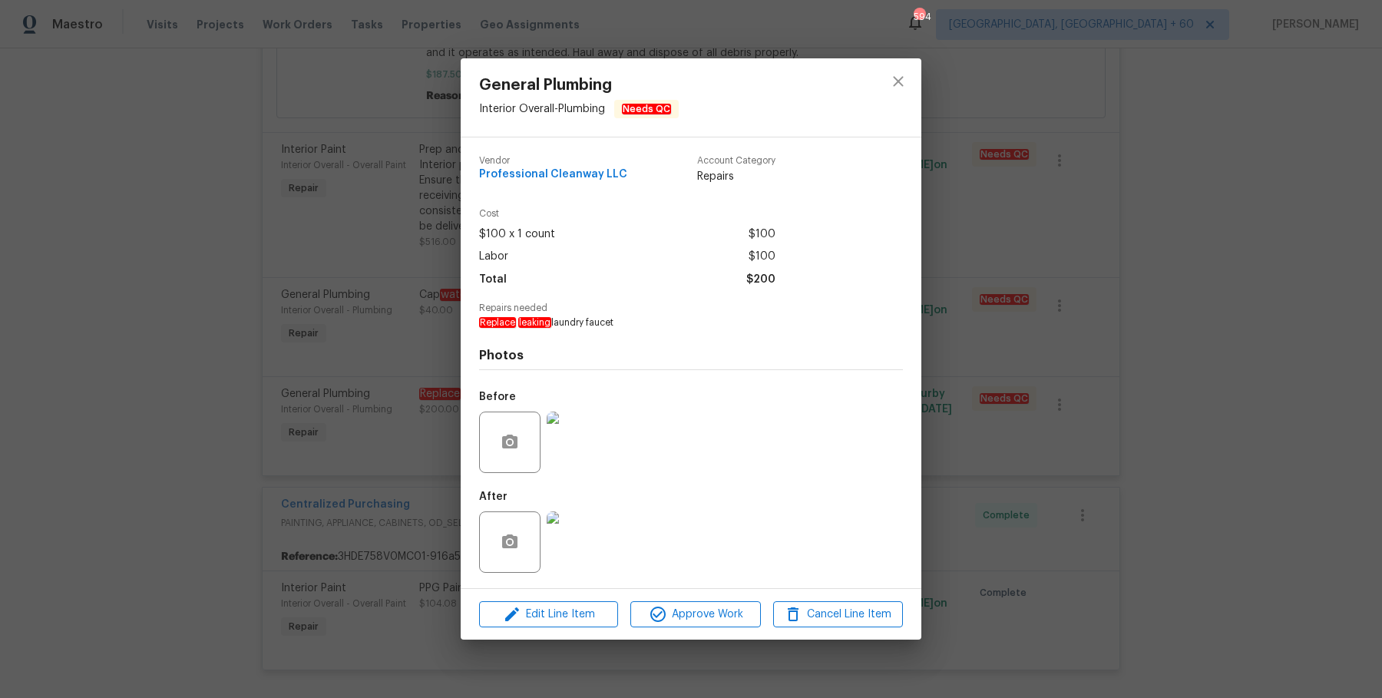
click at [585, 545] on img at bounding box center [577, 541] width 61 height 61
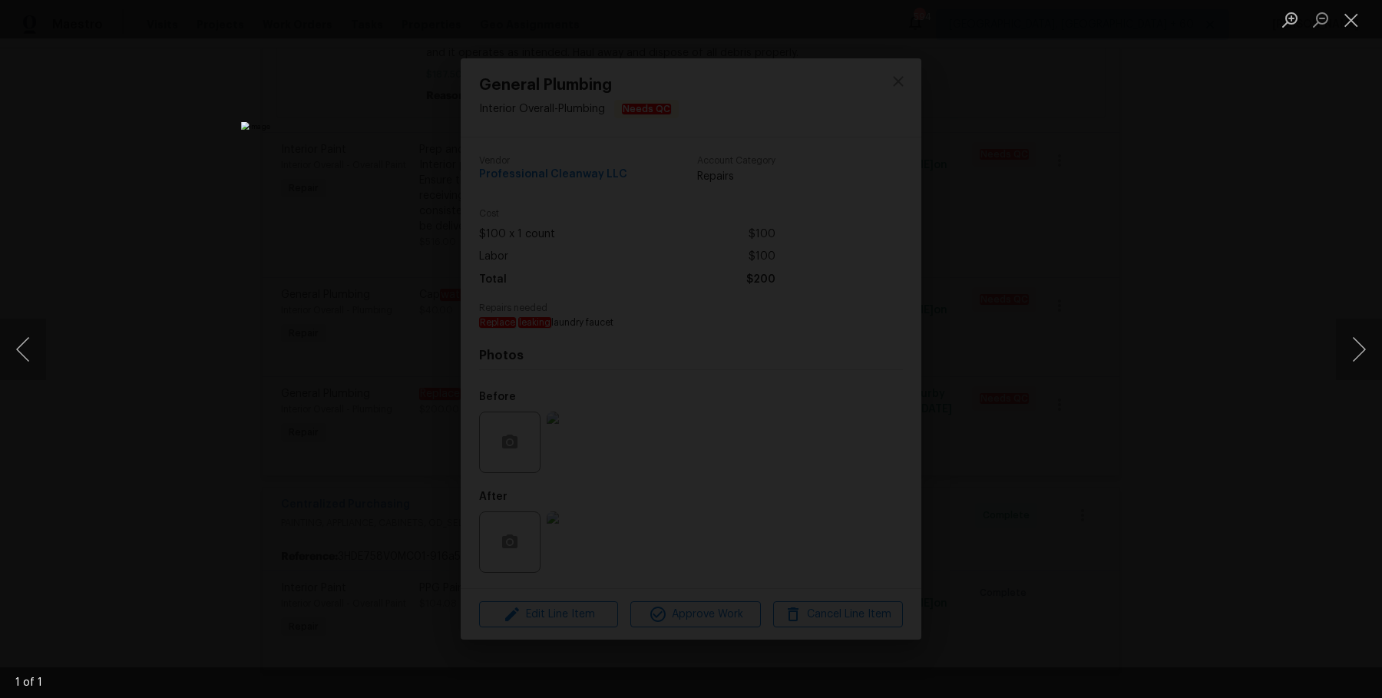
click at [1041, 271] on div "Lightbox" at bounding box center [691, 349] width 1382 height 698
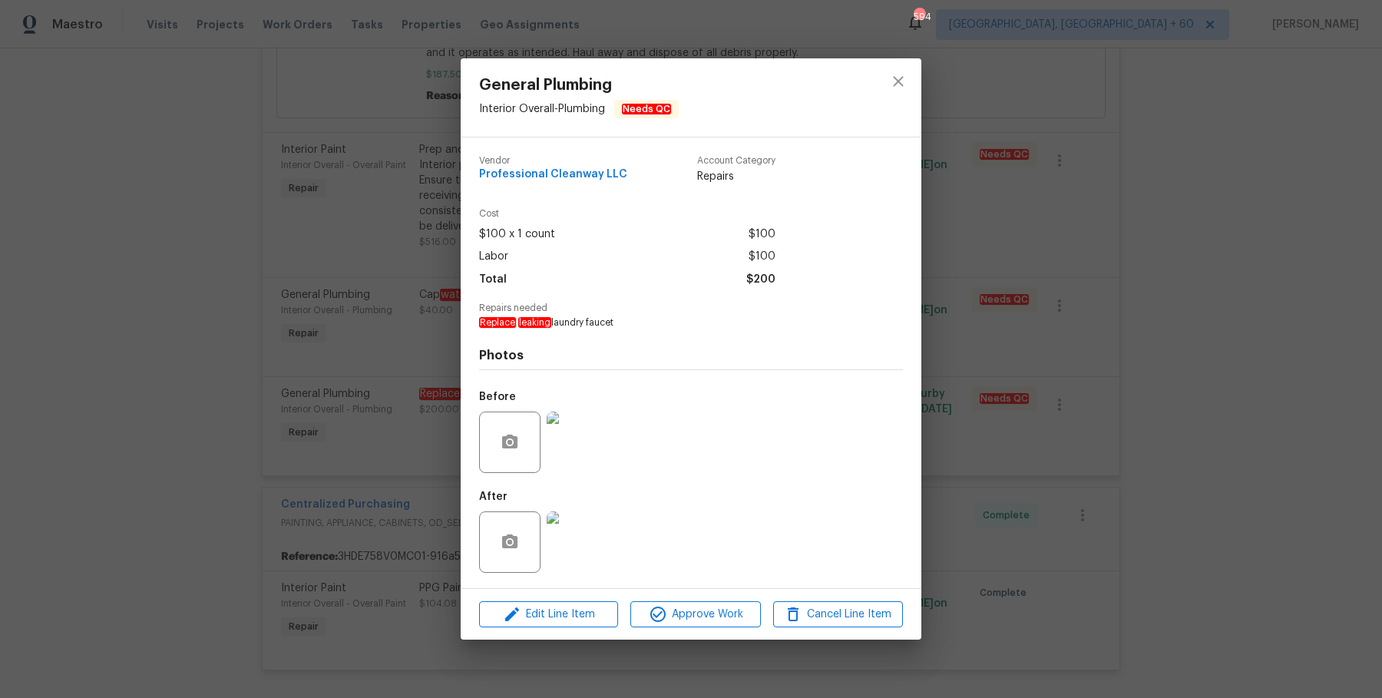
click at [1000, 326] on div "General Plumbing Interior Overall - Plumbing Needs QC Vendor Professional Clean…" at bounding box center [691, 349] width 1382 height 698
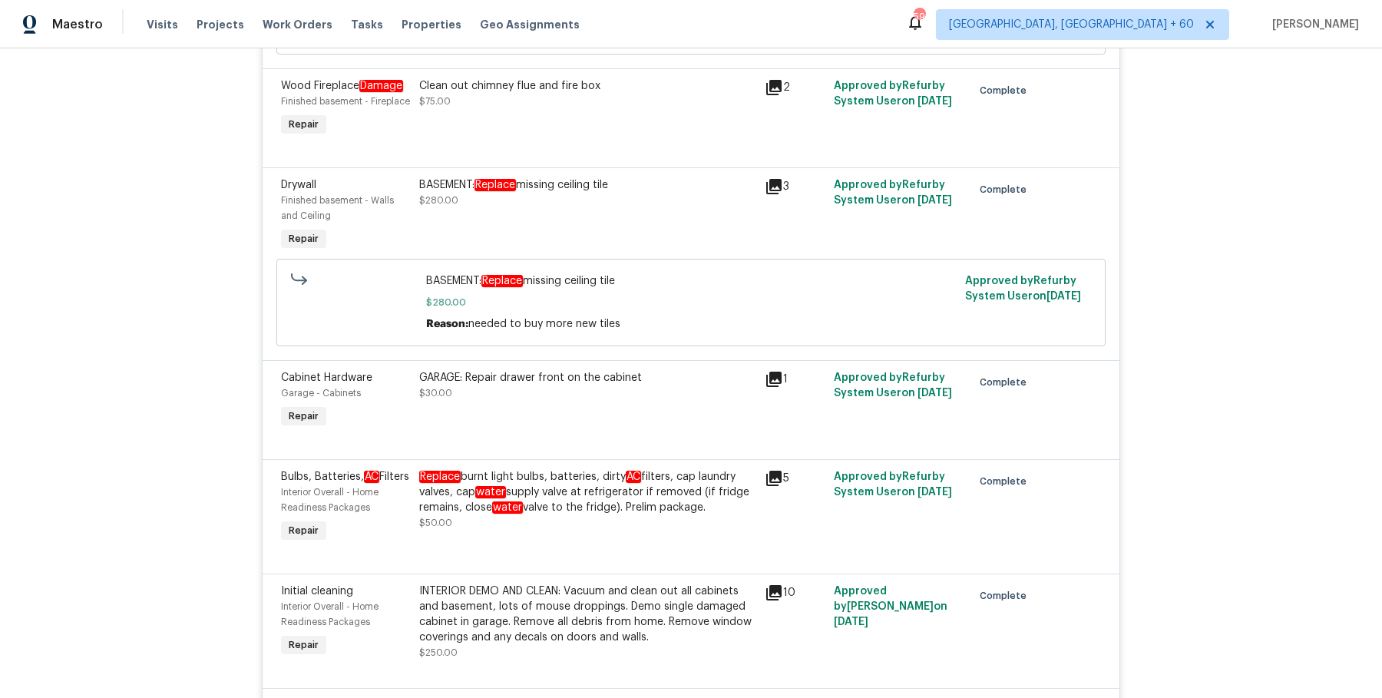
scroll to position [3421, 0]
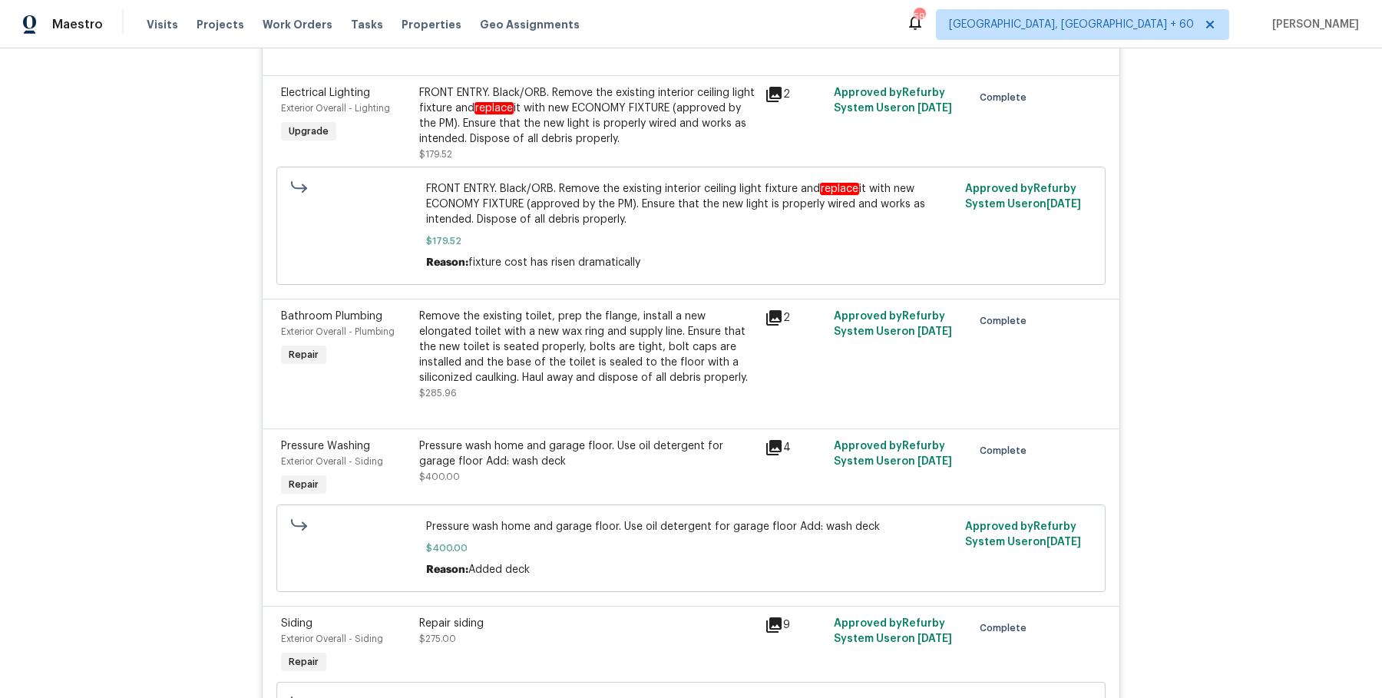
click at [281, 34] on div "Visits Projects Work Orders Tasks Properties Geo Assignments" at bounding box center [373, 24] width 452 height 31
click at [286, 28] on span "Work Orders" at bounding box center [298, 24] width 70 height 15
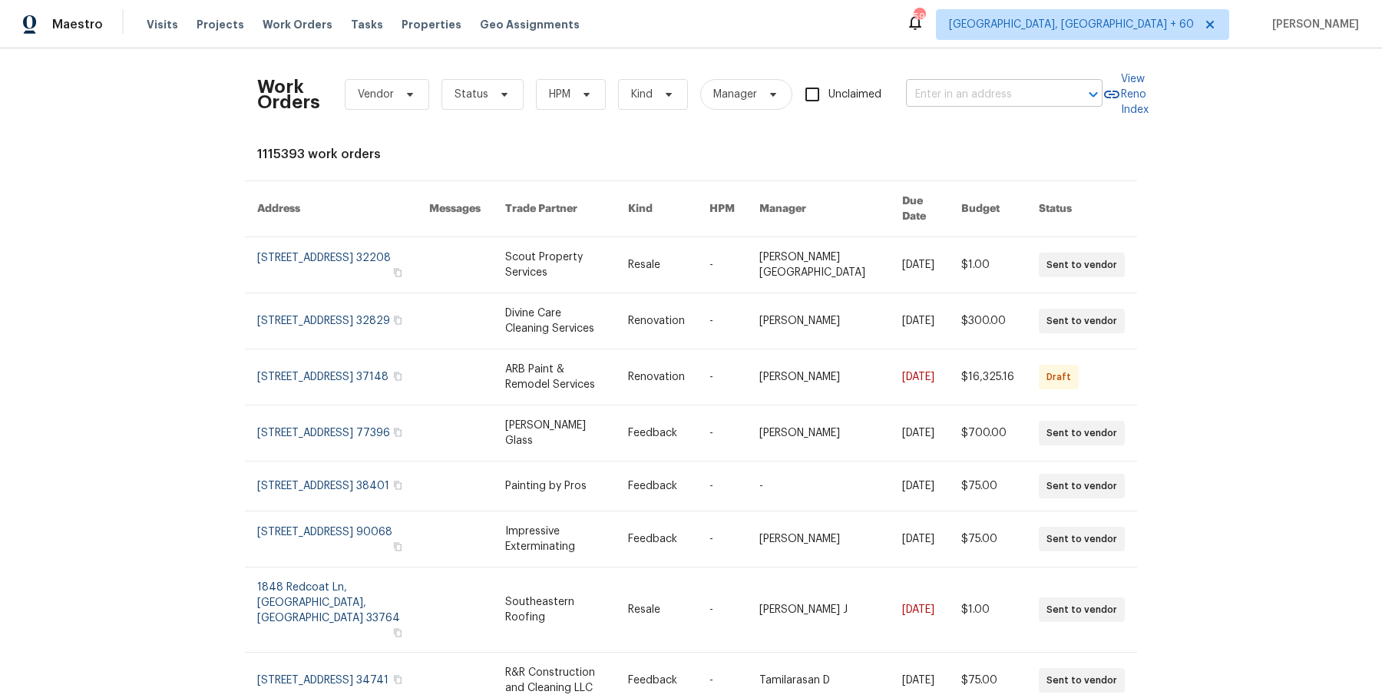
click at [960, 92] on input "text" at bounding box center [983, 95] width 154 height 24
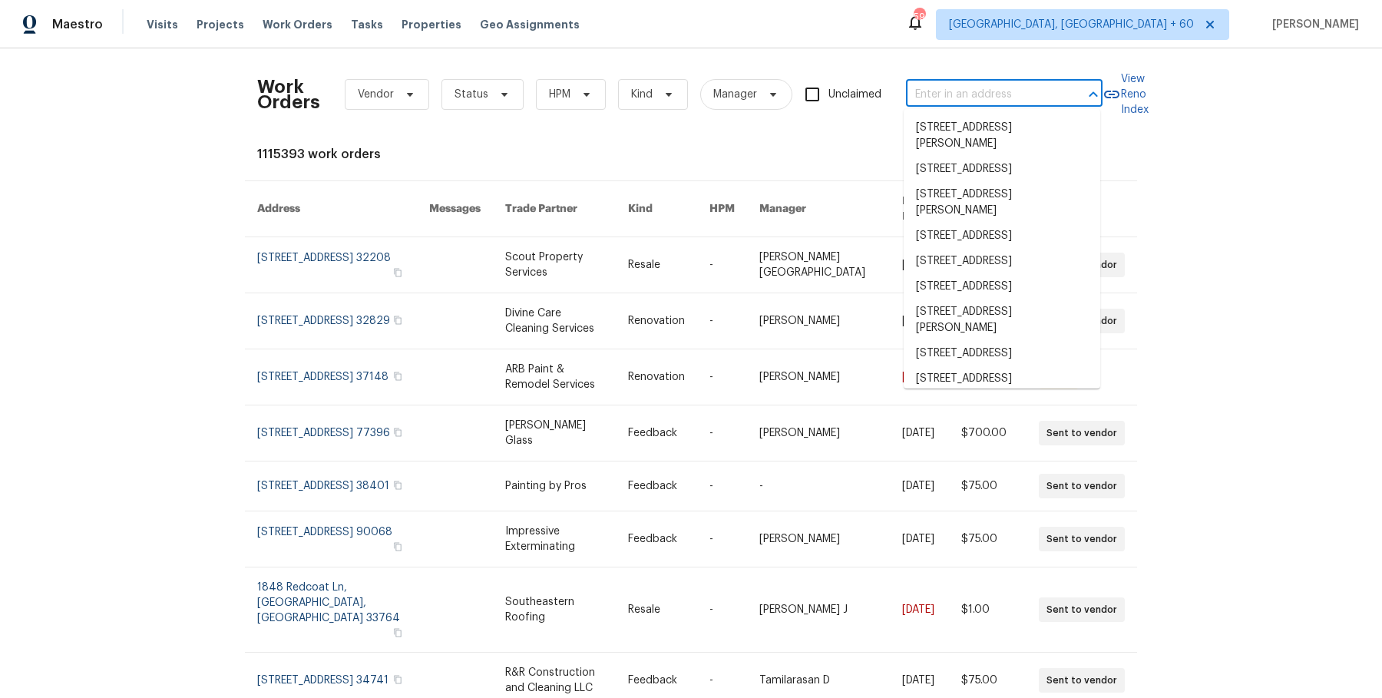
paste input "1583 Thornwood Dr Jonesboro, GA 30236"
type input "1583 Thornwood Dr Jonesboro, GA 30236"
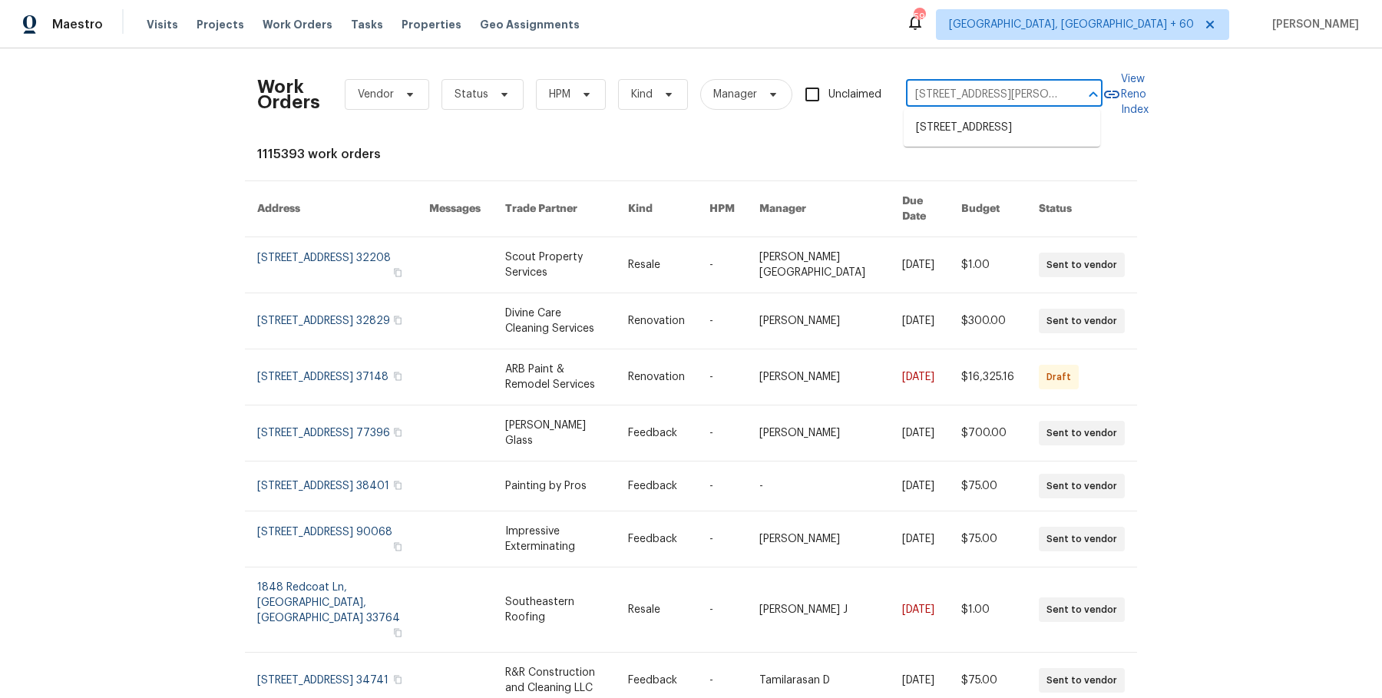
scroll to position [0, 65]
click at [975, 134] on li "[STREET_ADDRESS]" at bounding box center [1002, 127] width 197 height 25
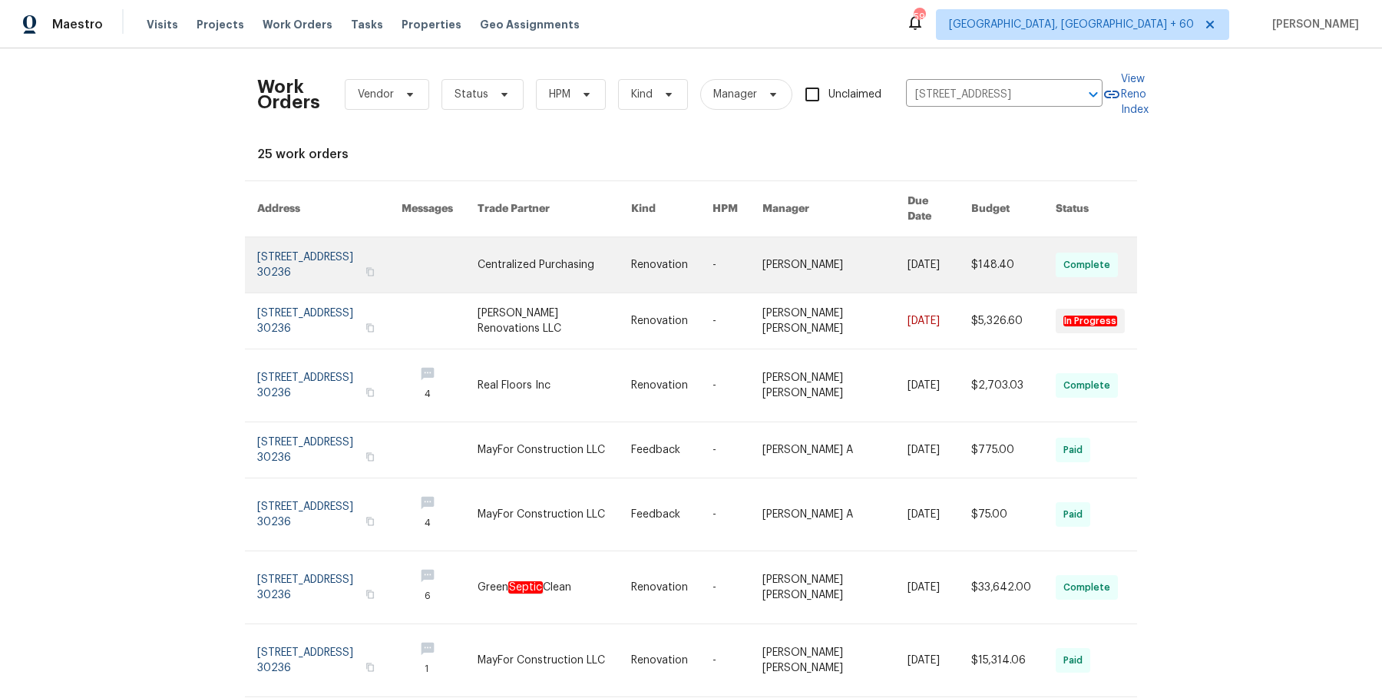
click at [879, 263] on link at bounding box center [835, 264] width 145 height 55
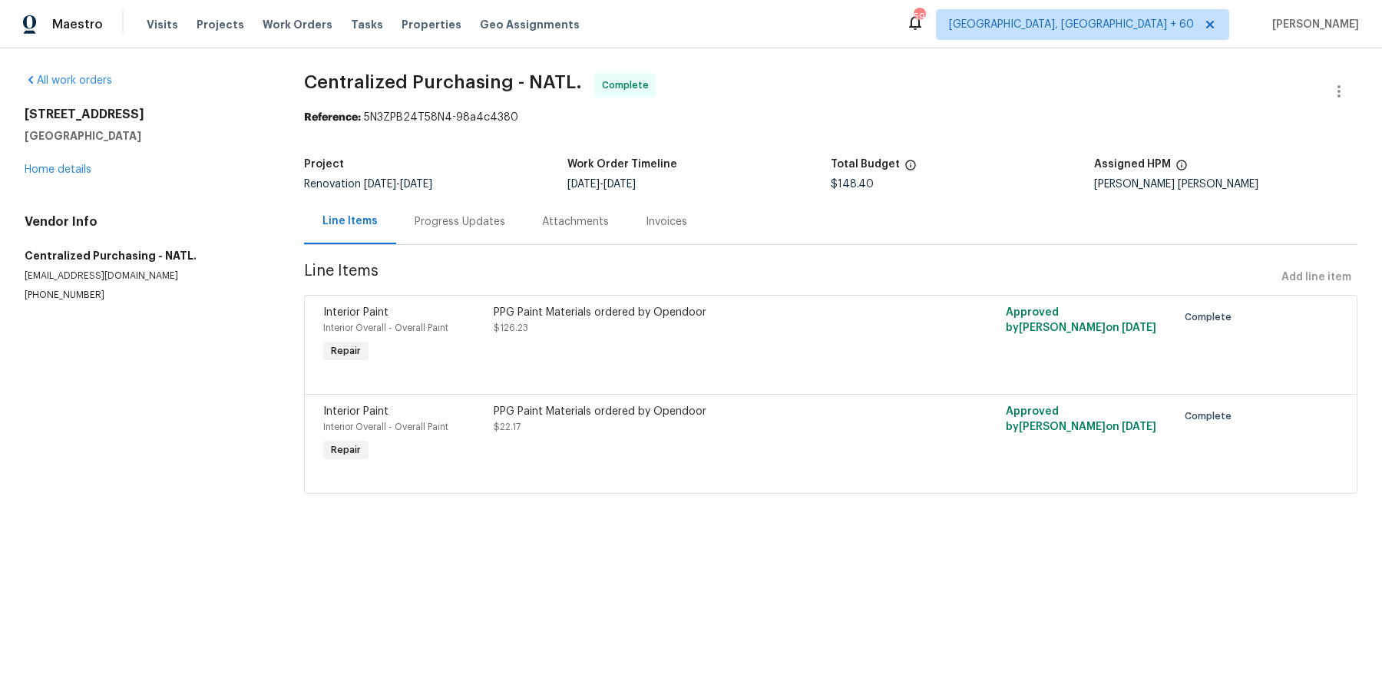
click at [82, 163] on div "1583 Thornwood Dr Jonesboro, GA 30236 Home details" at bounding box center [146, 142] width 243 height 71
click at [75, 164] on link "Home details" at bounding box center [58, 169] width 67 height 11
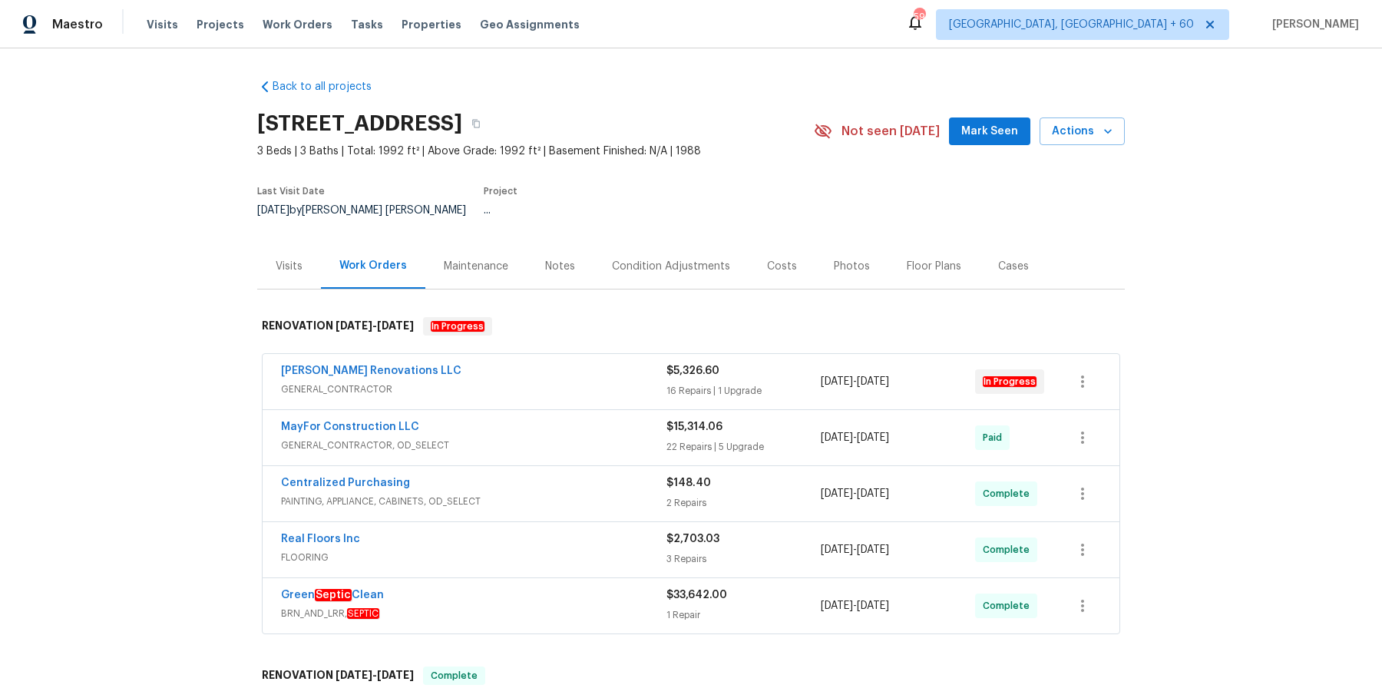
click at [590, 387] on div "Aseem Renovations LLC GENERAL_CONTRACTOR" at bounding box center [474, 381] width 386 height 37
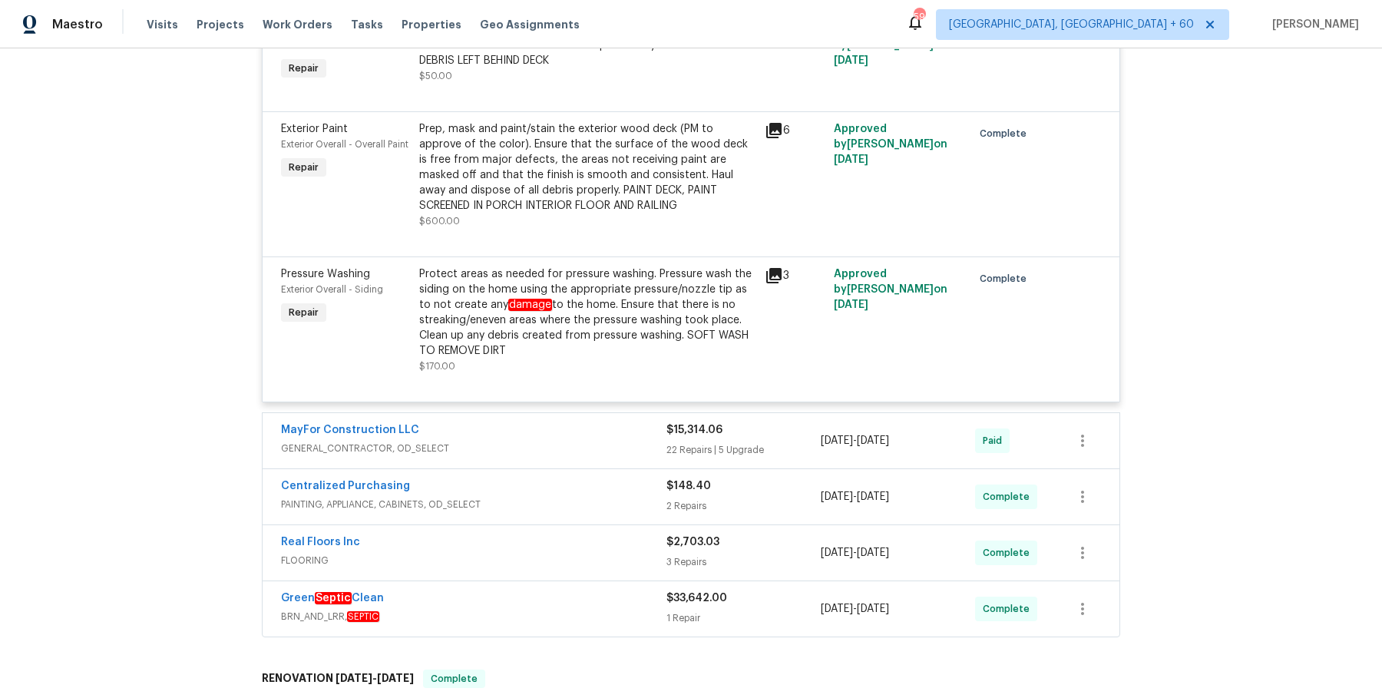
scroll to position [2949, 0]
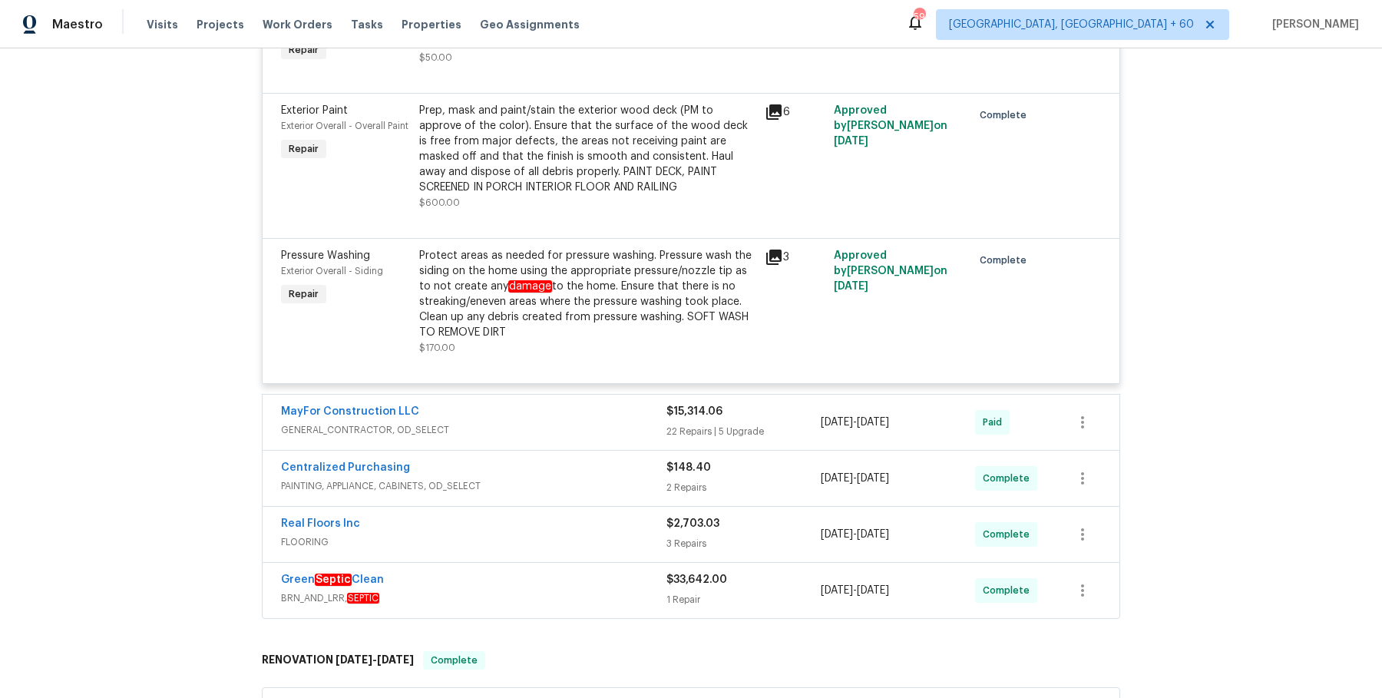
click at [613, 429] on span "GENERAL_CONTRACTOR, OD_SELECT" at bounding box center [474, 429] width 386 height 15
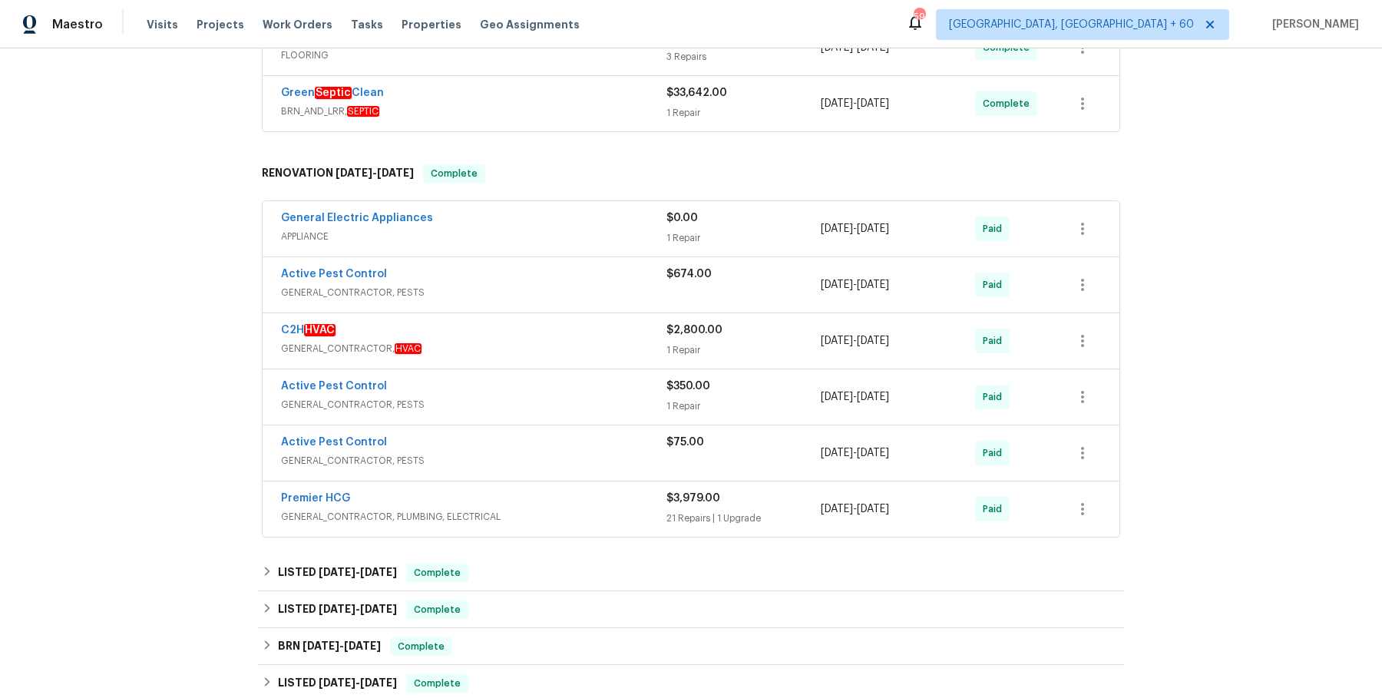
scroll to position [6855, 0]
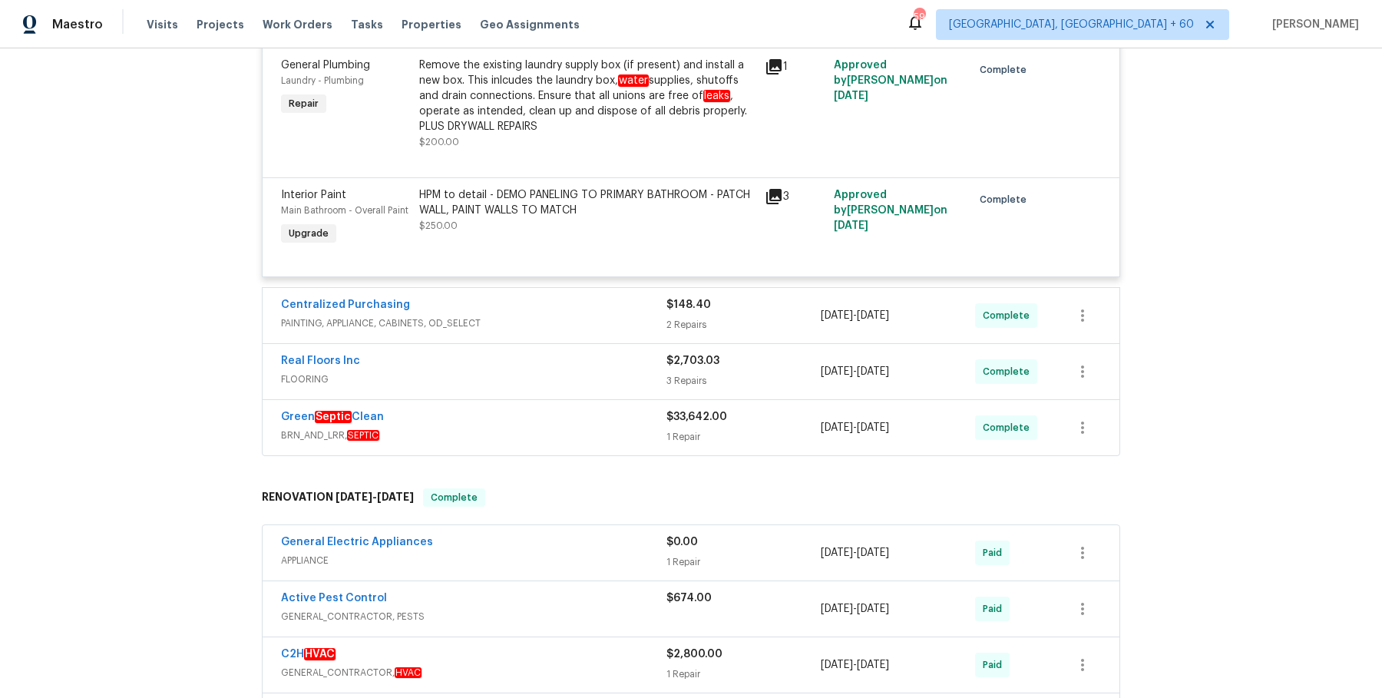
click at [640, 309] on div "Centralized Purchasing" at bounding box center [474, 306] width 386 height 18
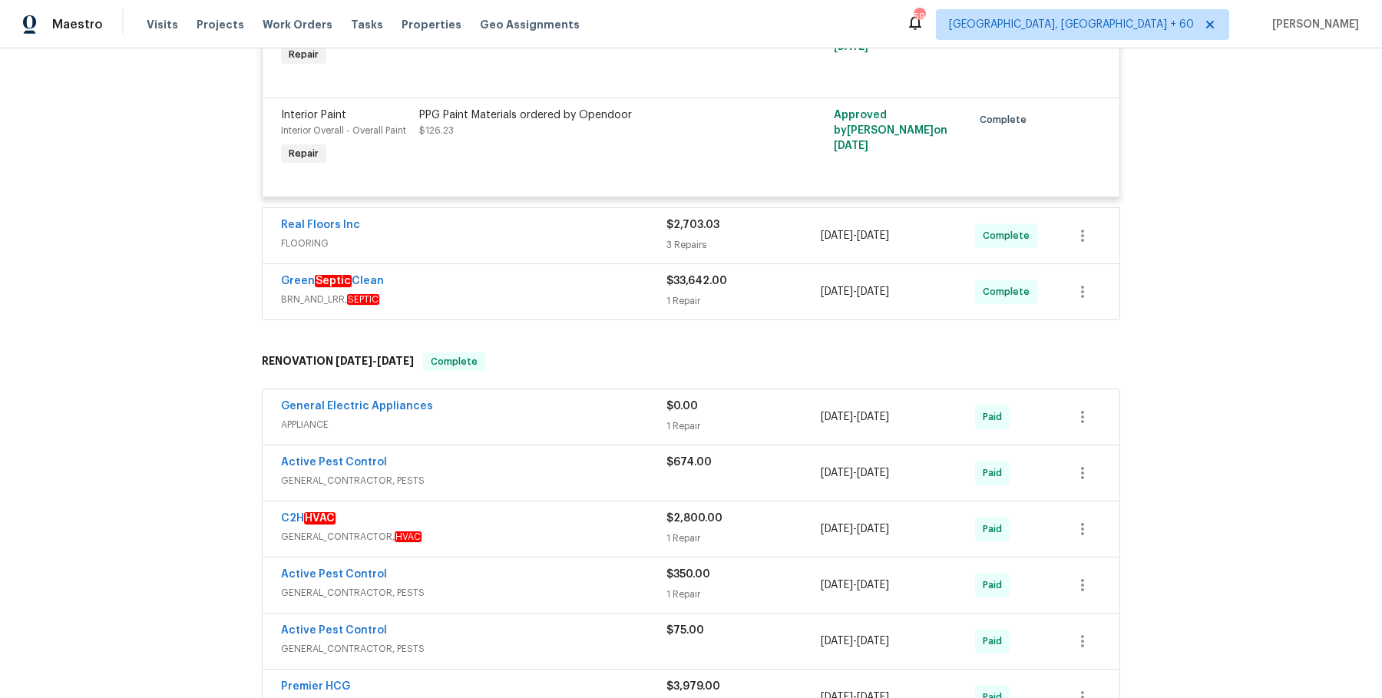
click at [624, 233] on div "Real Floors Inc" at bounding box center [474, 226] width 386 height 18
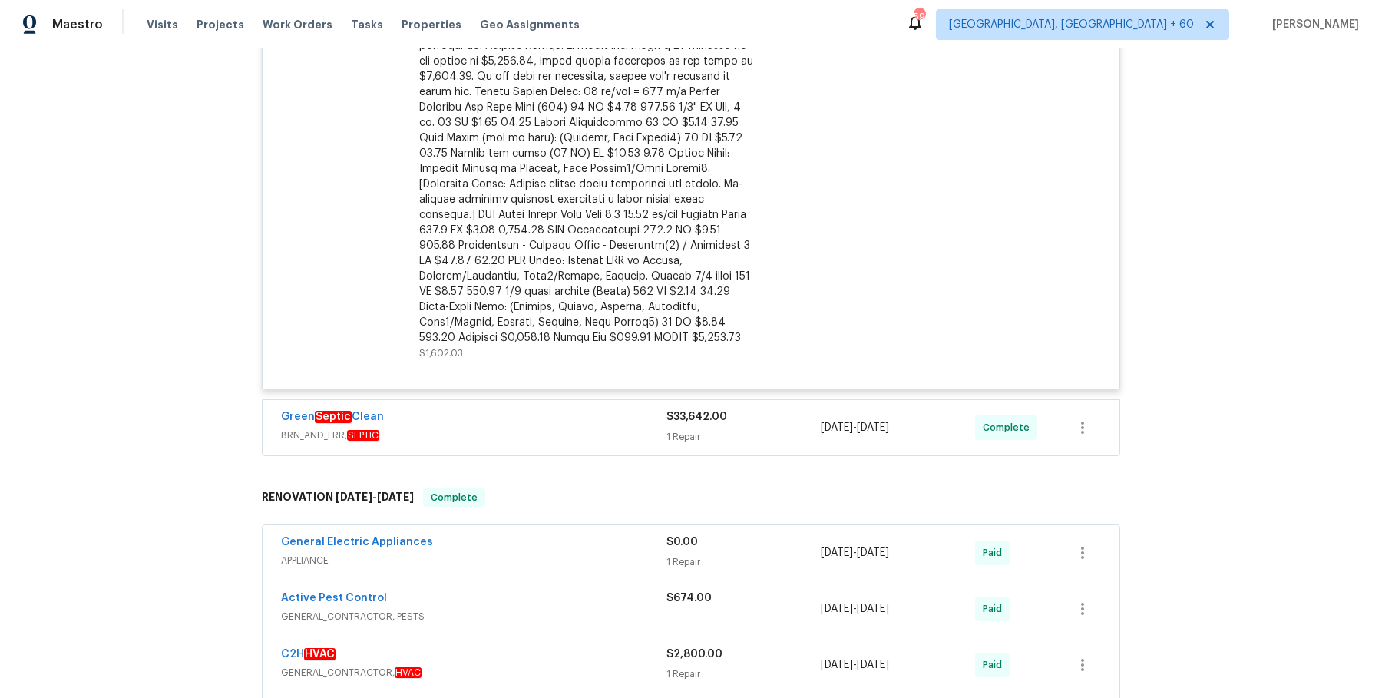
click at [615, 436] on span "BRN_AND_LRR, SEPTIC" at bounding box center [474, 435] width 386 height 15
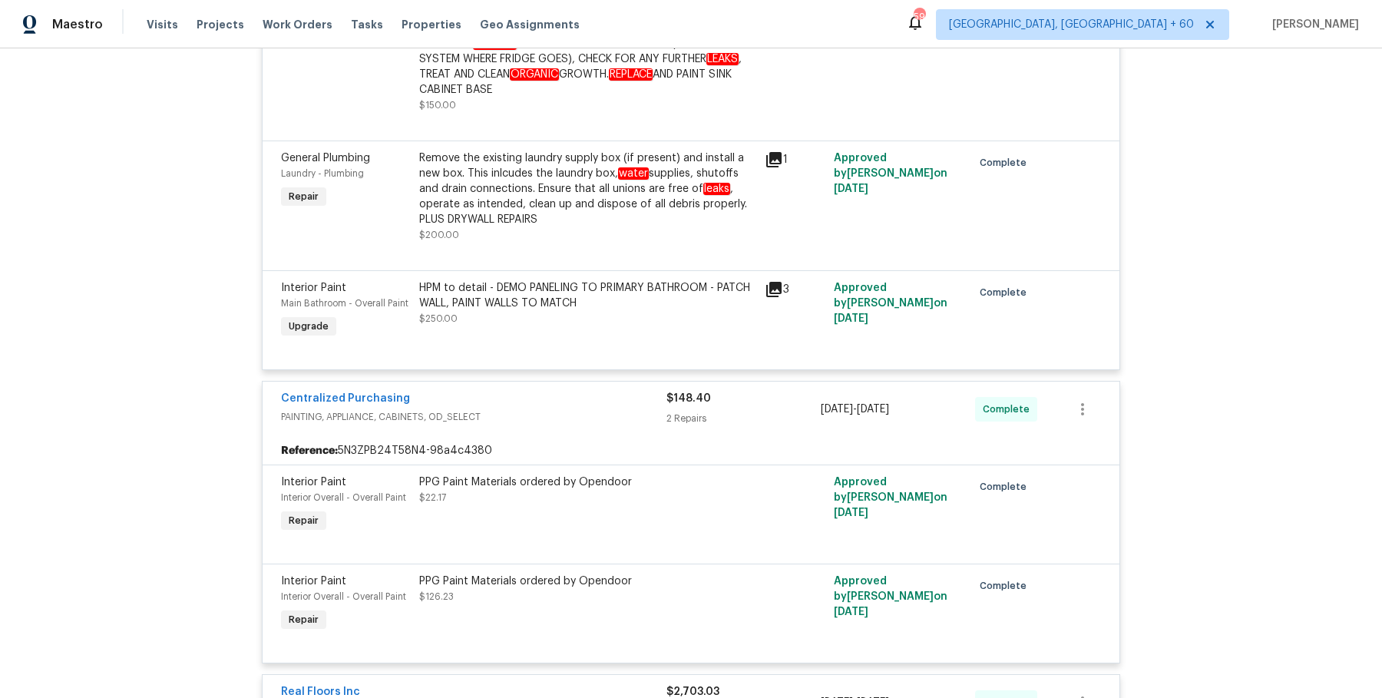
scroll to position [6973, 0]
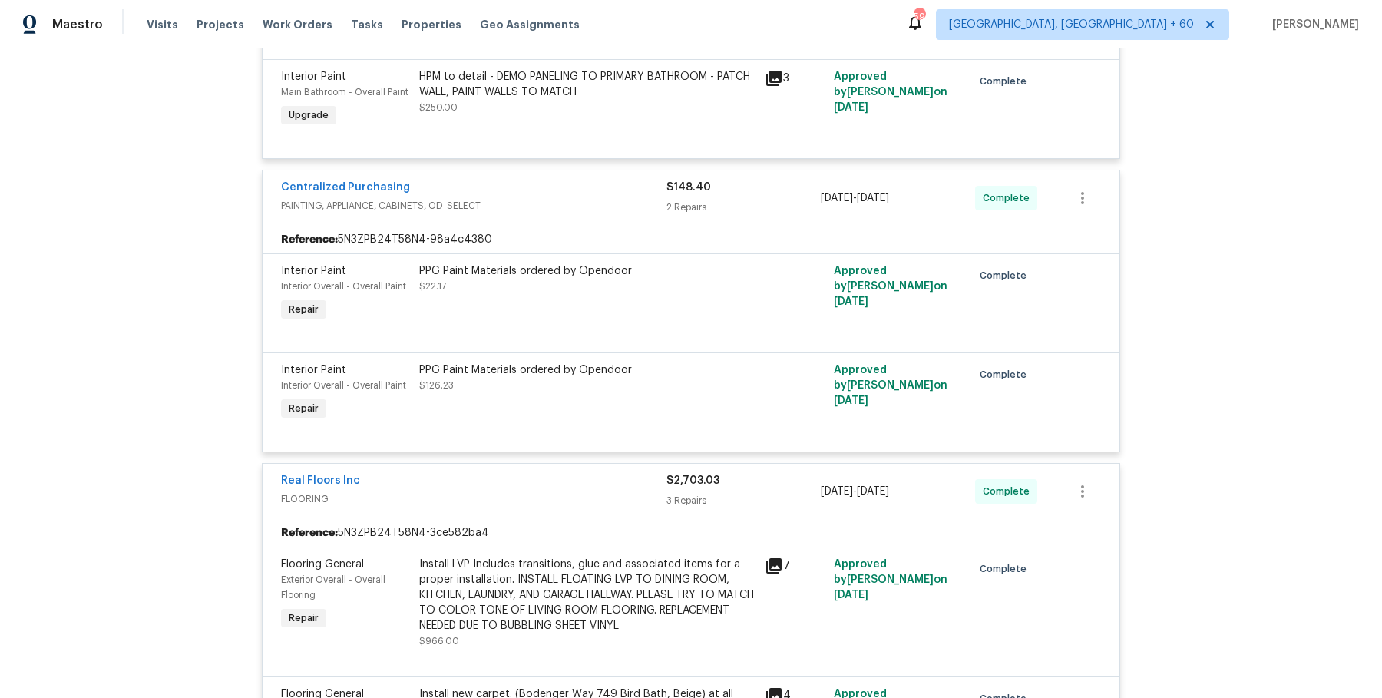
click at [566, 531] on div "Reference: 5N3ZPB24T58N4-3ce582ba4" at bounding box center [691, 533] width 857 height 28
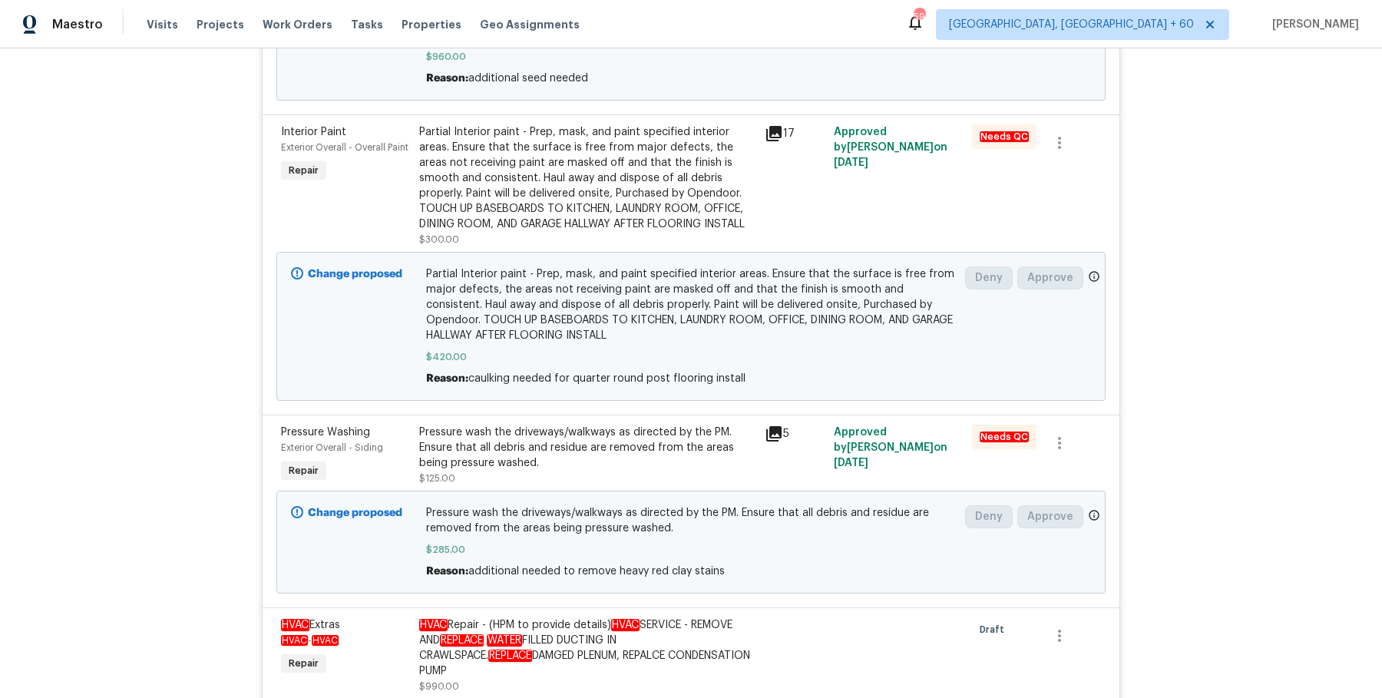
scroll to position [0, 0]
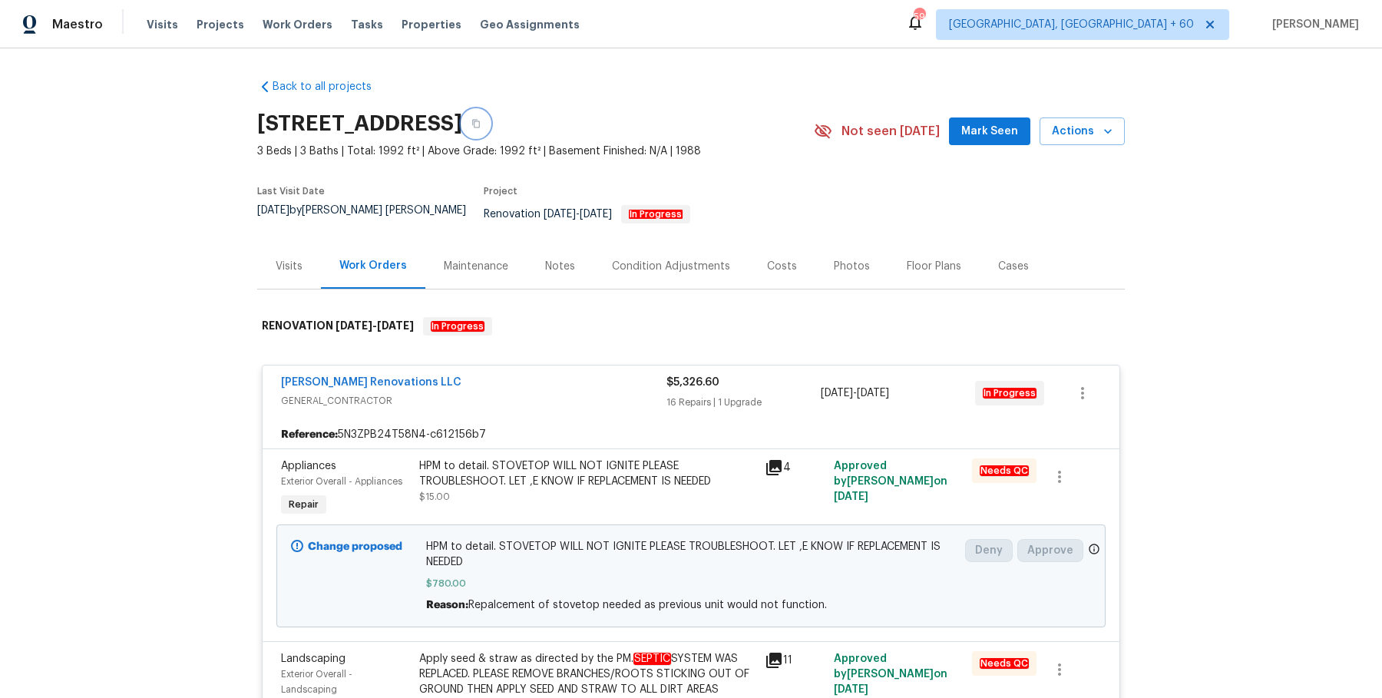
click at [480, 124] on icon "button" at bounding box center [476, 124] width 8 height 8
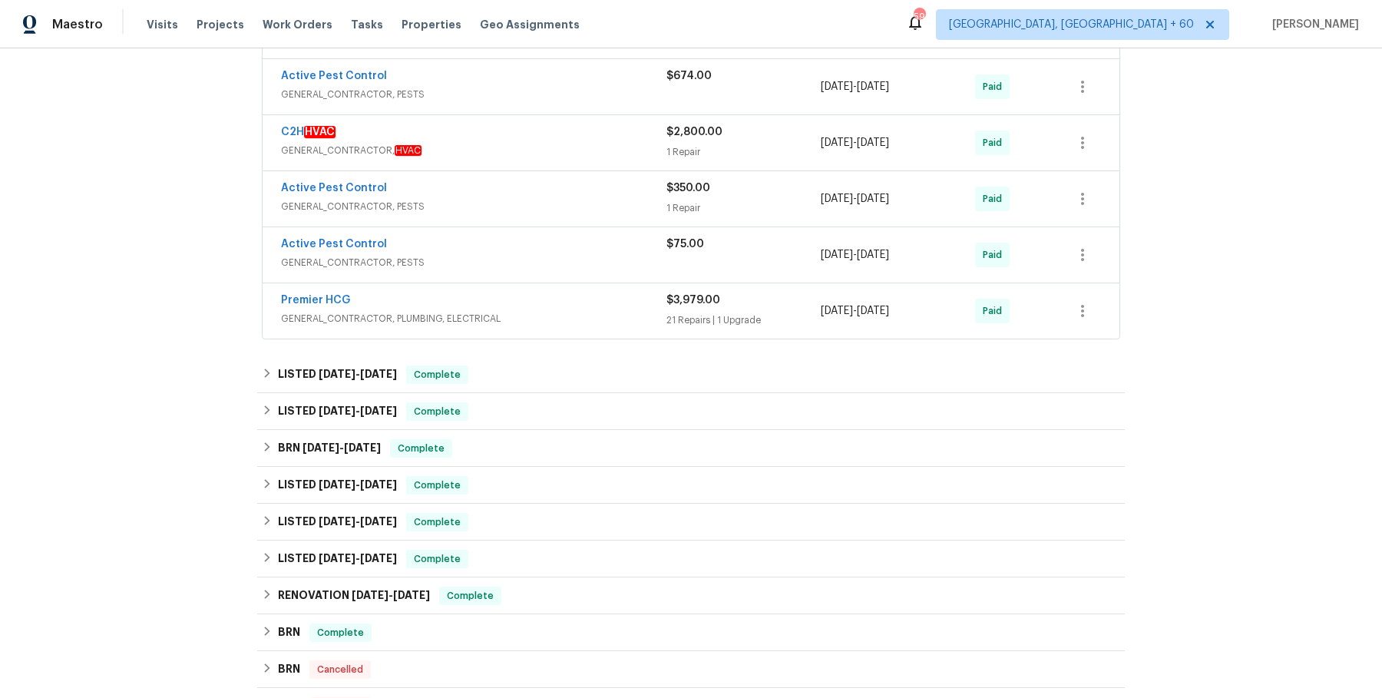
scroll to position [9204, 0]
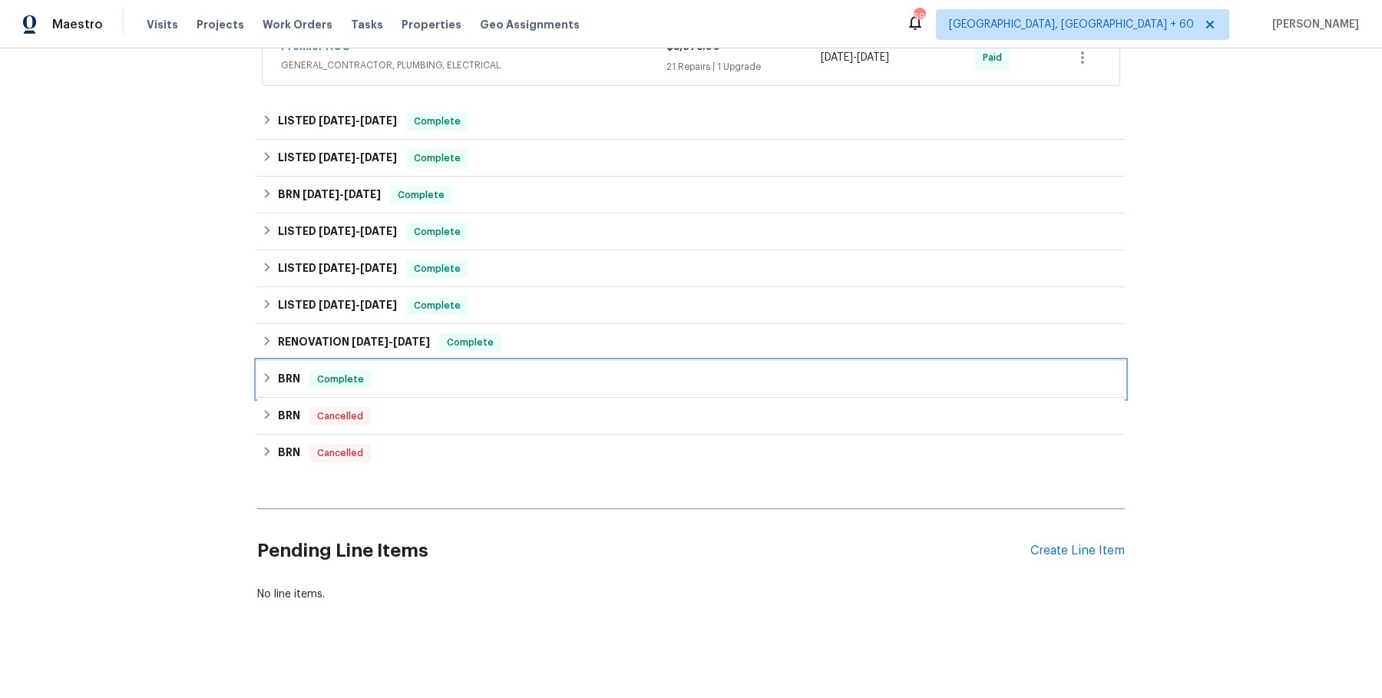
click at [624, 361] on div "BRN Complete" at bounding box center [691, 379] width 868 height 37
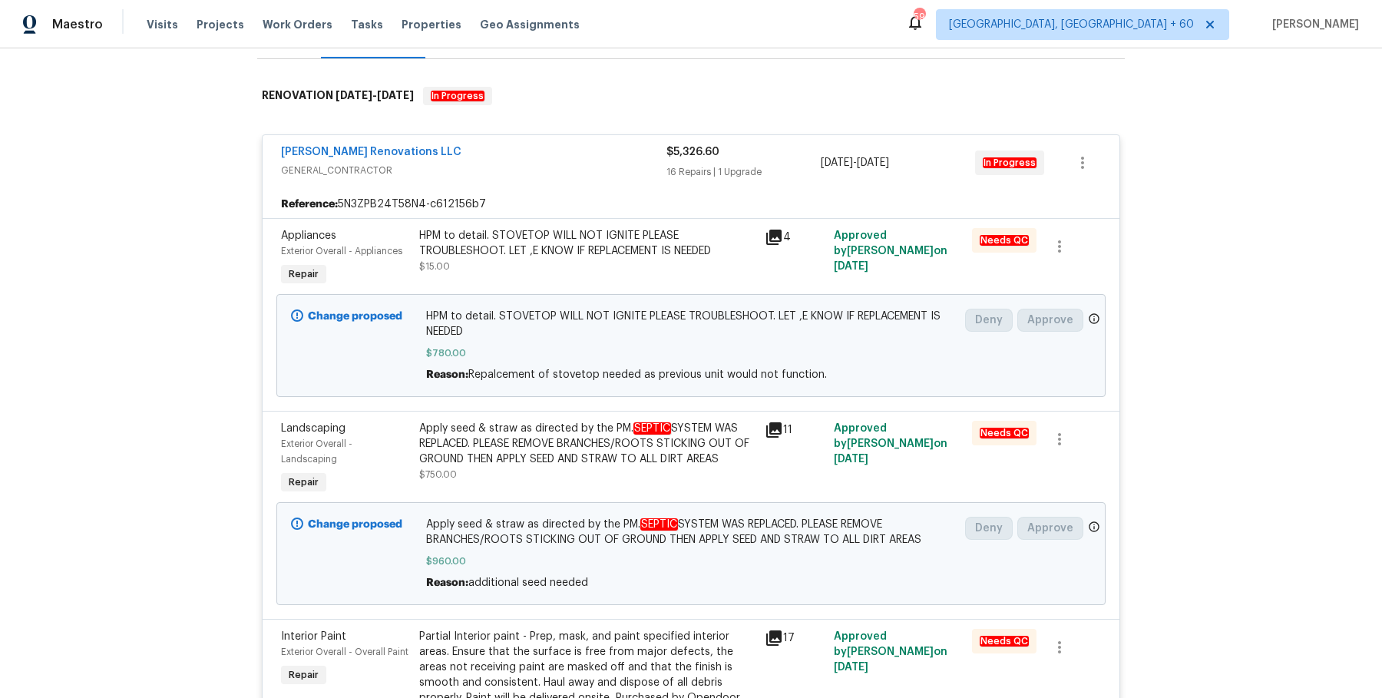
scroll to position [0, 0]
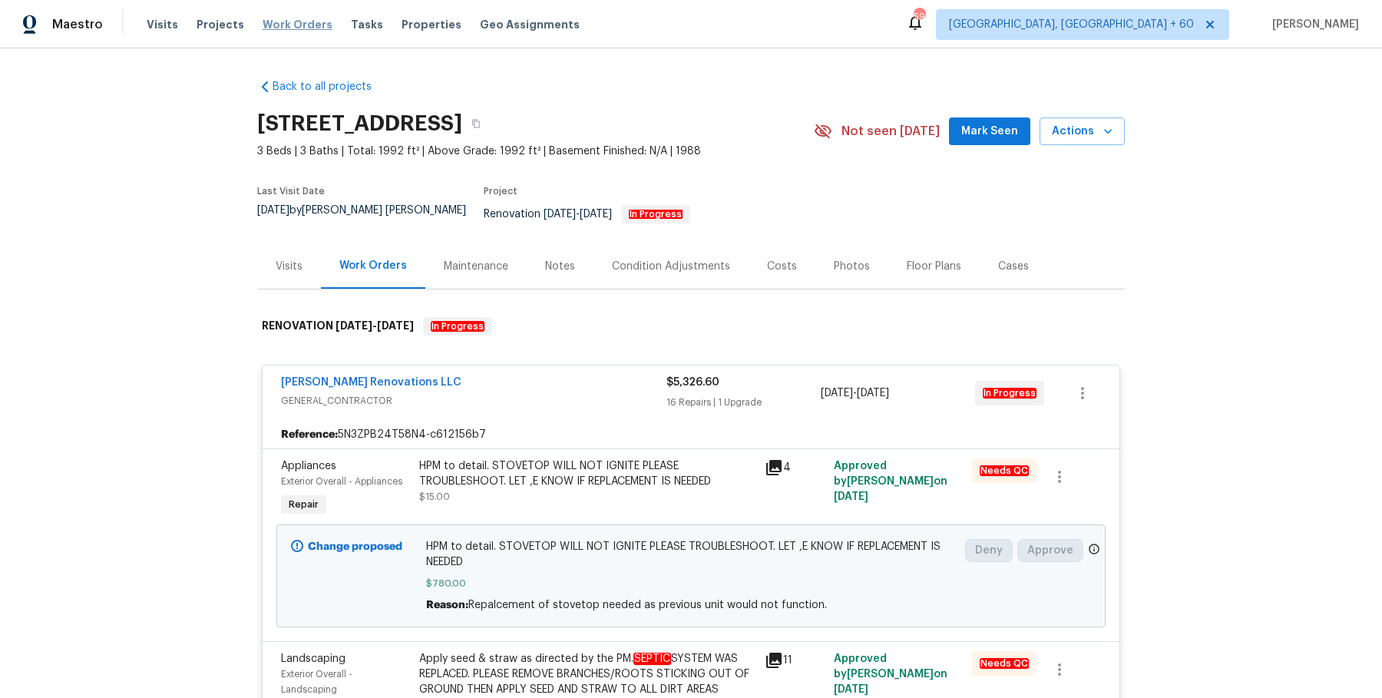
click at [286, 22] on span "Work Orders" at bounding box center [298, 24] width 70 height 15
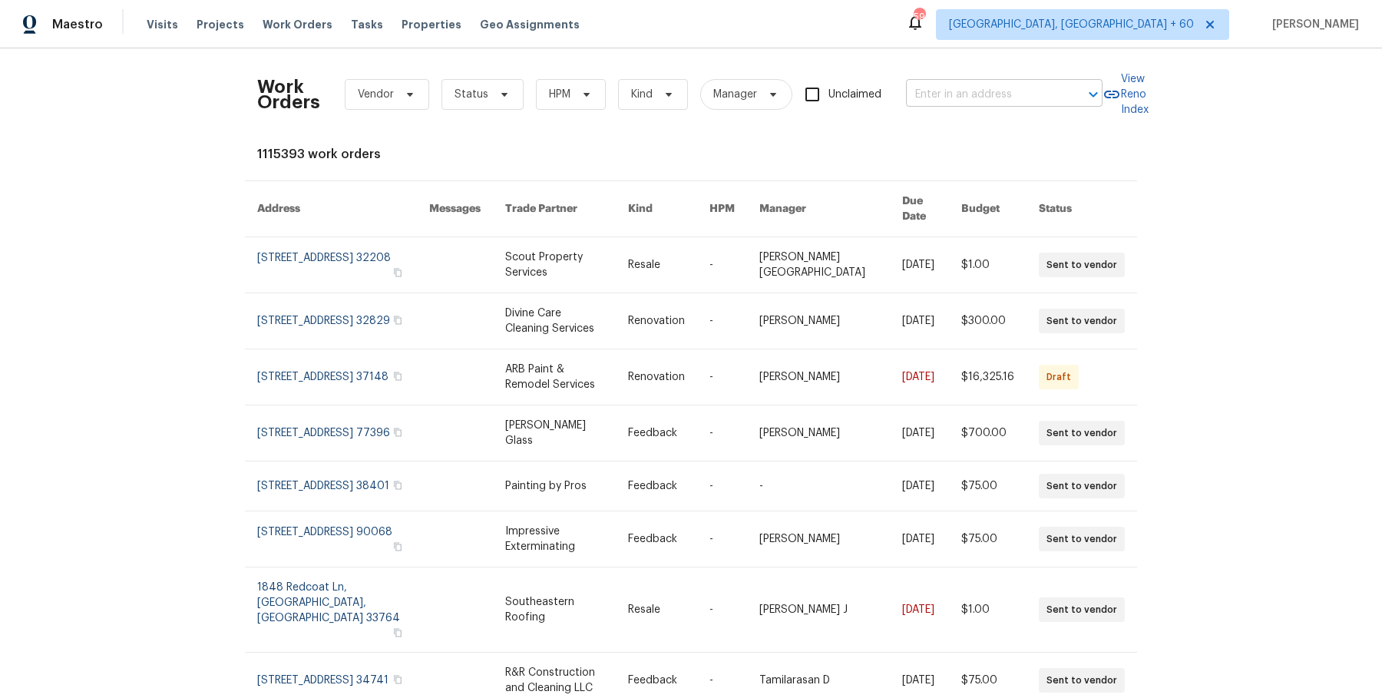
click at [984, 86] on input "text" at bounding box center [983, 95] width 154 height 24
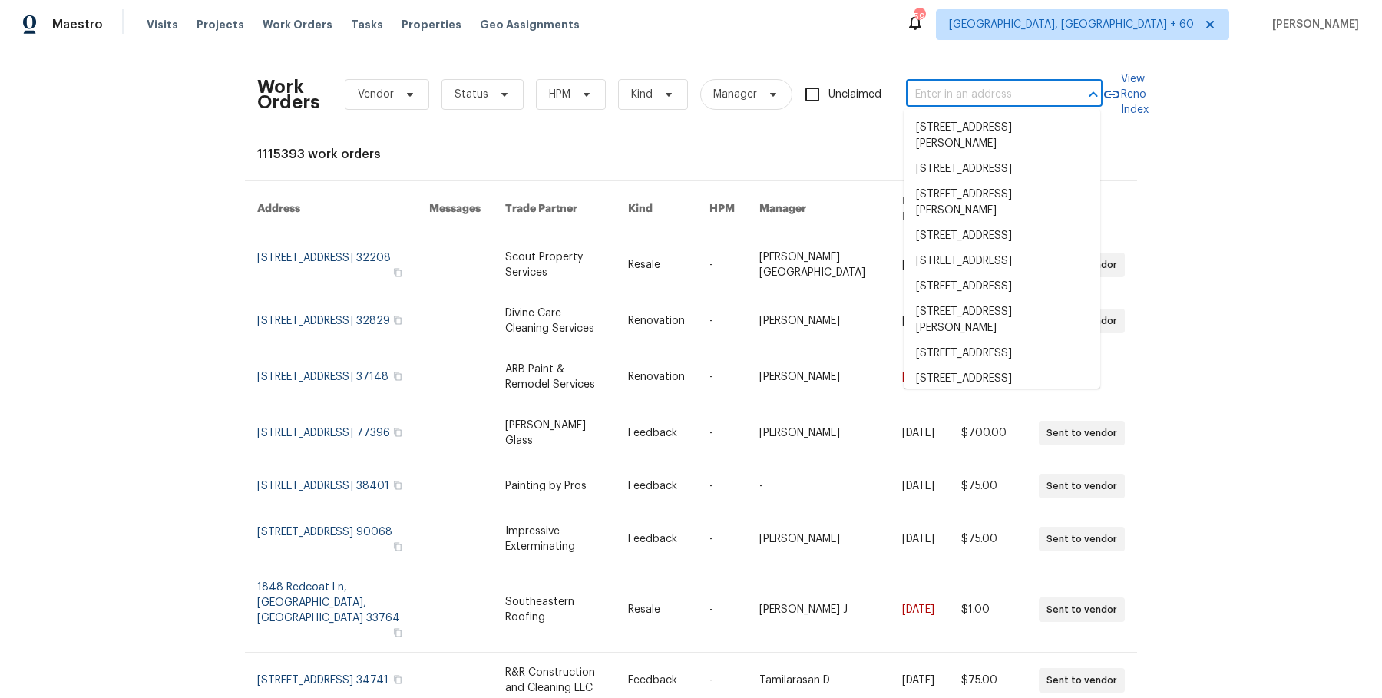
paste input "1208 Langwood Dr Gallatin, TN 37066"
type input "1208 Langwood Dr Gallatin, TN 37066"
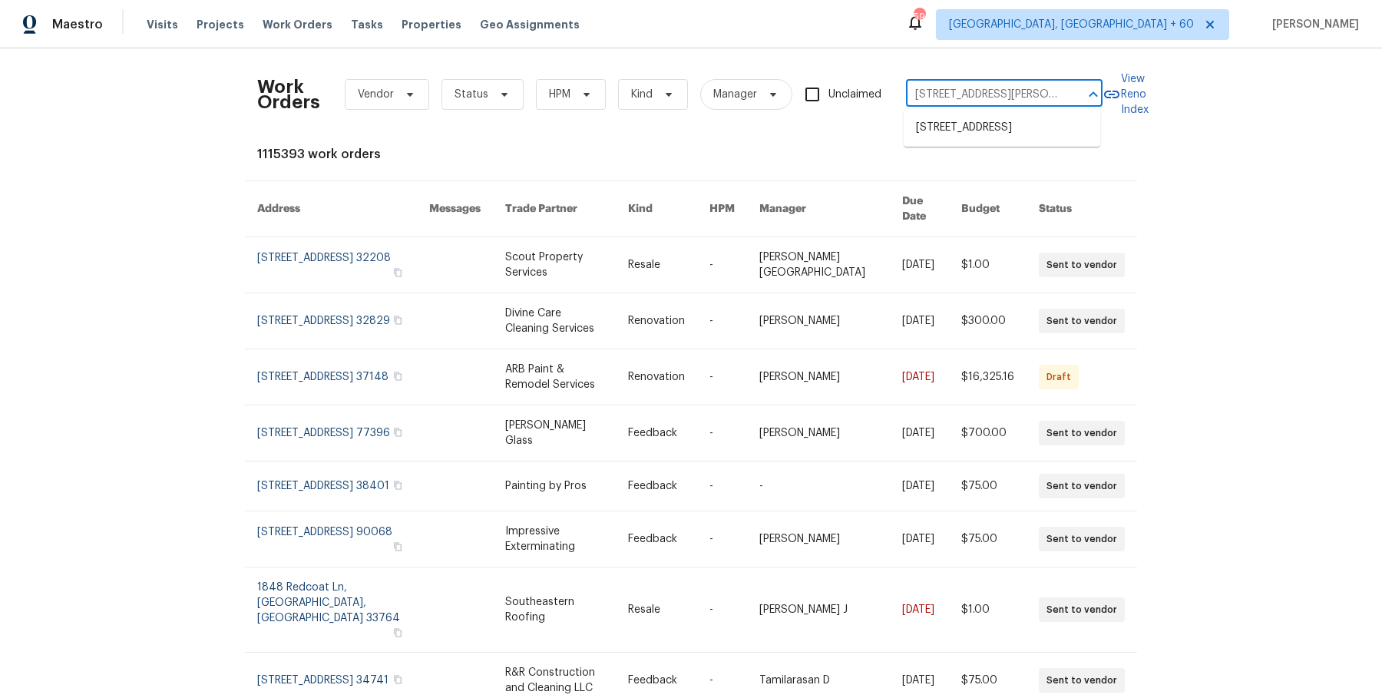
scroll to position [0, 45]
click at [984, 127] on li "1208 Langwood Dr, Gallatin, TN 37066" at bounding box center [1002, 127] width 197 height 25
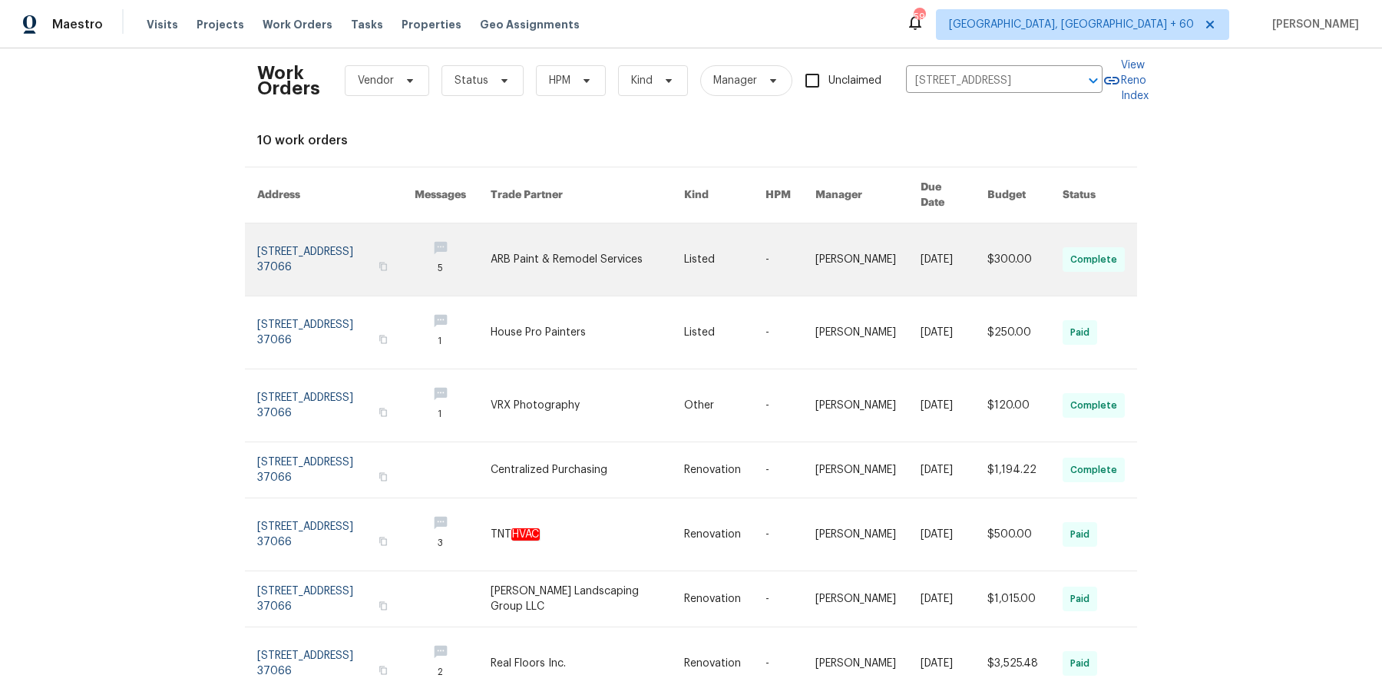
scroll to position [13, 0]
click at [842, 266] on link at bounding box center [868, 260] width 105 height 72
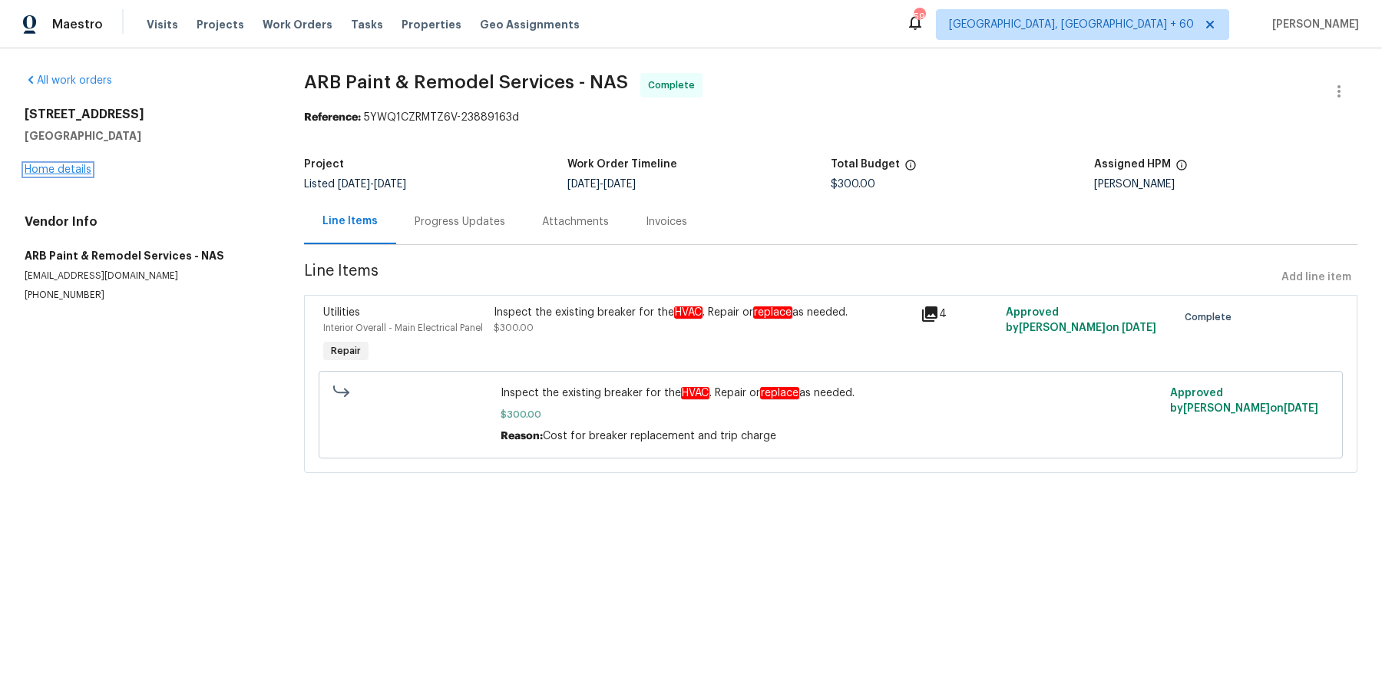
click at [74, 170] on link "Home details" at bounding box center [58, 169] width 67 height 11
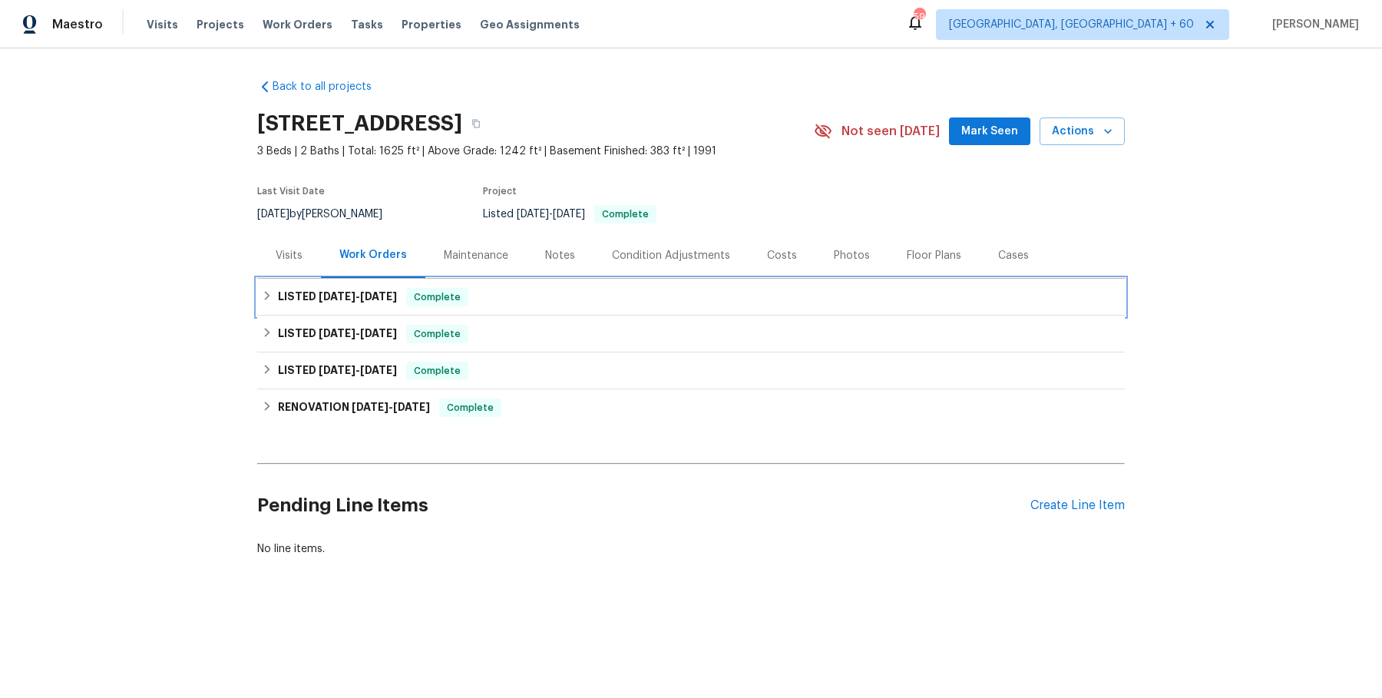
click at [604, 303] on div "LISTED 8/11/25 - 8/15/25 Complete" at bounding box center [691, 297] width 859 height 18
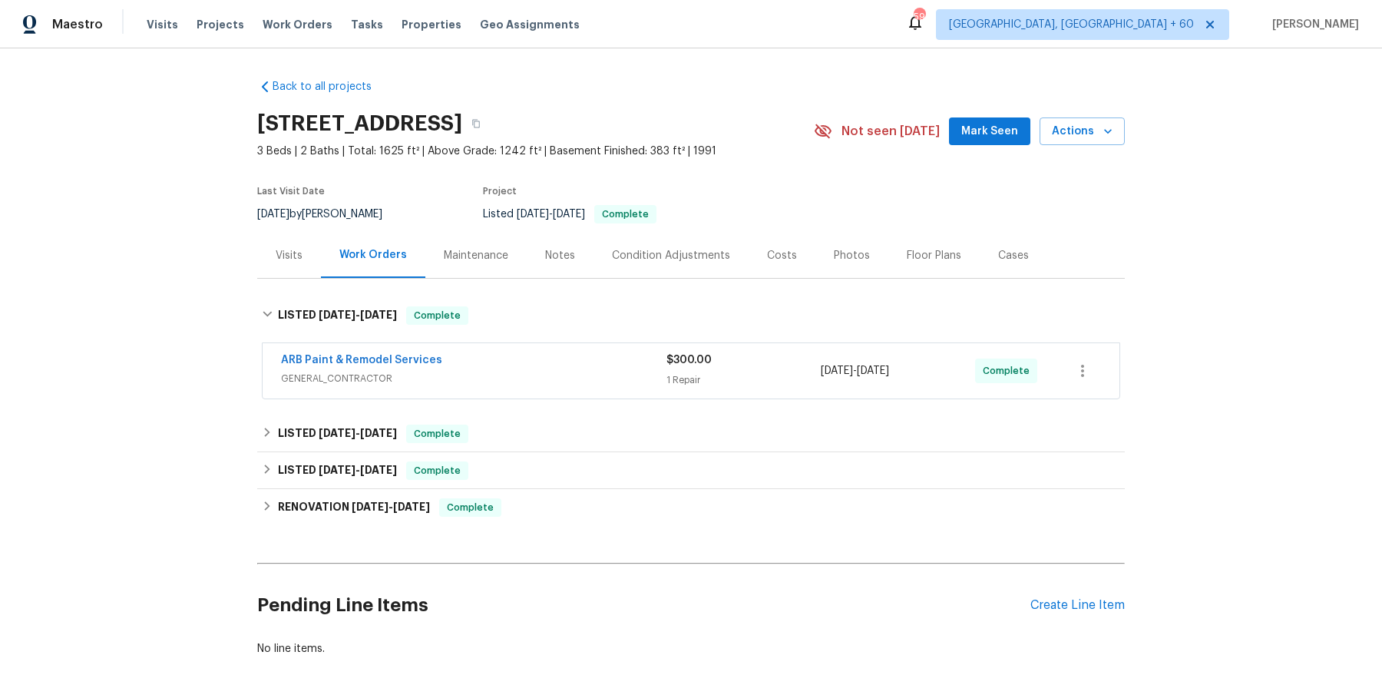
click at [599, 357] on div "ARB Paint & Remodel Services" at bounding box center [474, 362] width 386 height 18
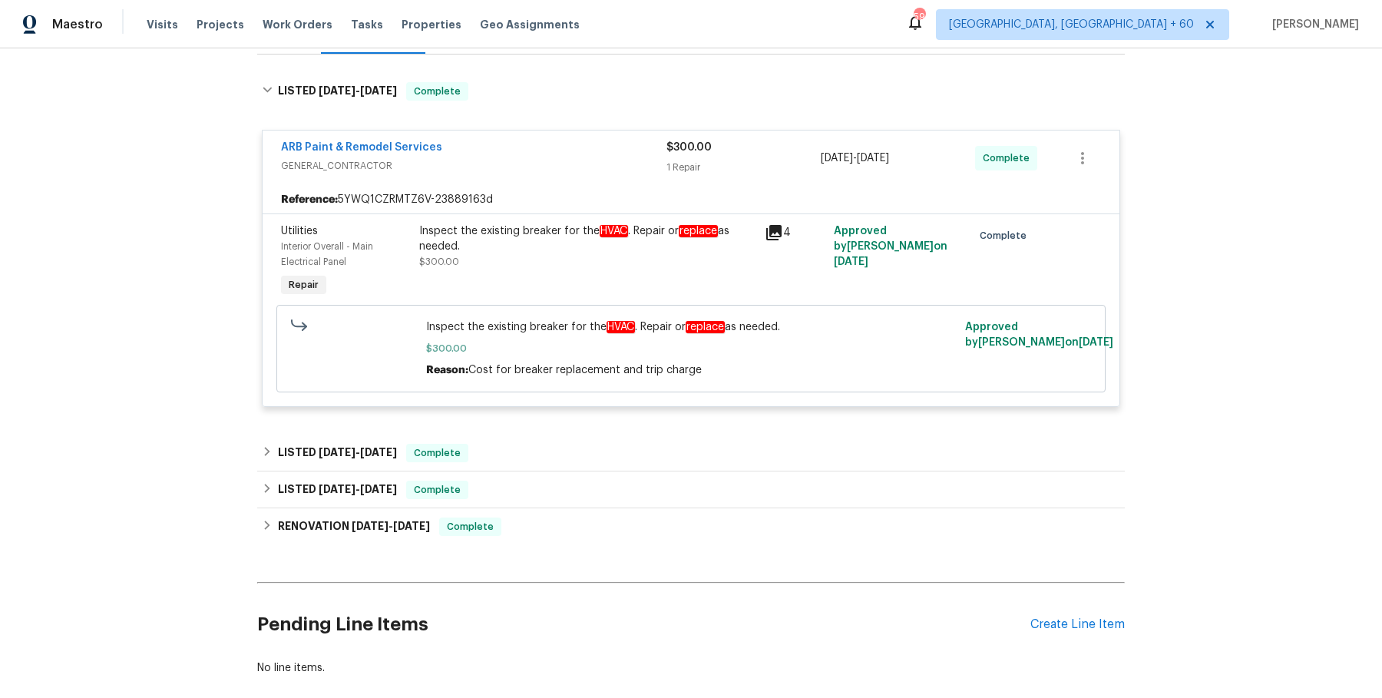
scroll to position [223, 0]
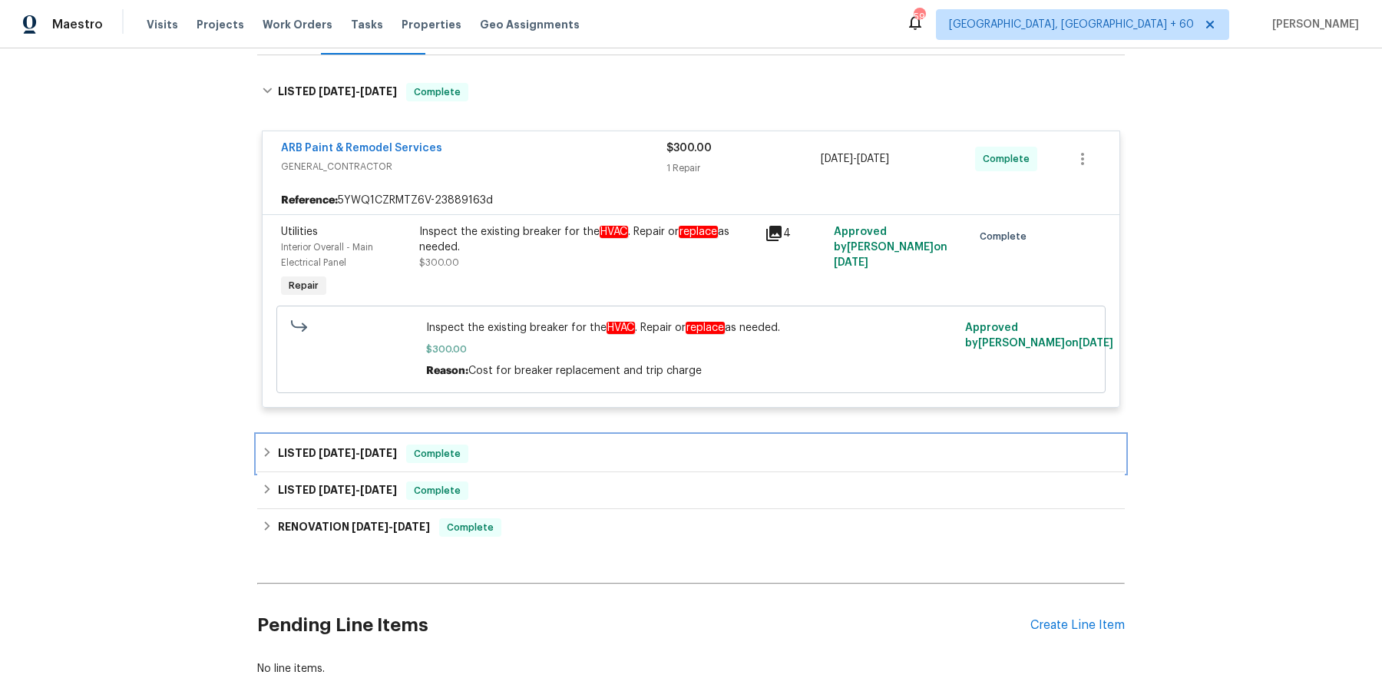
click at [568, 451] on div "LISTED 7/31/25 - 8/1/25 Complete" at bounding box center [691, 454] width 859 height 18
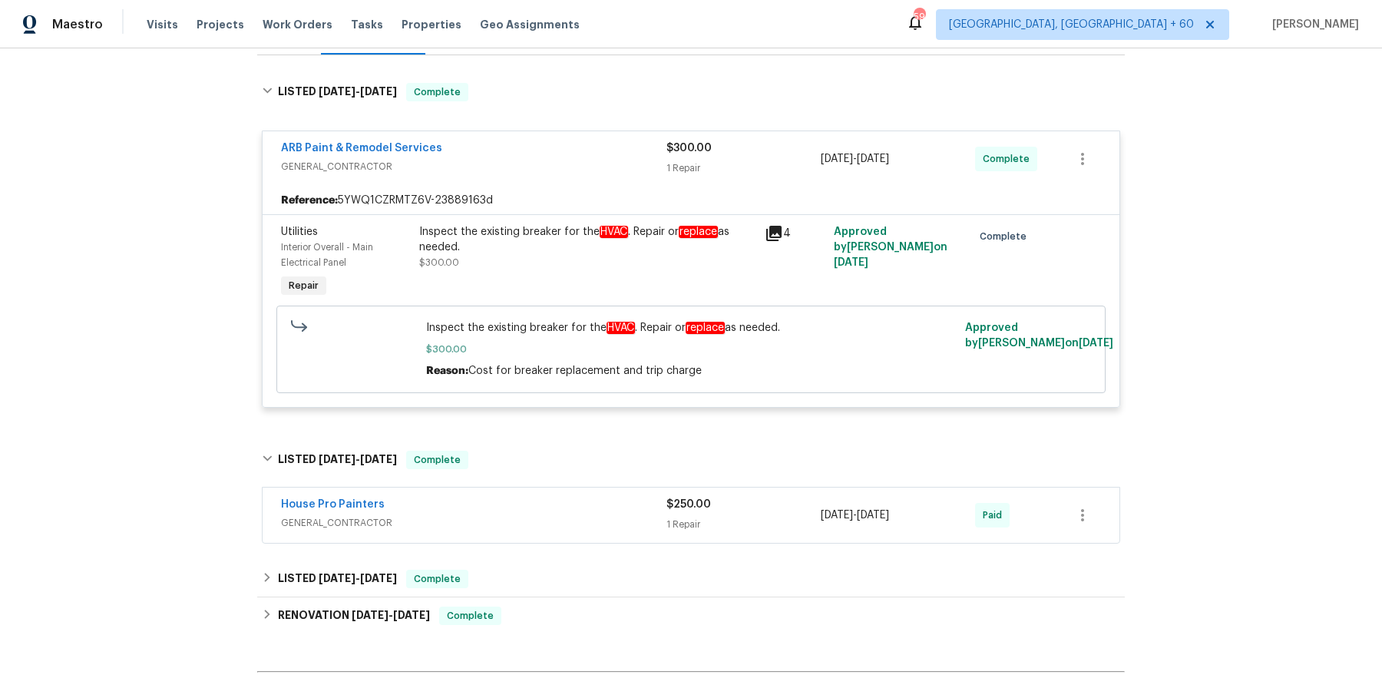
click at [565, 507] on div "House Pro Painters" at bounding box center [474, 506] width 386 height 18
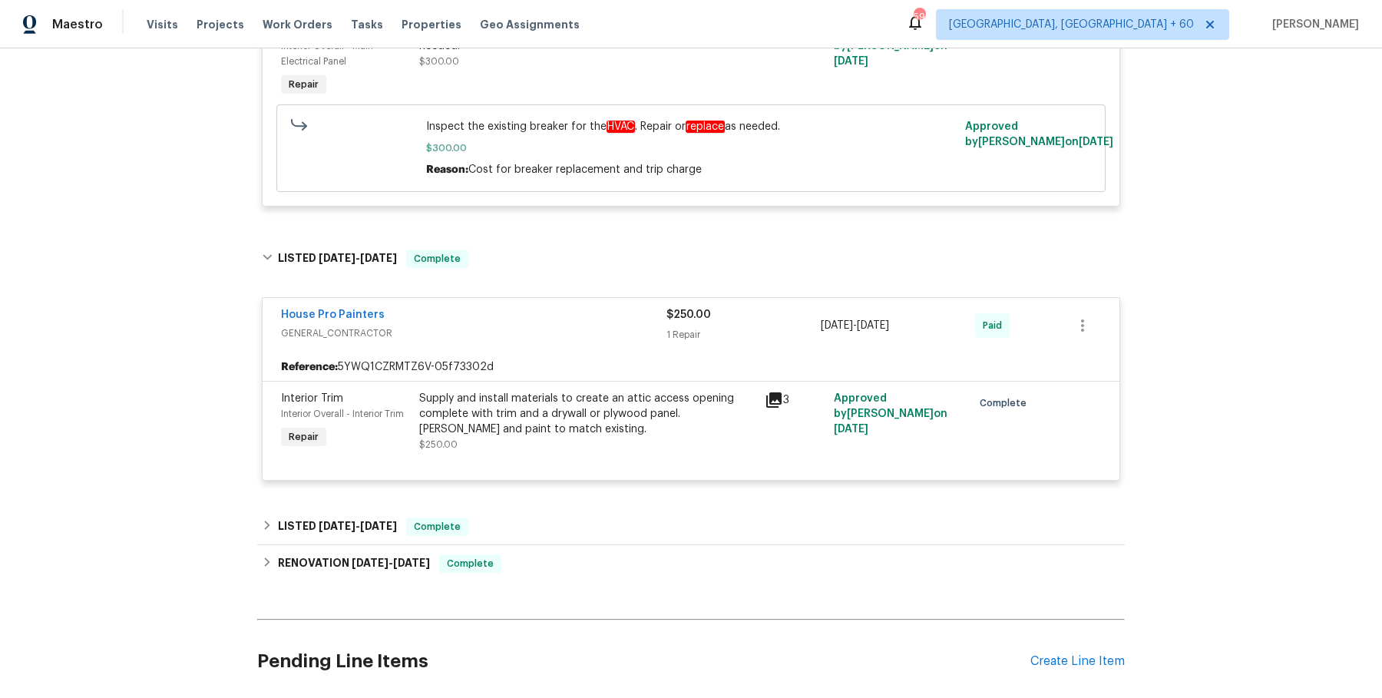
scroll to position [424, 0]
click at [558, 524] on div "LISTED 7/22/25 - 7/23/25 Complete" at bounding box center [691, 527] width 859 height 18
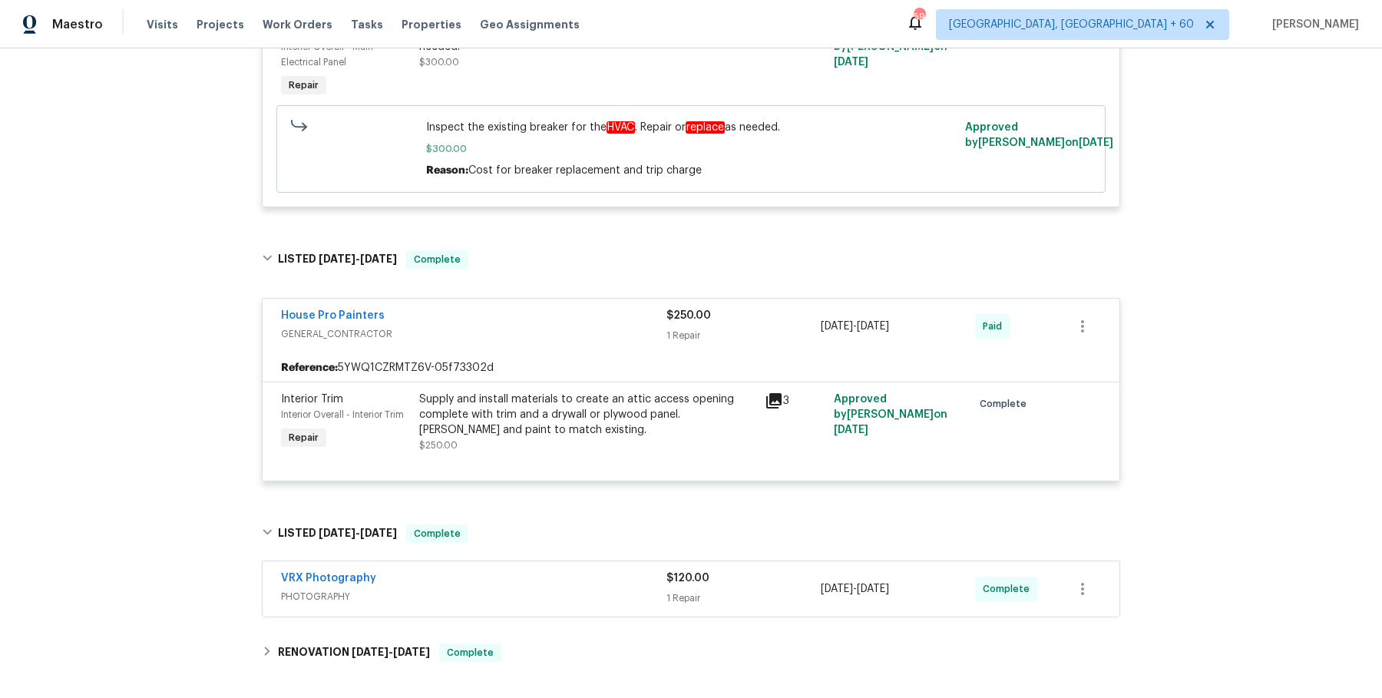
click at [557, 572] on div "VRX Photography" at bounding box center [474, 580] width 386 height 18
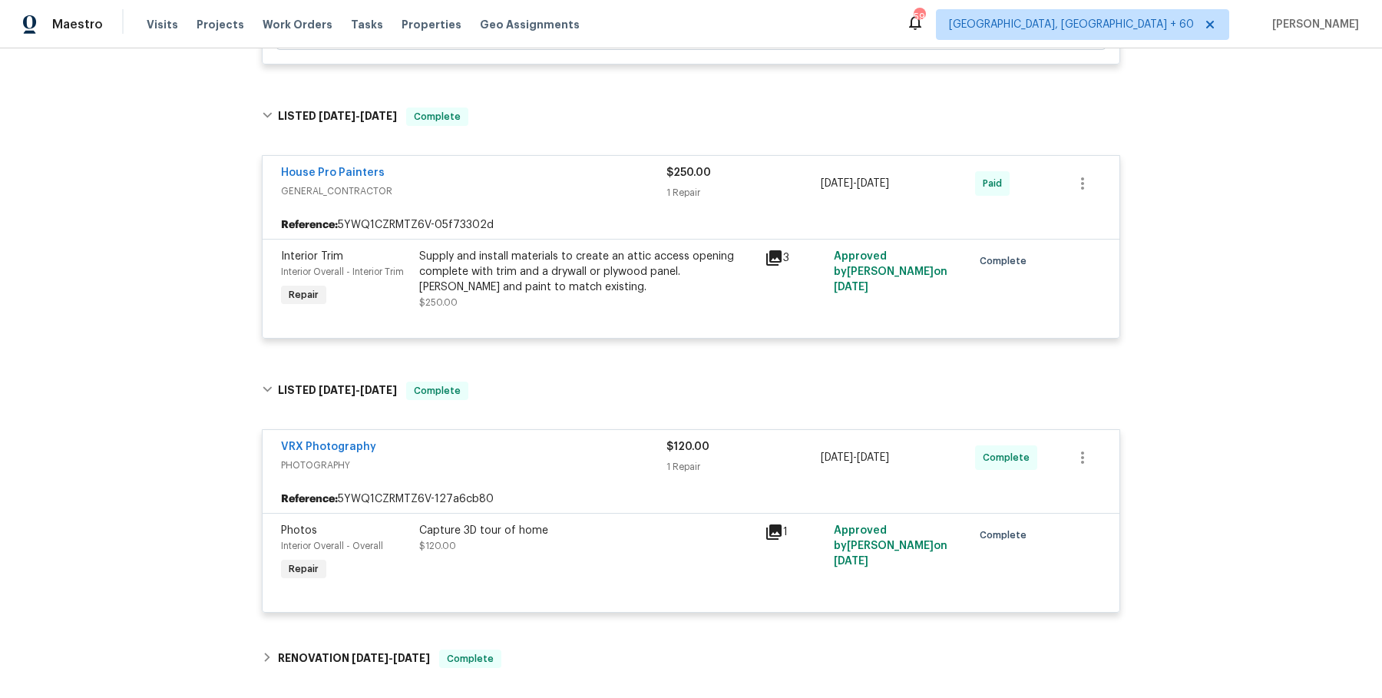
scroll to position [779, 0]
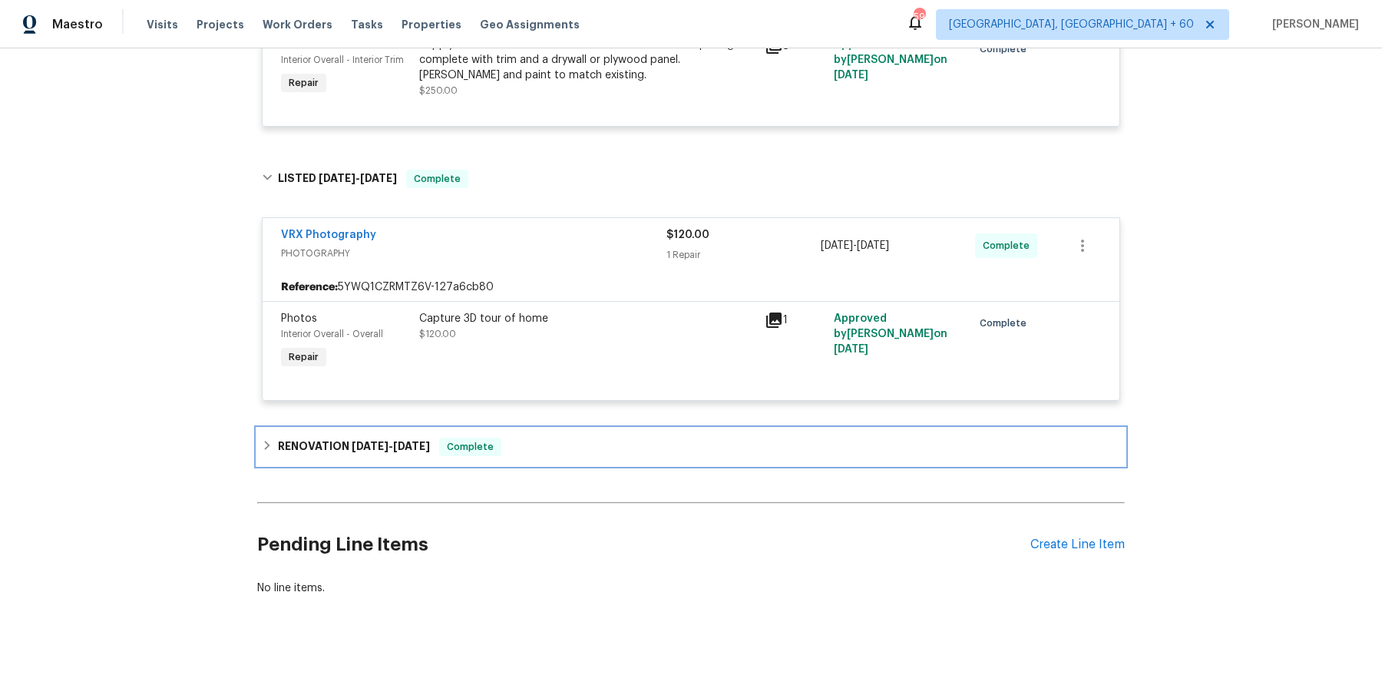
click at [583, 435] on div "RENOVATION 7/8/25 - 7/16/25 Complete" at bounding box center [691, 447] width 868 height 37
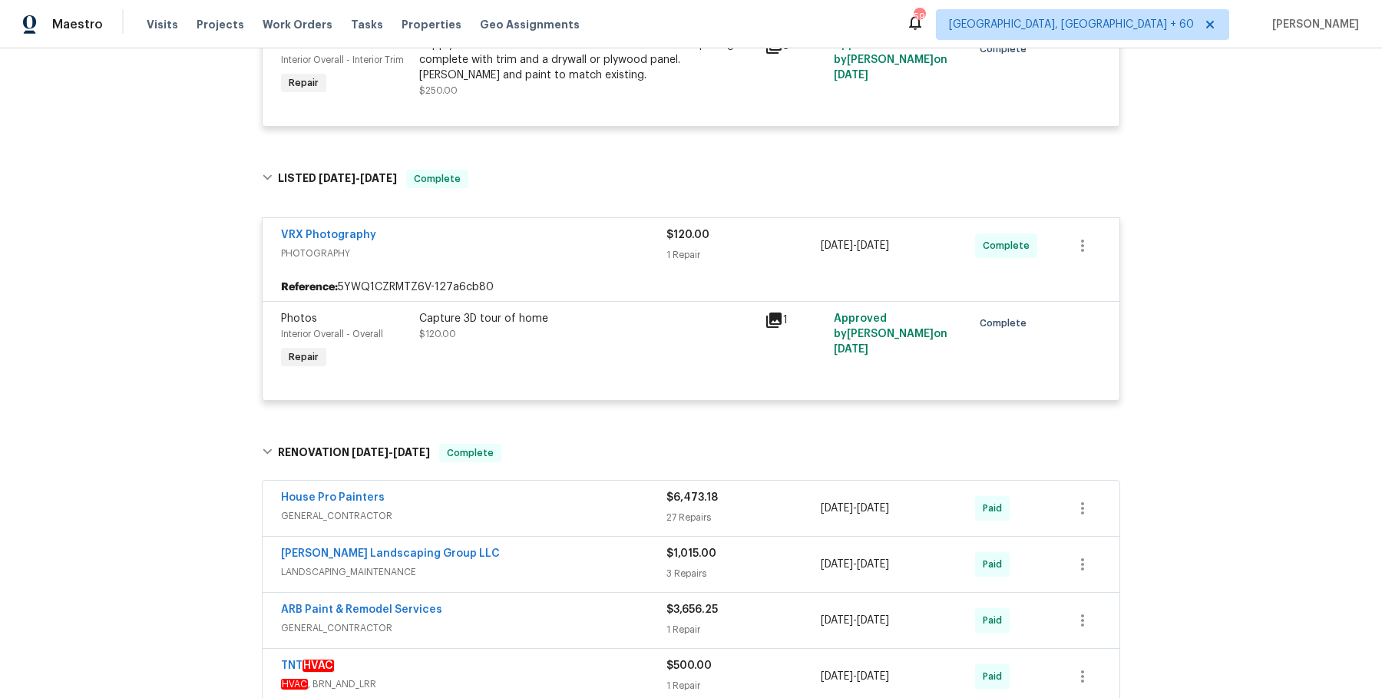
click at [581, 495] on div "House Pro Painters" at bounding box center [474, 499] width 386 height 18
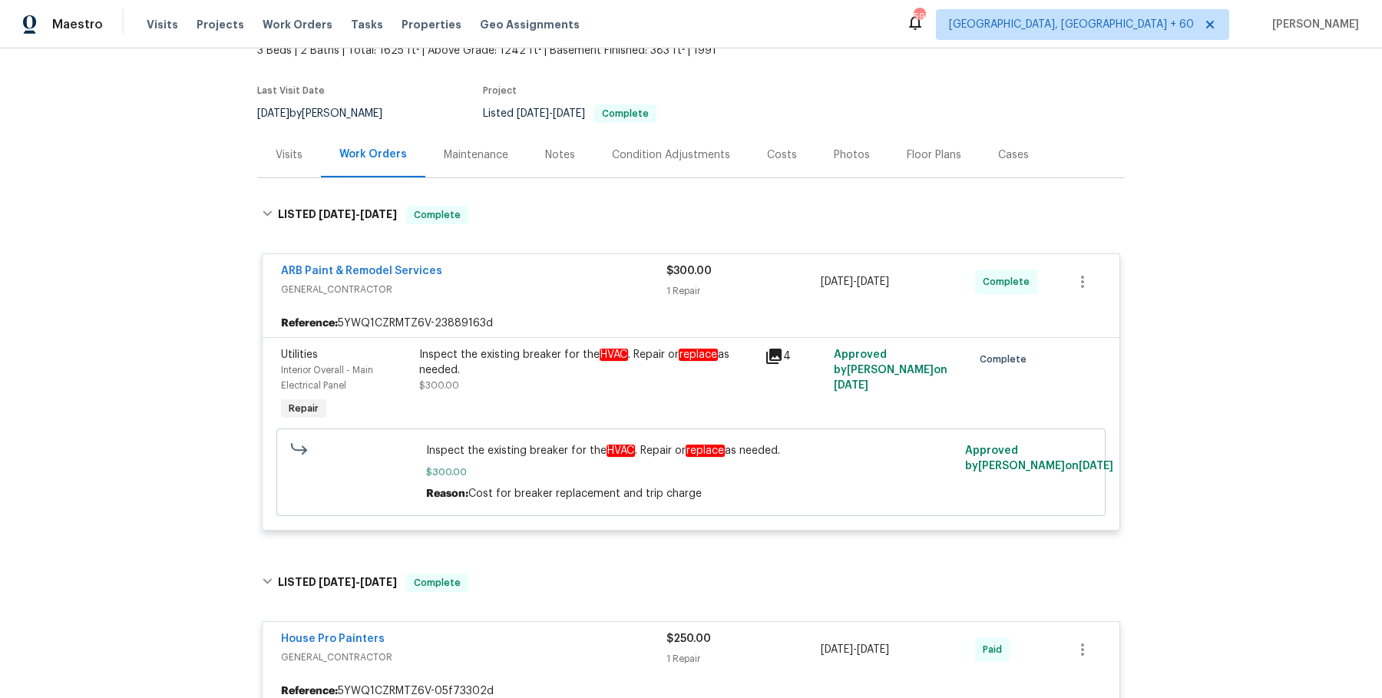
scroll to position [0, 0]
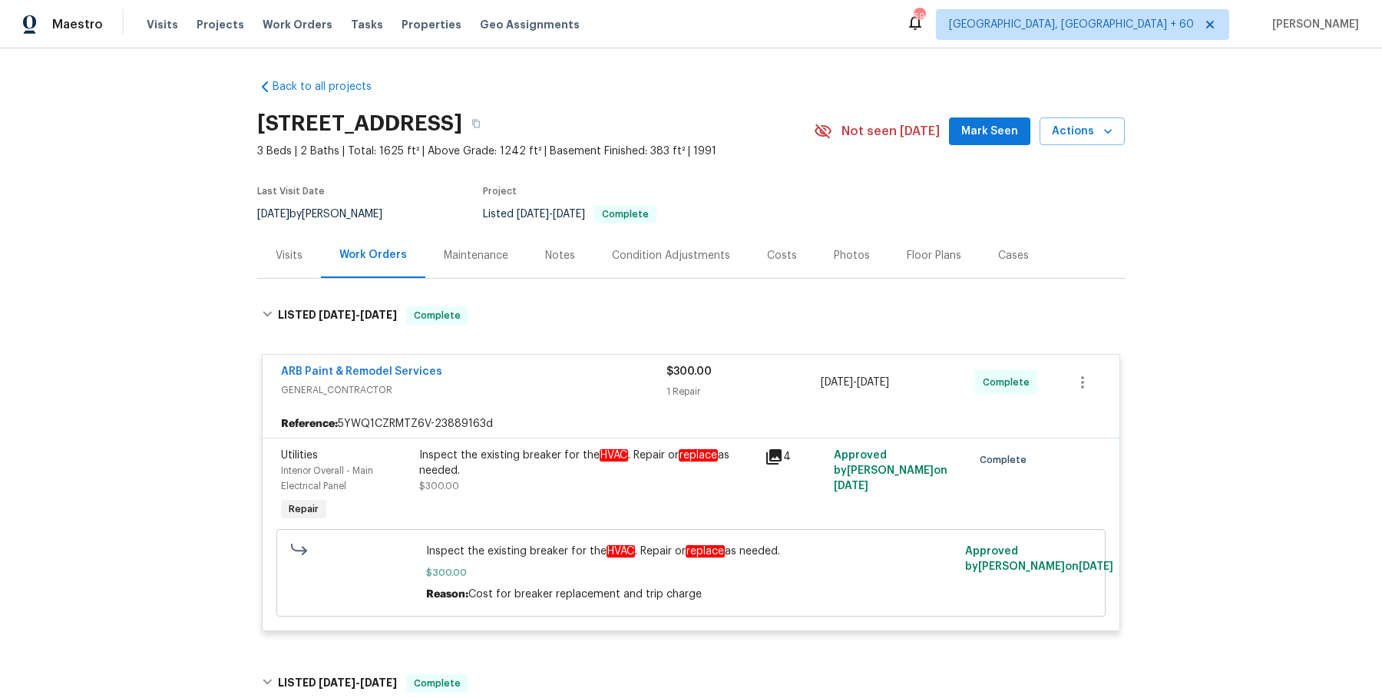
click at [680, 452] on div "Inspect the existing breaker for the HVAC . Repair or replace as needed." at bounding box center [587, 463] width 336 height 31
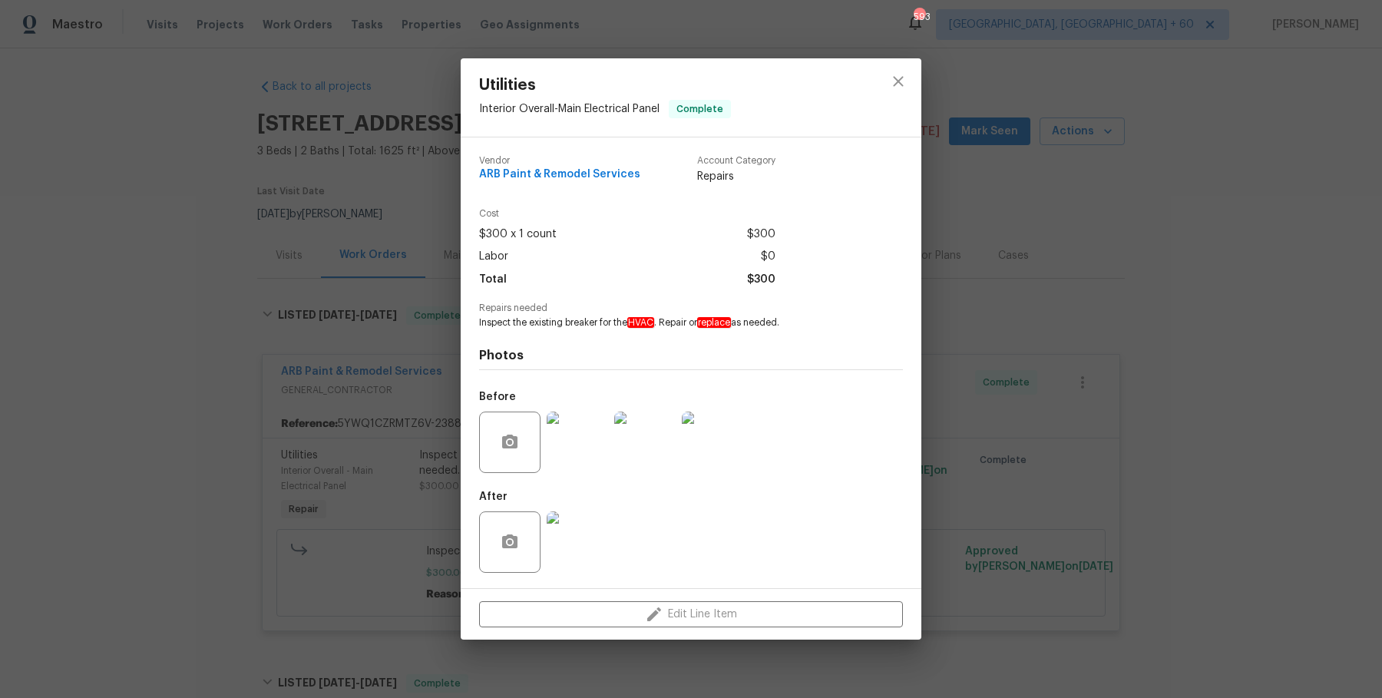
click at [1143, 346] on div "Utilities Interior Overall - Main Electrical Panel Complete Vendor ARB Paint & …" at bounding box center [691, 349] width 1382 height 698
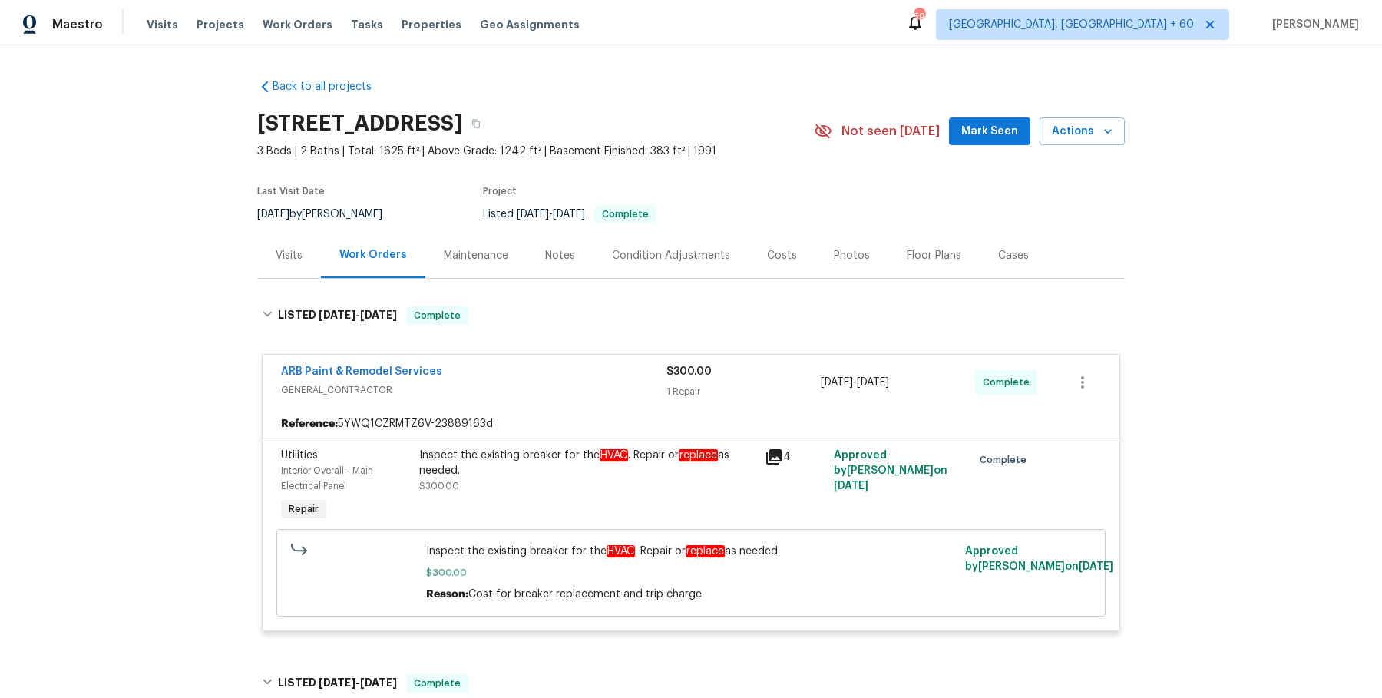
click at [663, 109] on div "1208 Langwood Dr, Gallatin, TN 37066" at bounding box center [535, 124] width 557 height 40
click at [490, 110] on button "button" at bounding box center [476, 124] width 28 height 28
click at [290, 27] on span "Work Orders" at bounding box center [298, 24] width 70 height 15
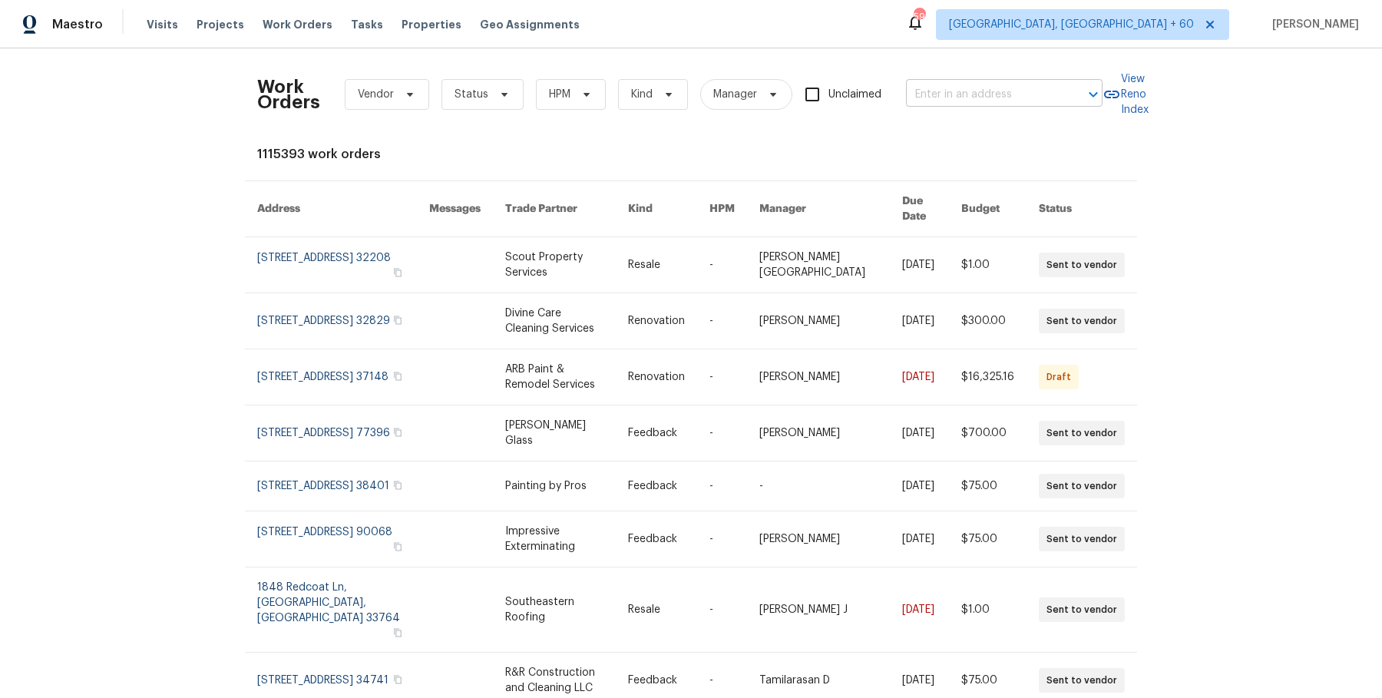
click at [945, 85] on input "text" at bounding box center [983, 95] width 154 height 24
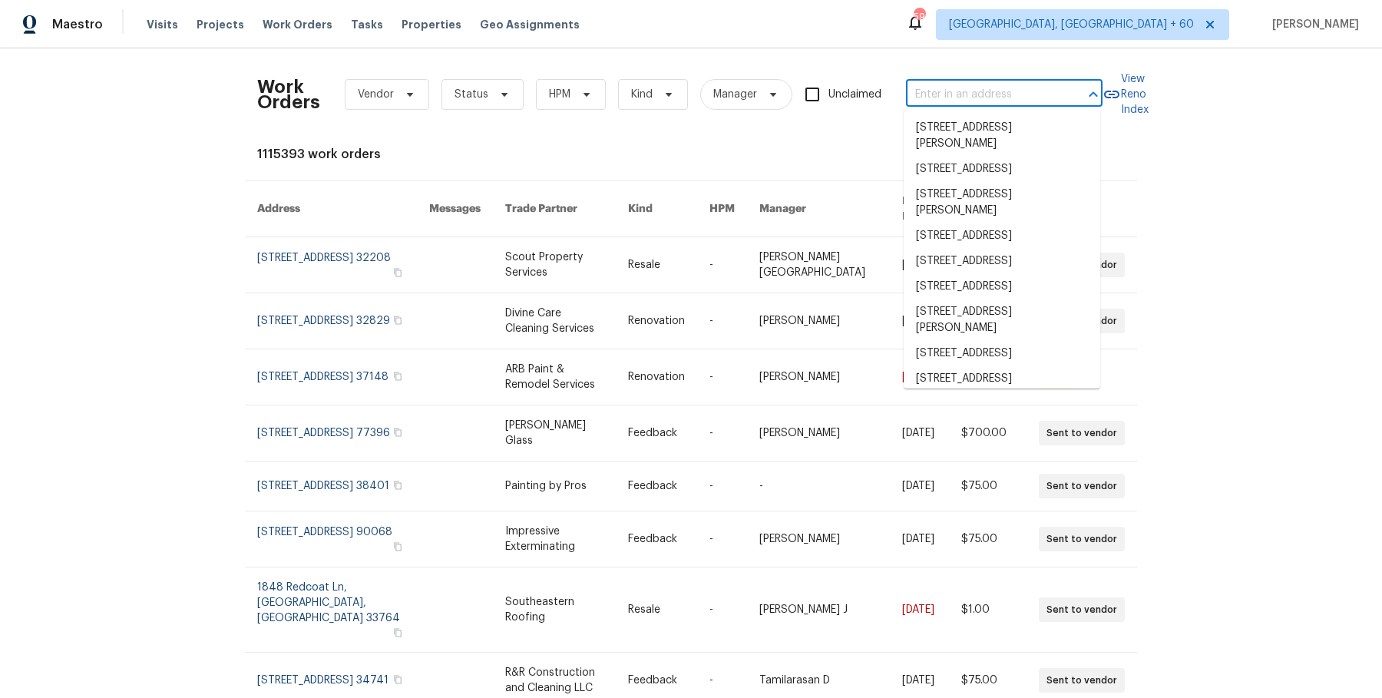
paste input "13864 Lexicon Ave Los Angeles, CA 91342"
type input "13864 Lexicon Ave Los Angeles, CA 91342"
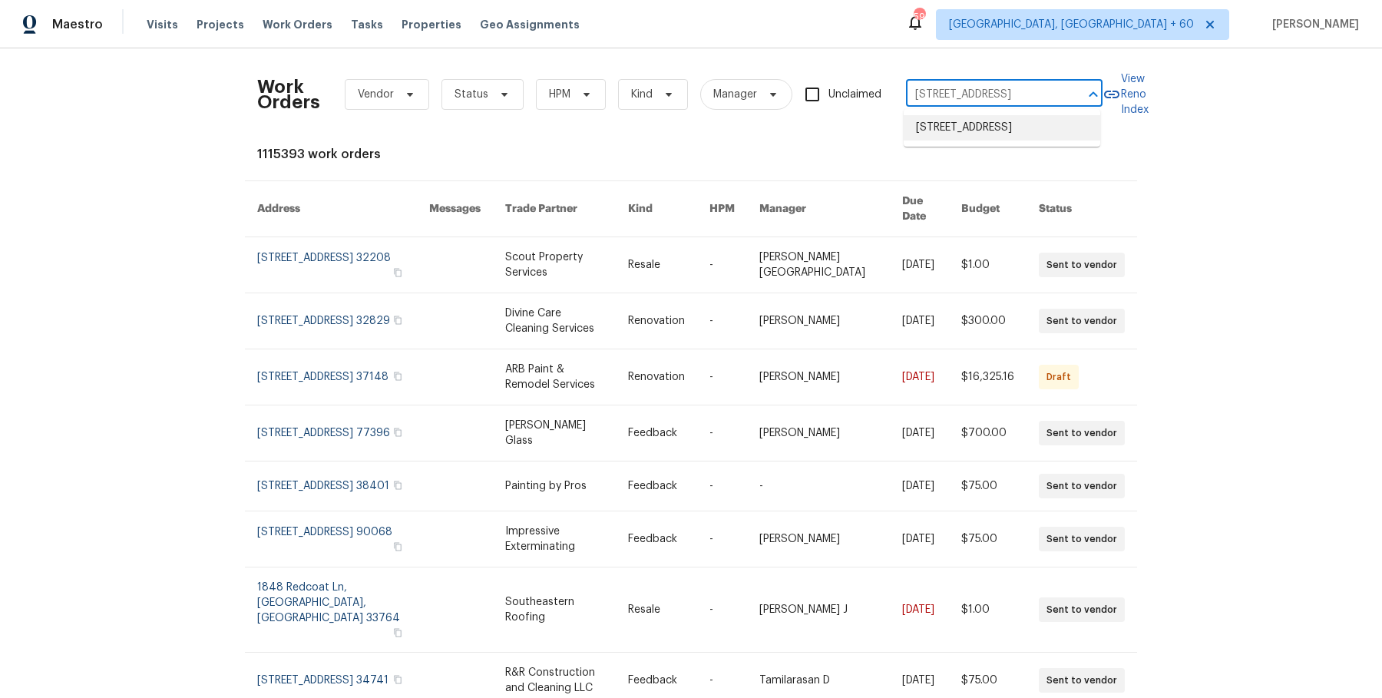
click at [945, 137] on li "13864 Lexicon Ave, Los Angeles, CA 91342" at bounding box center [1002, 127] width 197 height 25
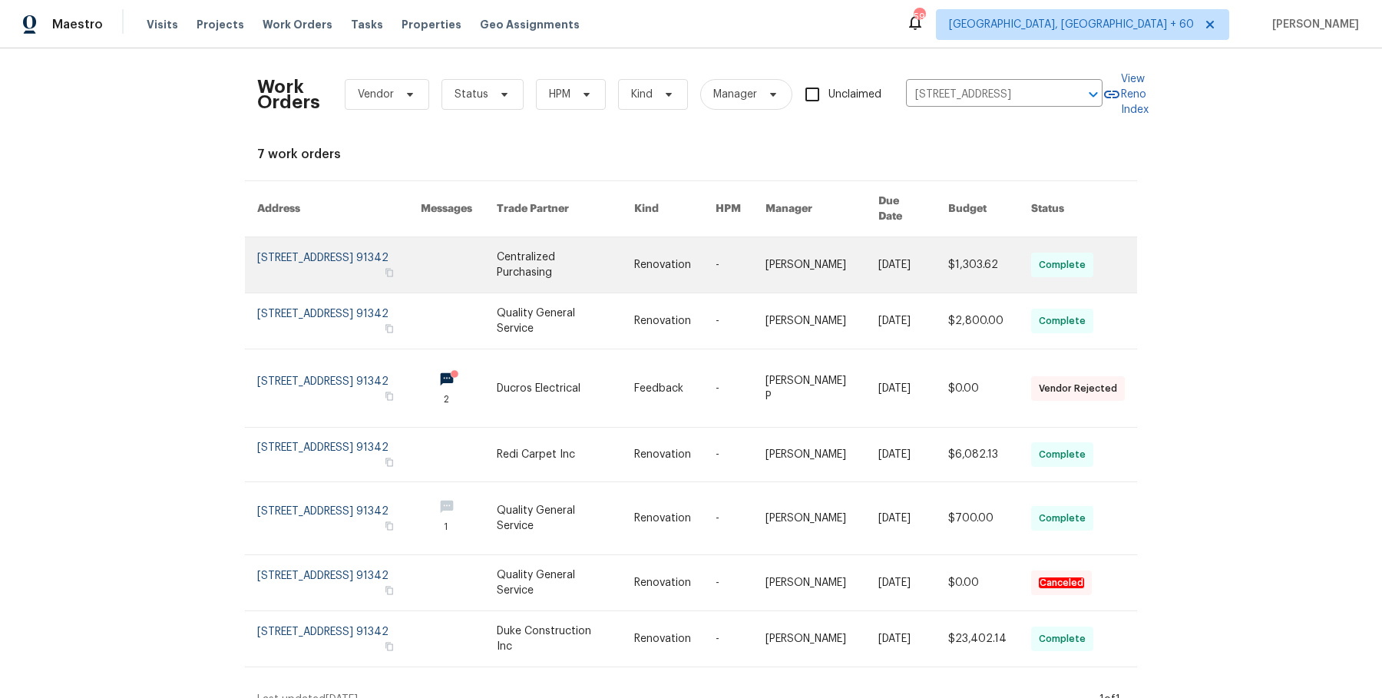
click at [848, 237] on link at bounding box center [823, 264] width 114 height 55
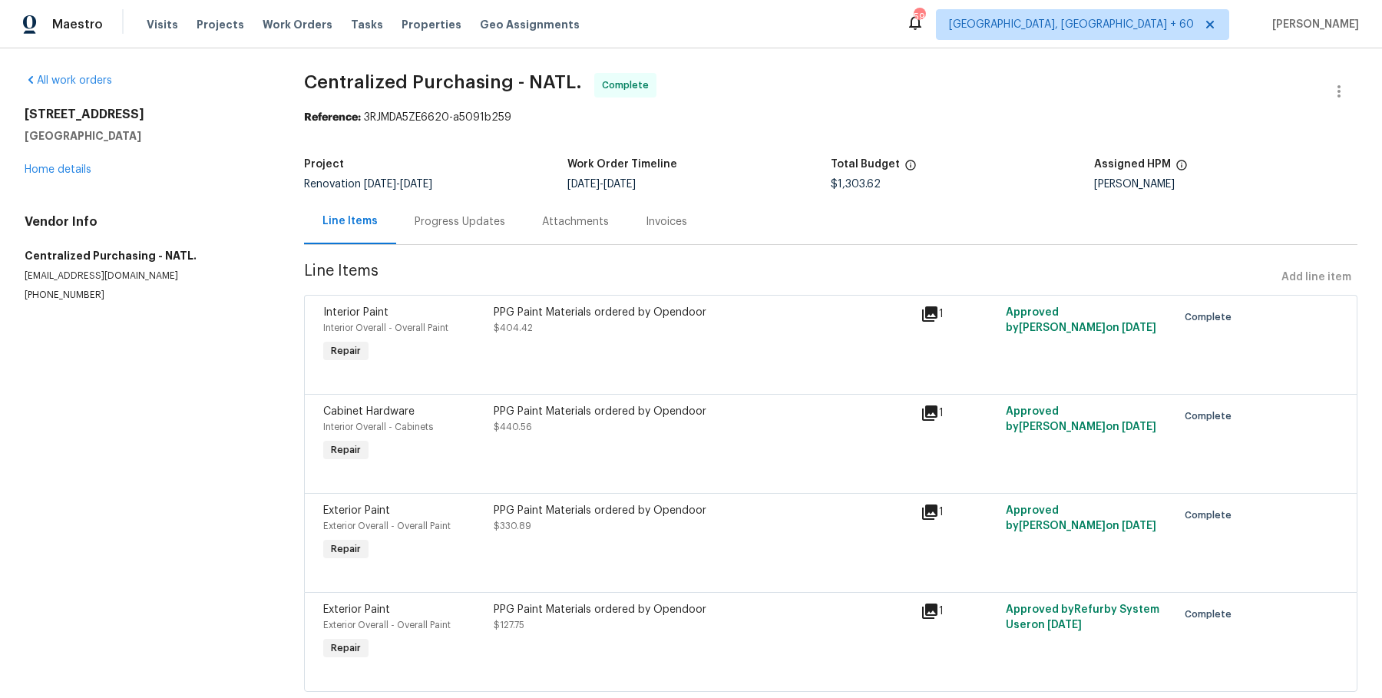
click at [68, 175] on div "13864 Lexicon Ave Los Angeles, CA 91342 Home details" at bounding box center [146, 142] width 243 height 71
click at [75, 175] on div "13864 Lexicon Ave Los Angeles, CA 91342 Home details" at bounding box center [146, 142] width 243 height 71
click at [75, 170] on link "Home details" at bounding box center [58, 169] width 67 height 11
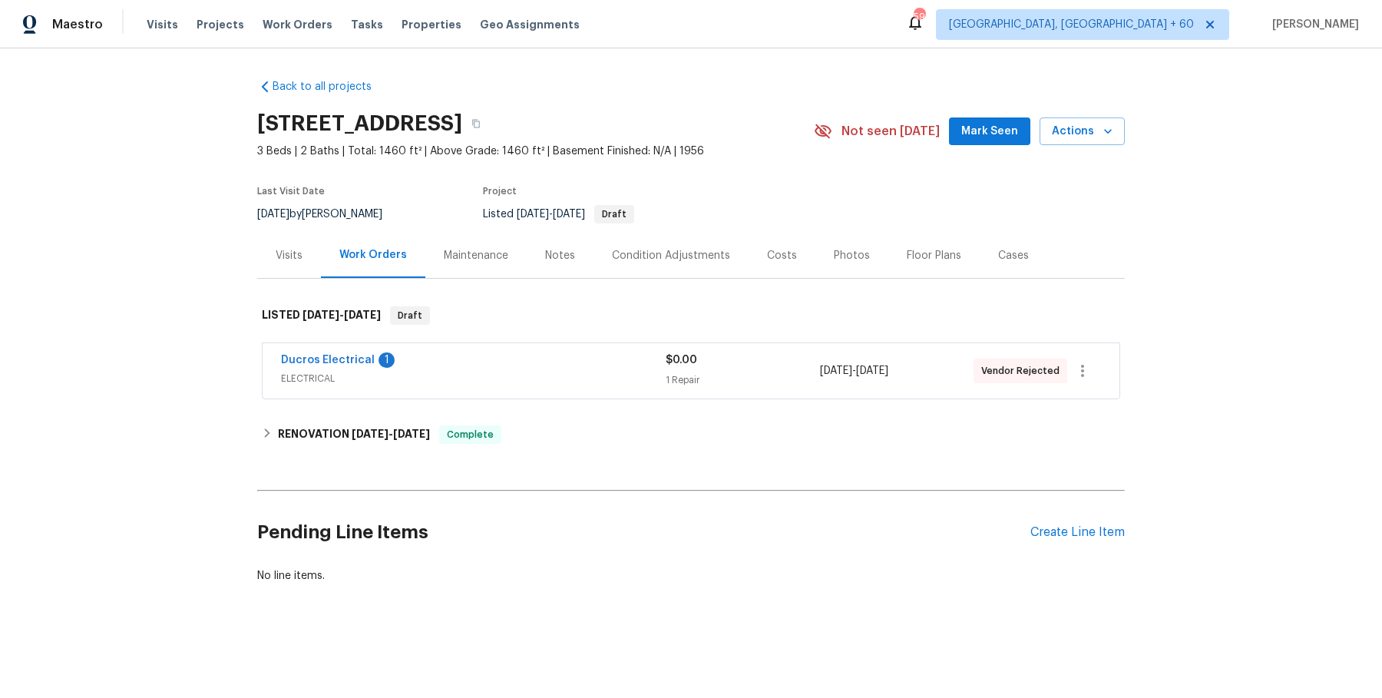
click at [535, 386] on span "ELECTRICAL" at bounding box center [473, 378] width 385 height 15
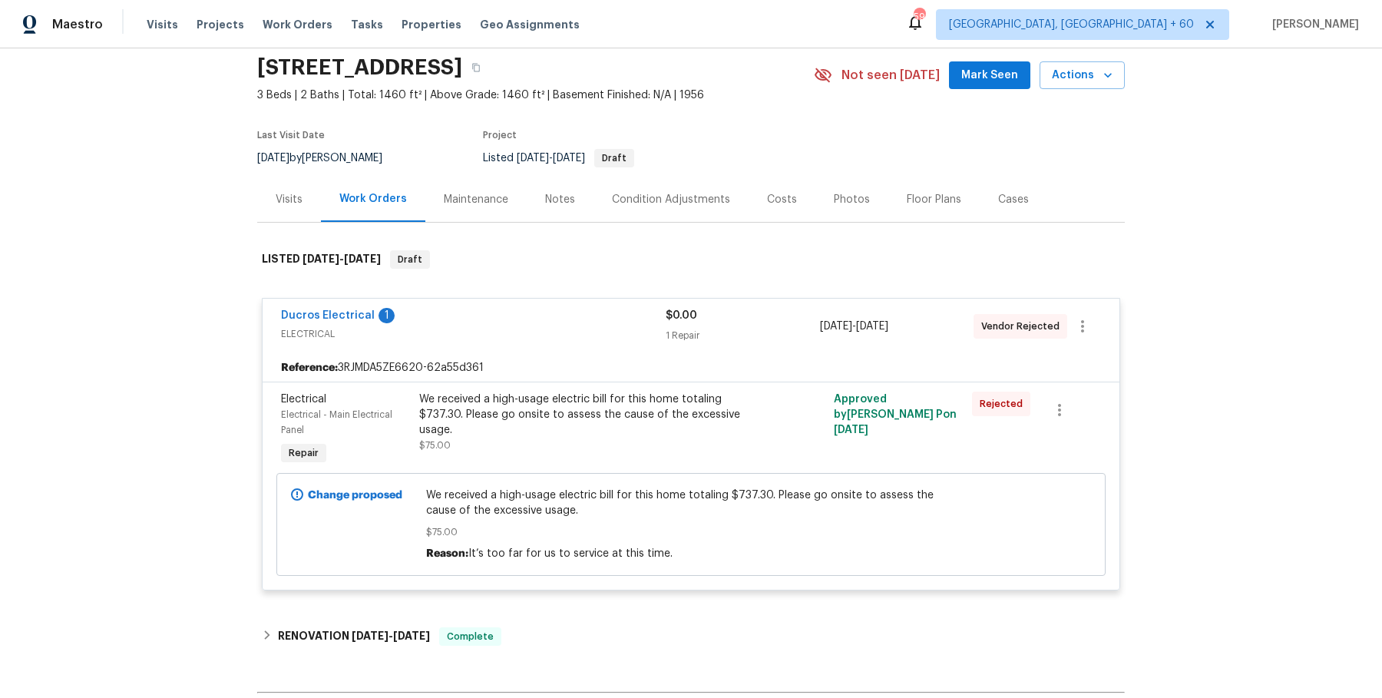
scroll to position [257, 0]
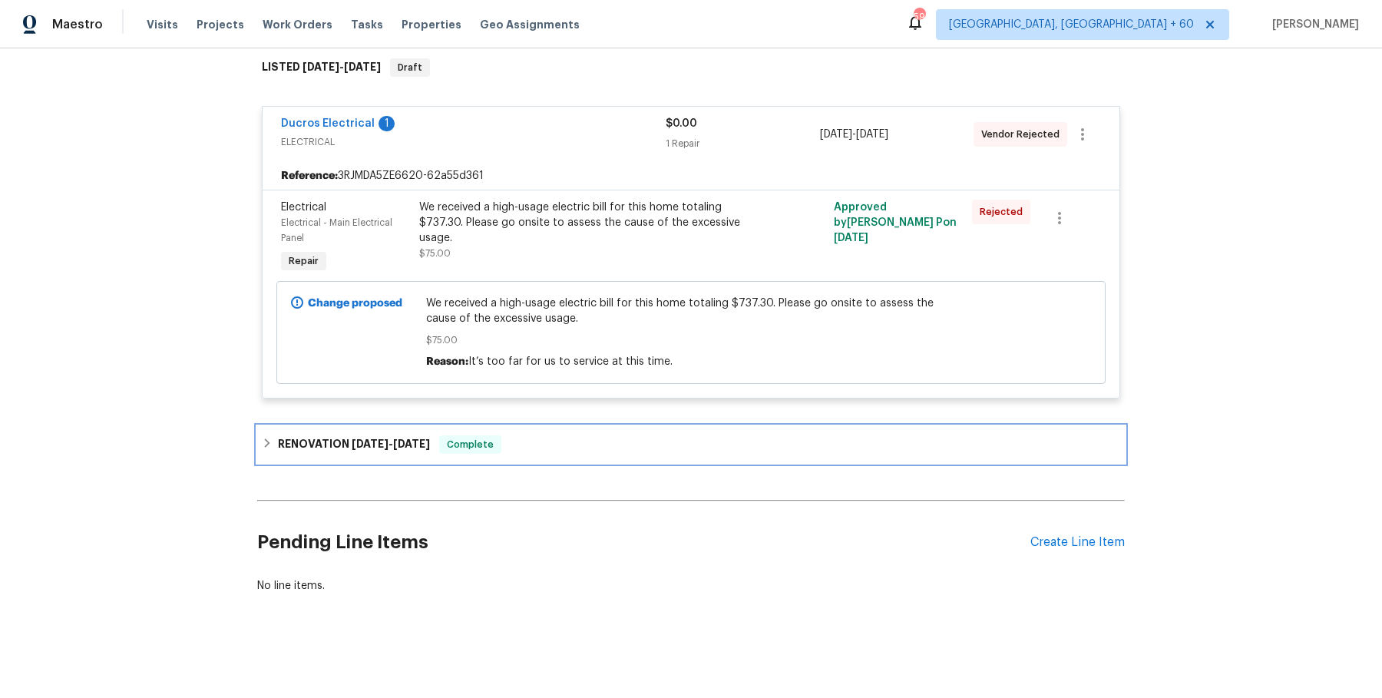
click at [498, 445] on span "Complete" at bounding box center [470, 444] width 59 height 15
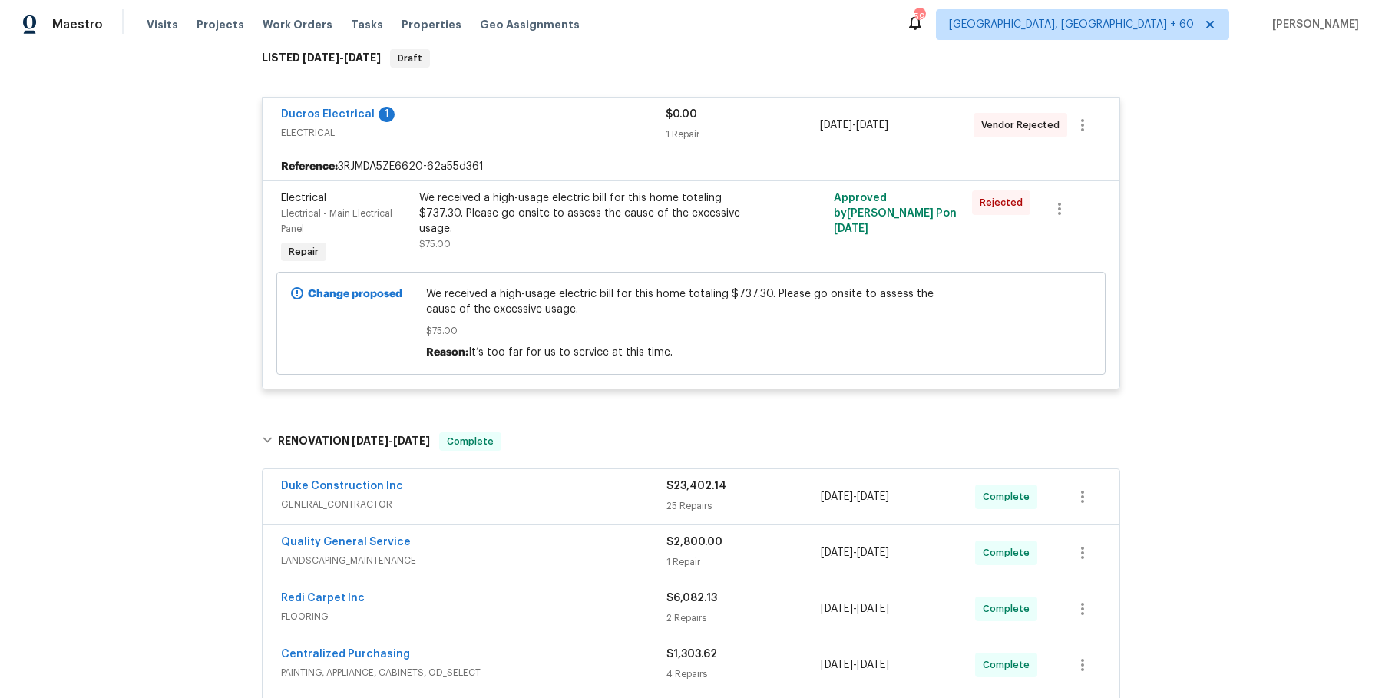
click at [560, 525] on div "Duke Construction Inc GENERAL_CONTRACTOR $23,402.14 25 Repairs 8/6/2025 - 8/18/…" at bounding box center [691, 496] width 857 height 55
click at [571, 482] on div "Duke Construction Inc GENERAL_CONTRACTOR $23,402.14 25 Repairs 8/6/2025 - 8/18/…" at bounding box center [691, 496] width 857 height 55
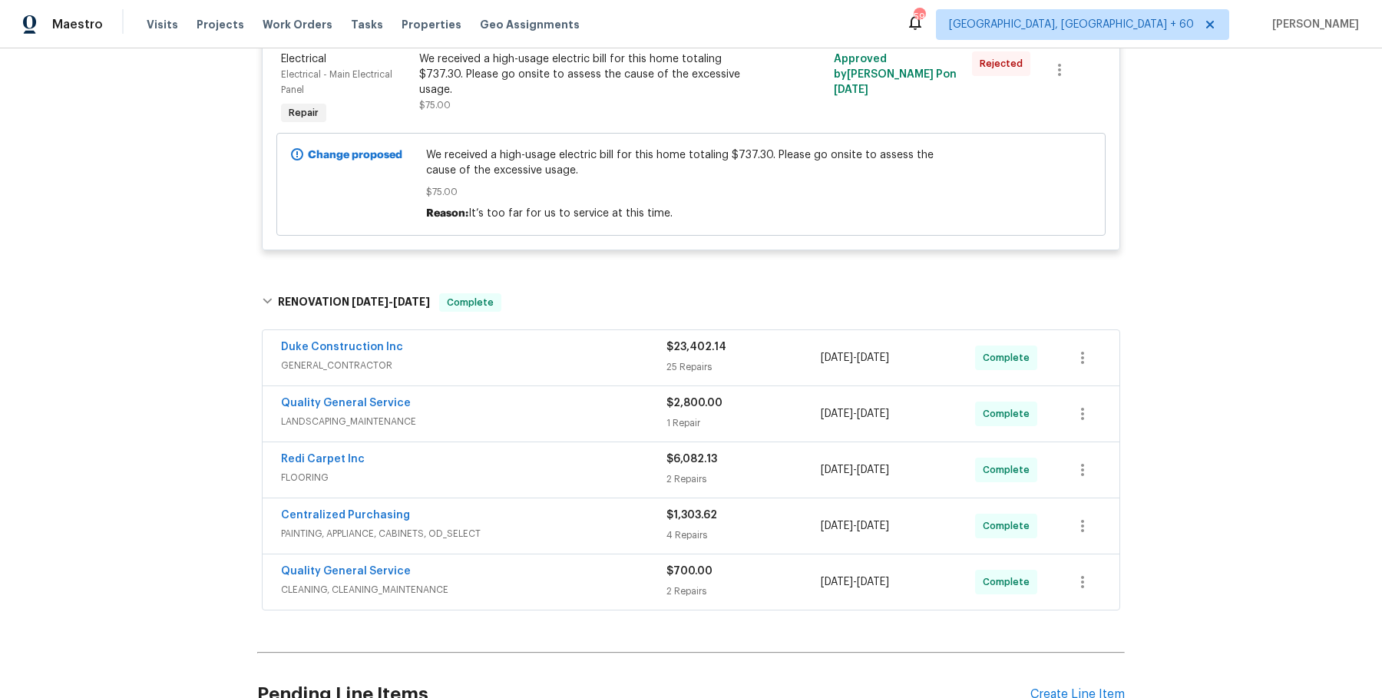
click at [601, 356] on div "Duke Construction Inc" at bounding box center [474, 348] width 386 height 18
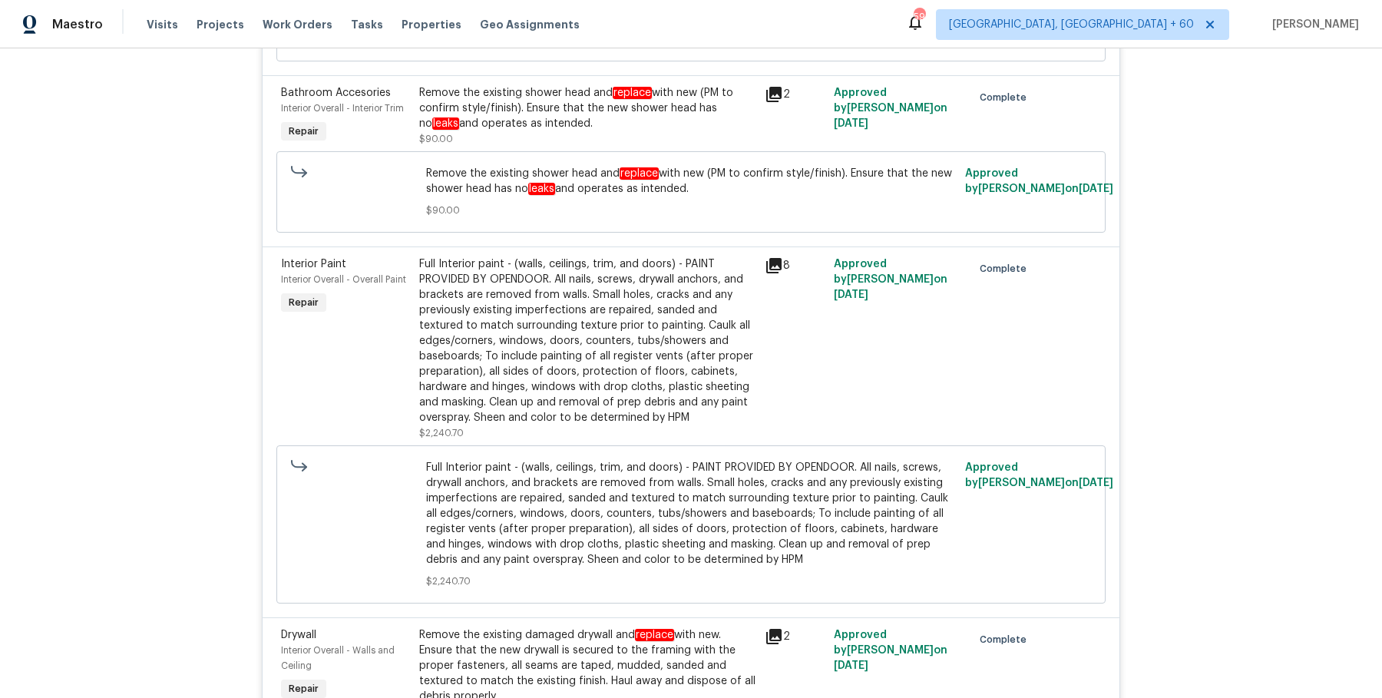
scroll to position [5496, 0]
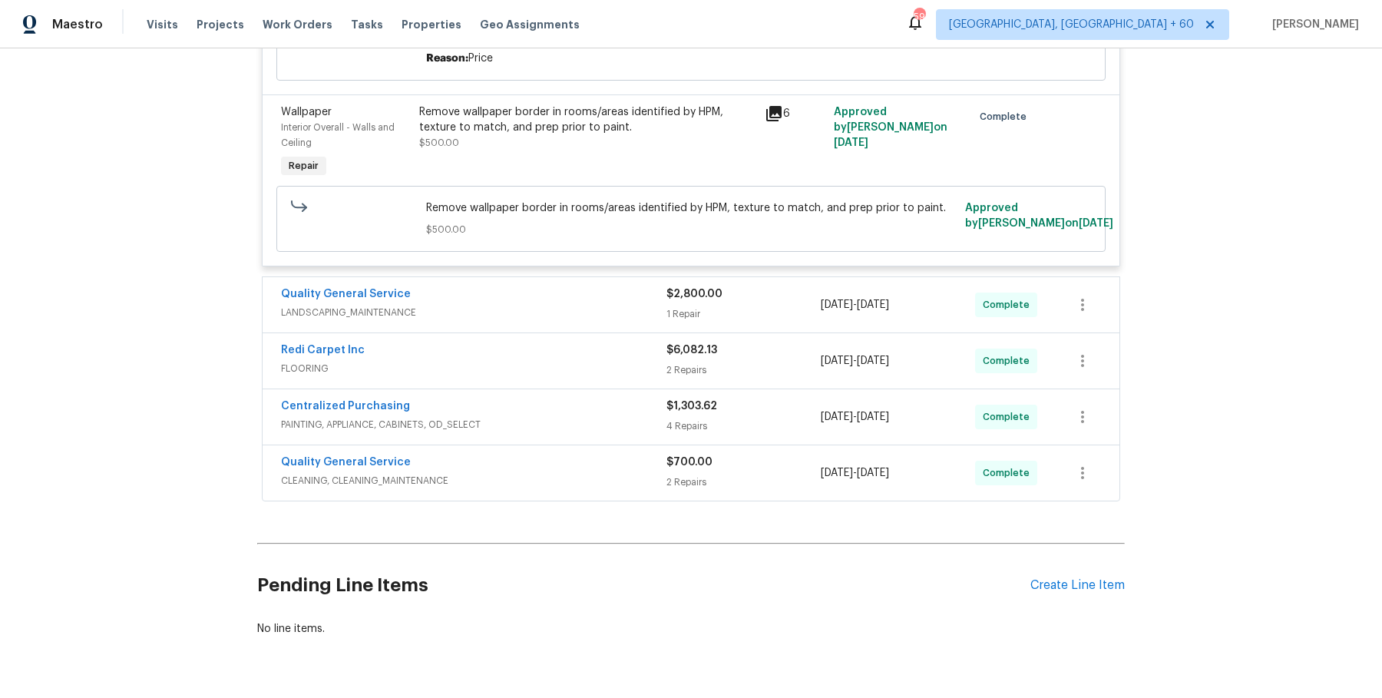
click at [621, 286] on div "Quality General Service LANDSCAPING_MAINTENANCE" at bounding box center [474, 304] width 386 height 37
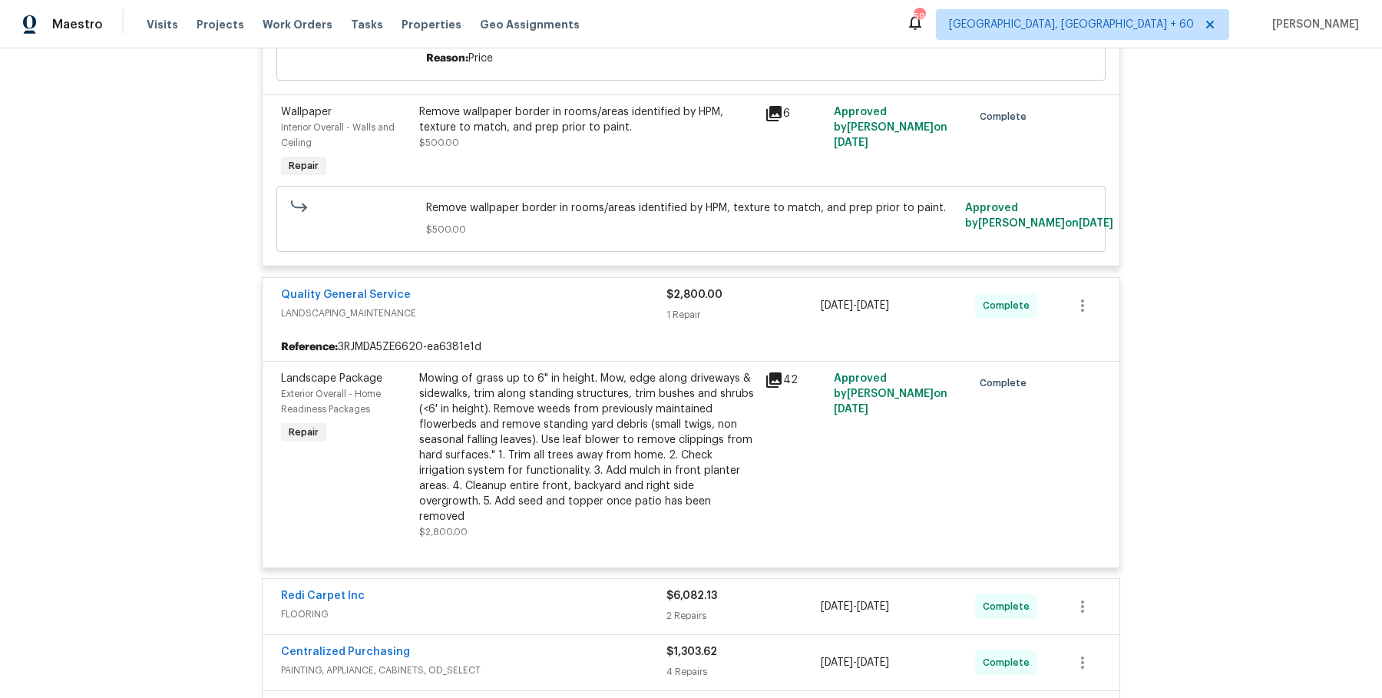
click at [568, 588] on div "Redi Carpet Inc" at bounding box center [474, 597] width 386 height 18
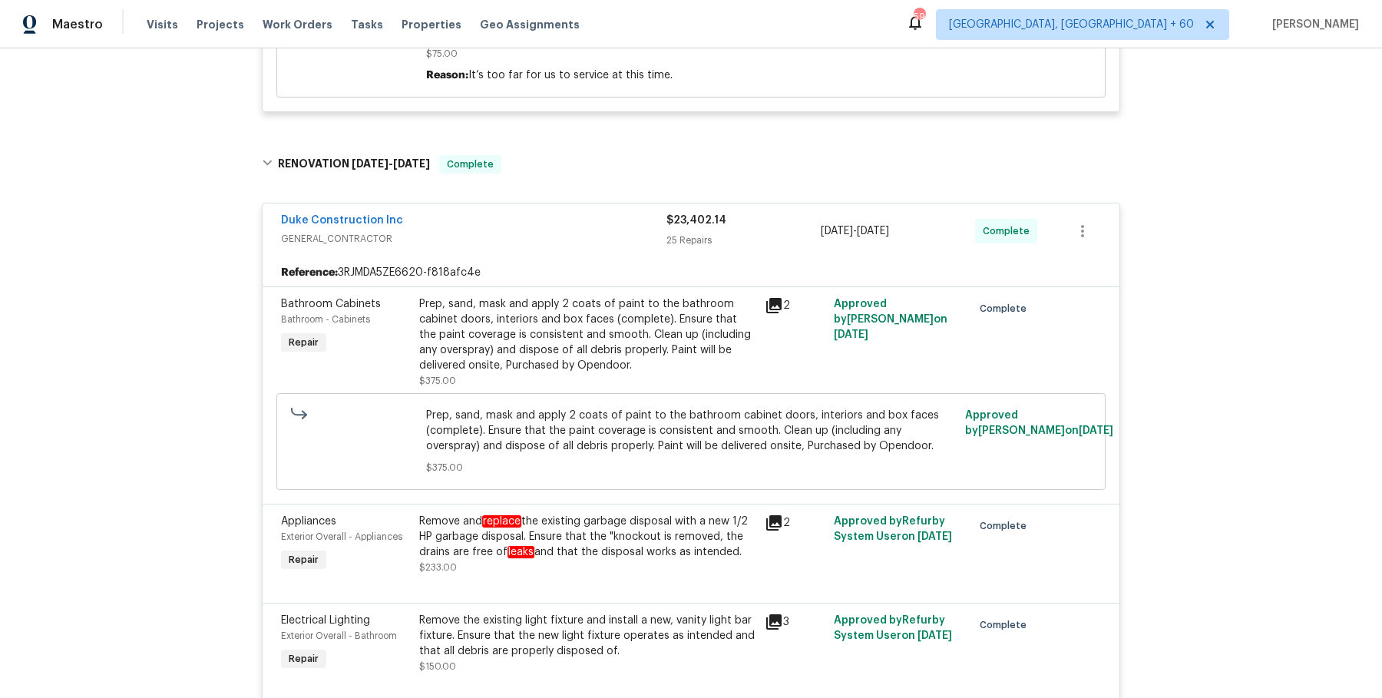
scroll to position [0, 0]
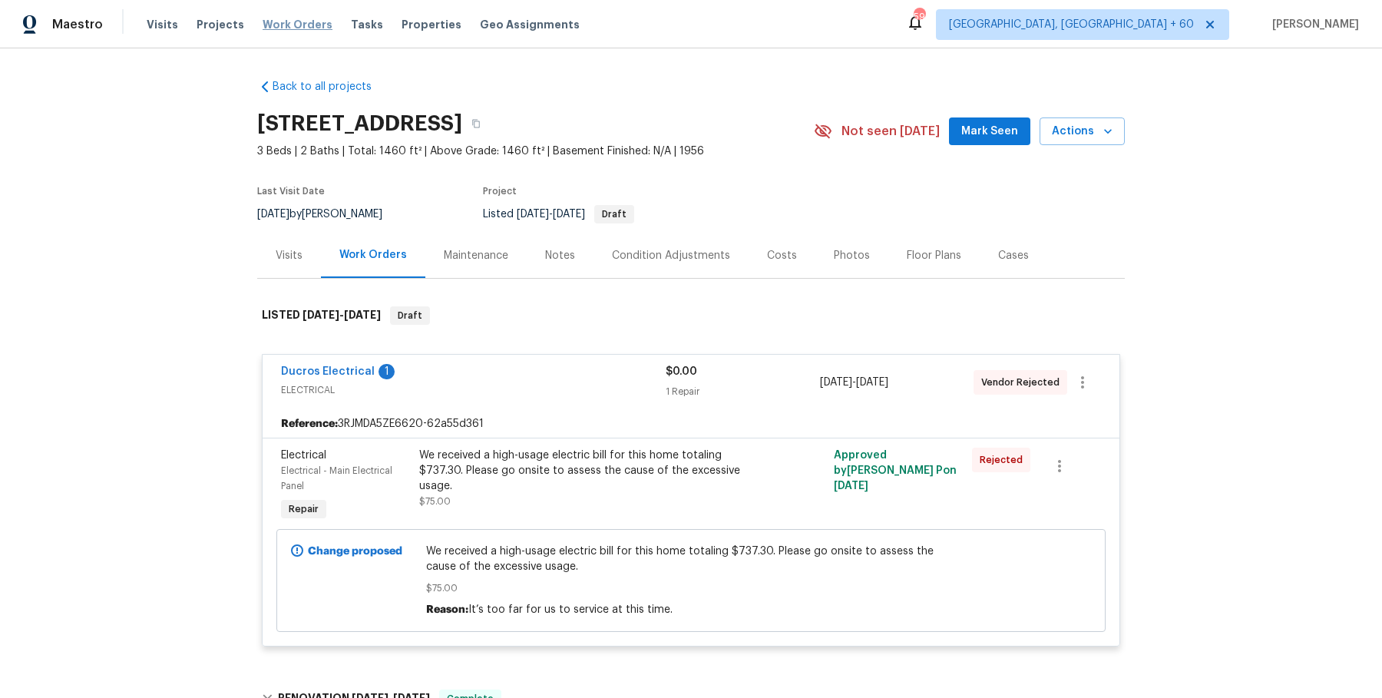
click at [300, 18] on span "Work Orders" at bounding box center [298, 24] width 70 height 15
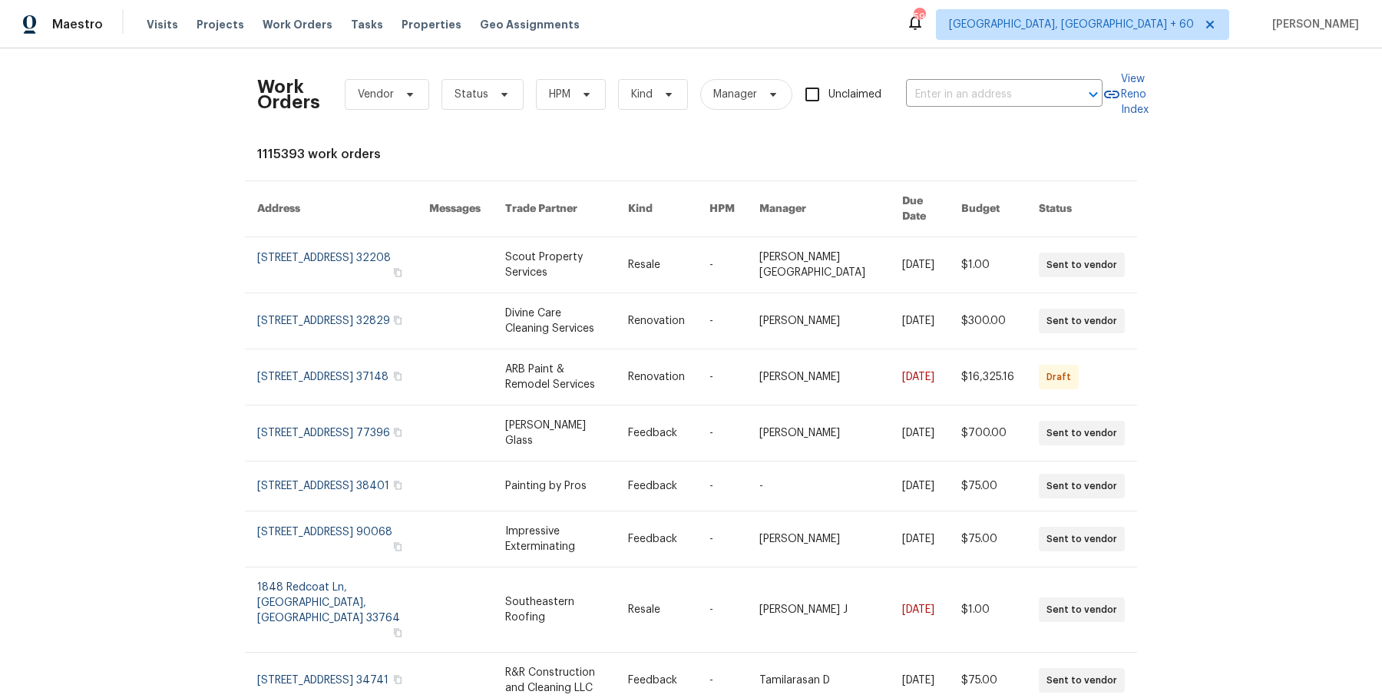
click at [928, 121] on div "Work Orders Vendor Status HPM Kind Manager Unclaimed ​" at bounding box center [680, 95] width 846 height 68
click at [930, 115] on div "Work Orders Vendor Status HPM Kind Manager Unclaimed ​" at bounding box center [680, 95] width 846 height 68
click at [936, 101] on input "text" at bounding box center [983, 95] width 154 height 24
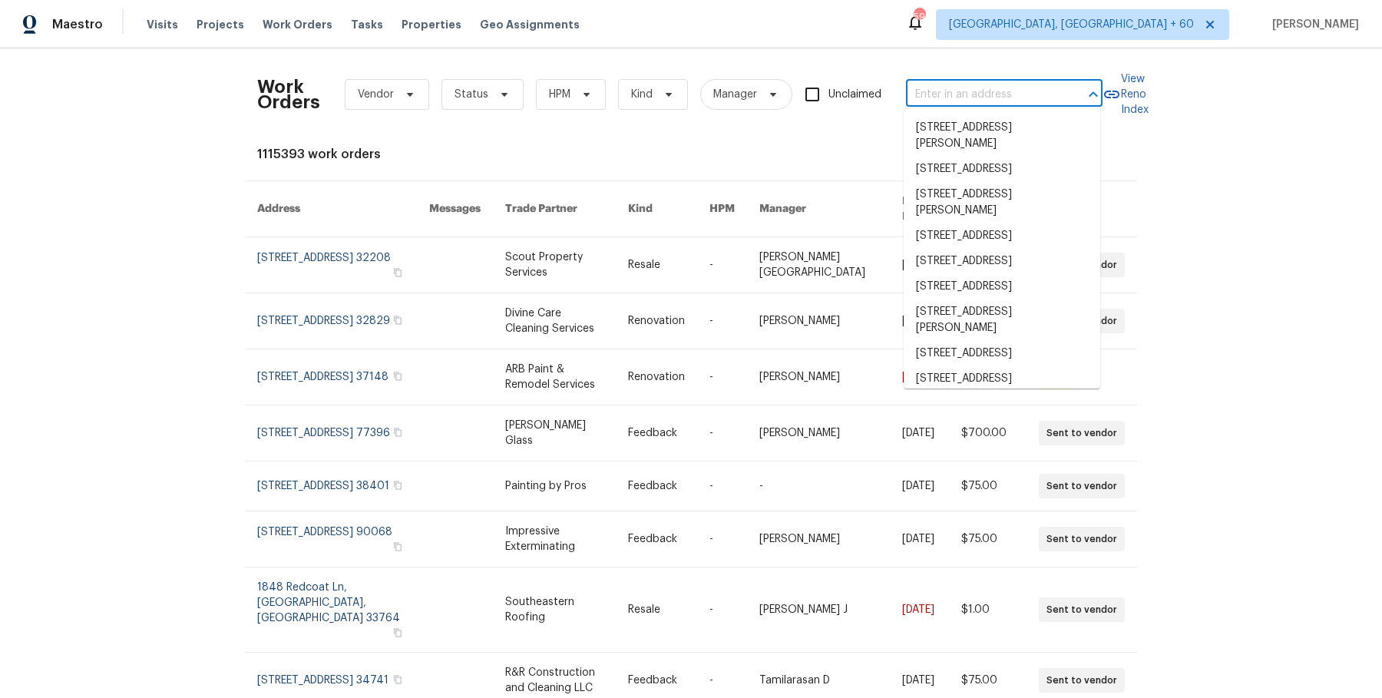
paste input "[STREET_ADDRESS]"
type input "[STREET_ADDRESS]"
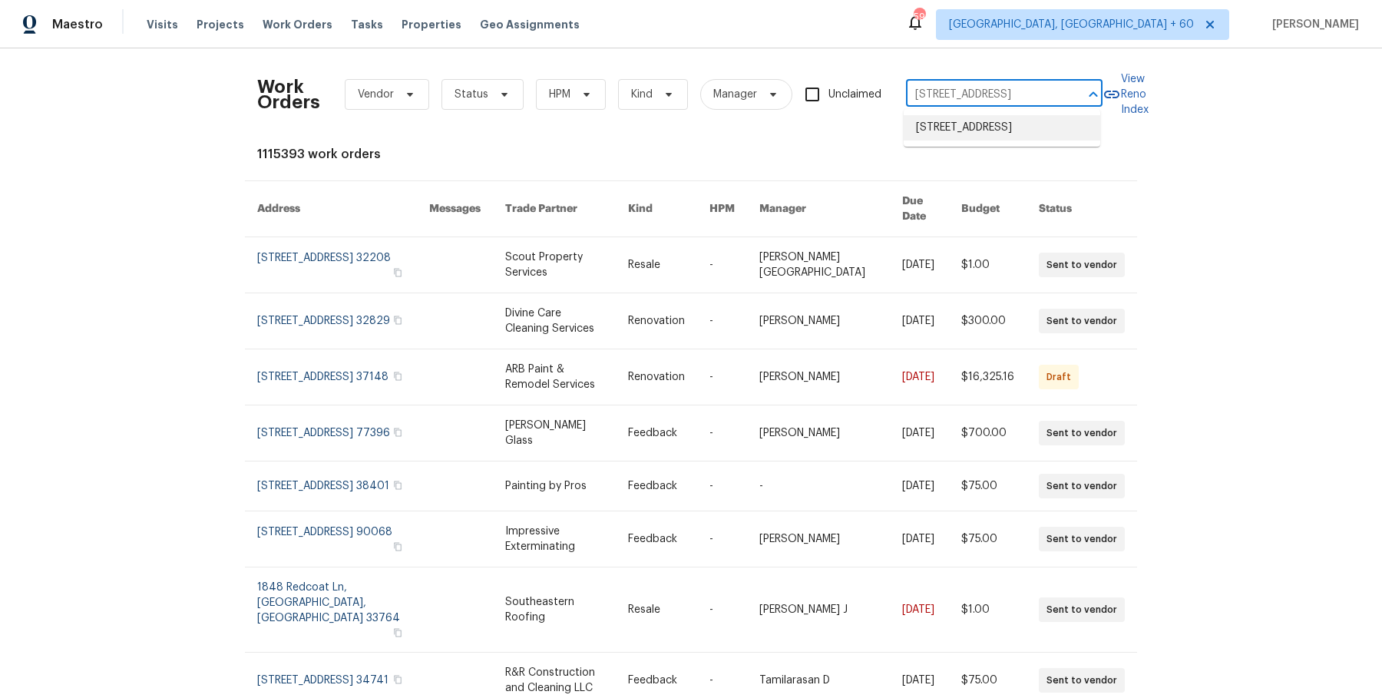
click at [933, 141] on li "[STREET_ADDRESS]" at bounding box center [1002, 127] width 197 height 25
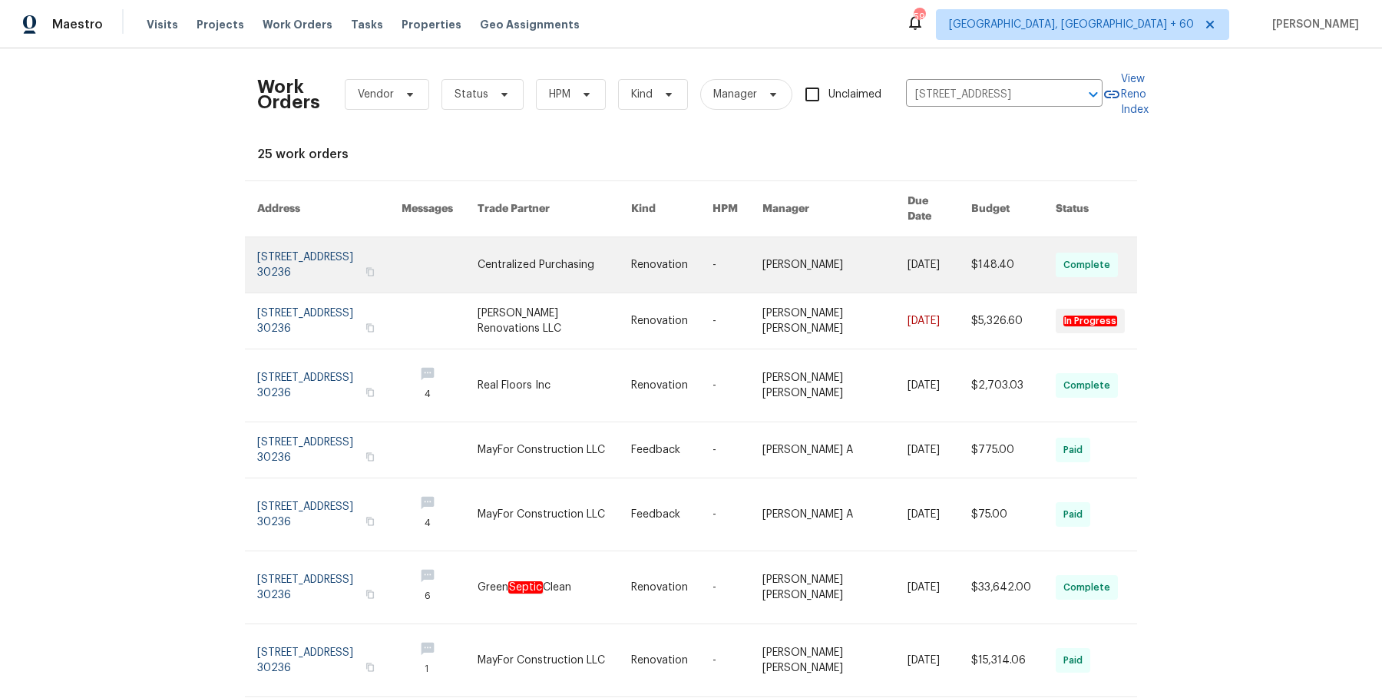
click at [858, 245] on link at bounding box center [835, 264] width 145 height 55
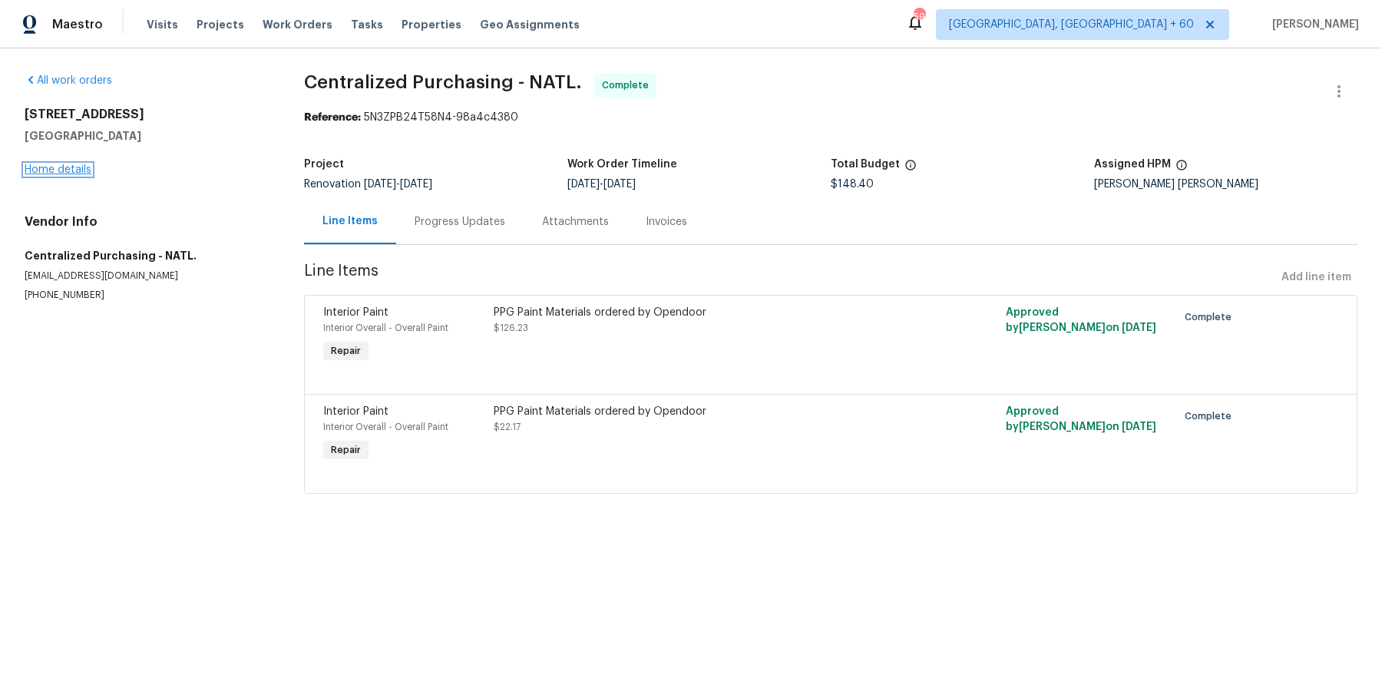
click at [38, 165] on link "Home details" at bounding box center [58, 169] width 67 height 11
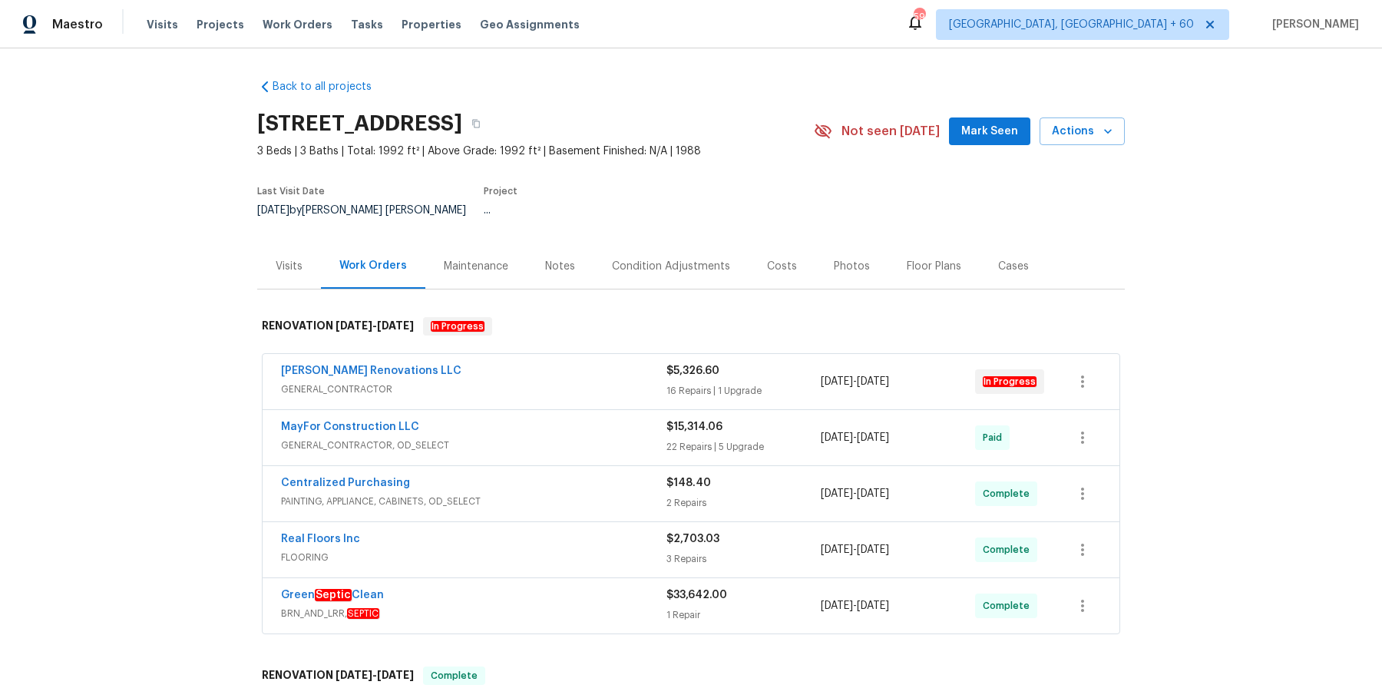
click at [614, 363] on div "[PERSON_NAME] Renovations LLC" at bounding box center [474, 372] width 386 height 18
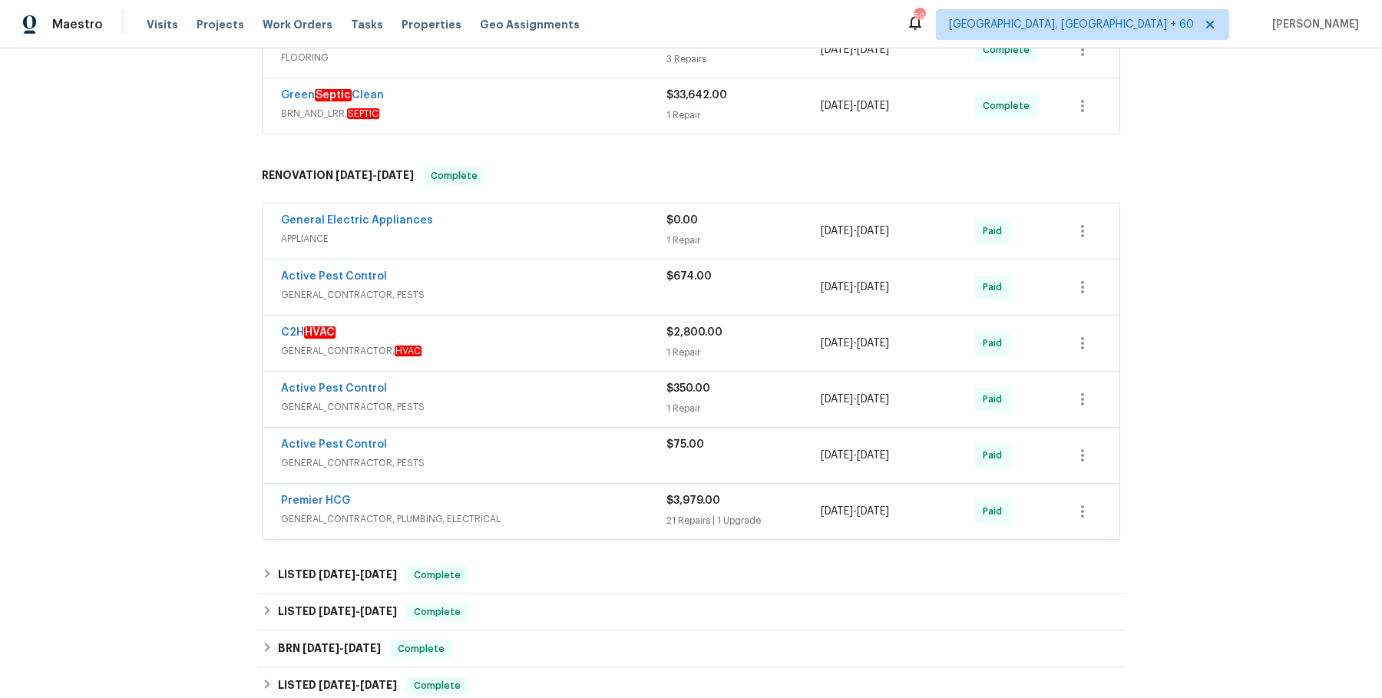
scroll to position [3133, 0]
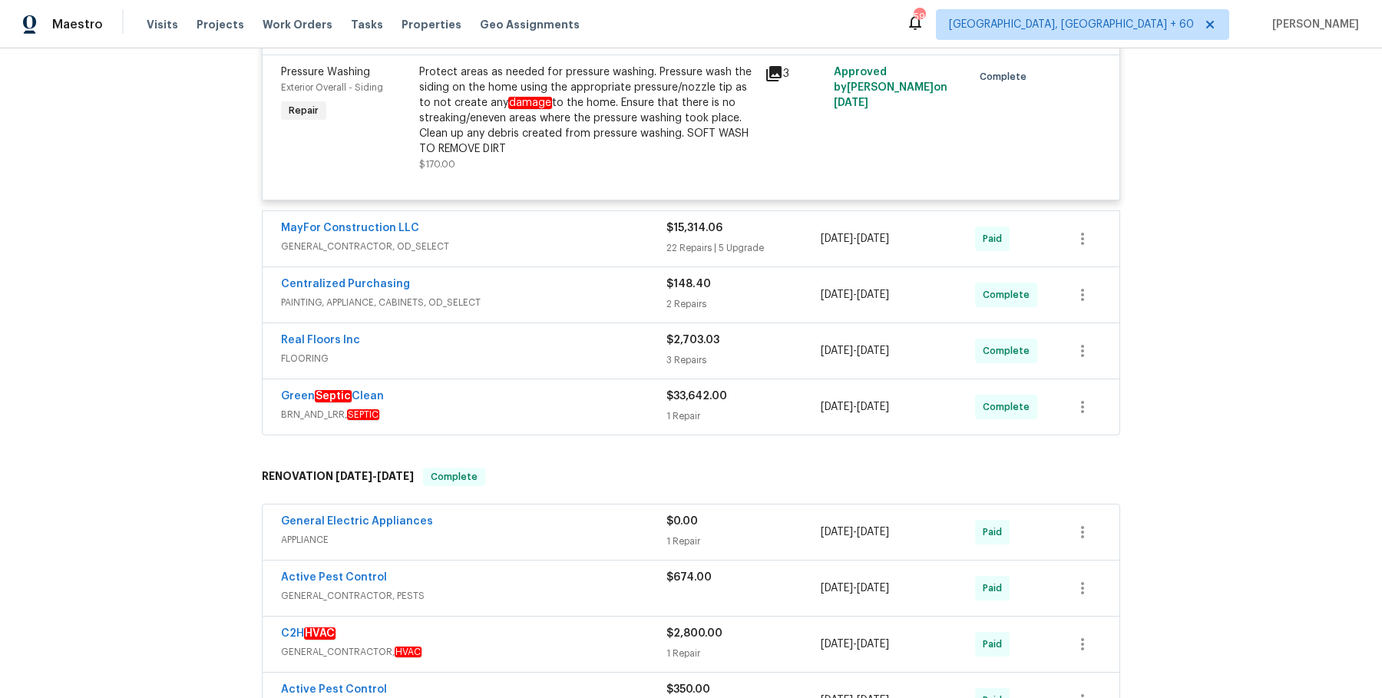
click at [614, 253] on span "GENERAL_CONTRACTOR, OD_SELECT" at bounding box center [474, 246] width 386 height 15
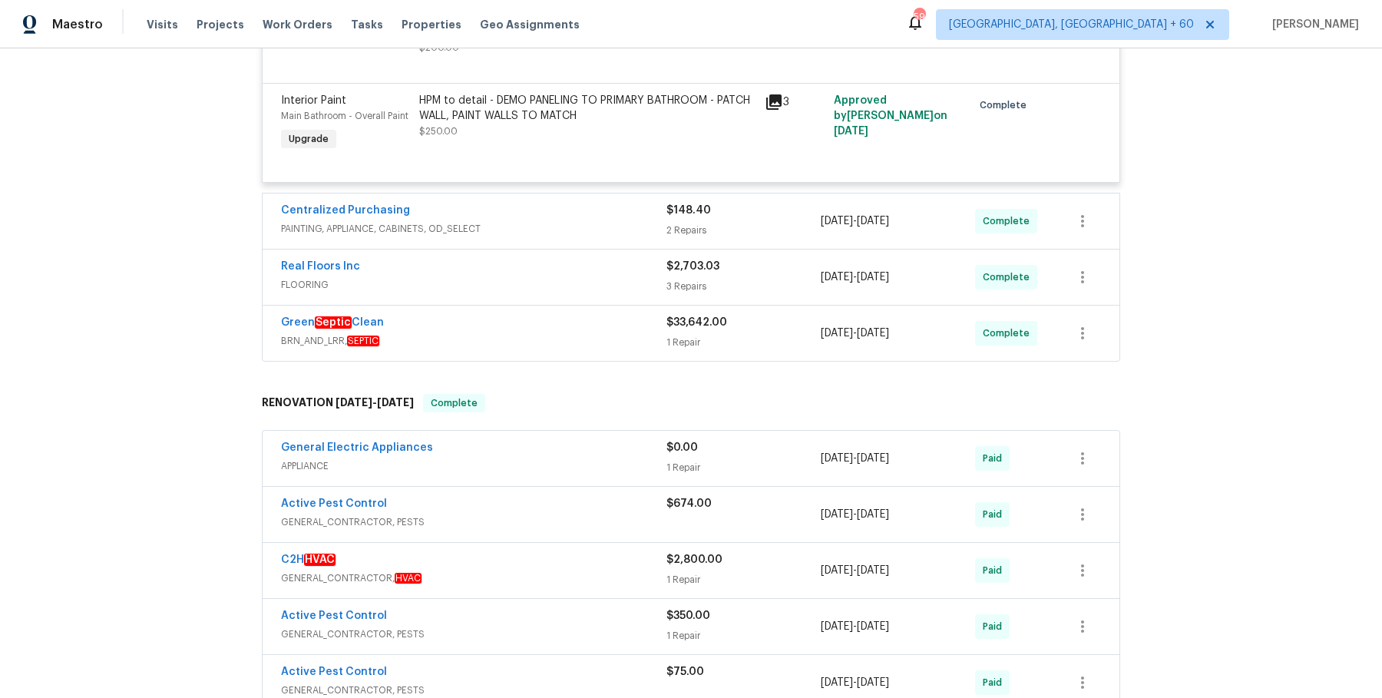
click at [638, 237] on span "PAINTING, APPLIANCE, CABINETS, OD_SELECT" at bounding box center [474, 228] width 386 height 15
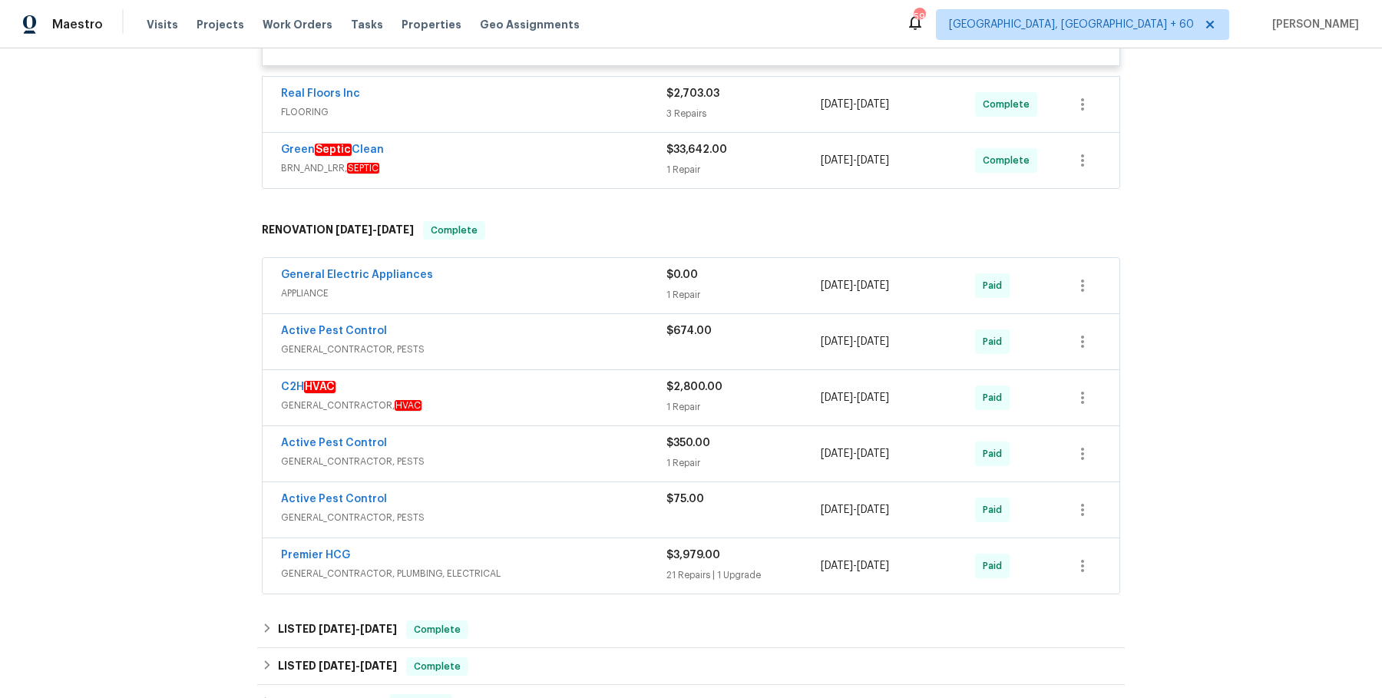
scroll to position [7347, 0]
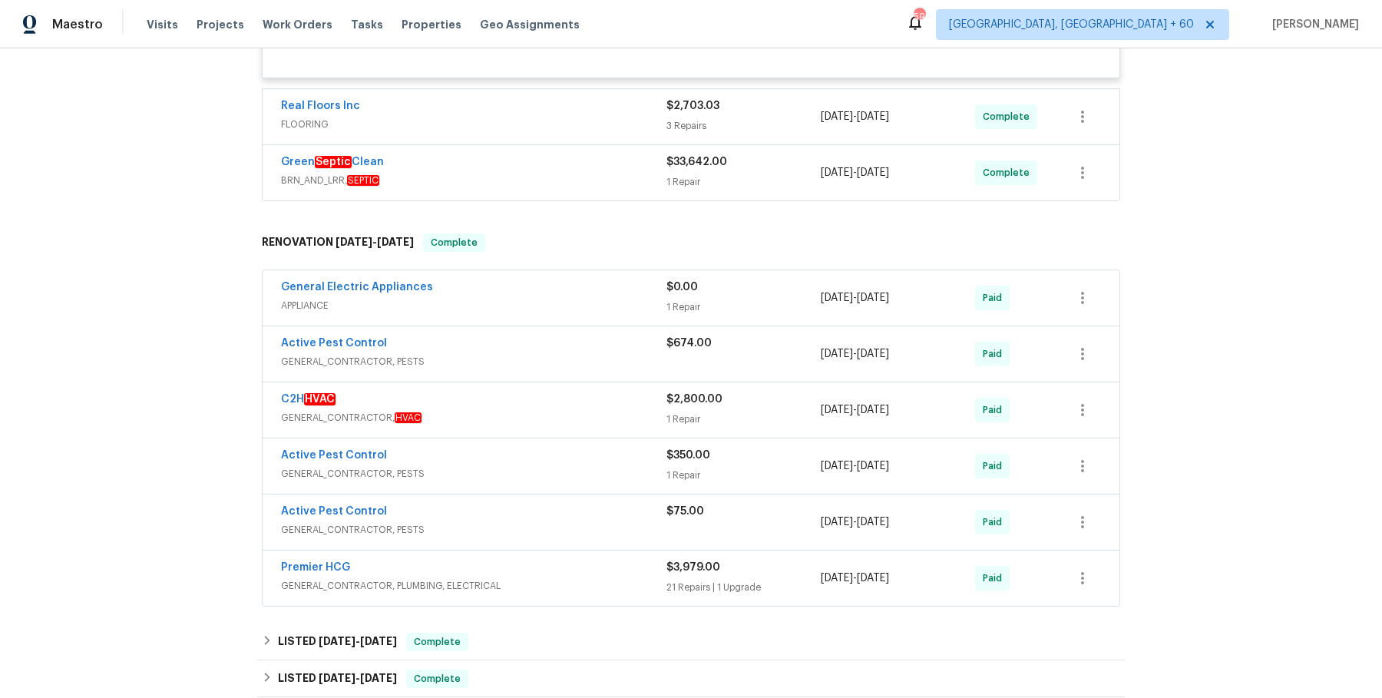
click at [618, 135] on div "Real Floors Inc FLOORING" at bounding box center [474, 116] width 386 height 37
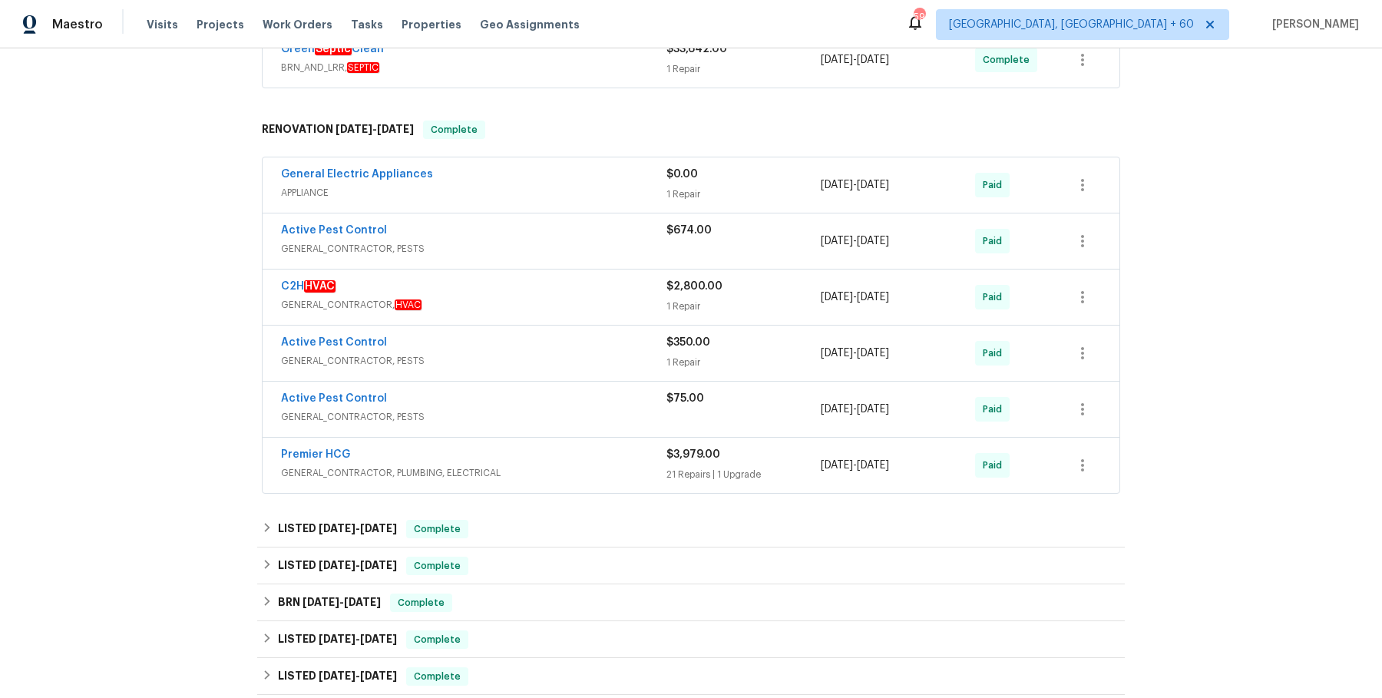
scroll to position [7840, 0]
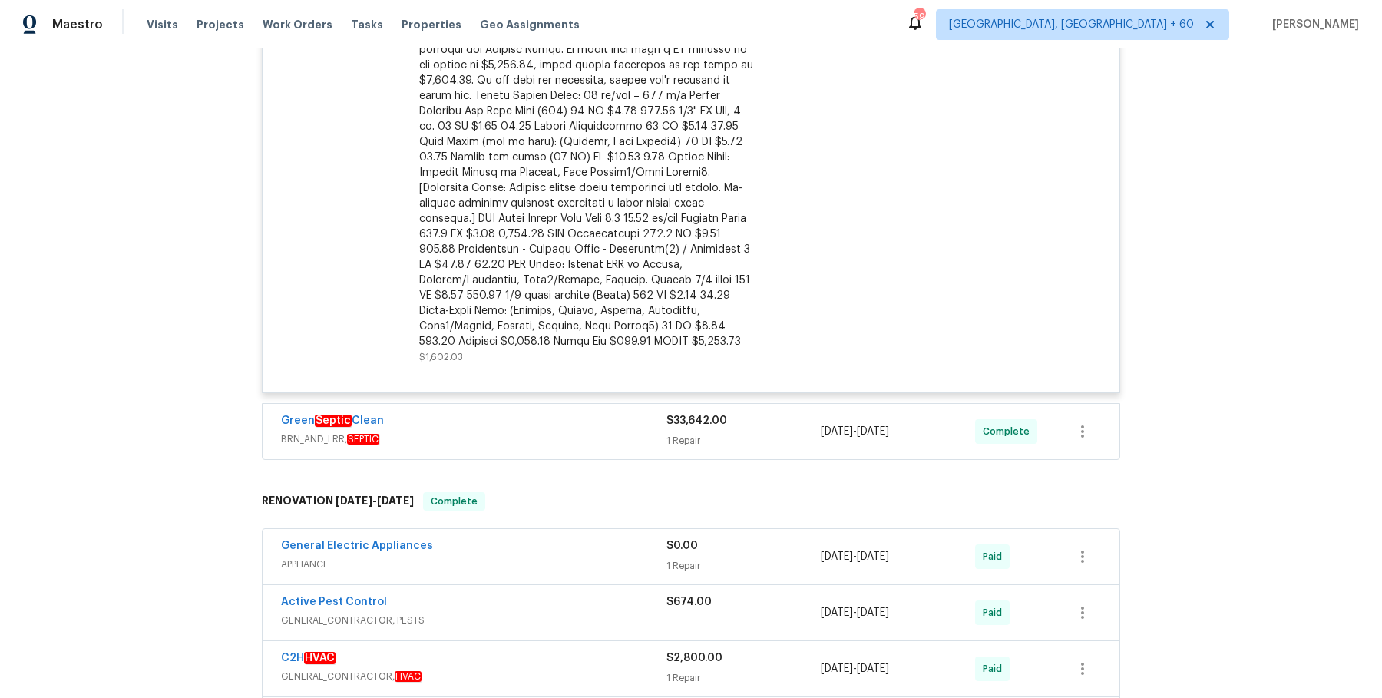
click at [614, 413] on div "Green Septic Clean" at bounding box center [474, 422] width 386 height 18
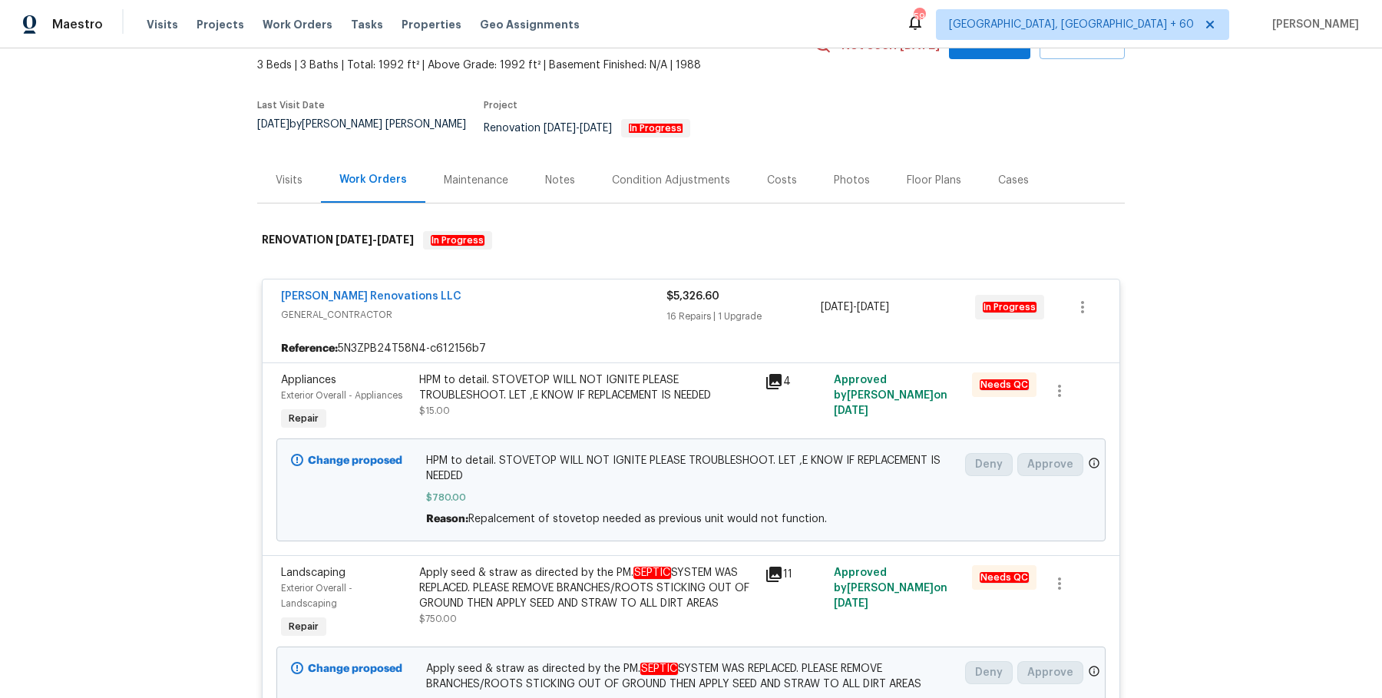
scroll to position [975, 0]
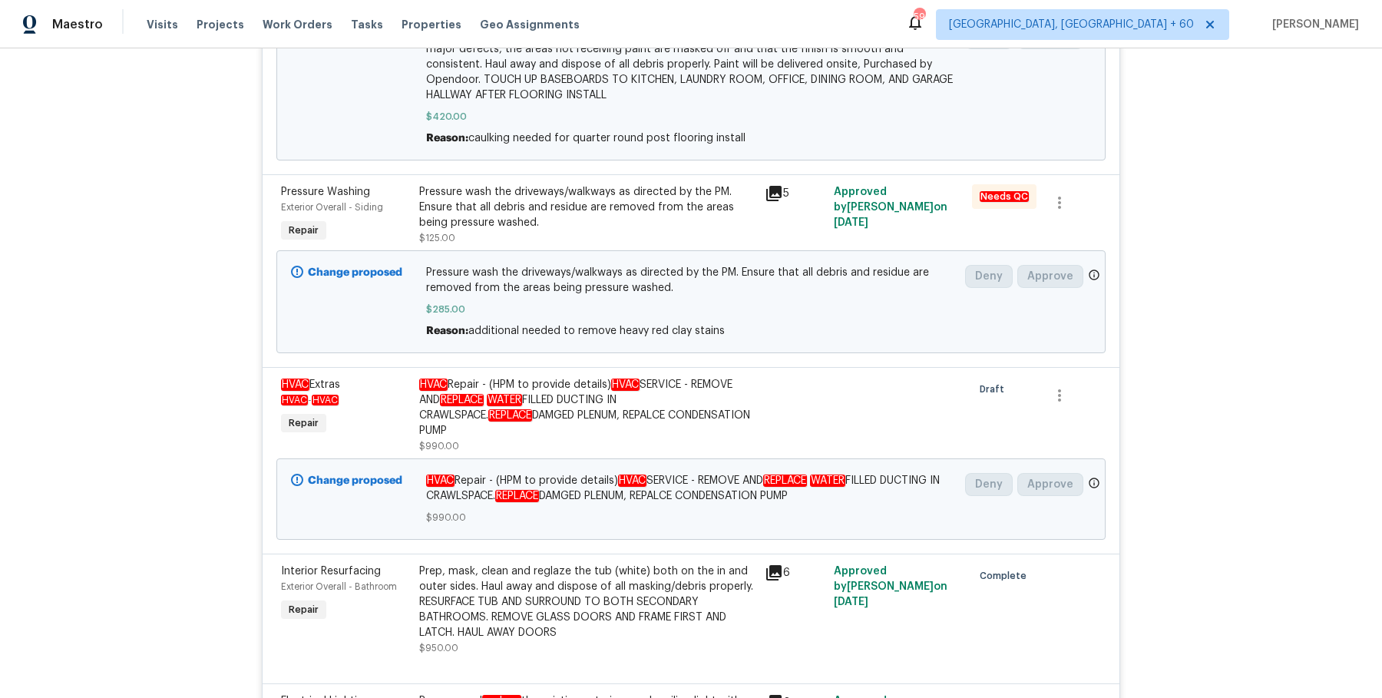
click at [605, 387] on div "HVAC Repair - (HPM to provide details) HVAC SERVICE - REMOVE AND REPLACE WATER …" at bounding box center [587, 407] width 336 height 61
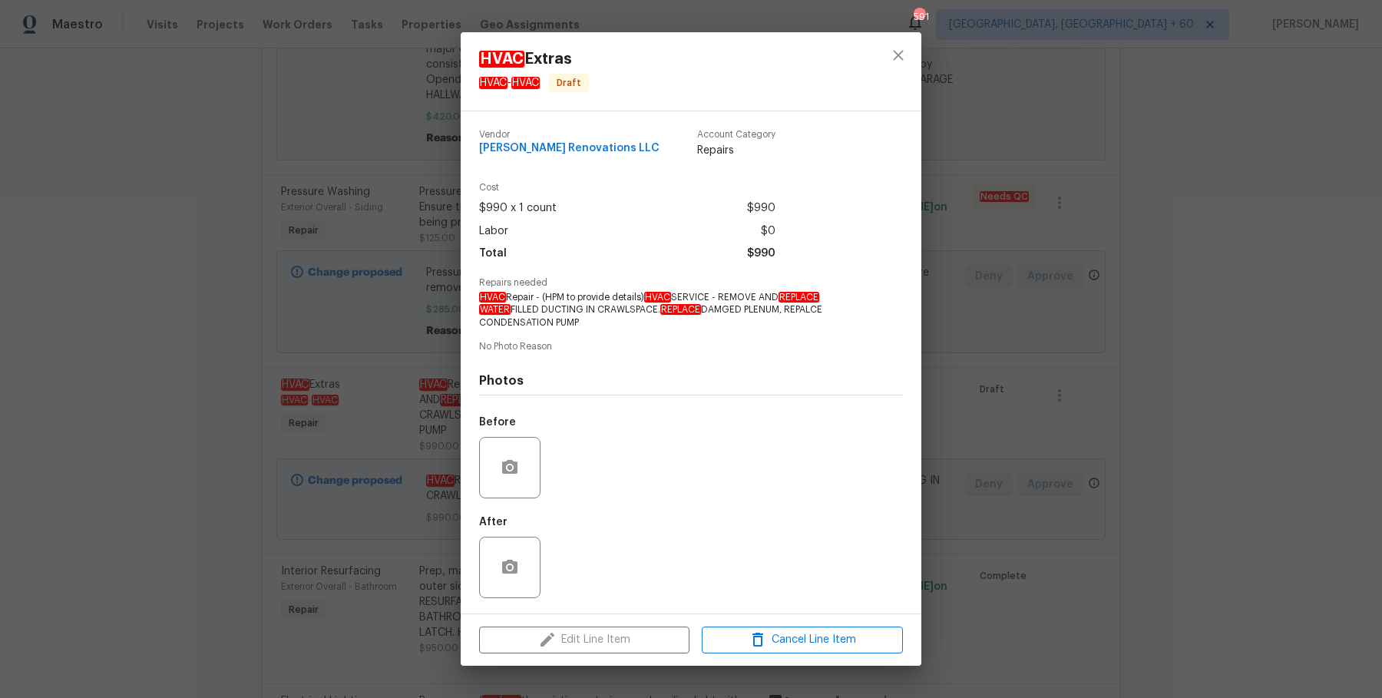
click at [971, 366] on div "HVAC Extras HVAC - HVAC Draft Vendor Aseem Renovations LLC Account Category Rep…" at bounding box center [691, 349] width 1382 height 698
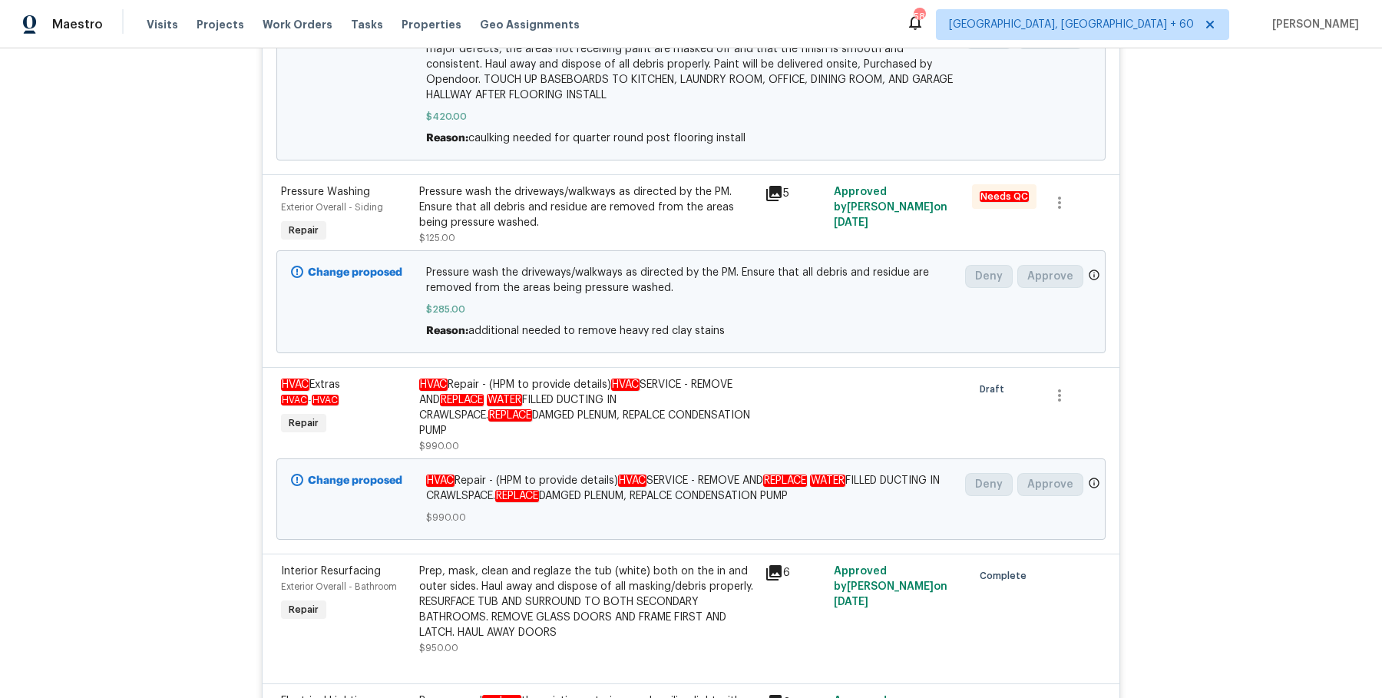
click at [290, 30] on span "Work Orders" at bounding box center [298, 24] width 70 height 15
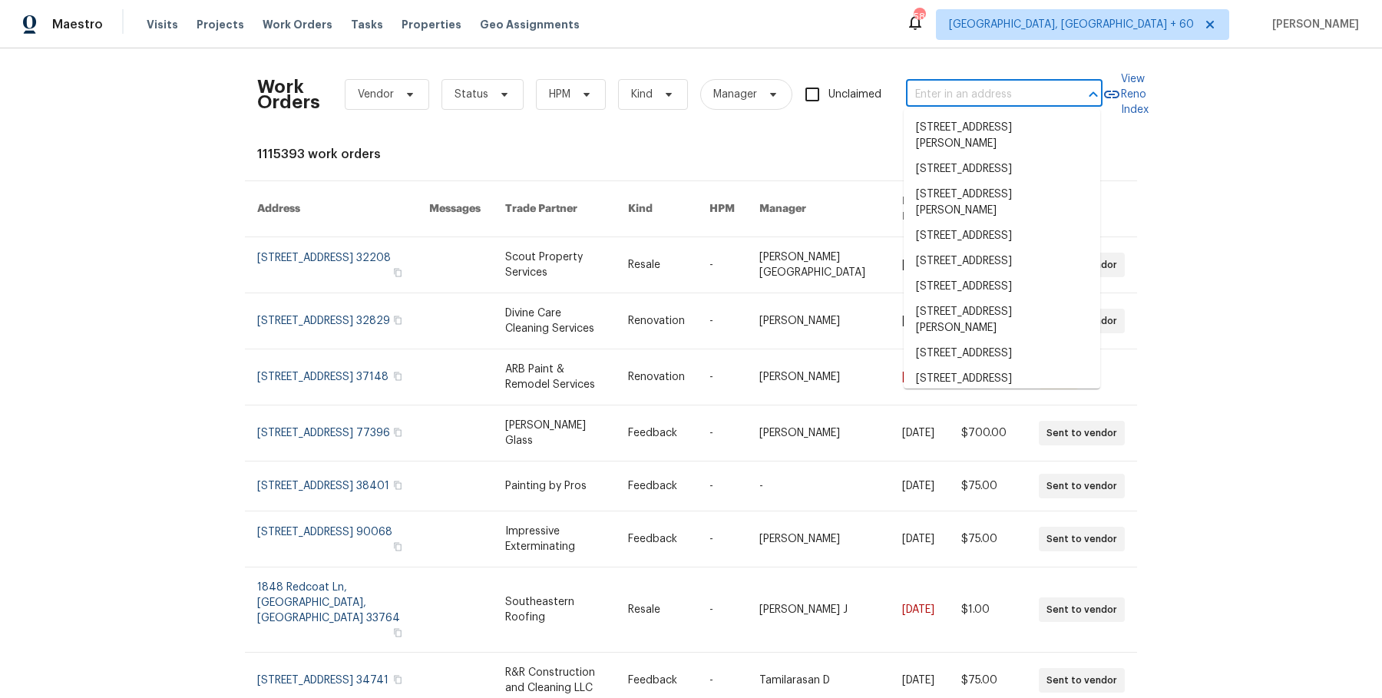
click at [932, 98] on input "text" at bounding box center [983, 95] width 154 height 24
paste input "13864 Lexicon Ave"
type input "13864 Lexicon Ave"
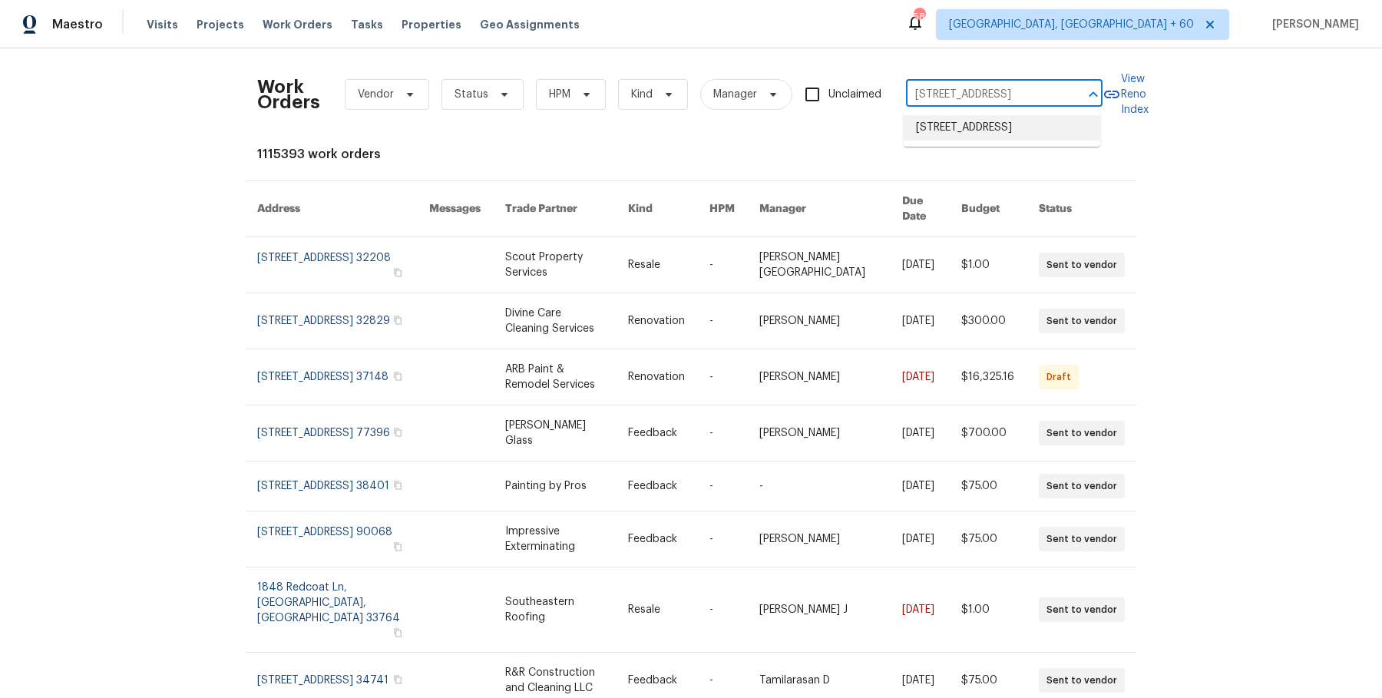
click at [938, 127] on li "13864 Lexicon Ave, Los Angeles, CA 91342" at bounding box center [1002, 127] width 197 height 25
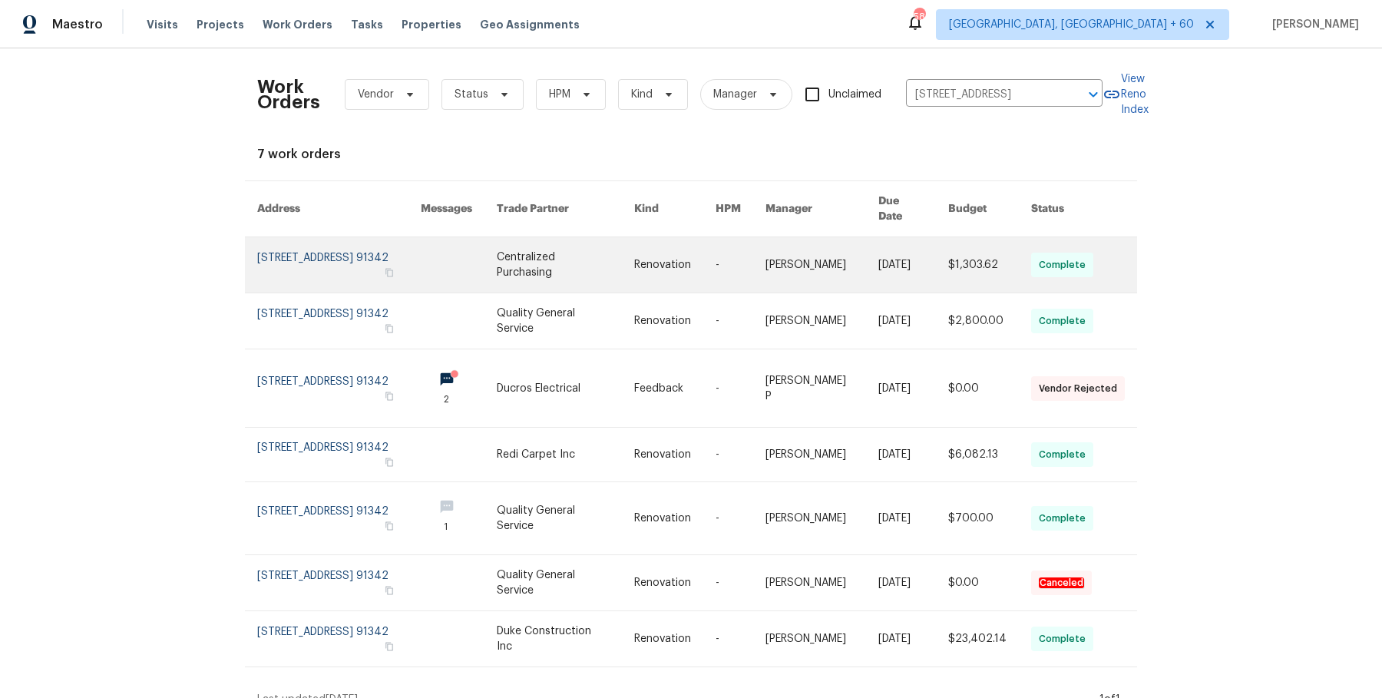
click at [923, 240] on link at bounding box center [914, 264] width 70 height 55
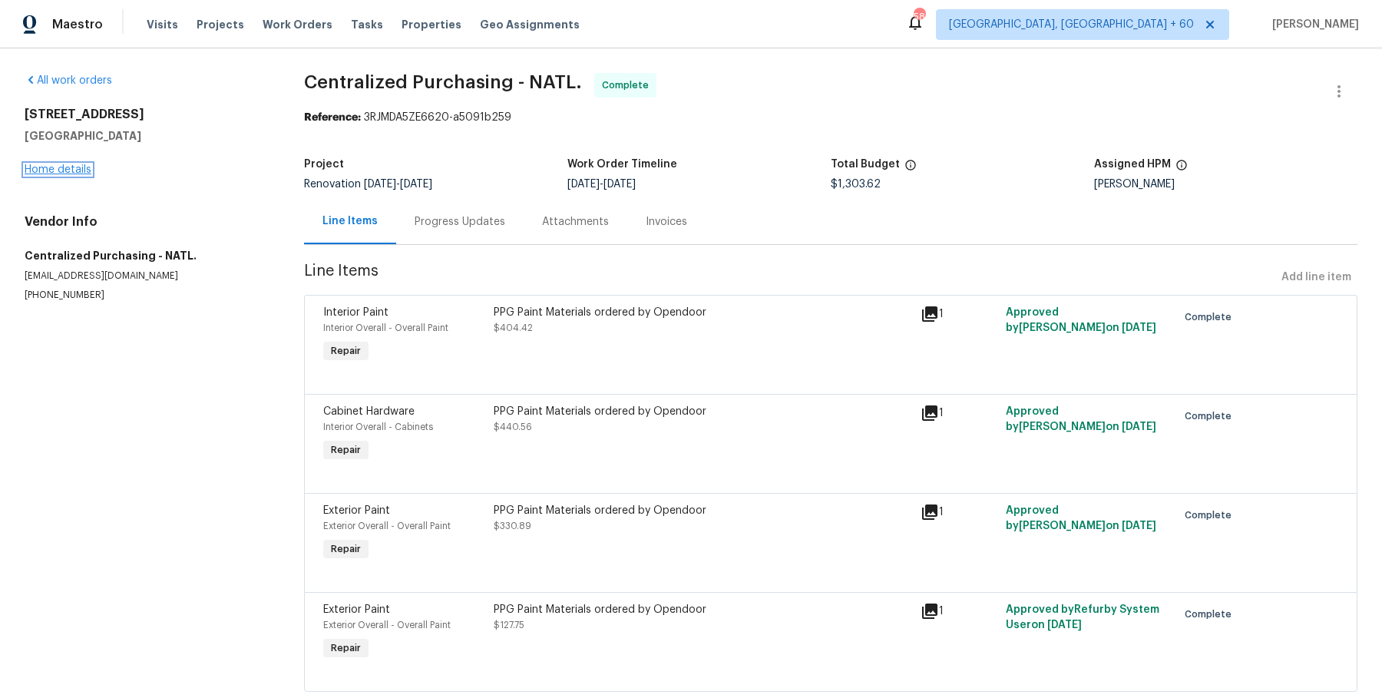
click at [89, 171] on link "Home details" at bounding box center [58, 169] width 67 height 11
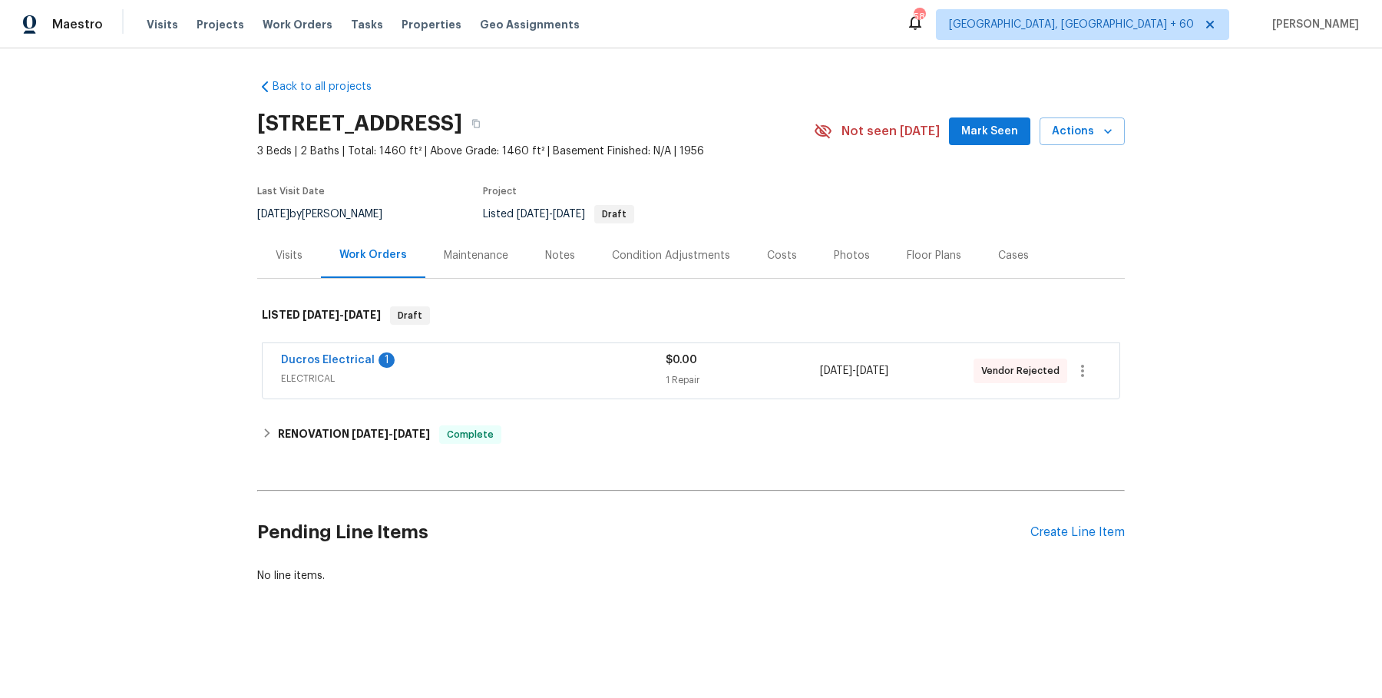
click at [455, 383] on span "ELECTRICAL" at bounding box center [473, 378] width 385 height 15
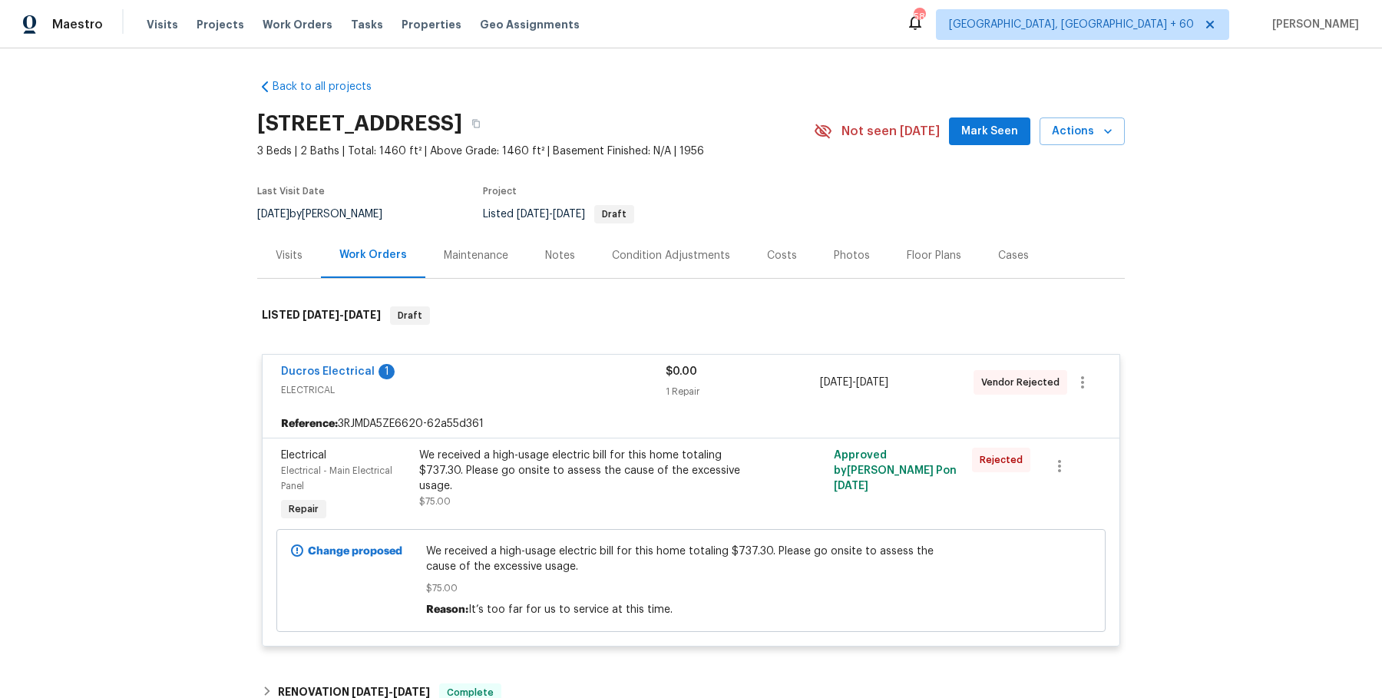
scroll to position [257, 0]
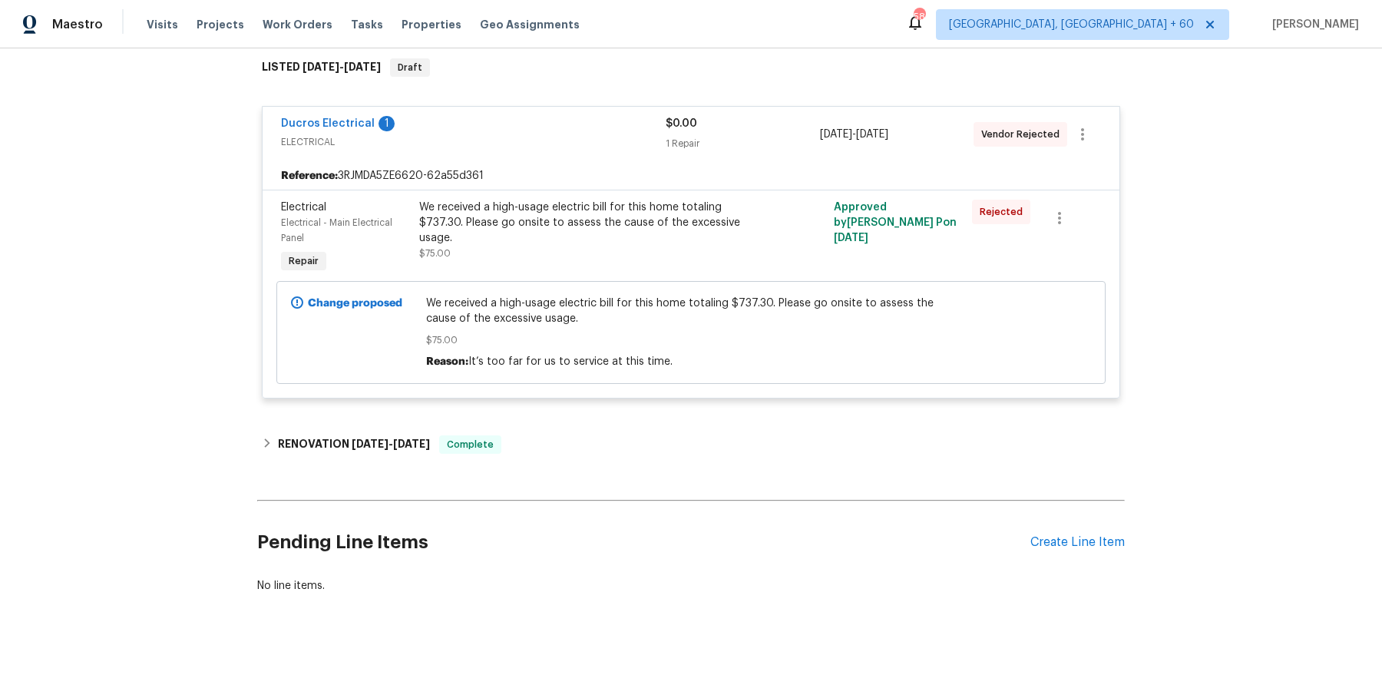
click at [456, 419] on div "Back to all projects 13864 Lexicon Ave, Los Angeles, CA 91342 3 Beds | 2 Baths …" at bounding box center [691, 212] width 868 height 787
click at [448, 446] on span "Complete" at bounding box center [470, 444] width 59 height 15
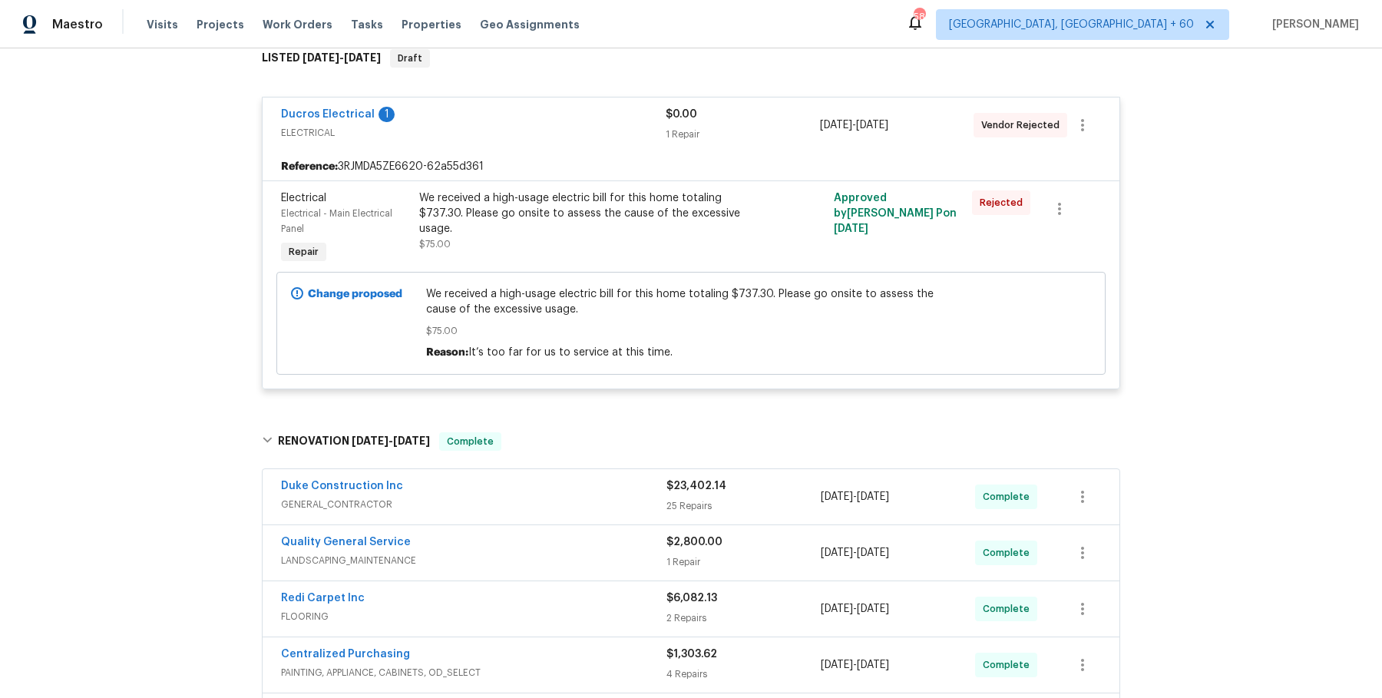
click at [511, 497] on div "Duke Construction Inc" at bounding box center [474, 487] width 386 height 18
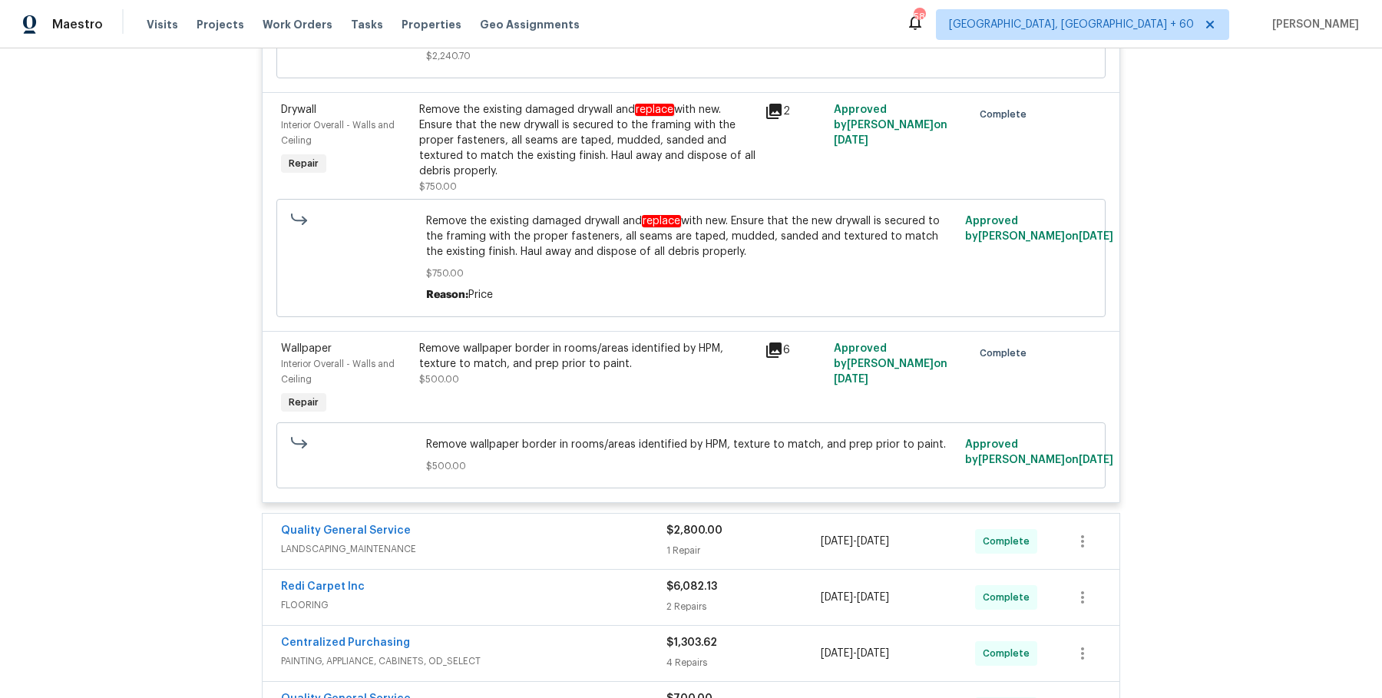
scroll to position [5496, 0]
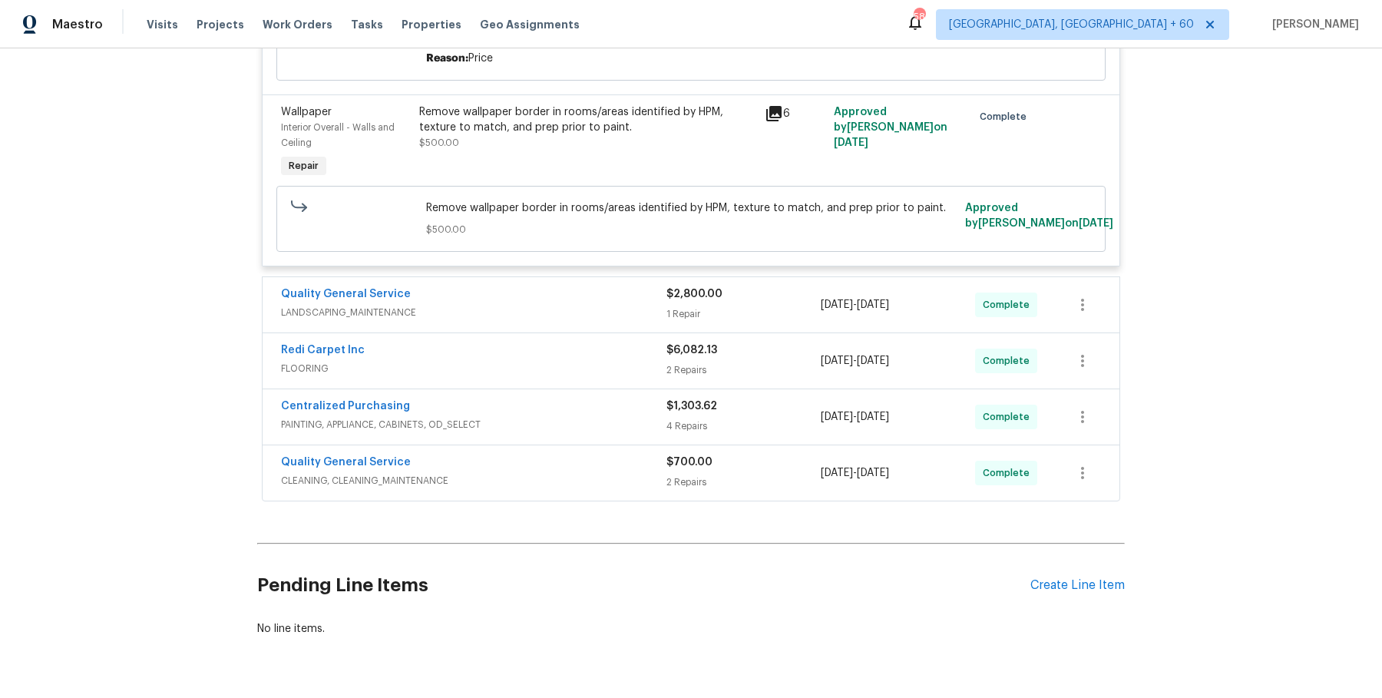
click at [554, 305] on span "LANDSCAPING_MAINTENANCE" at bounding box center [474, 312] width 386 height 15
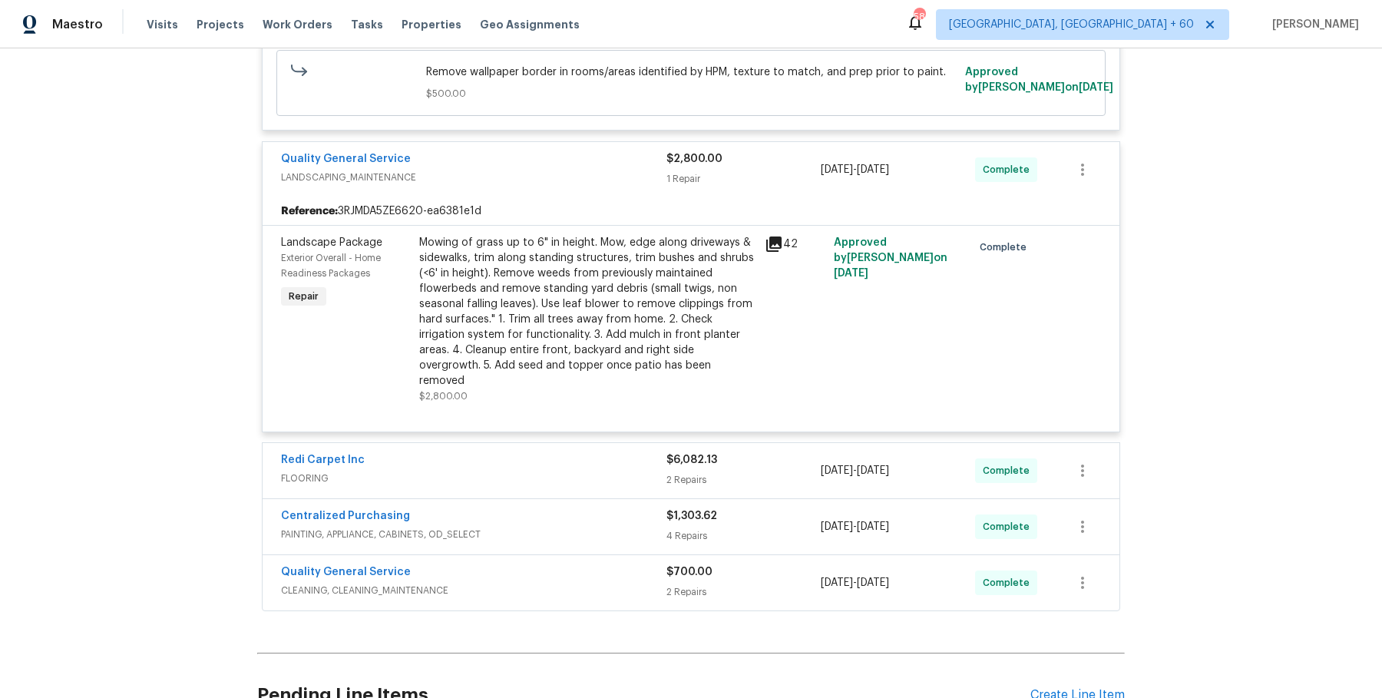
scroll to position [5643, 0]
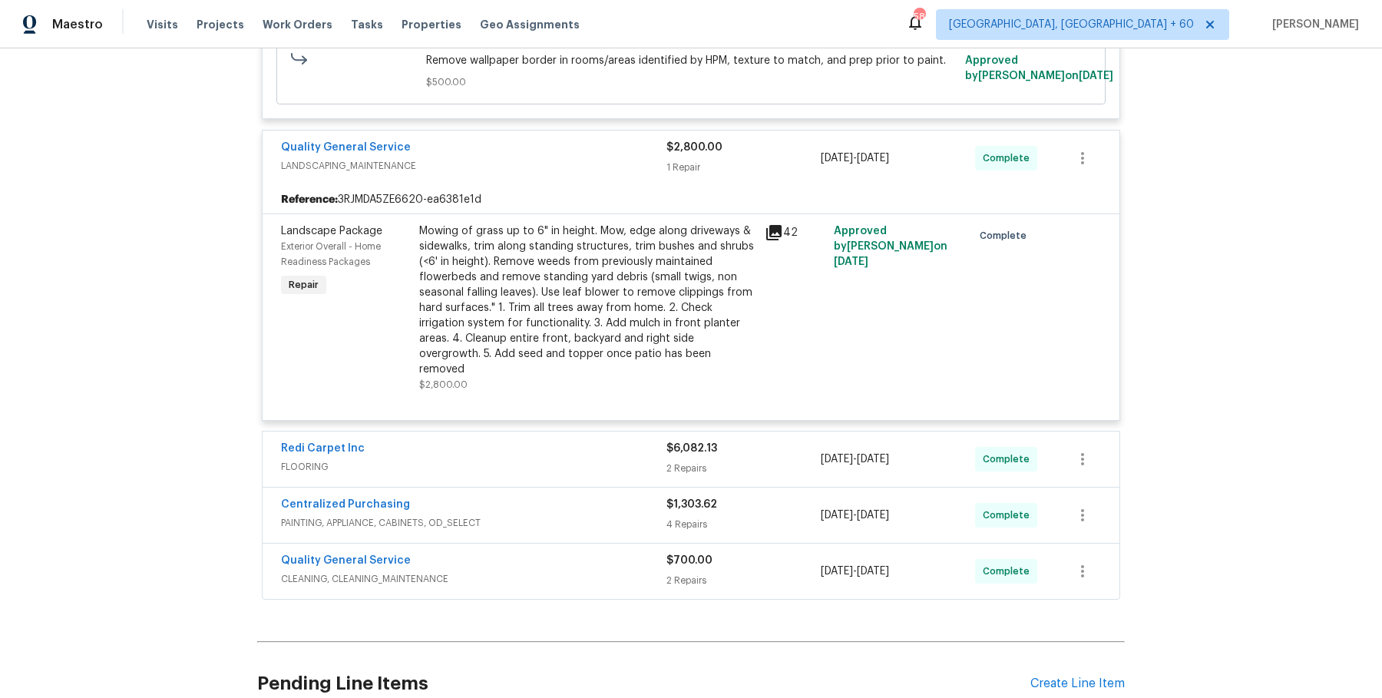
click at [573, 459] on span "FLOORING" at bounding box center [474, 466] width 386 height 15
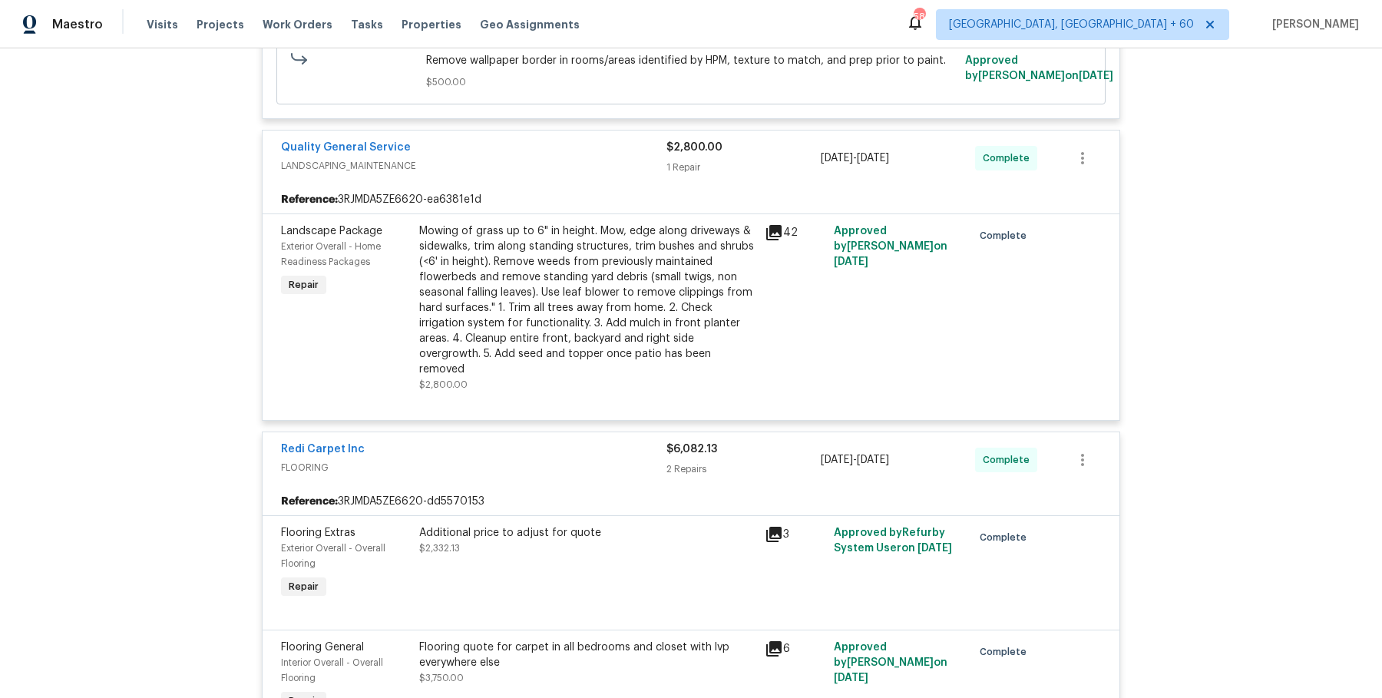
scroll to position [6052, 0]
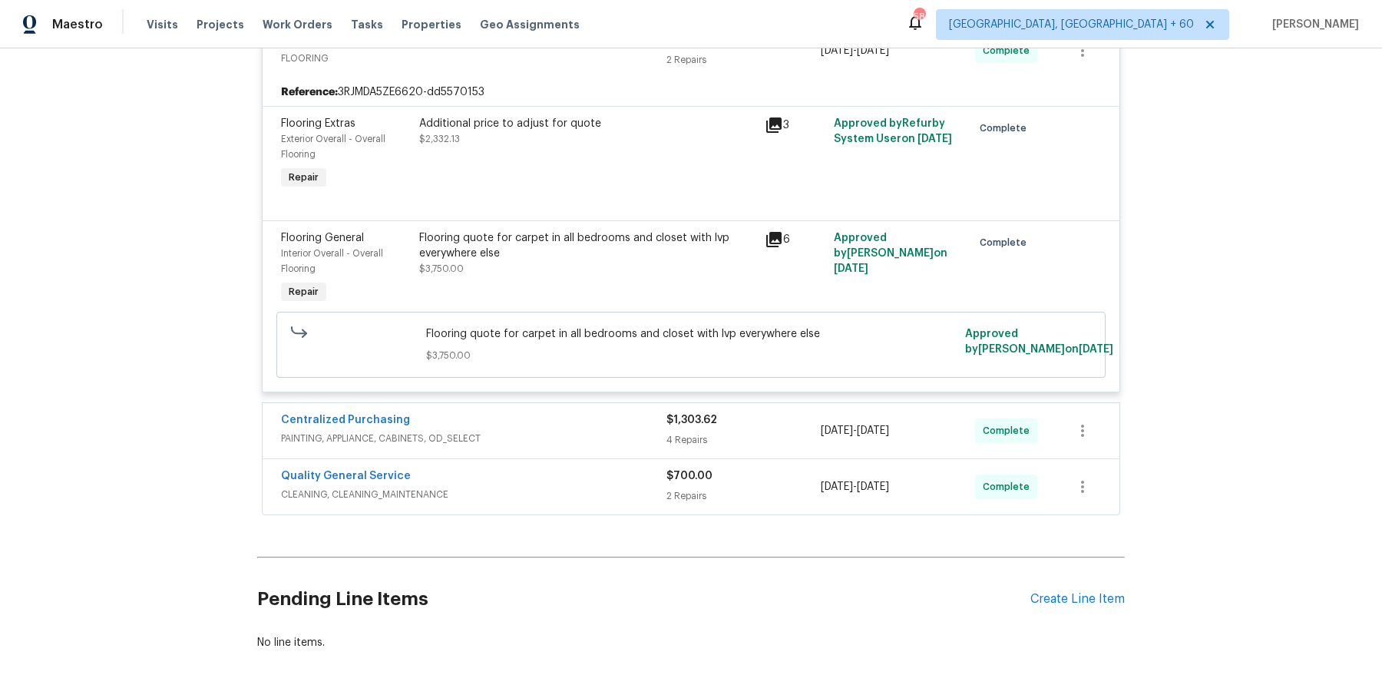
click at [596, 431] on span "PAINTING, APPLIANCE, CABINETS, OD_SELECT" at bounding box center [474, 438] width 386 height 15
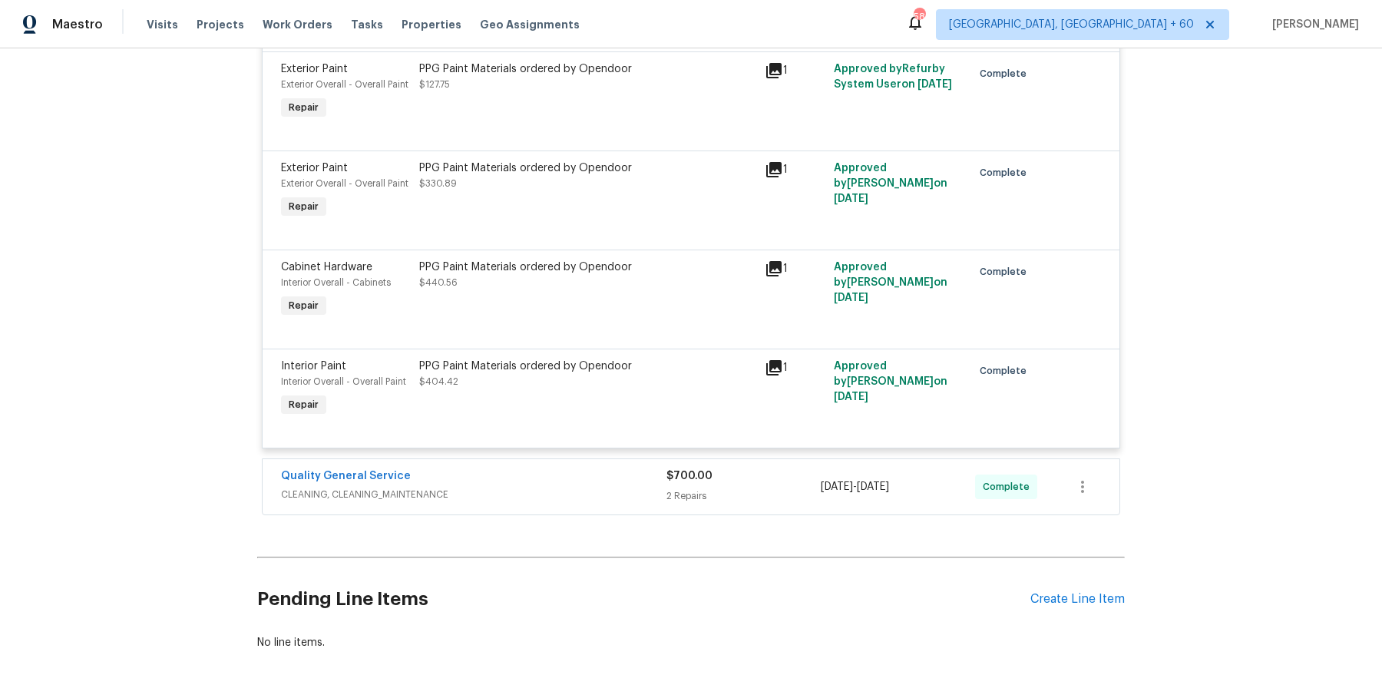
click at [588, 468] on div "Quality General Service" at bounding box center [474, 477] width 386 height 18
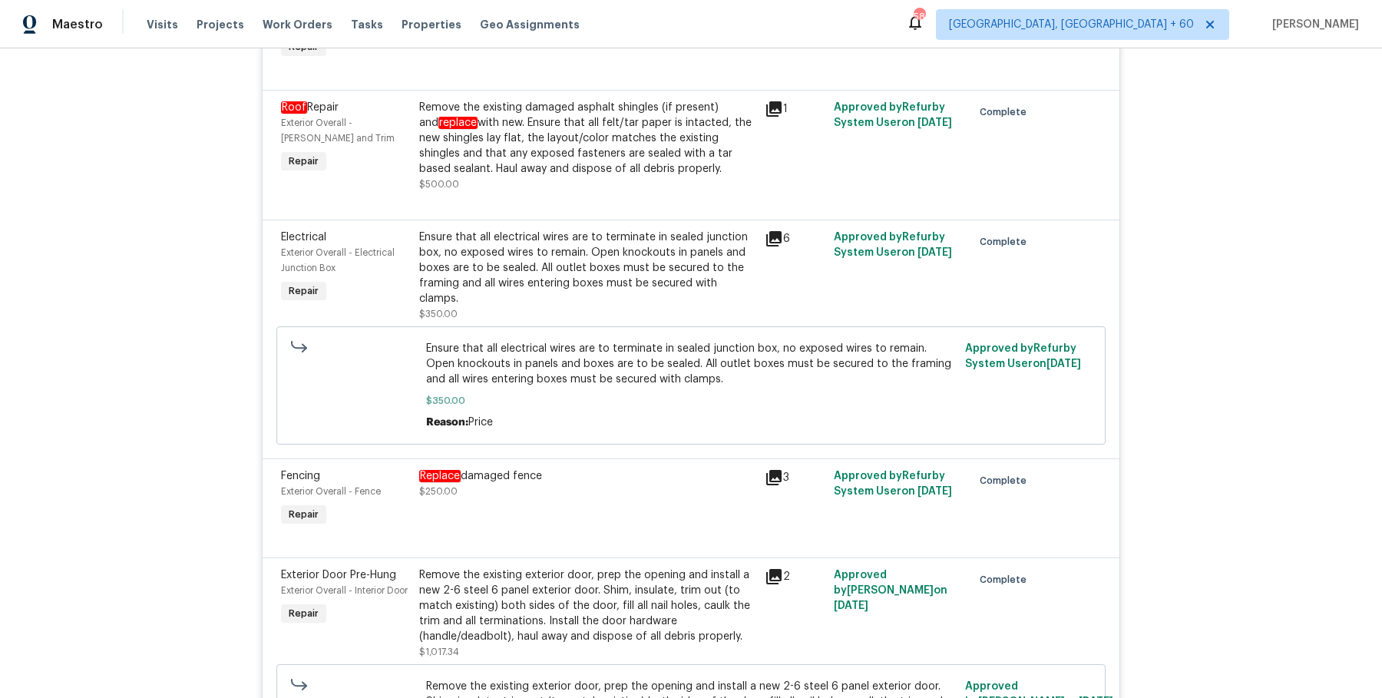
scroll to position [0, 0]
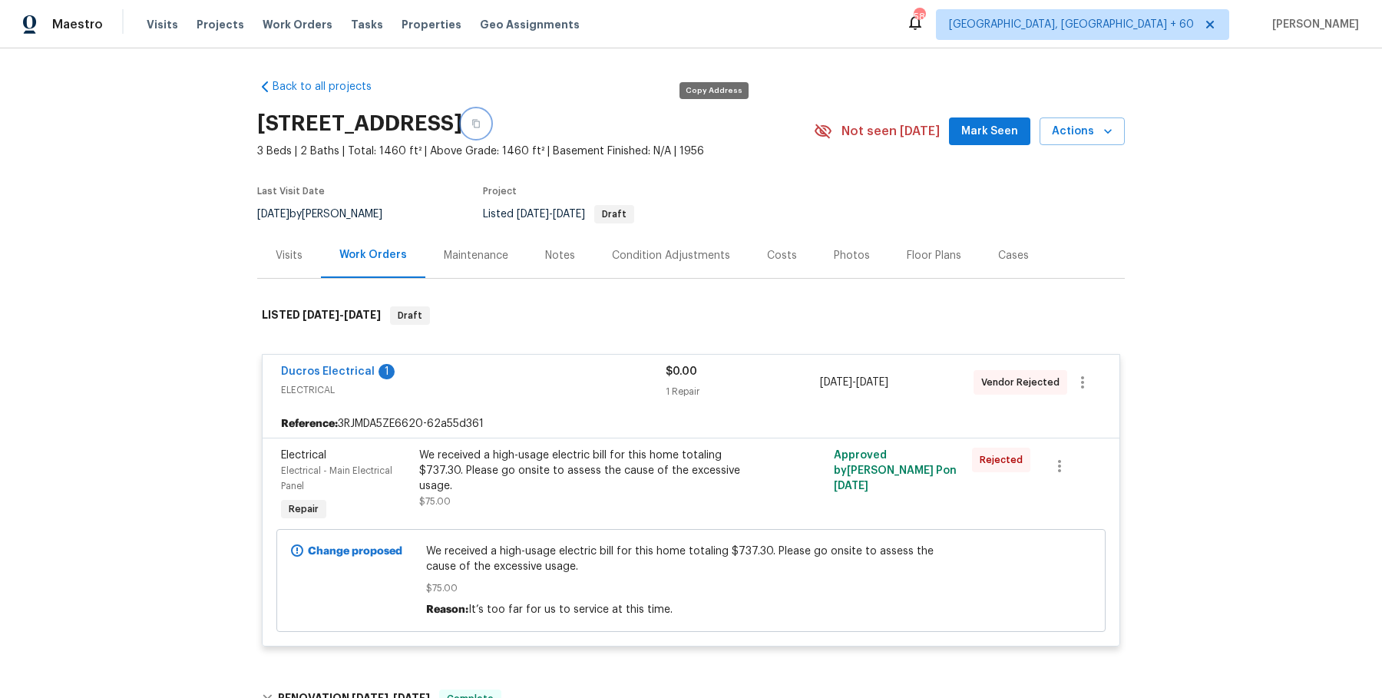
click at [490, 114] on button "button" at bounding box center [476, 124] width 28 height 28
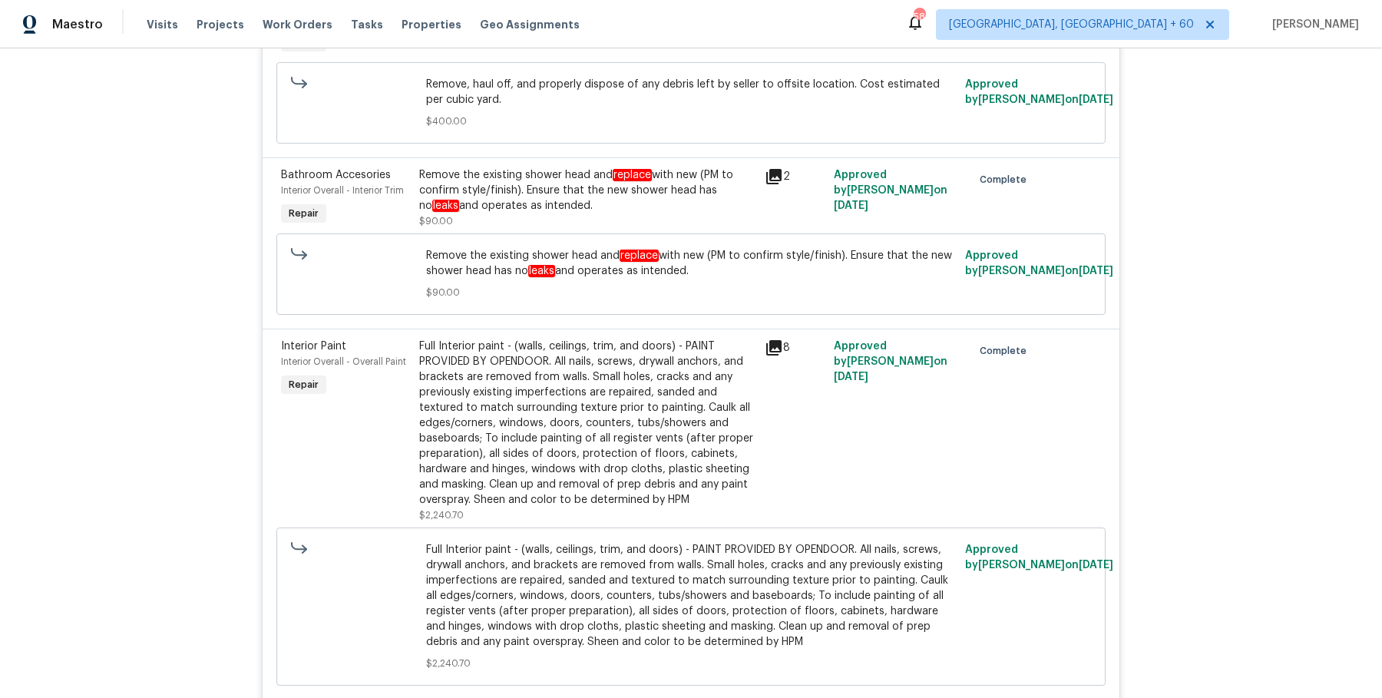
scroll to position [3846, 0]
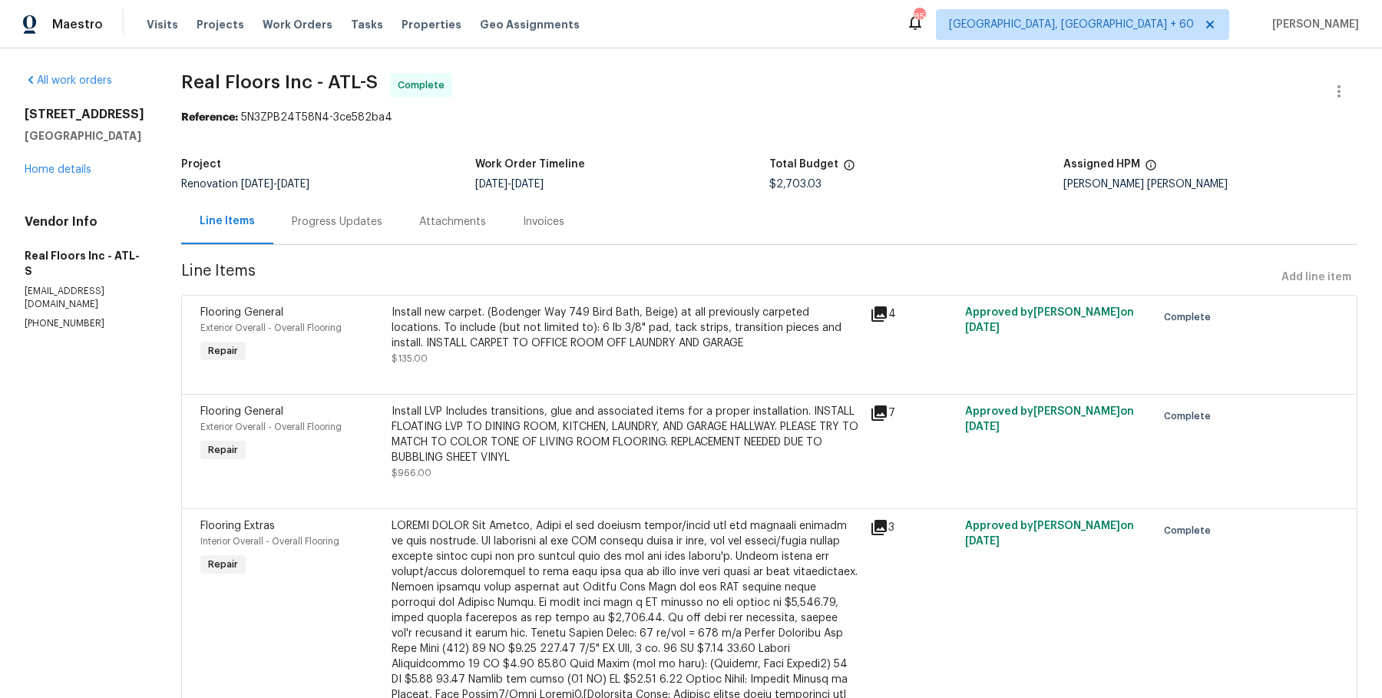
click at [330, 194] on div "Project Renovation [DATE] - [DATE] Work Order Timeline [DATE] - [DATE] Total Bu…" at bounding box center [769, 174] width 1177 height 49
click at [561, 223] on div "Invoices" at bounding box center [544, 221] width 78 height 45
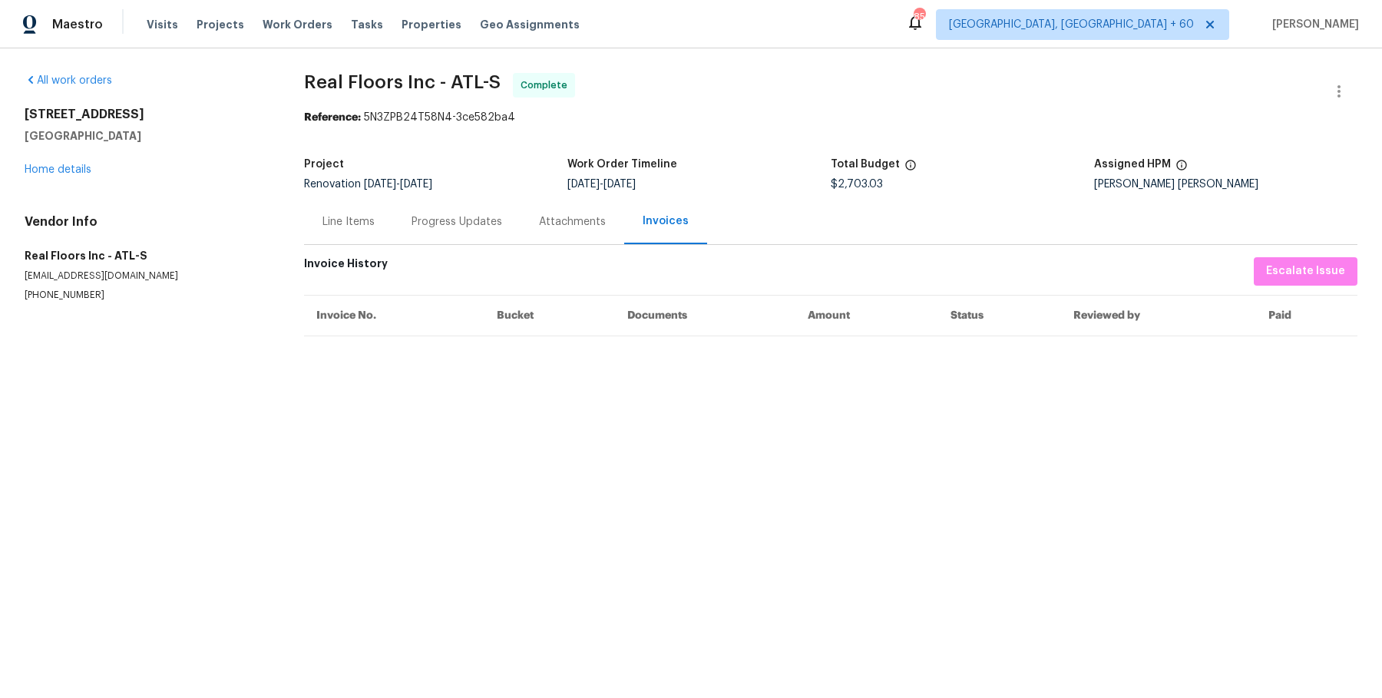
click at [522, 235] on div "Attachments" at bounding box center [573, 221] width 104 height 45
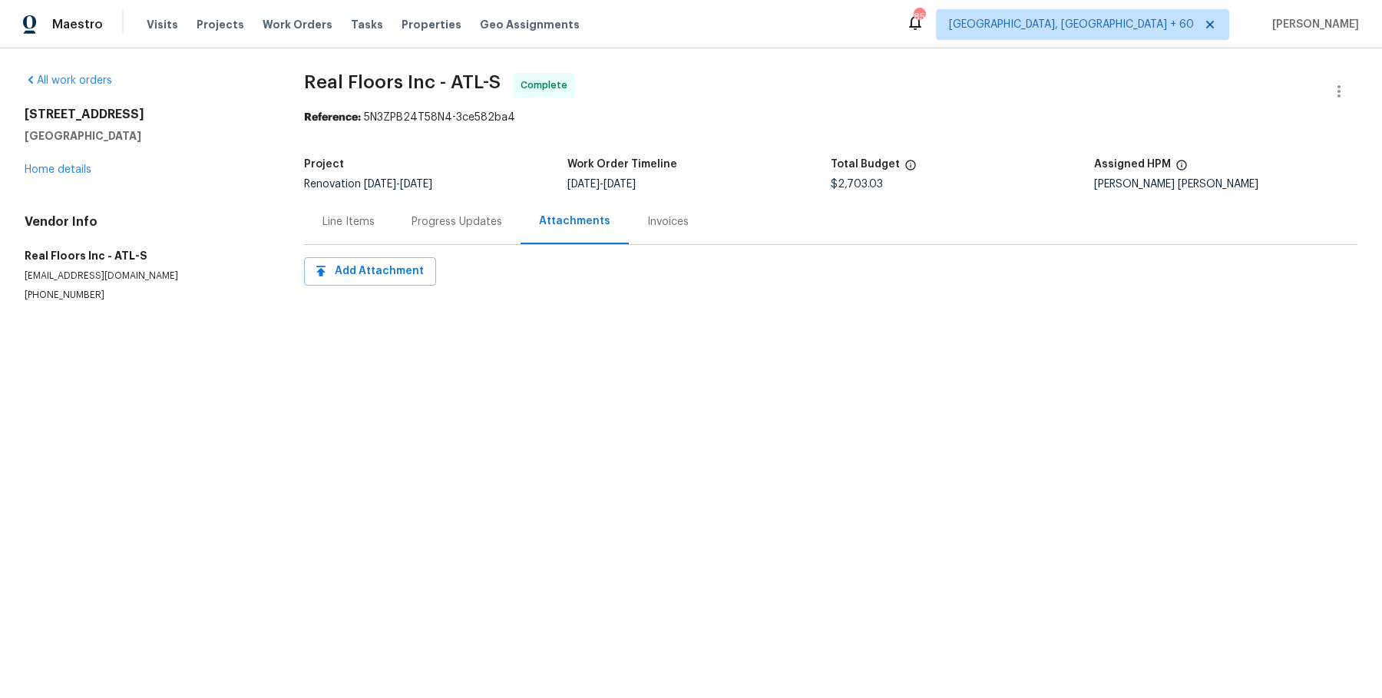
click at [474, 227] on div "Progress Updates" at bounding box center [457, 221] width 91 height 15
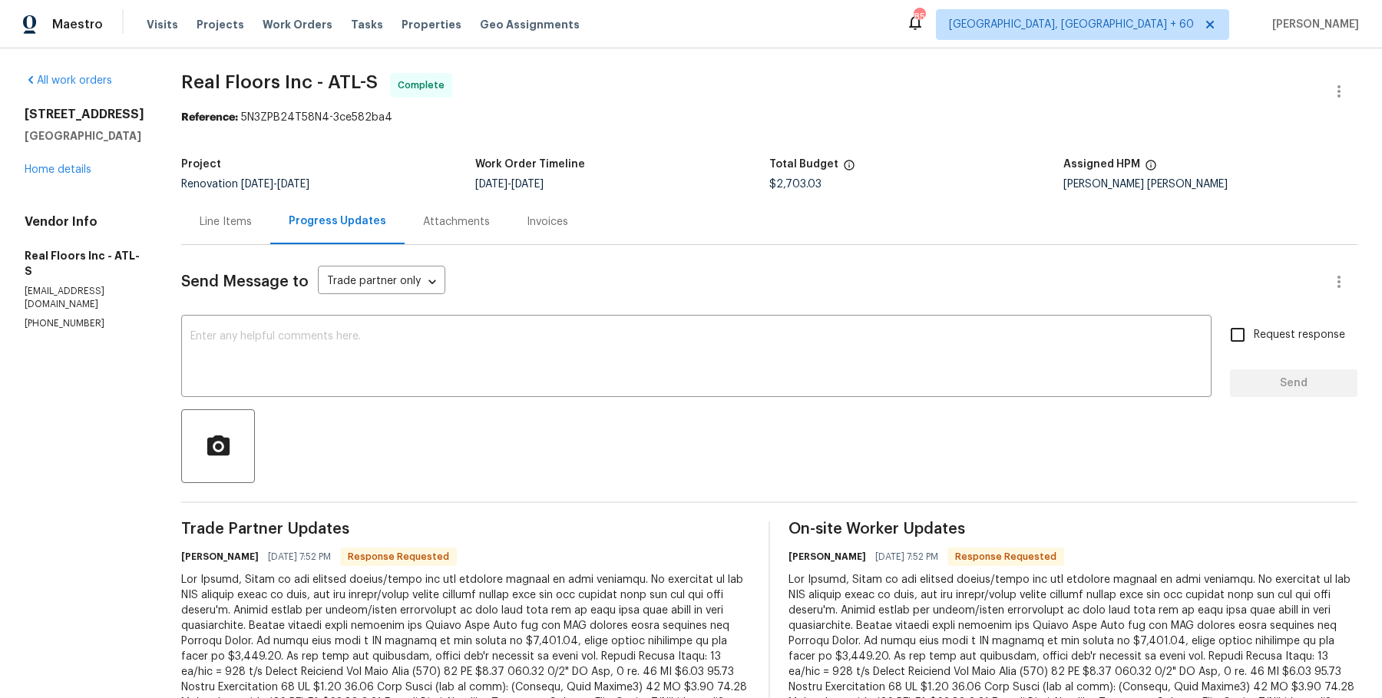
click at [225, 215] on div "Line Items" at bounding box center [226, 221] width 52 height 15
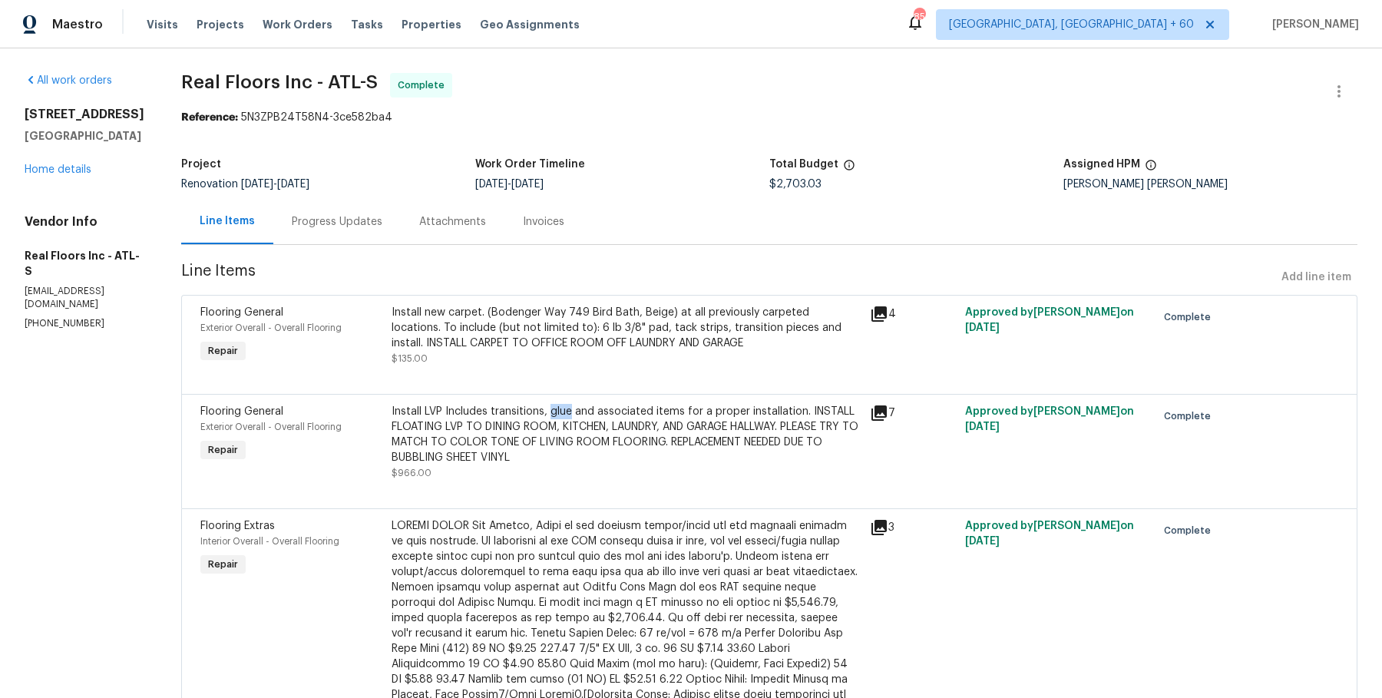
scroll to position [6, 0]
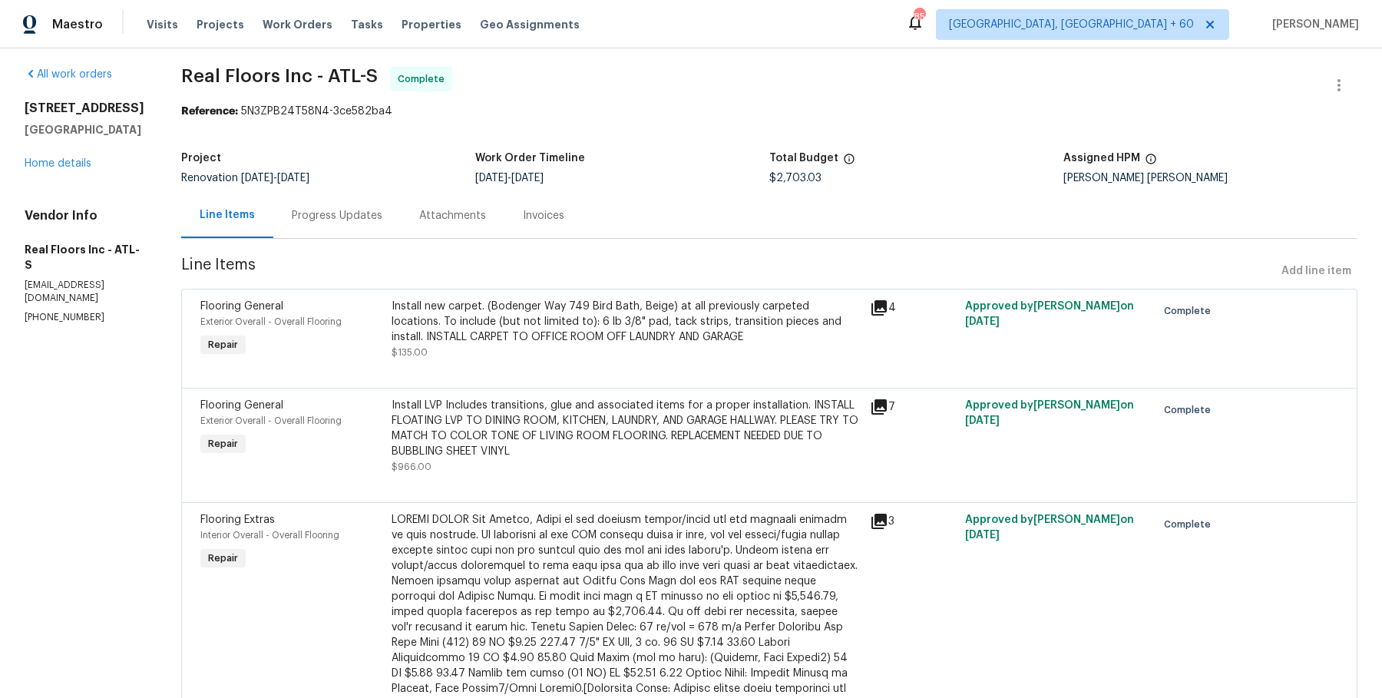
click at [414, 433] on div "Install LVP Includes transitions, glue and associated items for a proper instal…" at bounding box center [626, 428] width 469 height 61
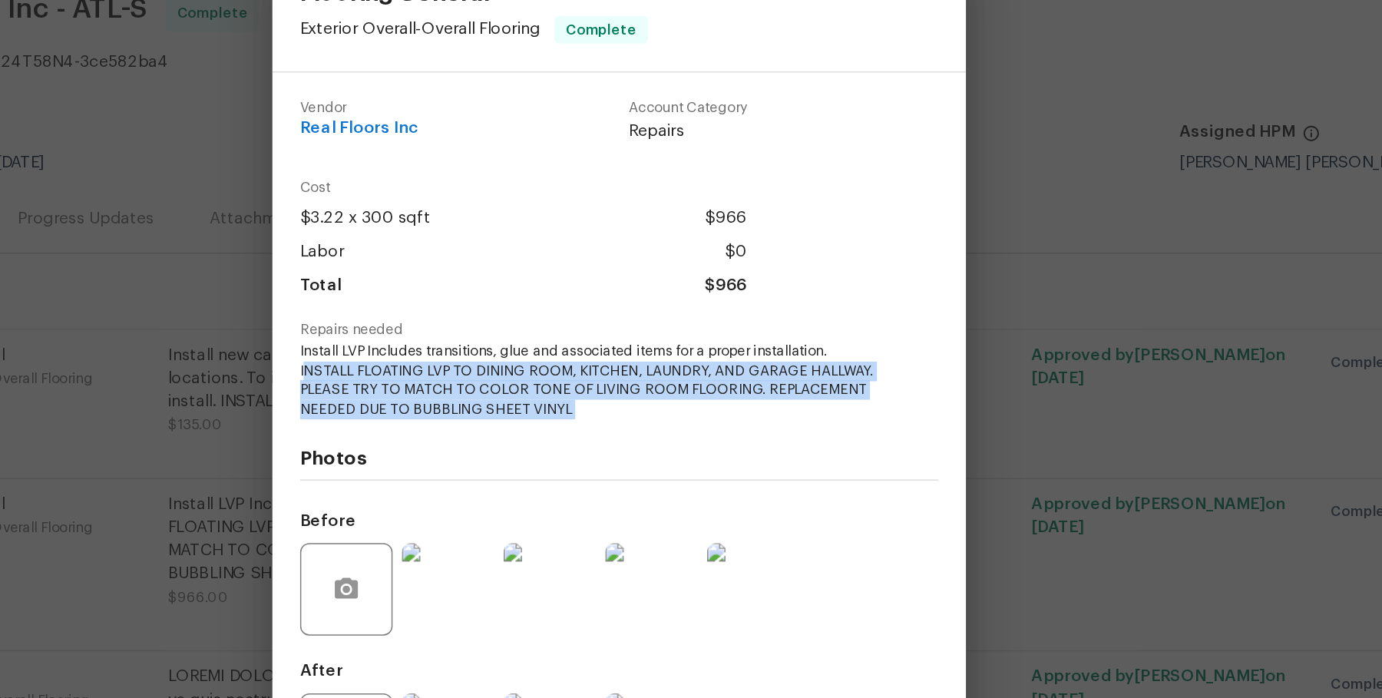
drag, startPoint x: 482, startPoint y: 316, endPoint x: 672, endPoint y: 353, distance: 194.0
click at [672, 353] on div "Vendor Real Floors Inc Account Category Repairs Cost $3.22 x 300 sqft $966 Labo…" at bounding box center [691, 362] width 424 height 477
copy span "NSTALL FLOATING LVP TO DINING ROOM, KITCHEN, LAUNDRY, AND GARAGE HALLWAY. PLEAS…"
click at [672, 353] on div "Photos Before After" at bounding box center [691, 475] width 424 height 253
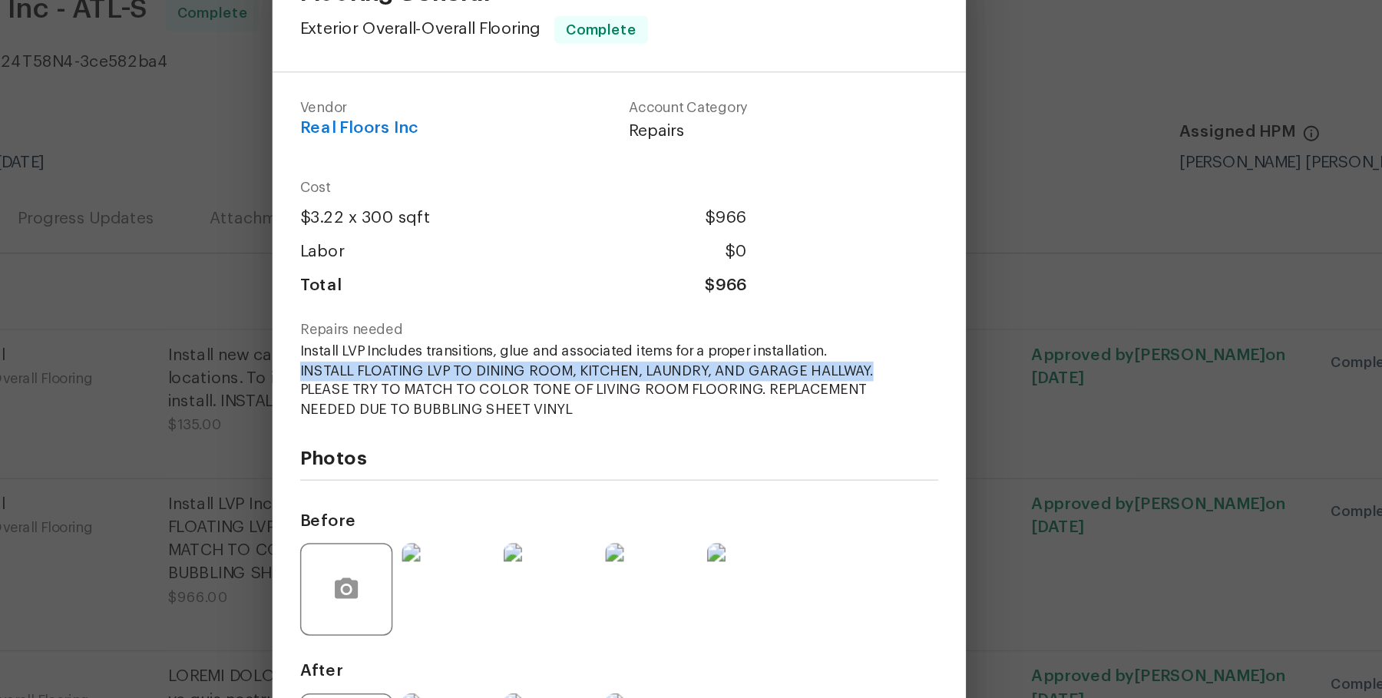
drag, startPoint x: 472, startPoint y: 318, endPoint x: 859, endPoint y: 315, distance: 387.8
click at [859, 315] on div "Vendor Real Floors Inc Account Category Repairs Cost $3.22 x 300 sqft $966 Labo…" at bounding box center [691, 362] width 461 height 489
copy span "INSTALL FLOATING LVP TO DINING ROOM, KITCHEN, LAUNDRY, AND GARAGE HALLWAY."
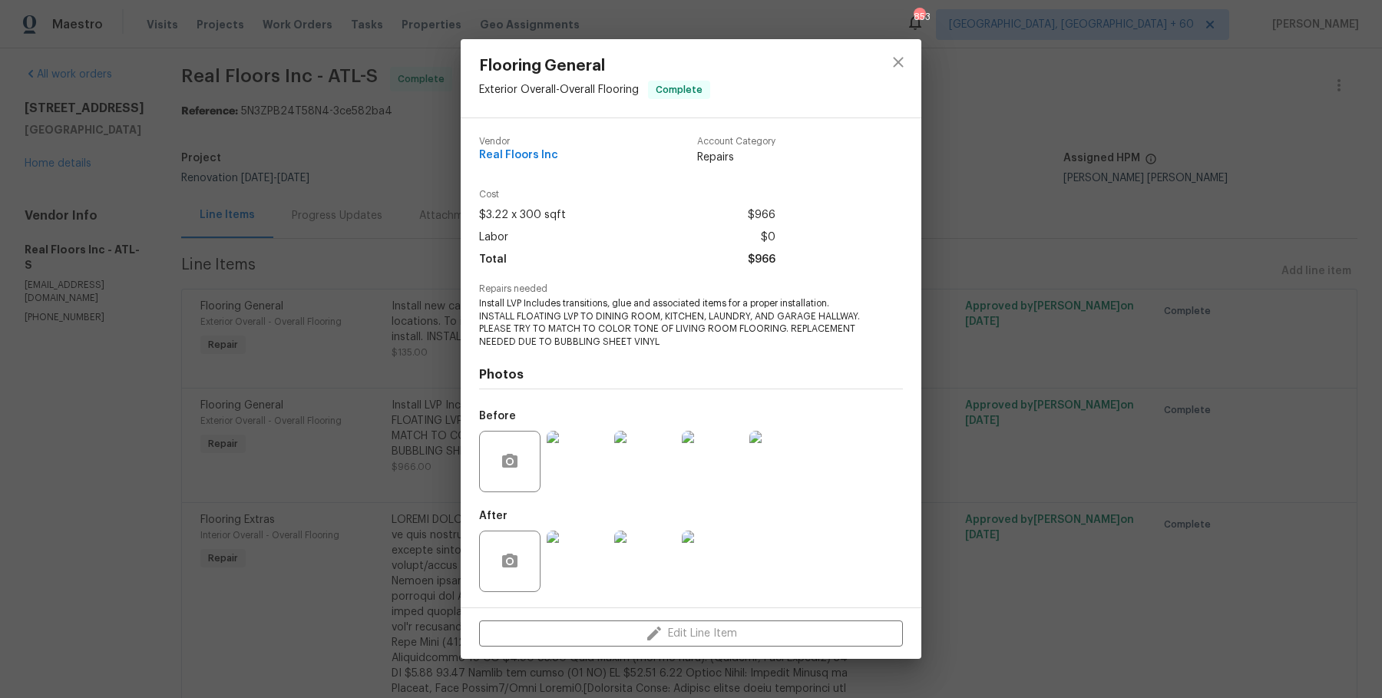
click at [1032, 180] on div "Flooring General Exterior Overall - Overall Flooring Complete Vendor Real Floor…" at bounding box center [691, 349] width 1382 height 698
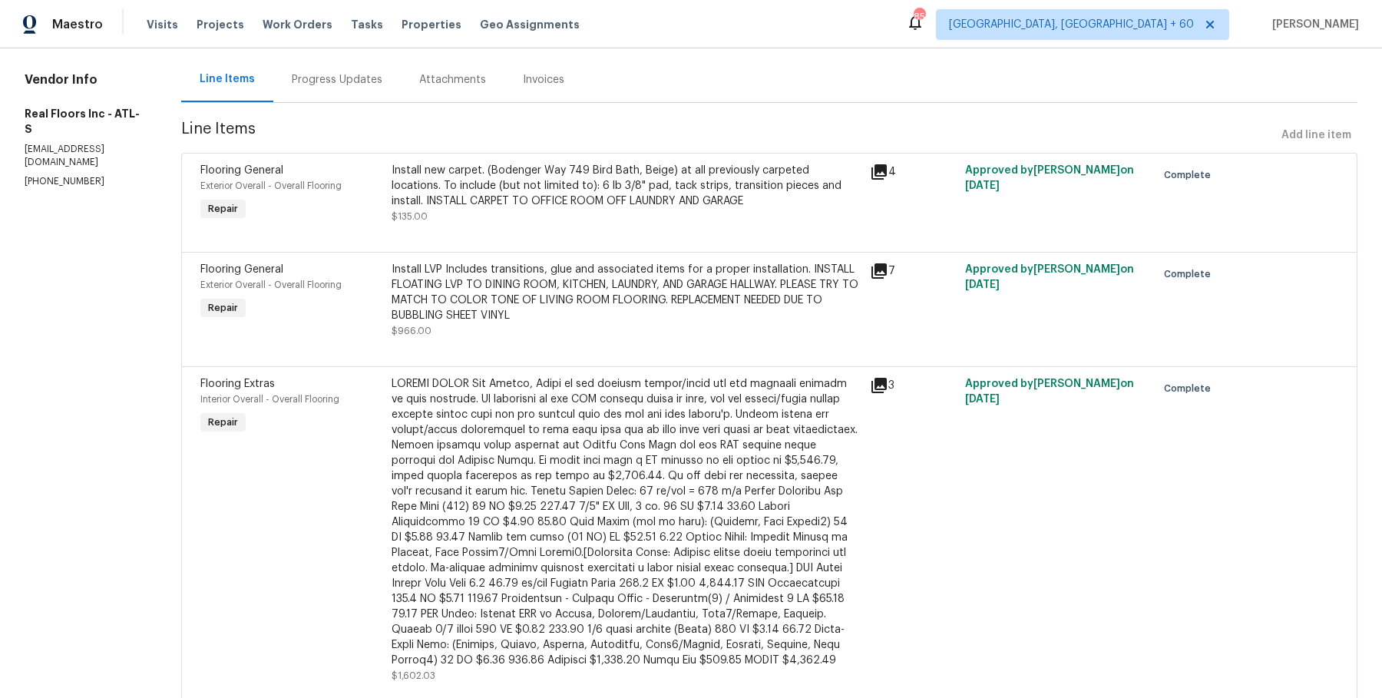
scroll to position [184, 0]
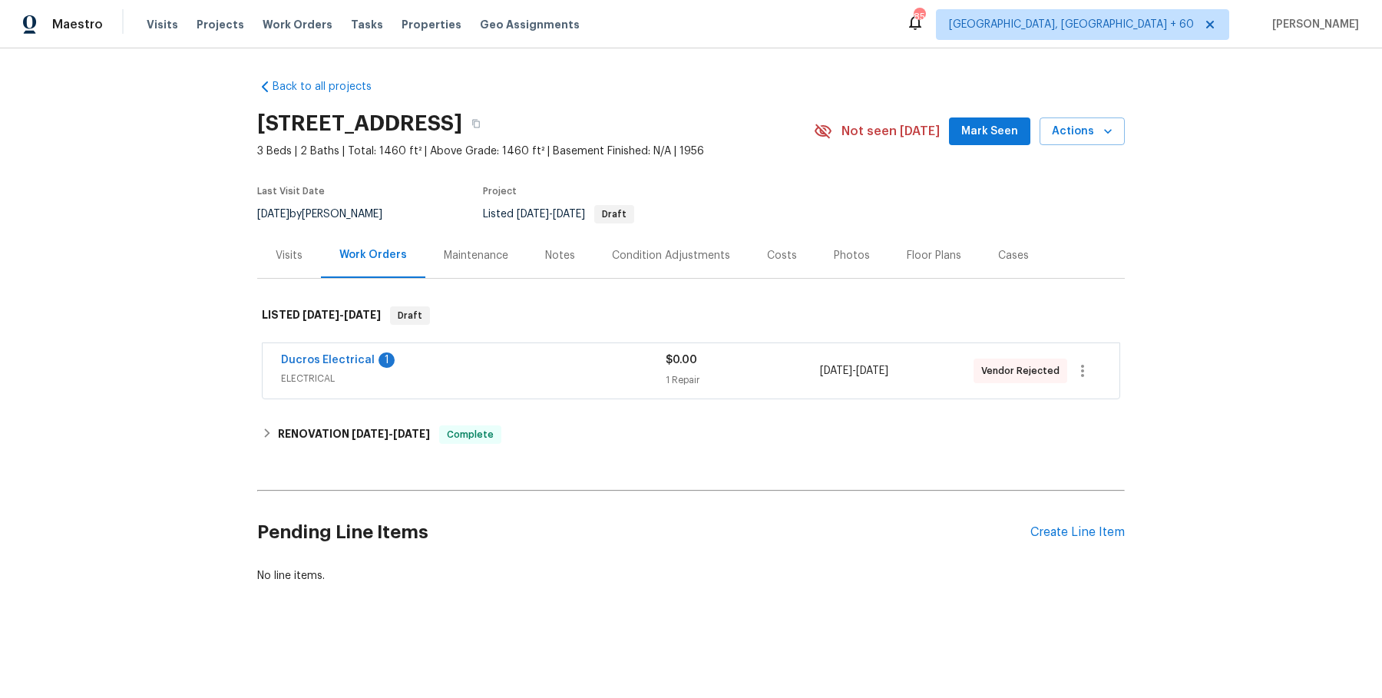
click at [289, 263] on div "Visits" at bounding box center [289, 255] width 27 height 15
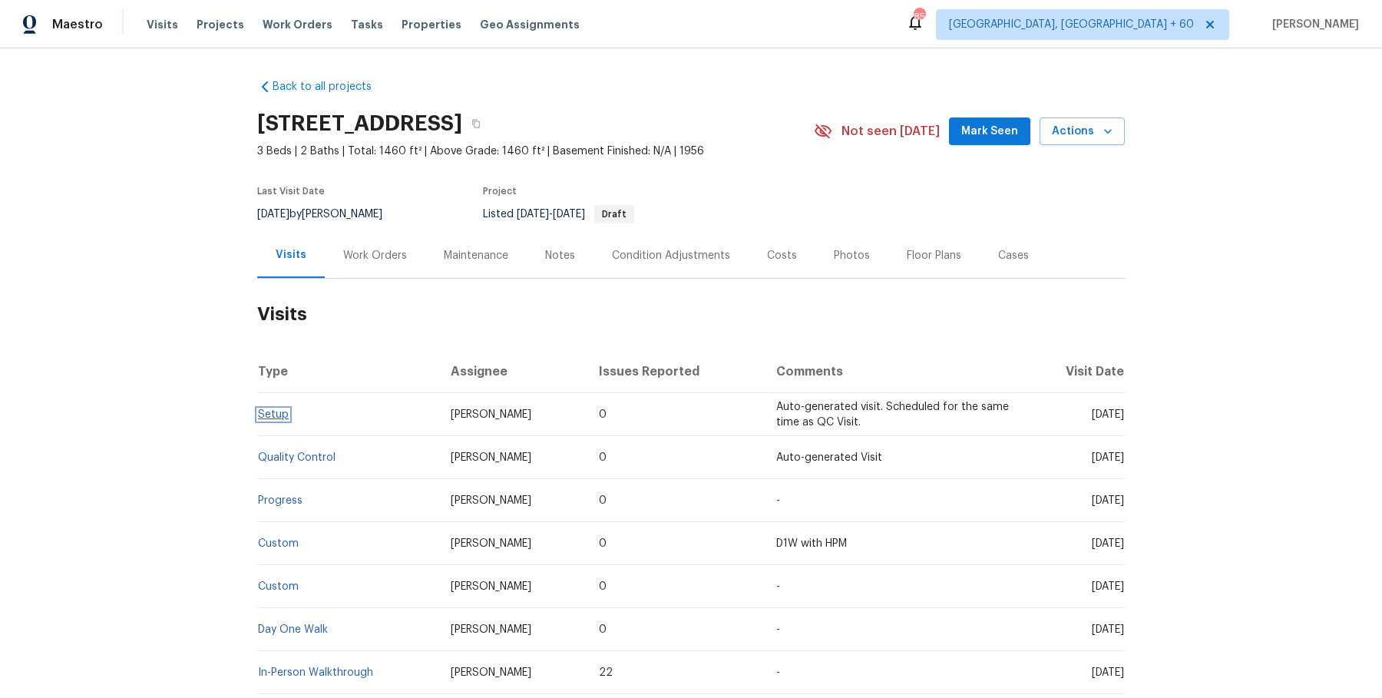
click at [281, 420] on link "Setup" at bounding box center [273, 414] width 31 height 11
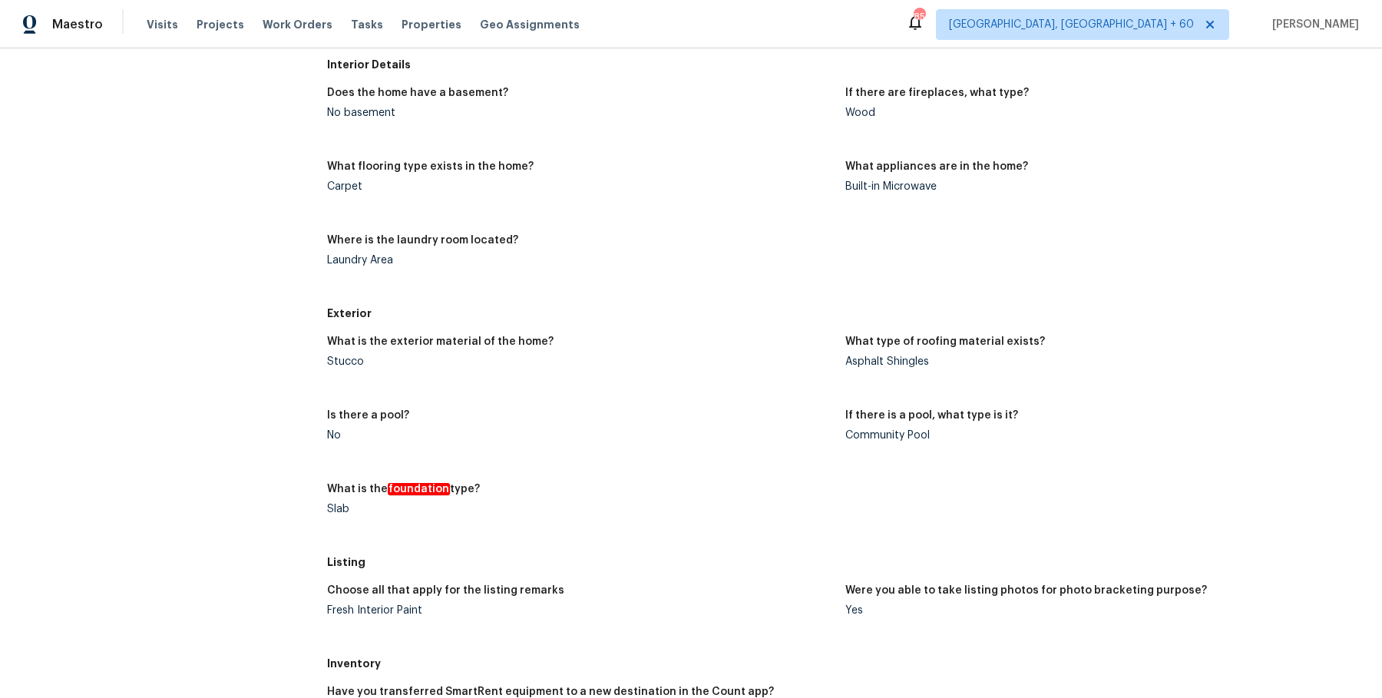
scroll to position [644, 0]
